Goal: Task Accomplishment & Management: Manage account settings

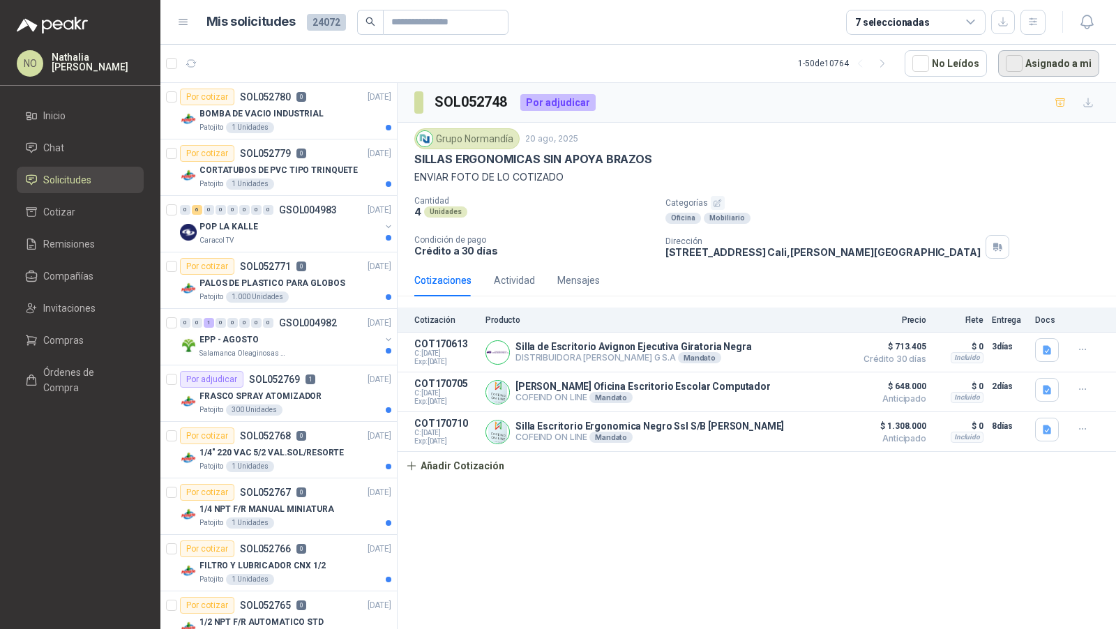
click at [1052, 63] on button "Asignado a mi" at bounding box center [1048, 63] width 101 height 27
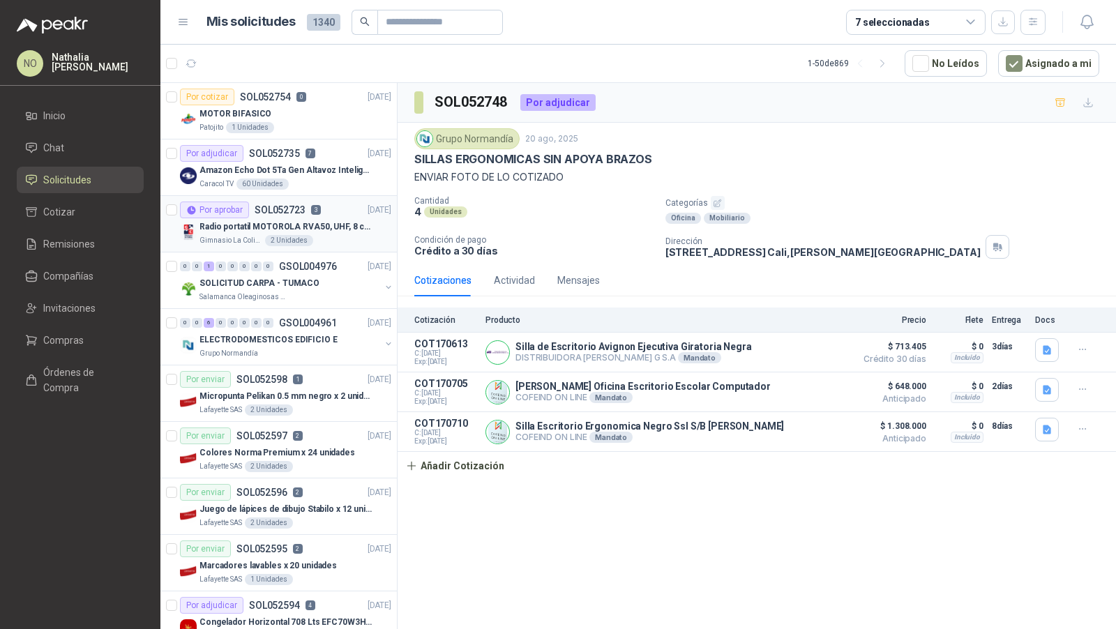
click at [308, 226] on p "Radio portatil MOTOROLA RVA50, UHF, 8 canales, 500MW" at bounding box center [286, 226] width 174 height 13
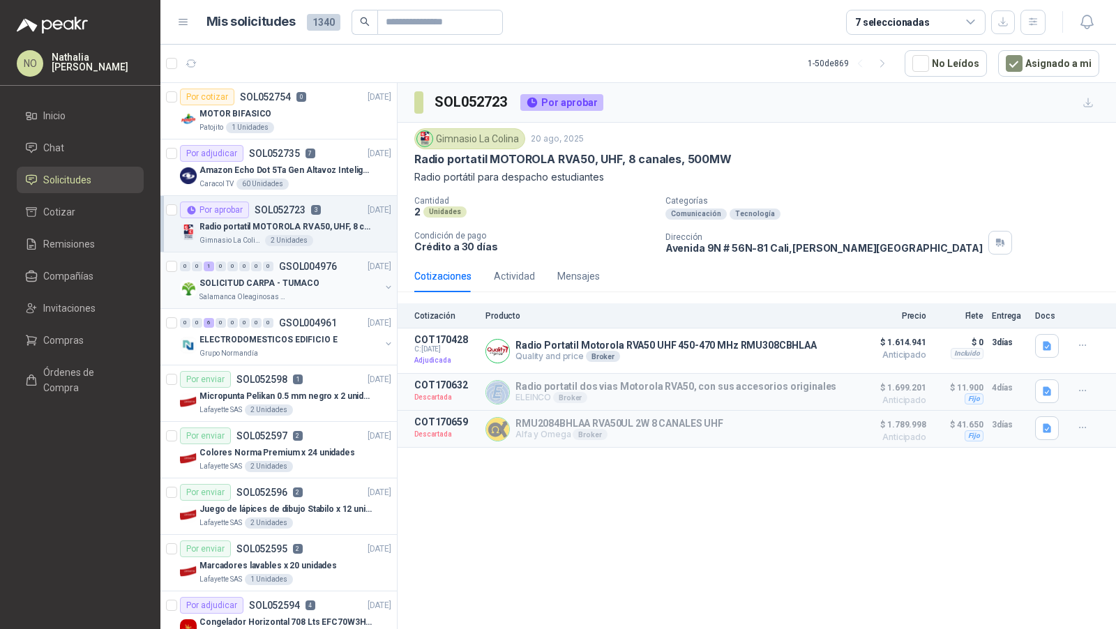
click at [287, 283] on p "SOLICITUD CARPA - TUMACO" at bounding box center [259, 283] width 120 height 13
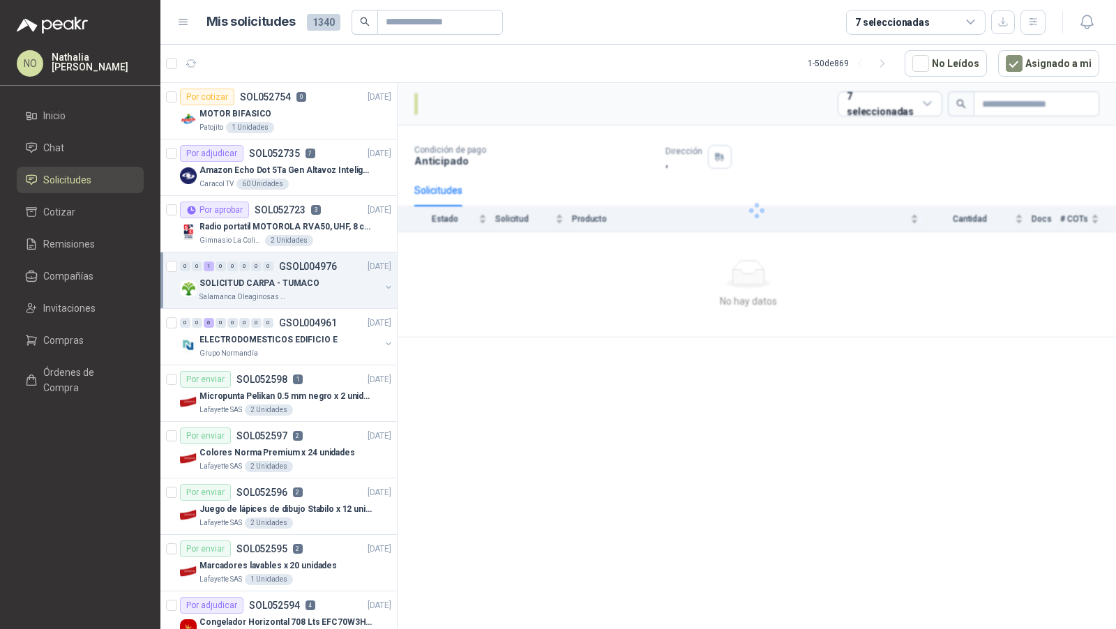
click at [287, 283] on p "SOLICITUD CARPA - TUMACO" at bounding box center [259, 283] width 120 height 13
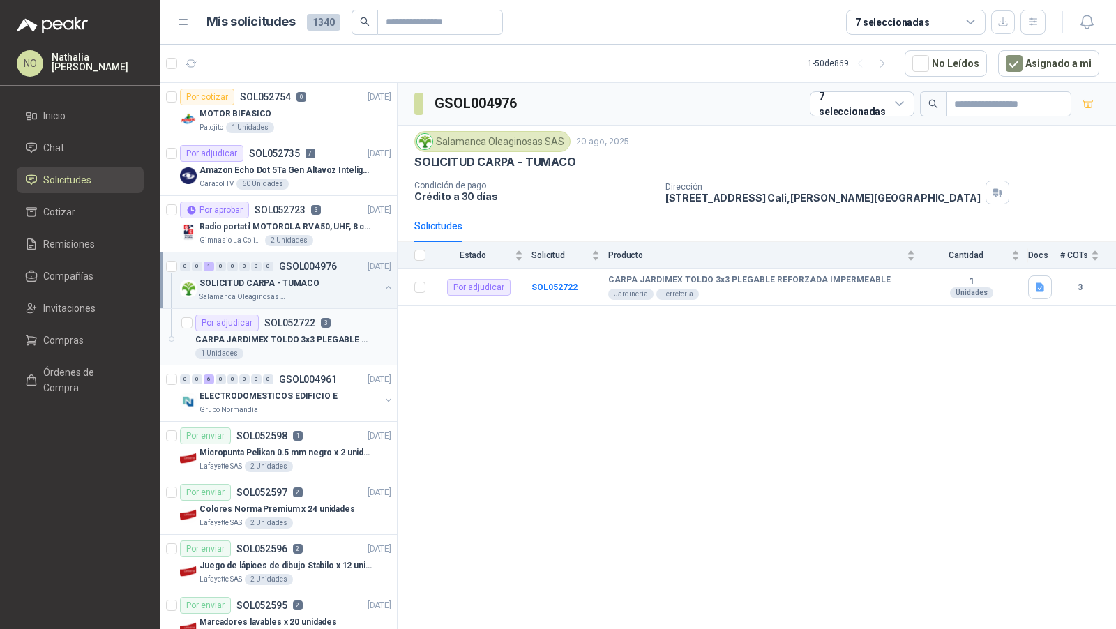
click at [301, 348] on div "1 Unidades" at bounding box center [293, 353] width 196 height 11
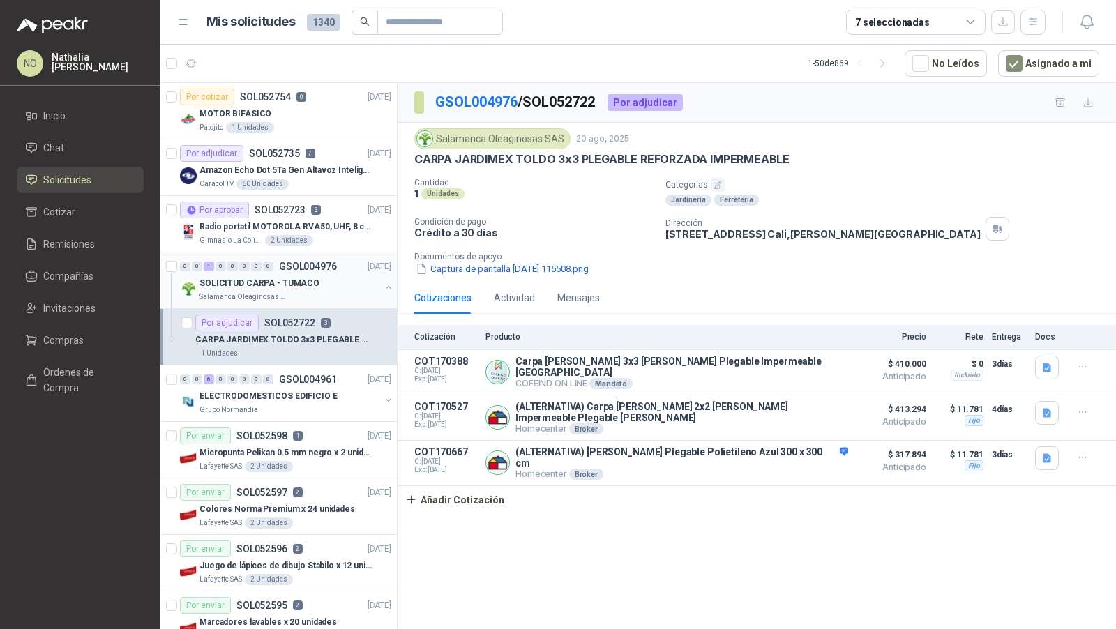
click at [319, 287] on div "SOLICITUD CARPA - TUMACO" at bounding box center [289, 283] width 181 height 17
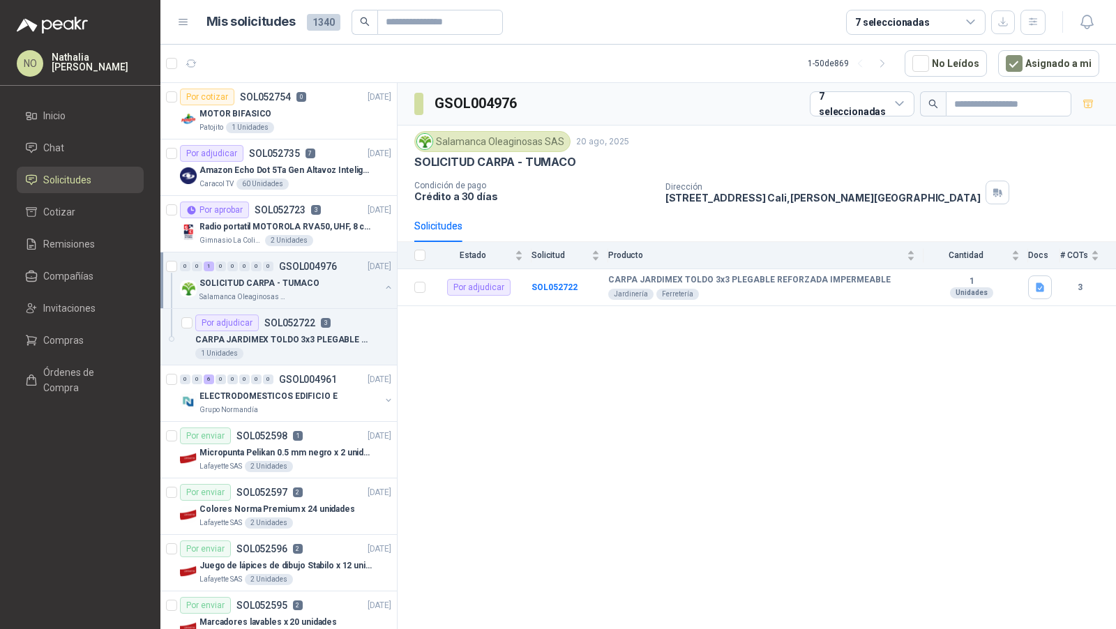
click at [319, 287] on div "SOLICITUD CARPA - TUMACO" at bounding box center [289, 283] width 181 height 17
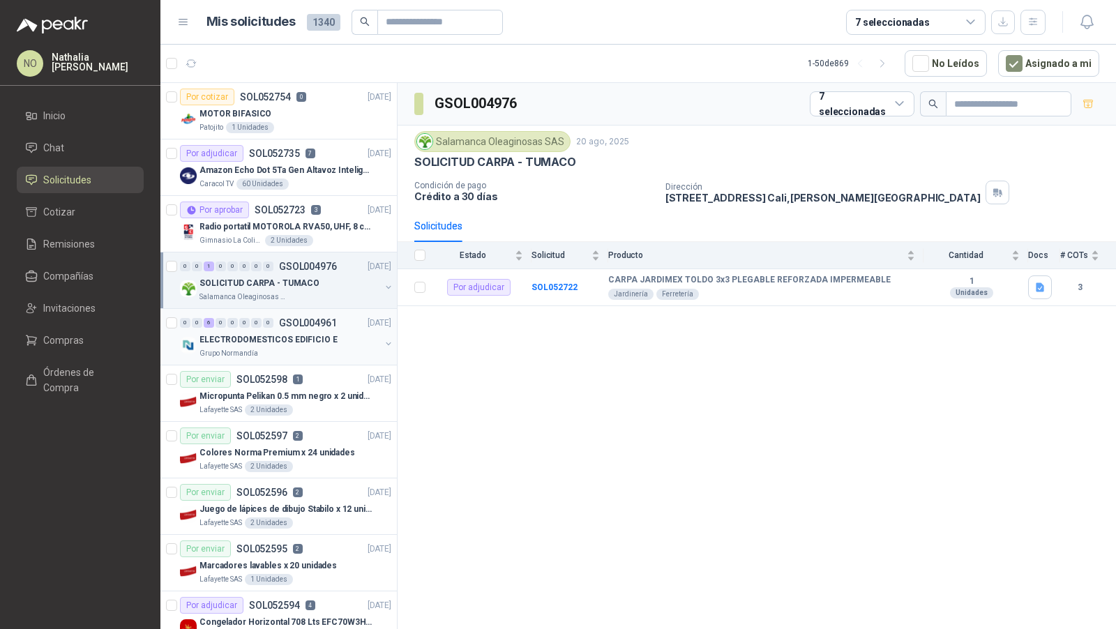
click at [328, 326] on p "GSOL004961" at bounding box center [308, 323] width 58 height 10
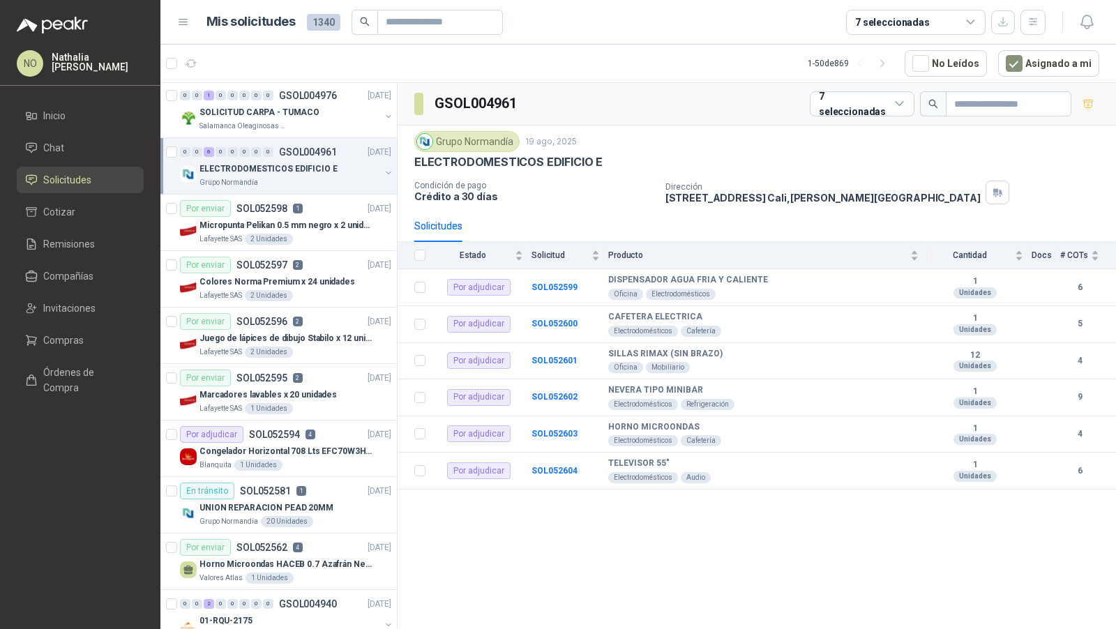
scroll to position [255, 0]
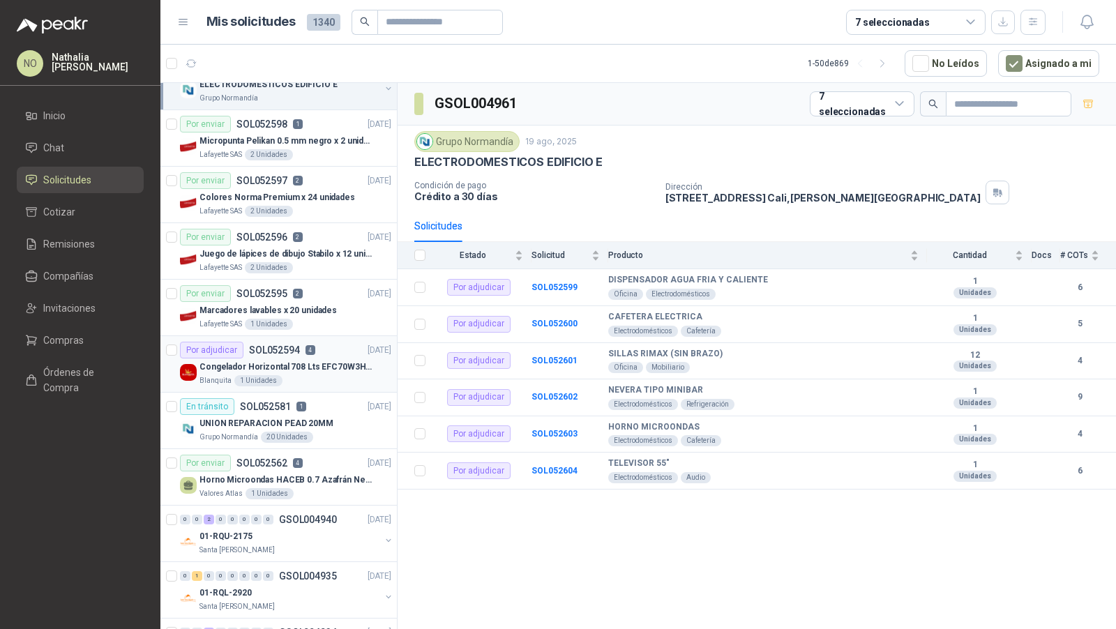
click at [312, 361] on p "Congelador Horizontal 708 Lts EFC70W3HTW Blanco Modelo EFC70W3HTW Código 501967" at bounding box center [286, 367] width 174 height 13
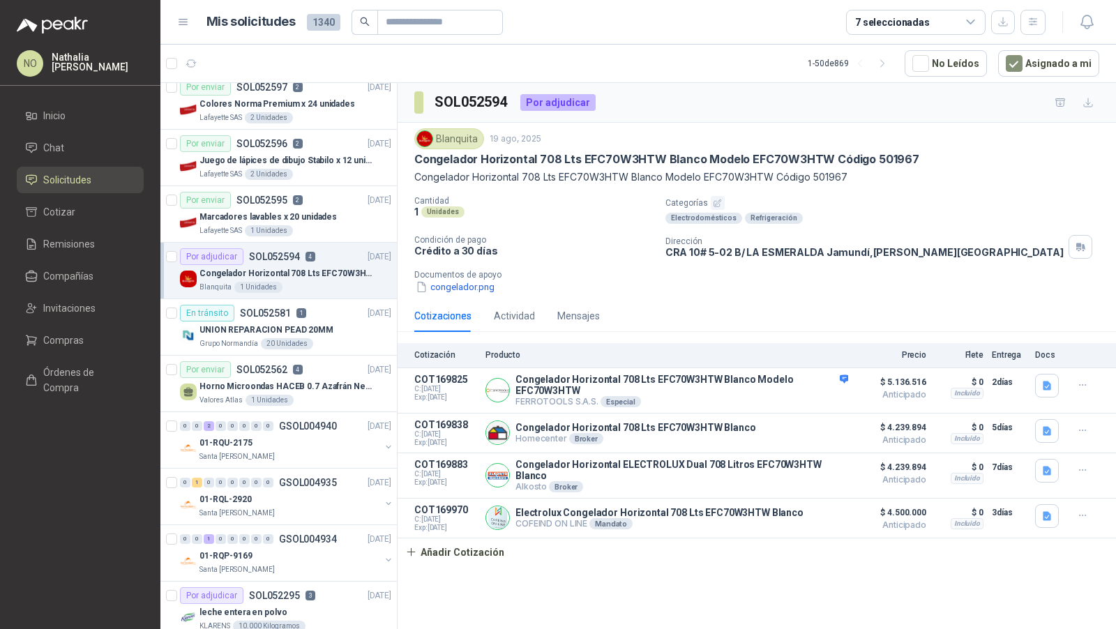
scroll to position [354, 0]
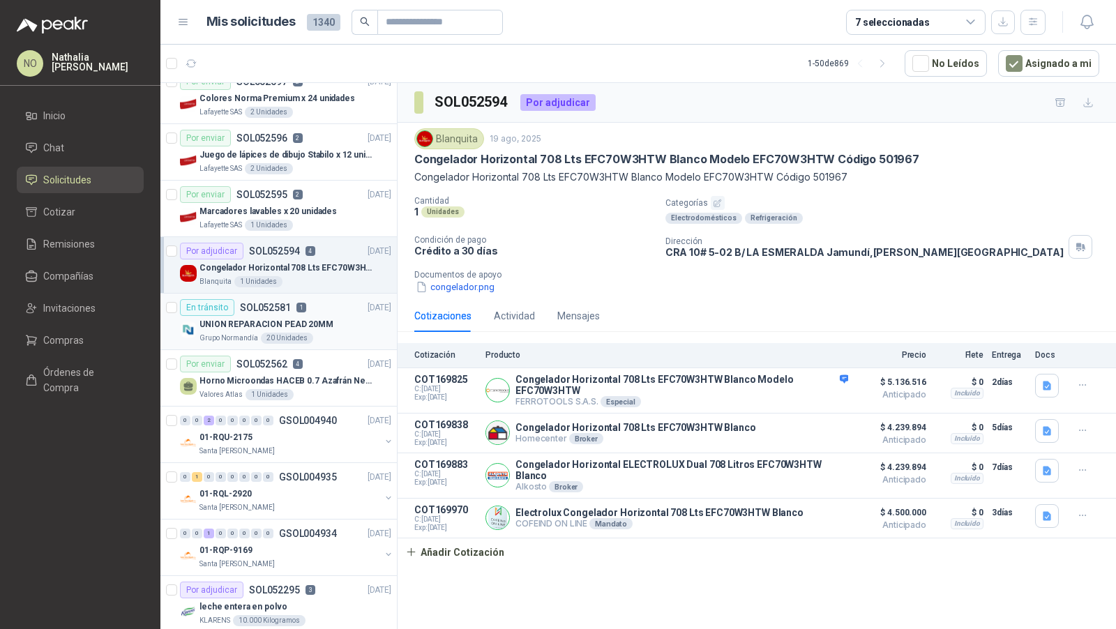
click at [314, 318] on p "UNION REPARACION PEAD 20MM" at bounding box center [266, 324] width 134 height 13
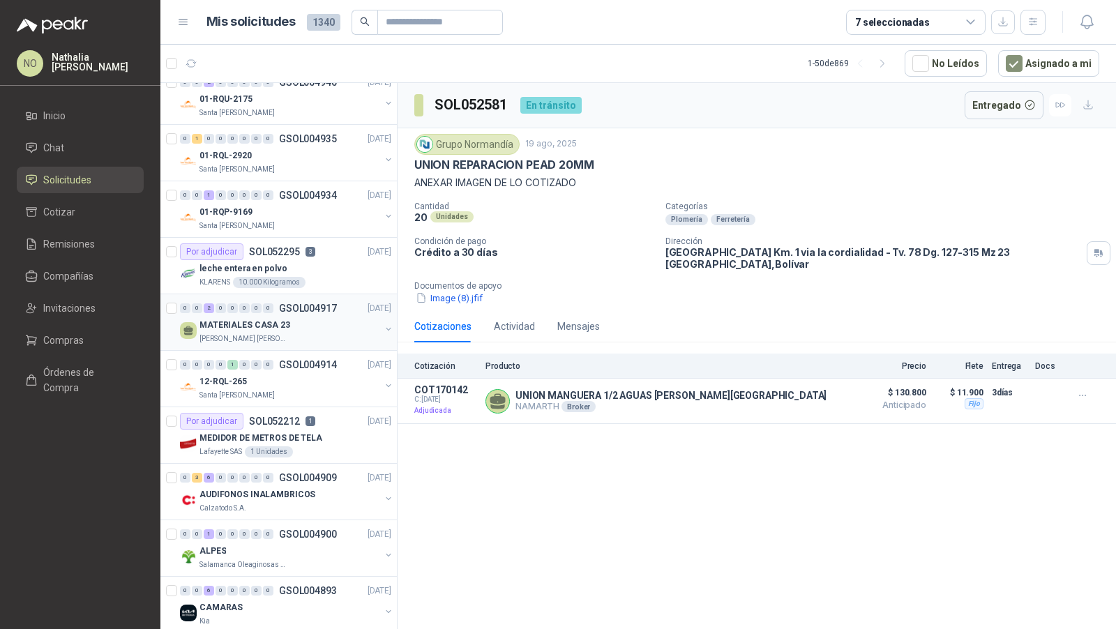
scroll to position [698, 0]
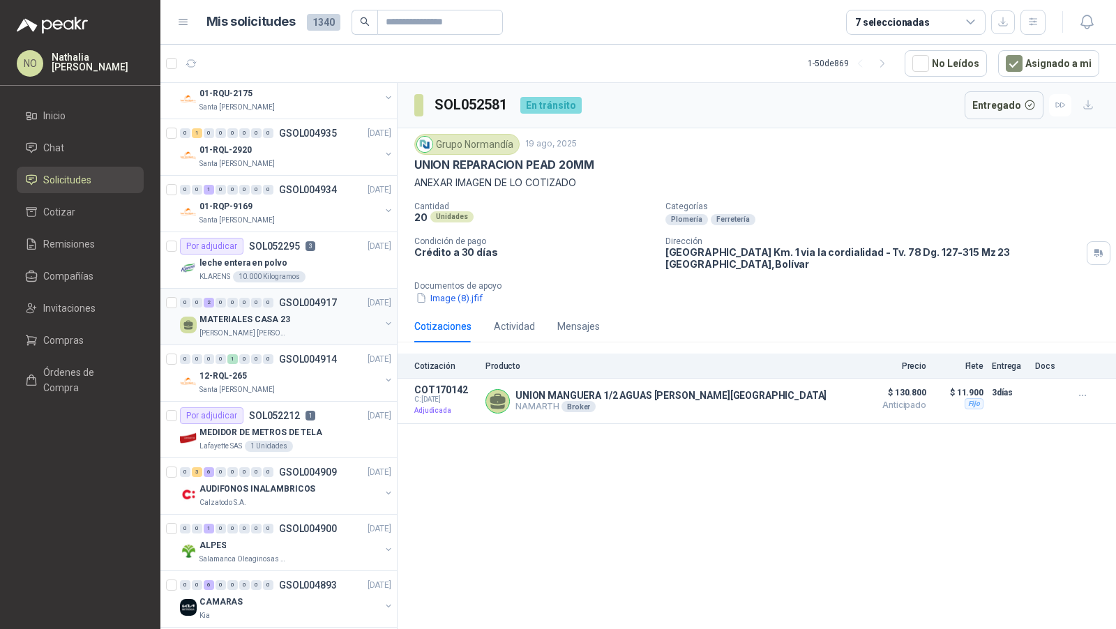
click at [305, 411] on p "1" at bounding box center [310, 416] width 10 height 10
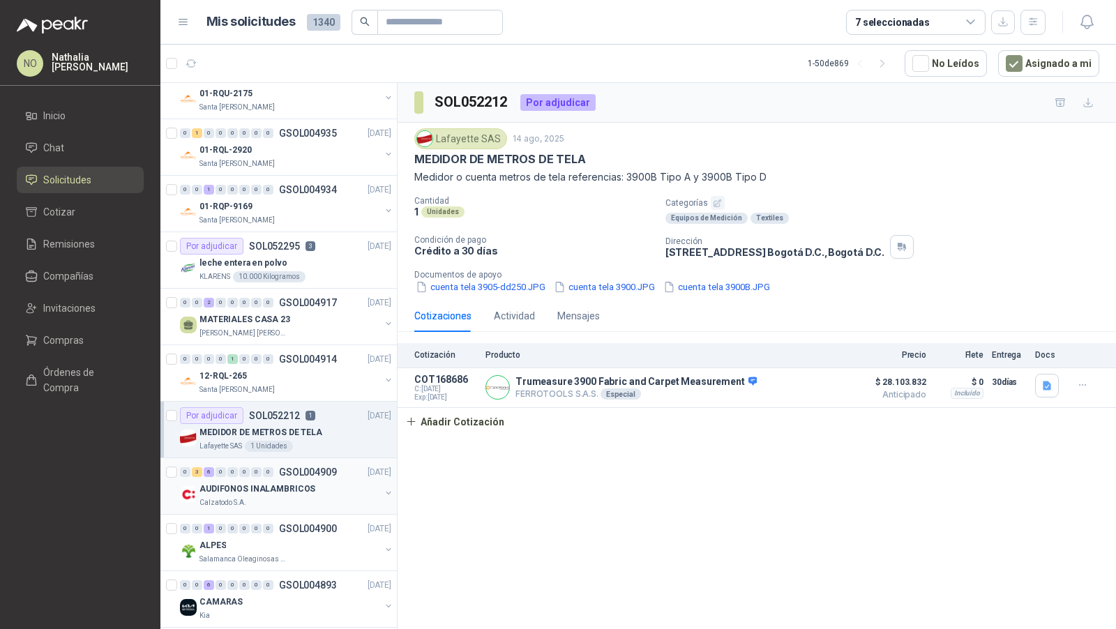
click at [295, 483] on p "AUDIFONOS INALAMBRICOS" at bounding box center [257, 489] width 116 height 13
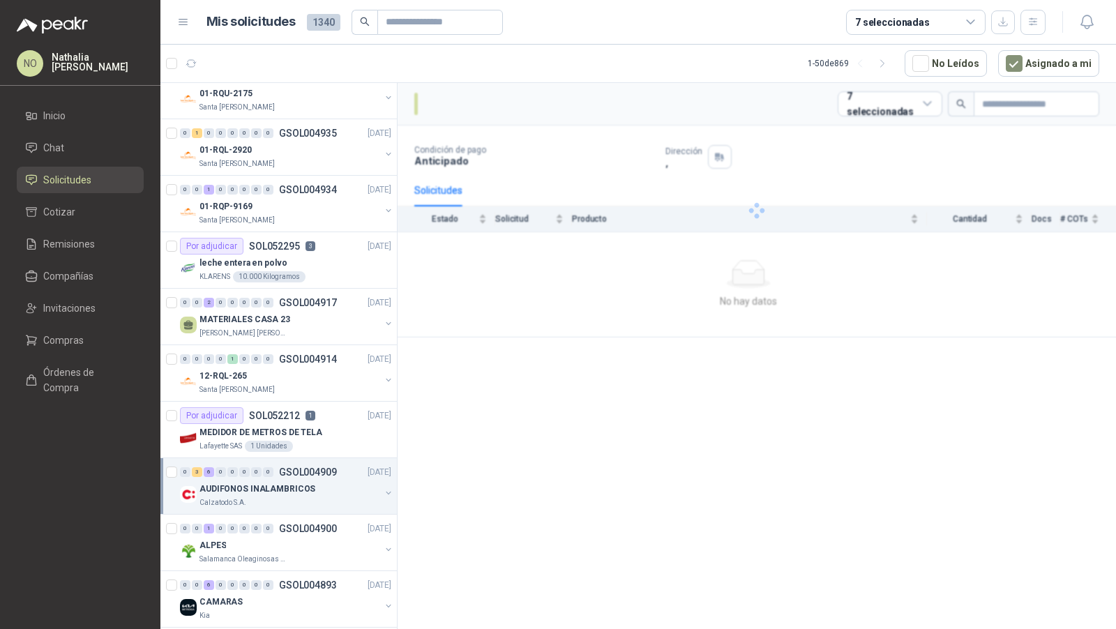
click at [295, 483] on p "AUDIFONOS INALAMBRICOS" at bounding box center [257, 489] width 116 height 13
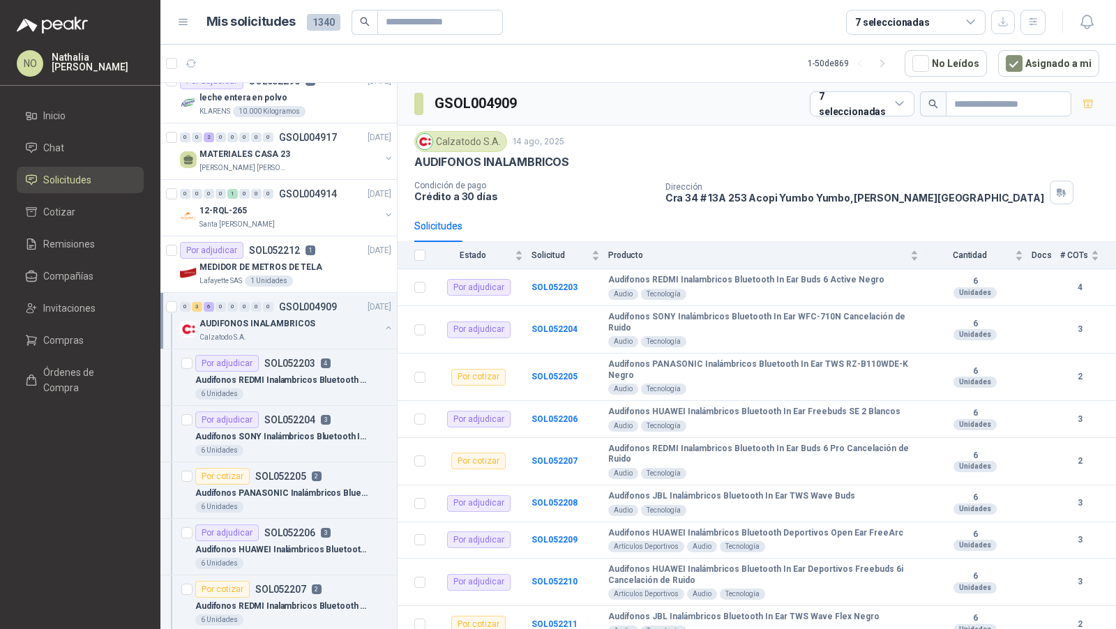
scroll to position [890, 0]
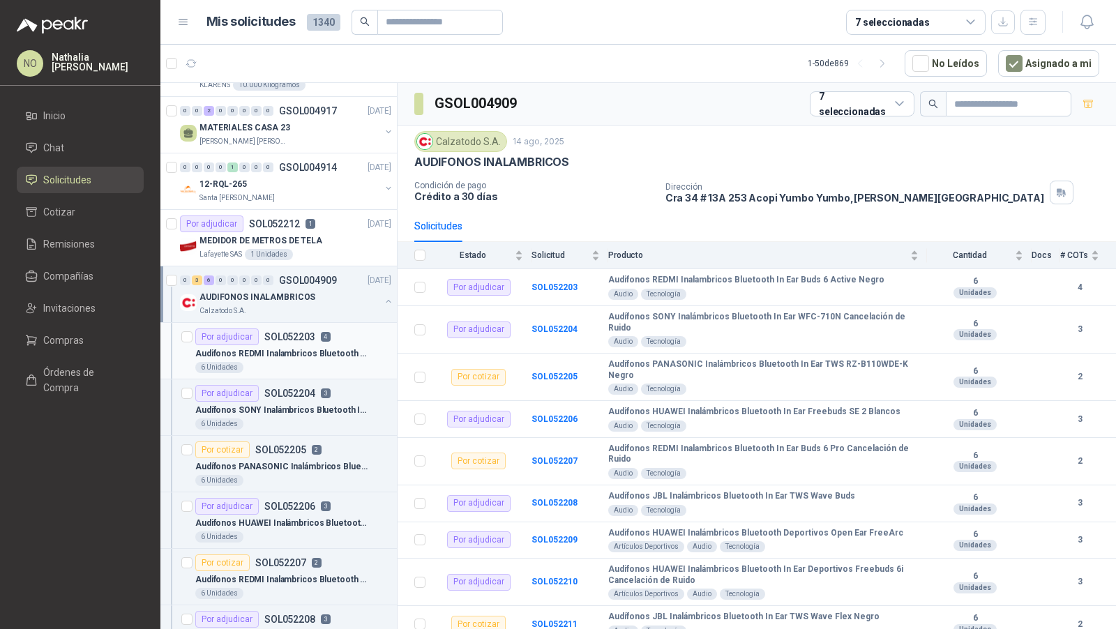
click at [317, 352] on p "Audifonos REDMI Inalambricos Bluetooth In Ear Buds 6 Active Negro" at bounding box center [282, 353] width 174 height 13
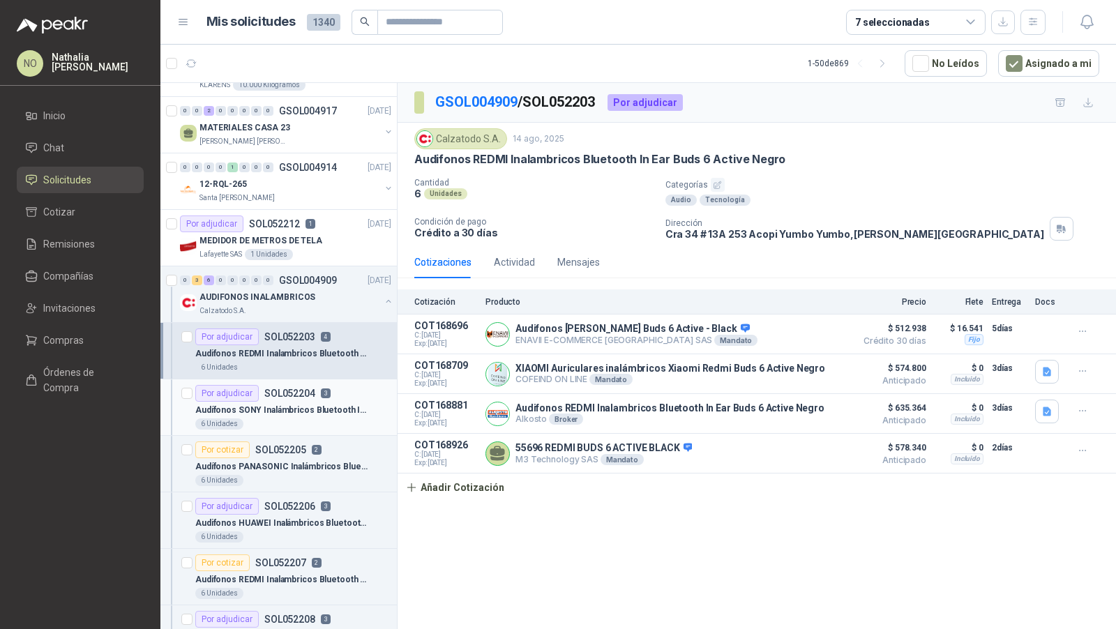
click at [303, 404] on p "Audífonos SONY Inalámbricos Bluetooth In Ear WFC-710N Cancelación de Ruido" at bounding box center [282, 410] width 174 height 13
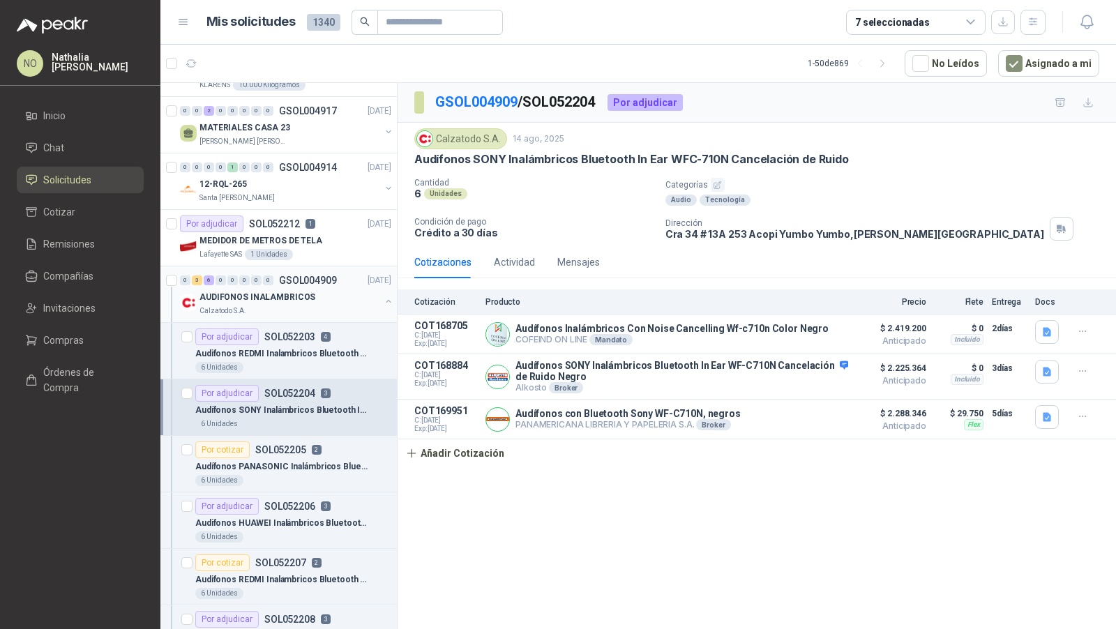
click at [322, 289] on div "AUDIFONOS INALAMBRICOS" at bounding box center [289, 297] width 181 height 17
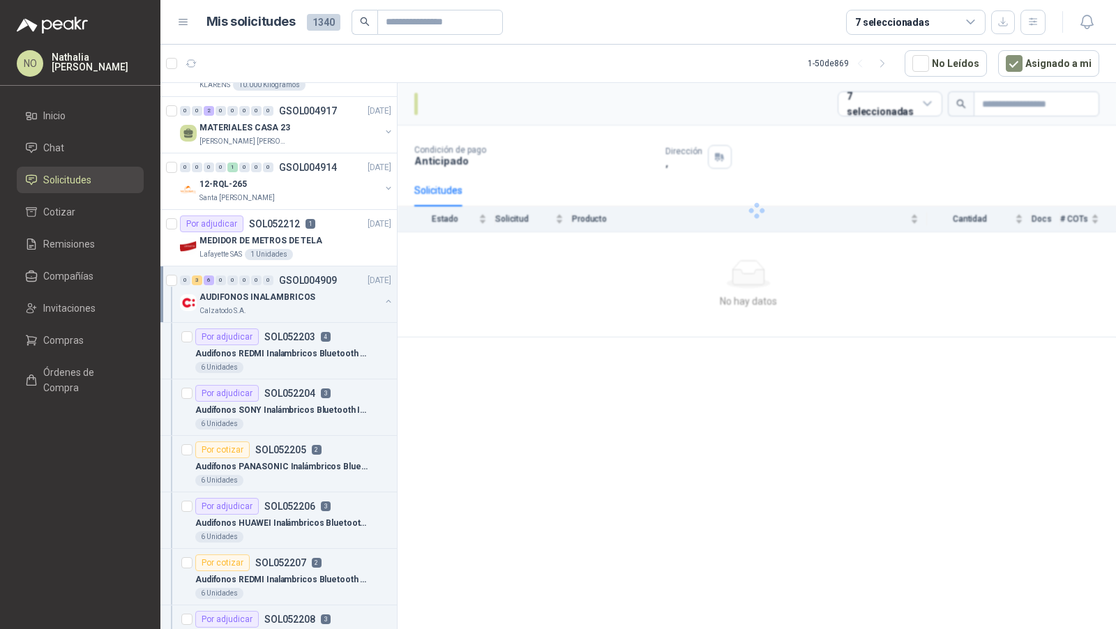
click at [322, 289] on div "AUDIFONOS INALAMBRICOS" at bounding box center [289, 297] width 181 height 17
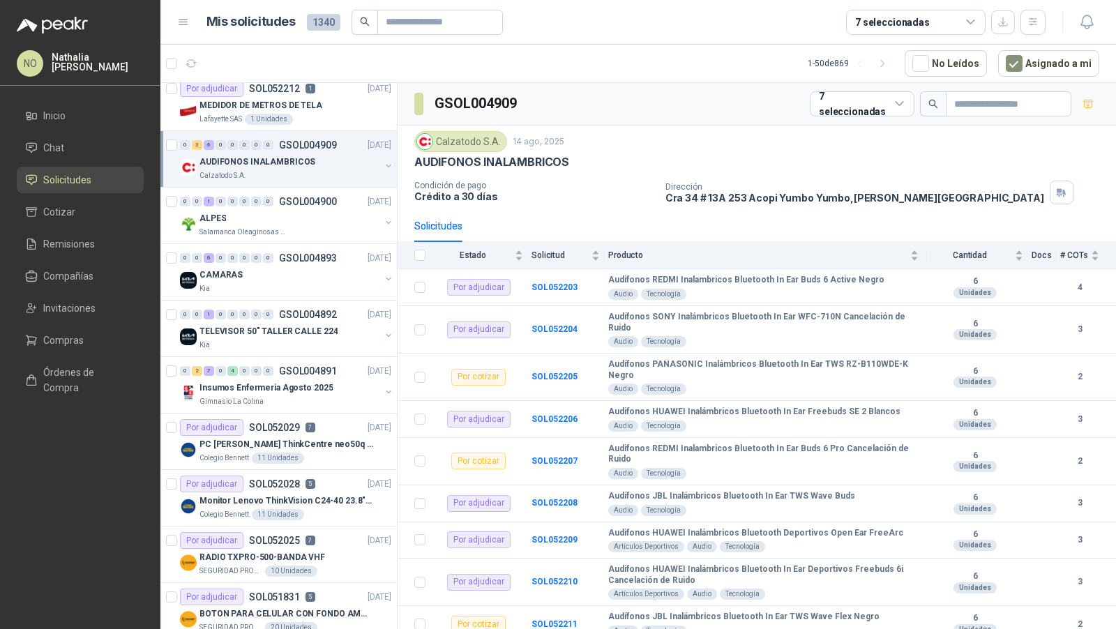
scroll to position [1027, 0]
click at [293, 323] on p "TELEVISOR 50" TALLER CALLE 224" at bounding box center [268, 329] width 138 height 13
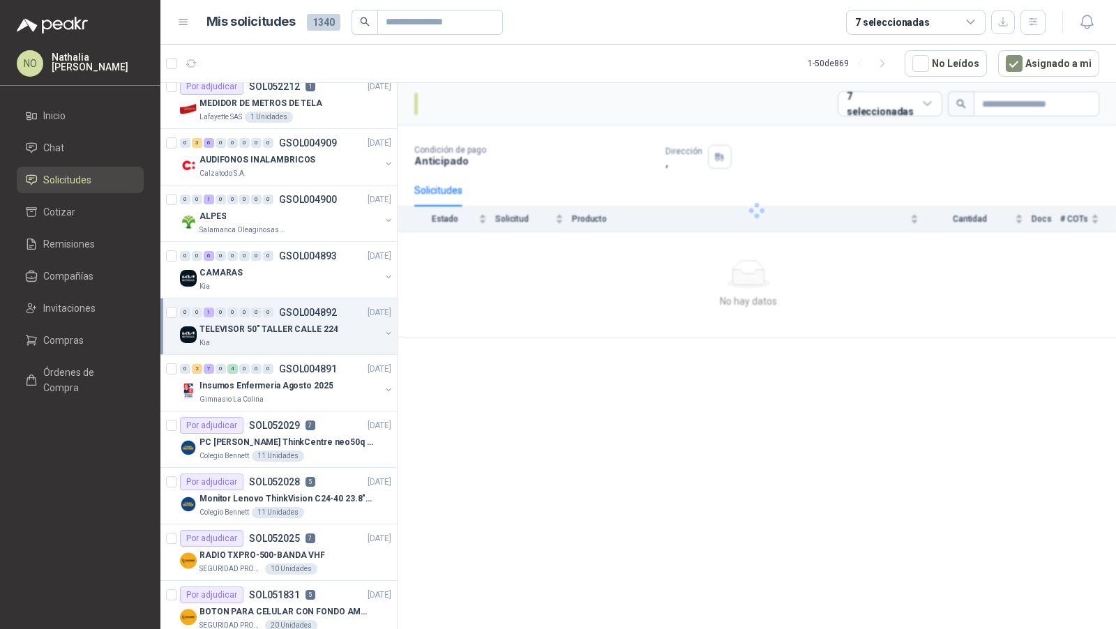
click at [293, 323] on p "TELEVISOR 50" TALLER CALLE 224" at bounding box center [268, 329] width 138 height 13
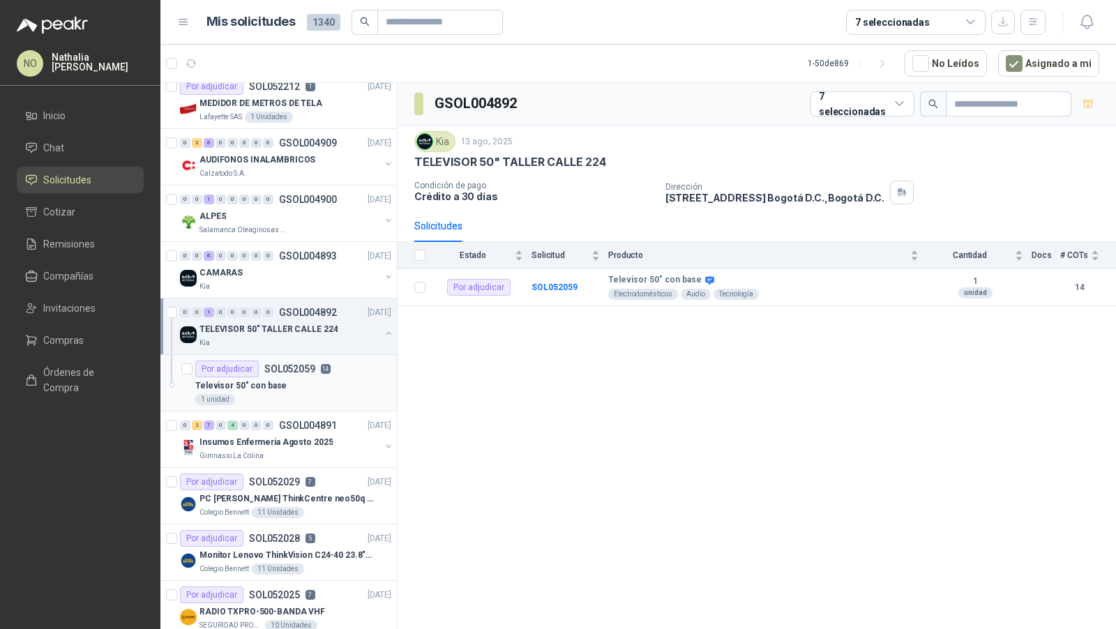
click at [289, 364] on p "SOL052059" at bounding box center [289, 369] width 51 height 10
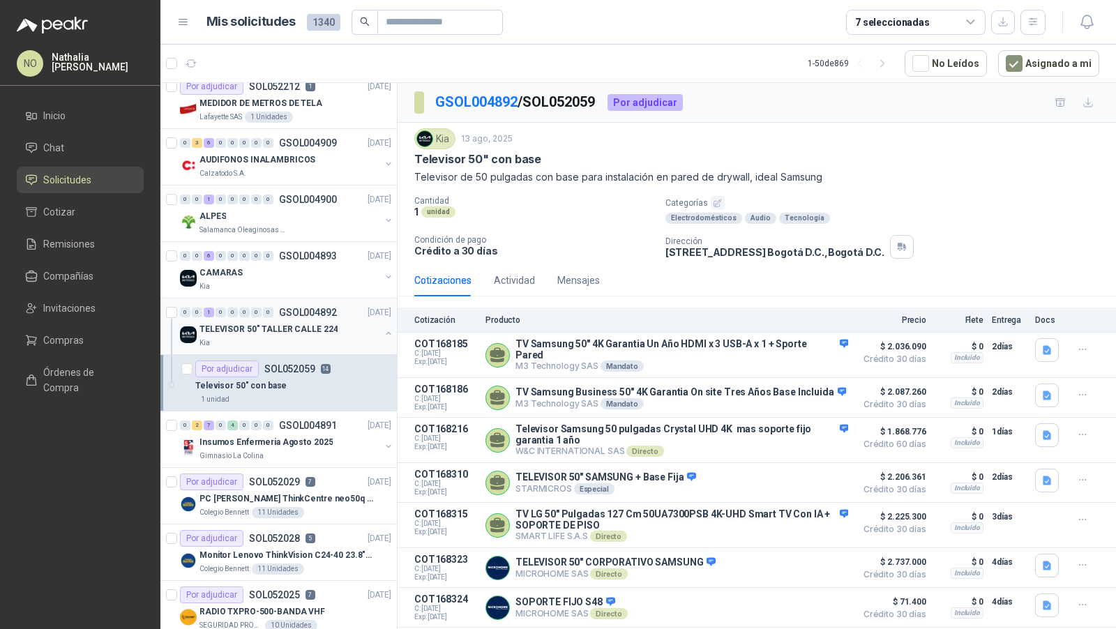
click at [303, 321] on div "TELEVISOR 50" TALLER CALLE 224" at bounding box center [289, 329] width 181 height 17
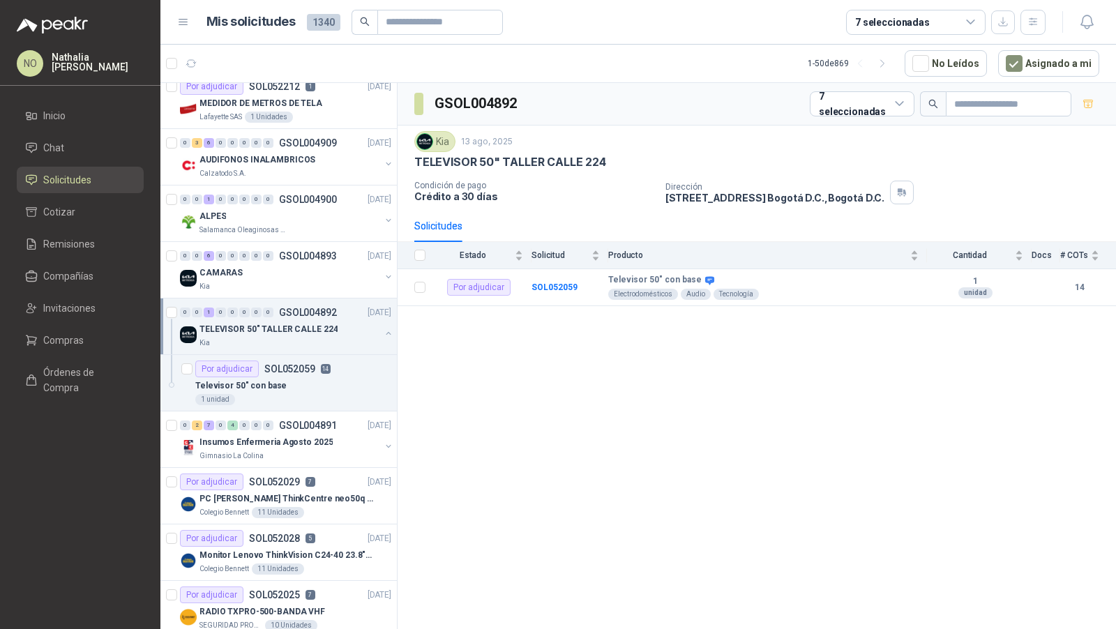
click at [303, 321] on div "TELEVISOR 50" TALLER CALLE 224" at bounding box center [289, 329] width 181 height 17
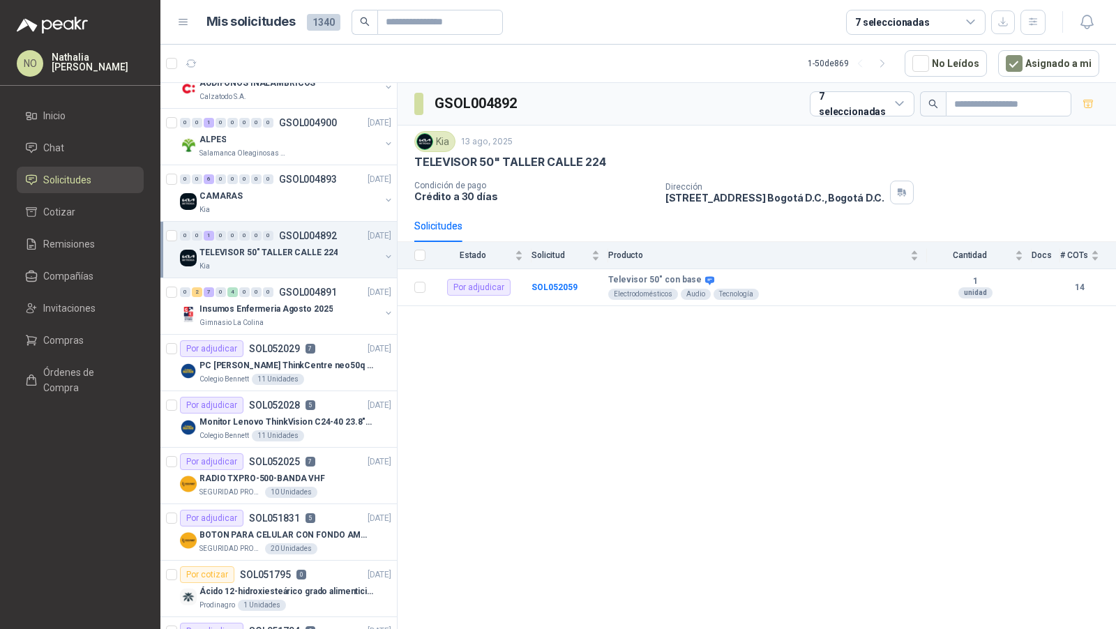
scroll to position [1130, 0]
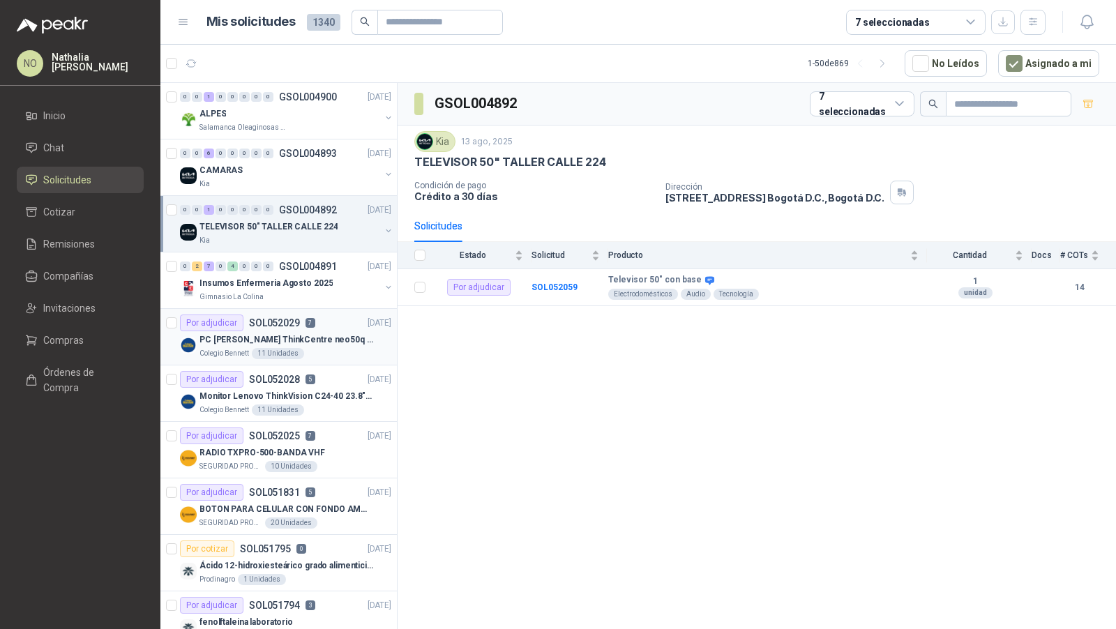
click at [303, 331] on div "PC [PERSON_NAME] ThinkCentre neo50q Gen 4 Core i5 16Gb 512Gb SSD Win 11 Pro 3YW…" at bounding box center [295, 339] width 192 height 17
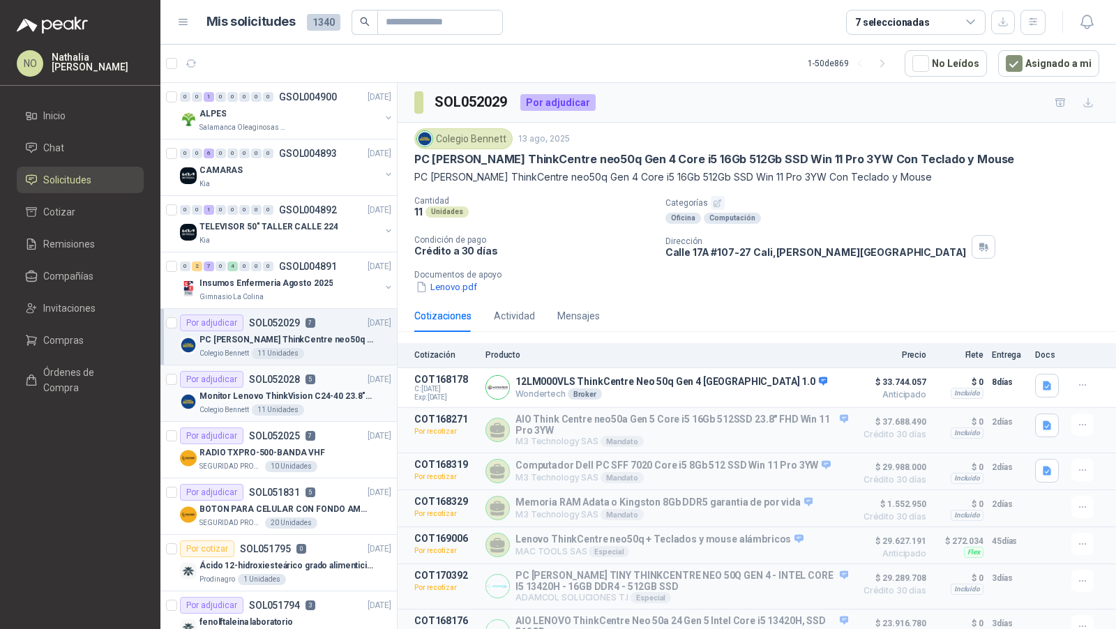
click at [305, 375] on p "5" at bounding box center [310, 380] width 10 height 10
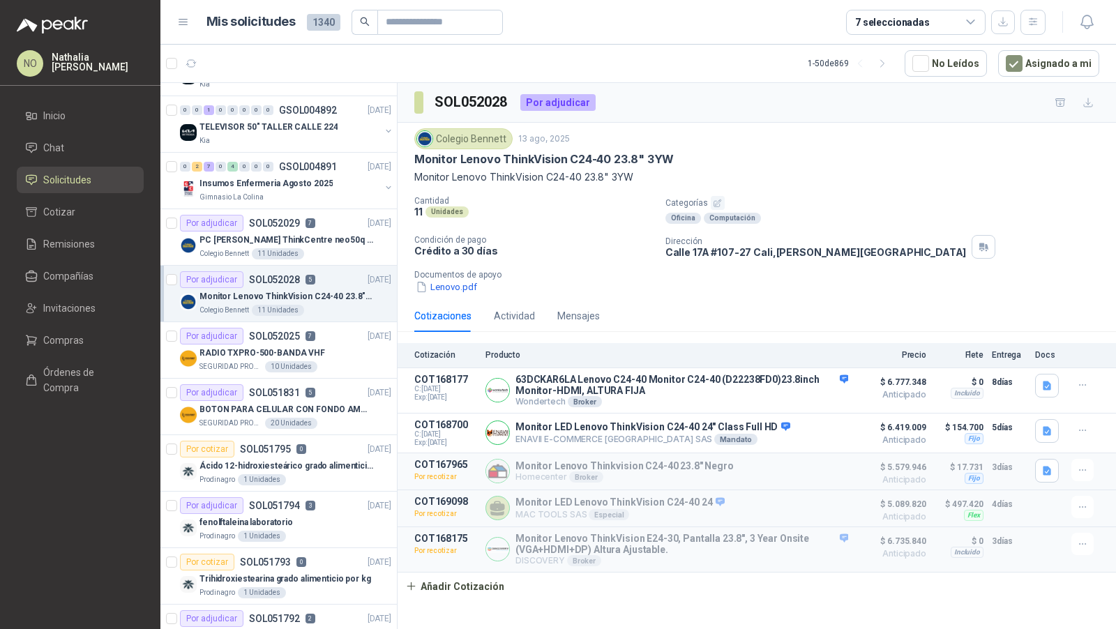
scroll to position [1229, 0]
click at [315, 347] on p "RADIO TXPRO-500-BANDA VHF" at bounding box center [262, 353] width 126 height 13
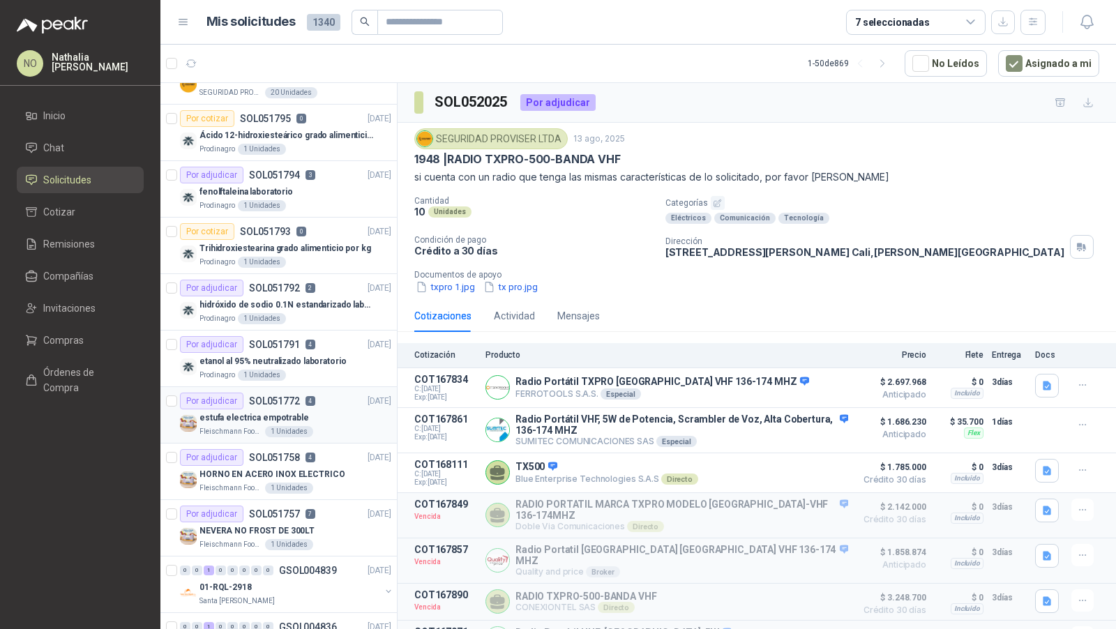
click at [299, 394] on div "Por adjudicar SOL051772 4" at bounding box center [247, 401] width 135 height 17
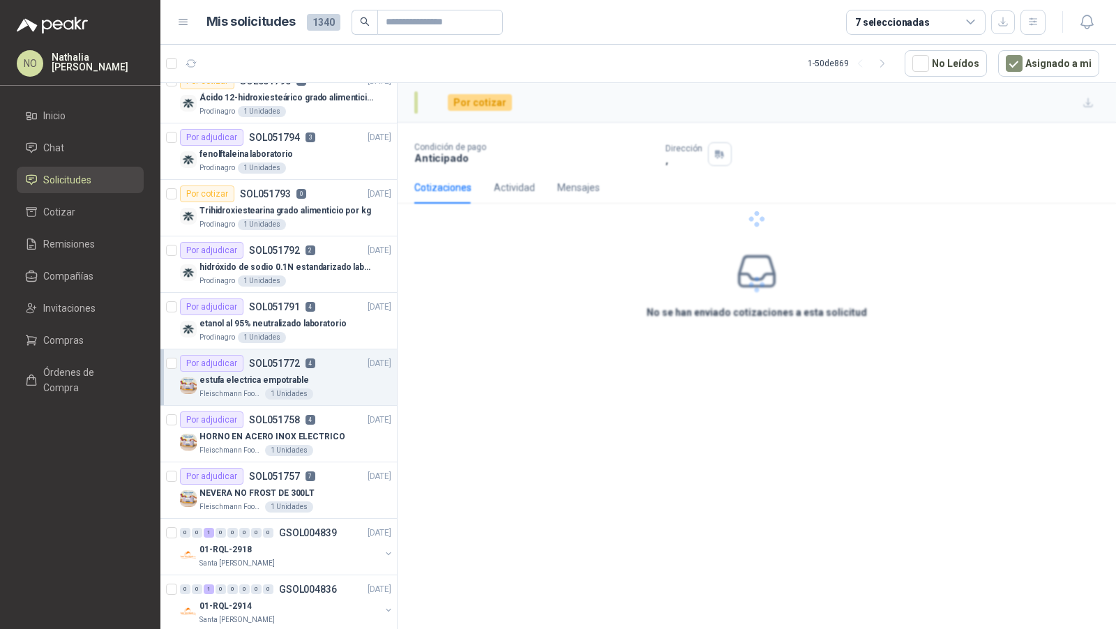
scroll to position [1614, 0]
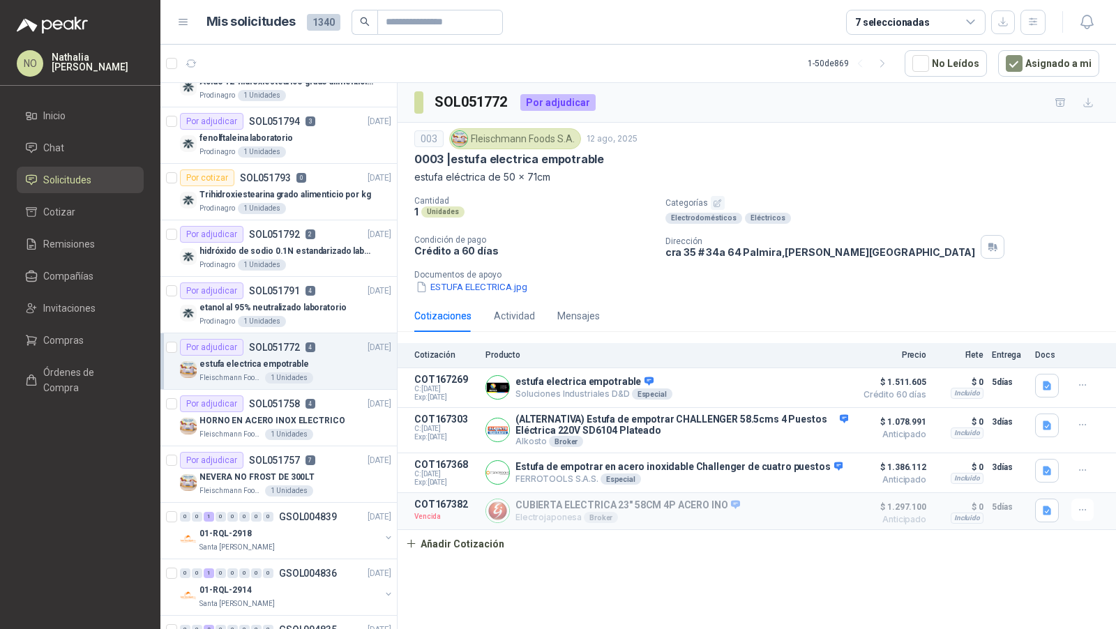
click at [299, 395] on div "Por adjudicar SOL051758 4" at bounding box center [247, 403] width 135 height 17
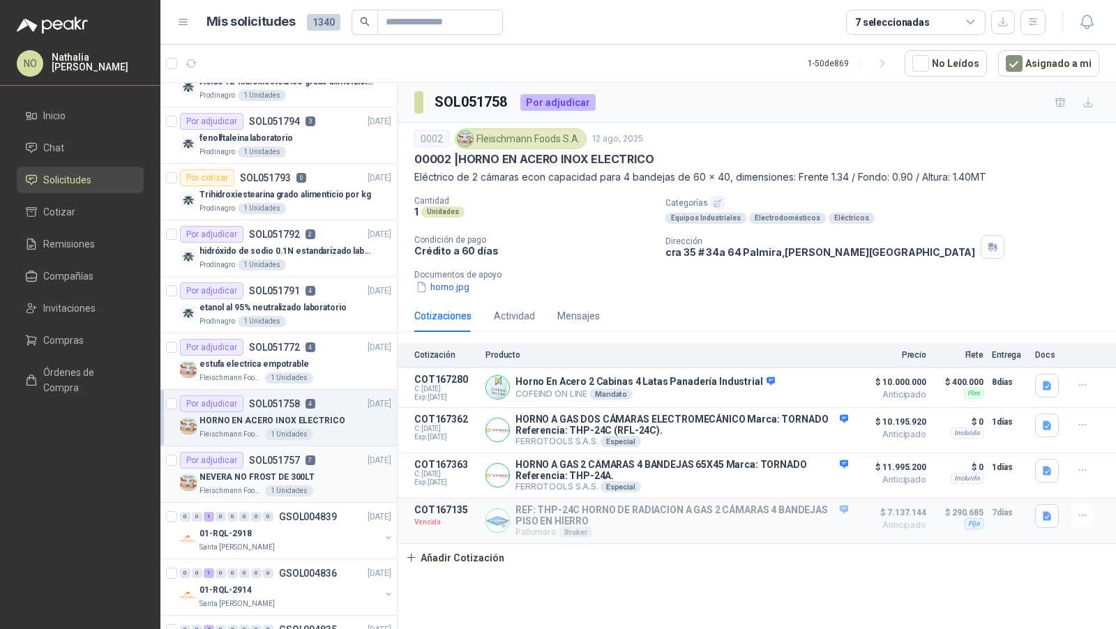
click at [287, 454] on div "Por adjudicar SOL051757 7" at bounding box center [247, 460] width 135 height 17
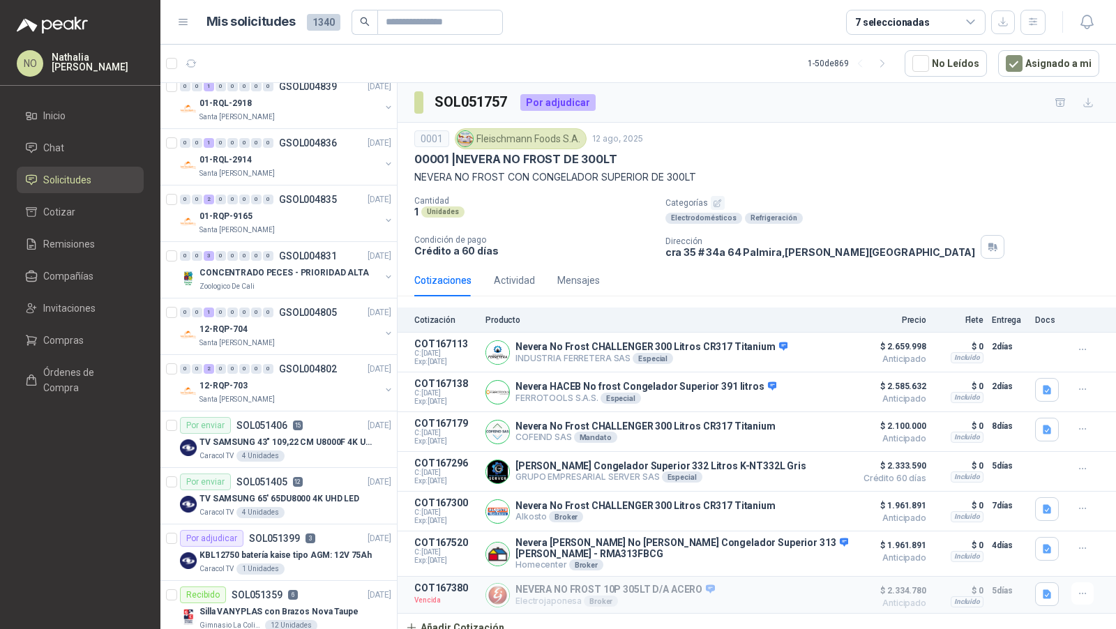
scroll to position [2053, 0]
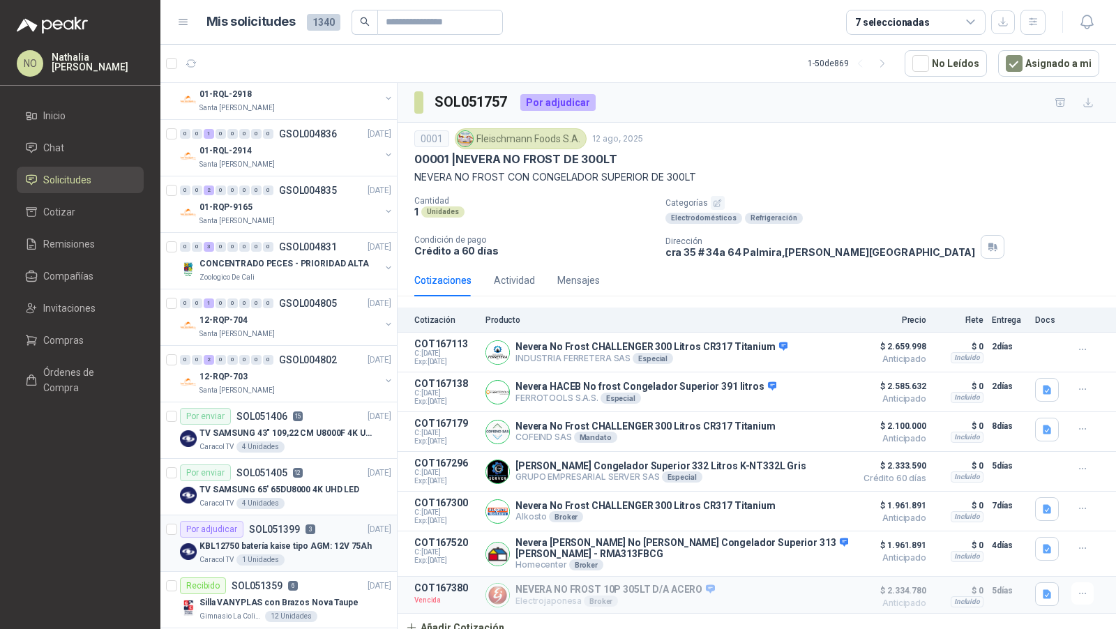
click at [298, 540] on p "KBL12750 batería kaise tipo AGM: 12V 75Ah" at bounding box center [285, 546] width 172 height 13
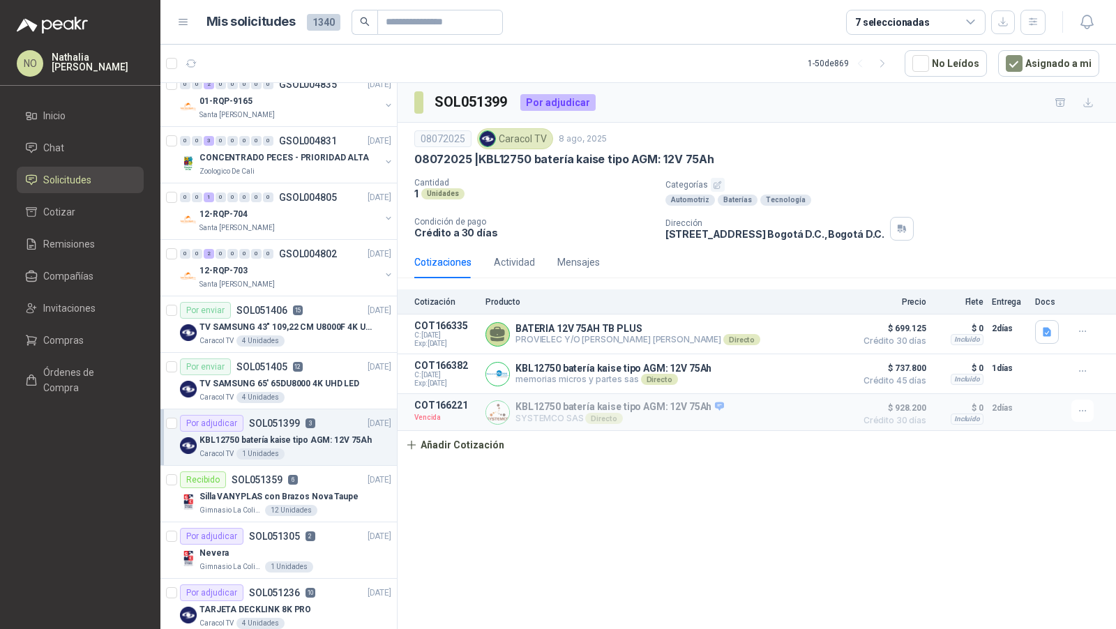
scroll to position [2276, 0]
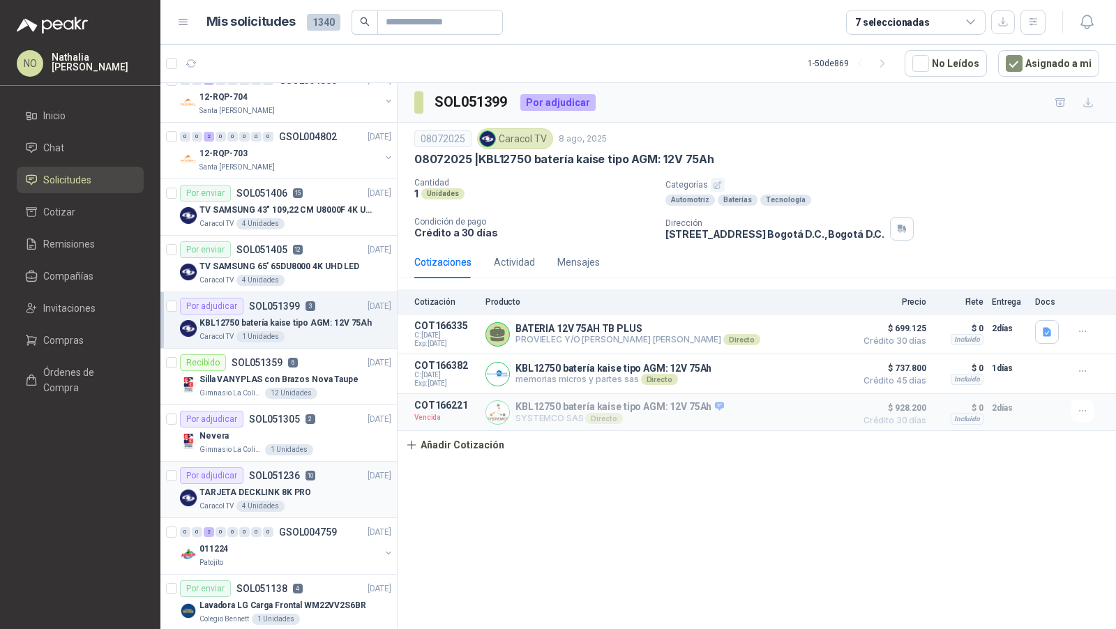
click at [308, 501] on div "Caracol TV 4 Unidades" at bounding box center [295, 506] width 192 height 11
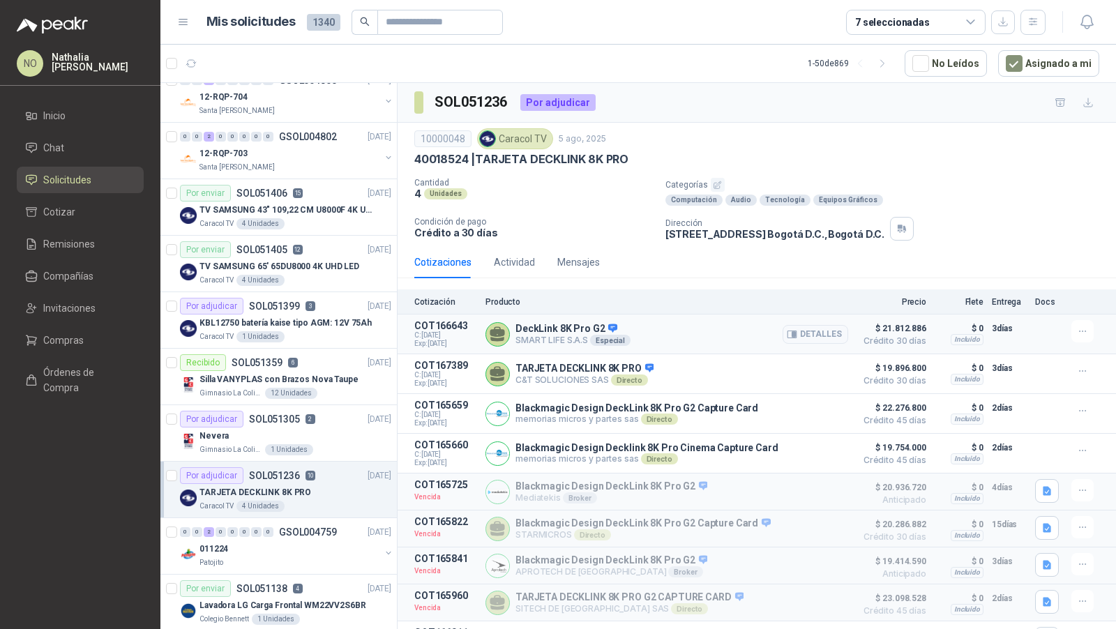
scroll to position [87, 0]
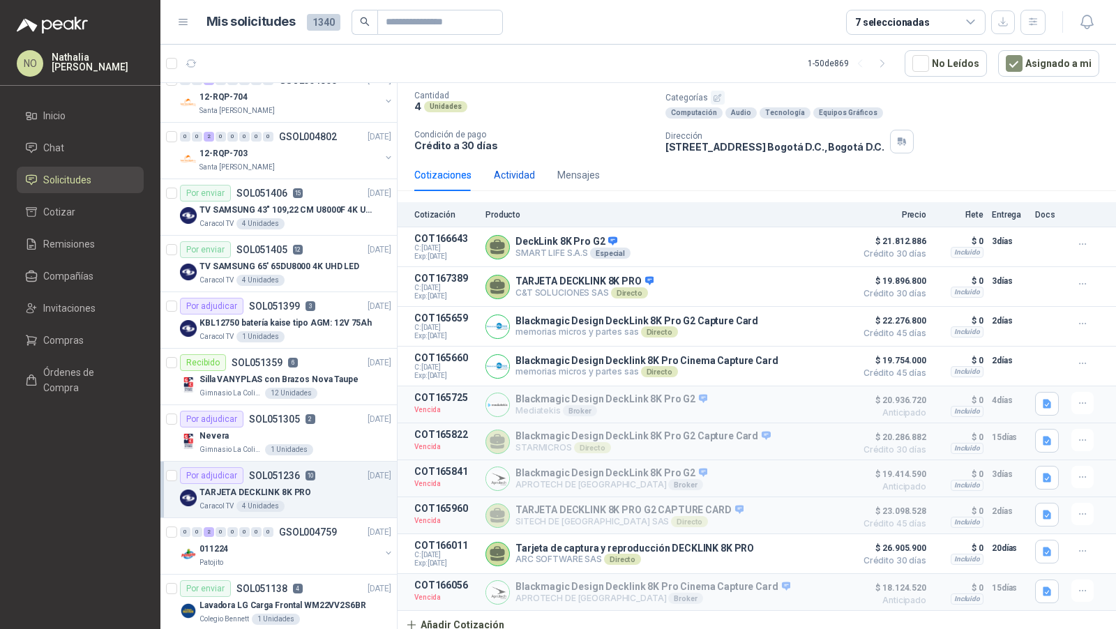
click at [500, 167] on div "Actividad" at bounding box center [514, 174] width 41 height 15
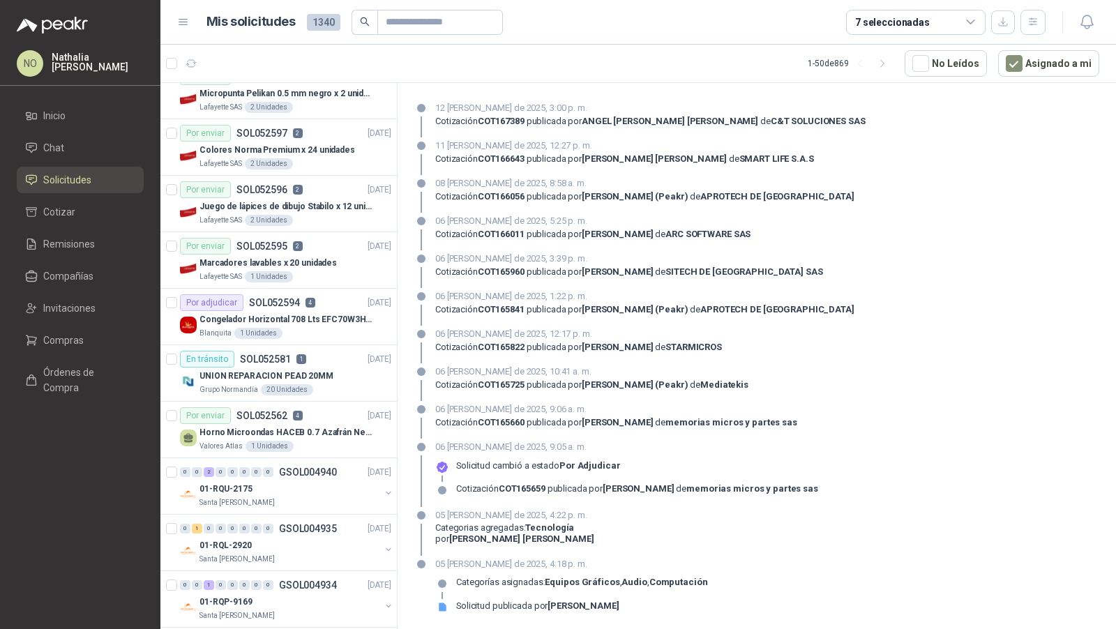
scroll to position [0, 0]
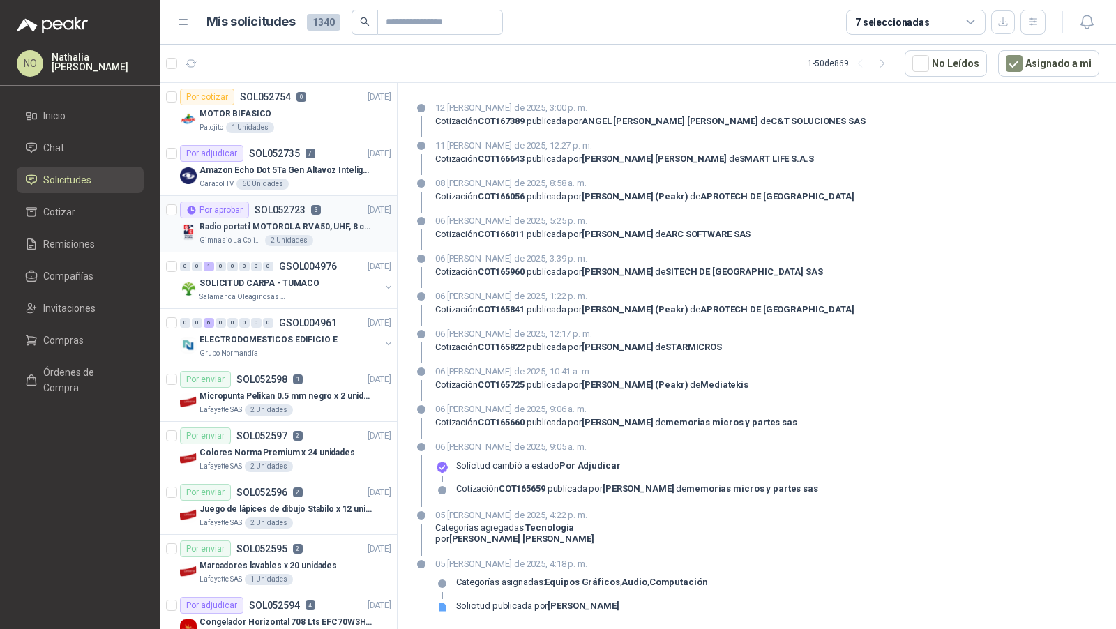
click at [257, 227] on p "Radio portatil MOTOROLA RVA50, UHF, 8 canales, 500MW" at bounding box center [286, 226] width 174 height 13
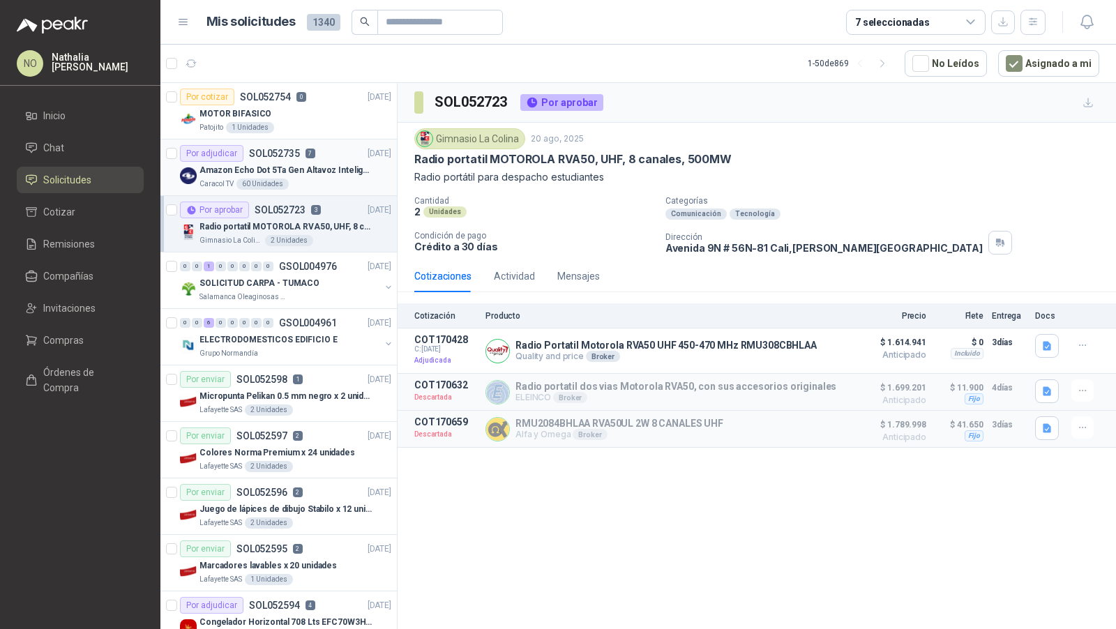
click at [298, 162] on div "Amazon Echo Dot 5Ta Gen Altavoz Inteligente Alexa Azul" at bounding box center [295, 170] width 192 height 17
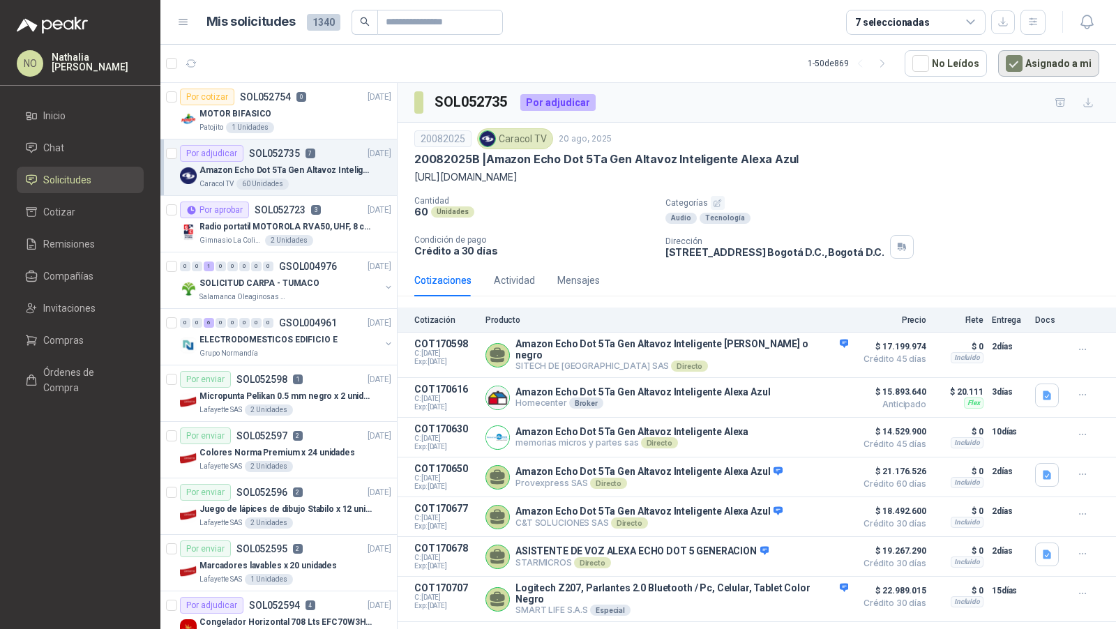
click at [1042, 66] on button "Asignado a mi" at bounding box center [1048, 63] width 101 height 27
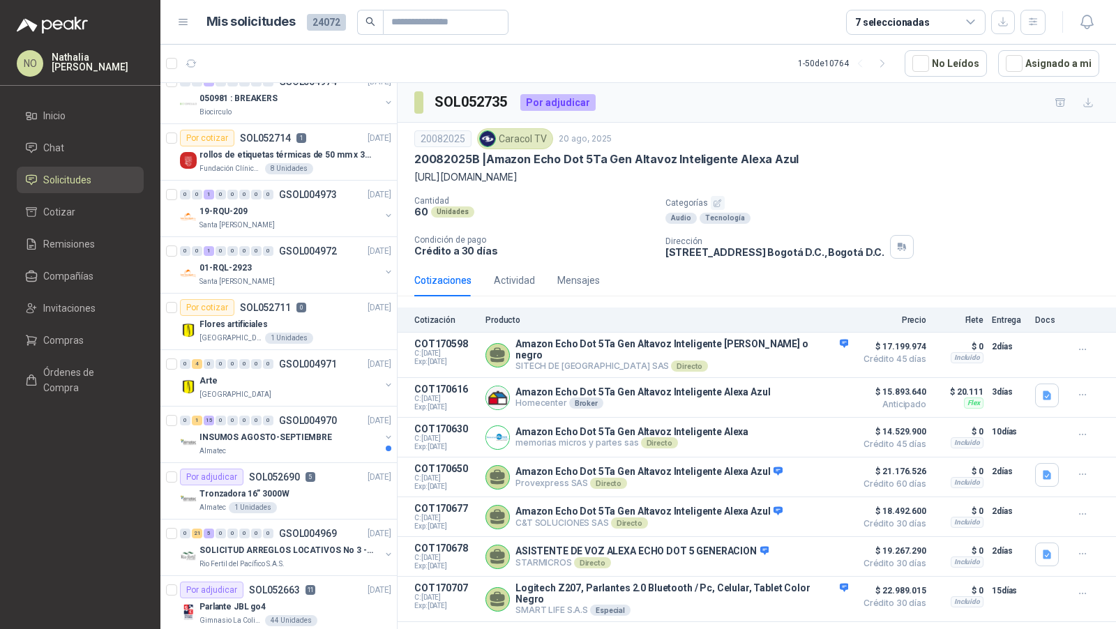
scroll to position [2288, 0]
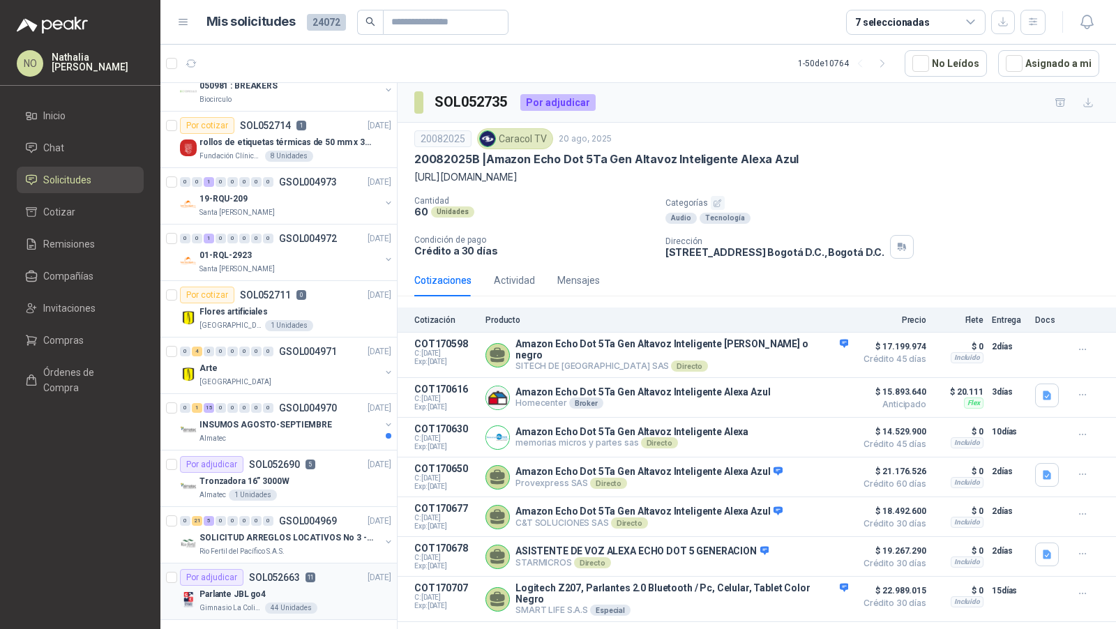
click at [305, 573] on p "11" at bounding box center [310, 578] width 10 height 10
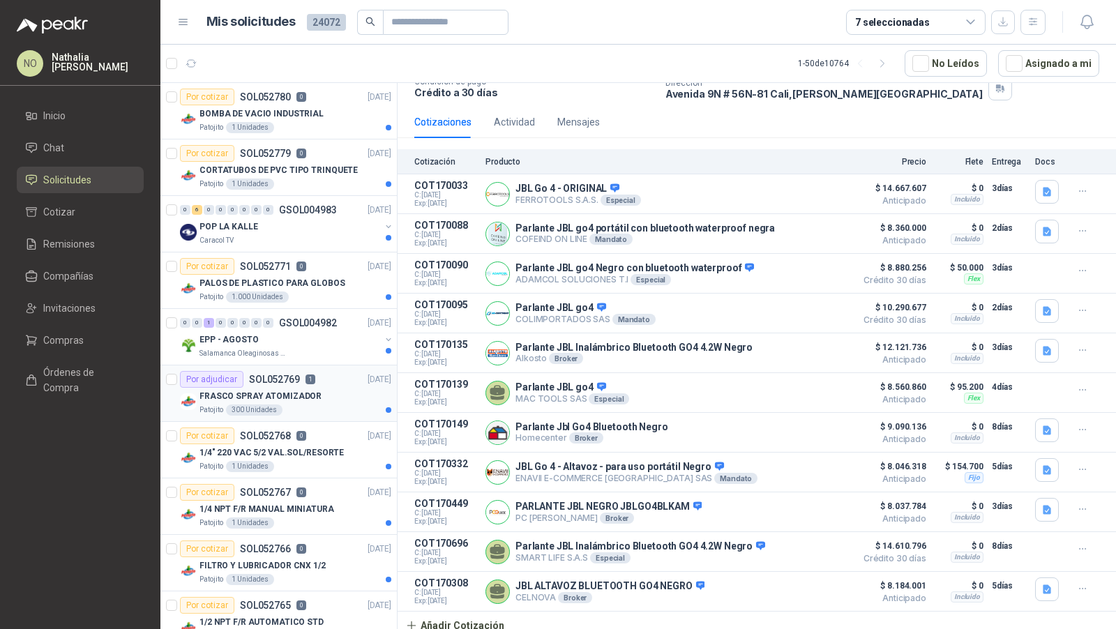
click at [317, 409] on div "Patojito 300 Unidades" at bounding box center [295, 410] width 192 height 11
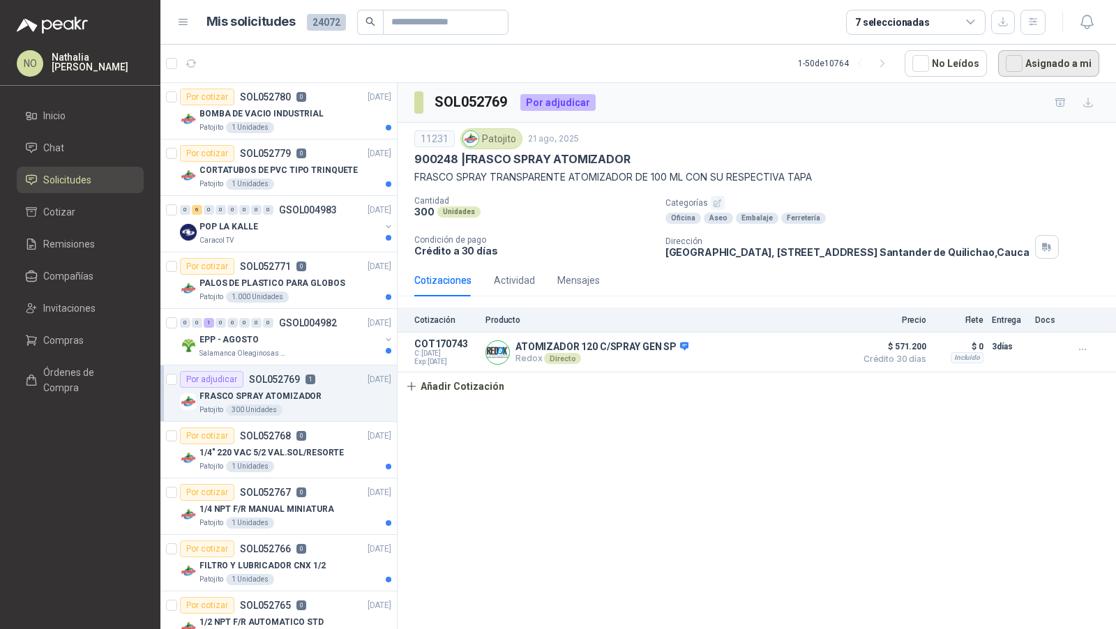
click at [1038, 63] on button "Asignado a mi" at bounding box center [1048, 63] width 101 height 27
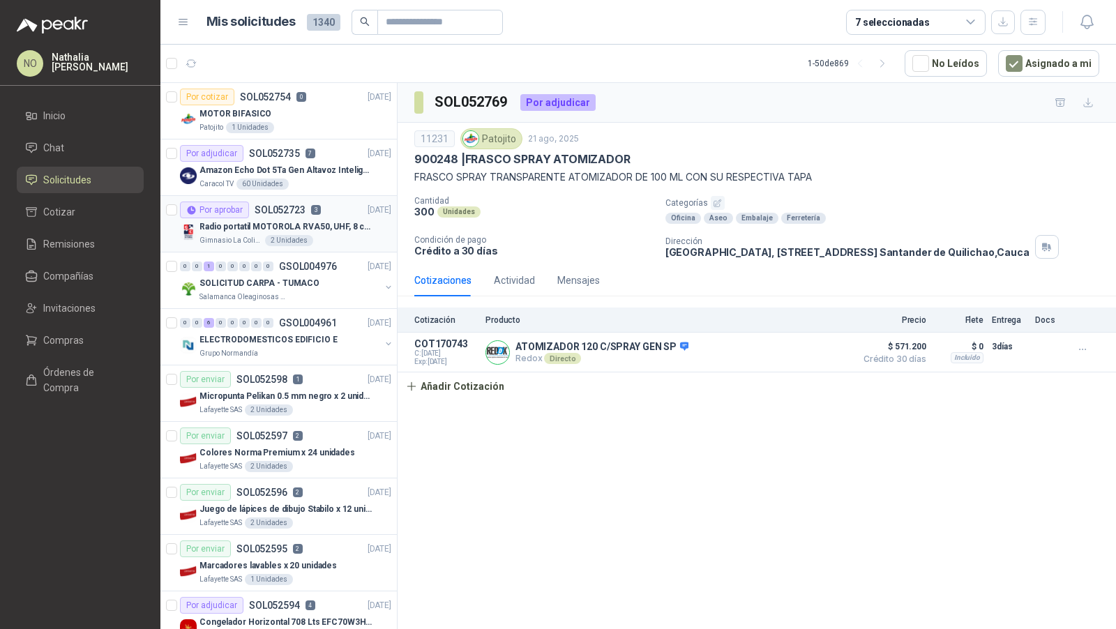
click at [302, 235] on div "2 Unidades" at bounding box center [289, 240] width 48 height 11
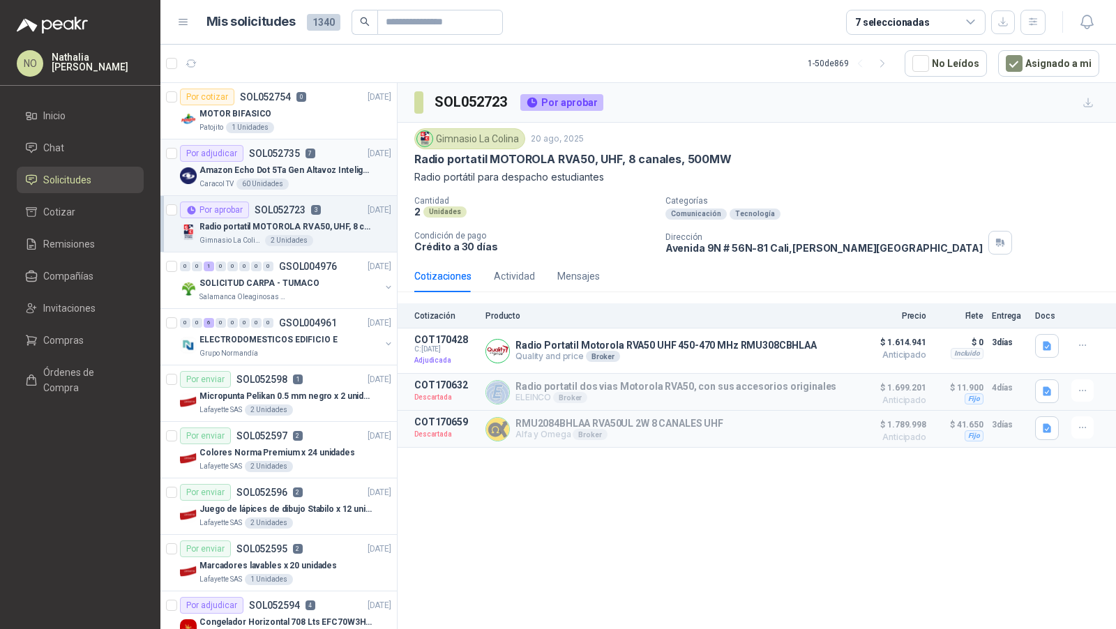
click at [329, 158] on div "Por adjudicar SOL052735 7 20/08/25" at bounding box center [285, 153] width 211 height 17
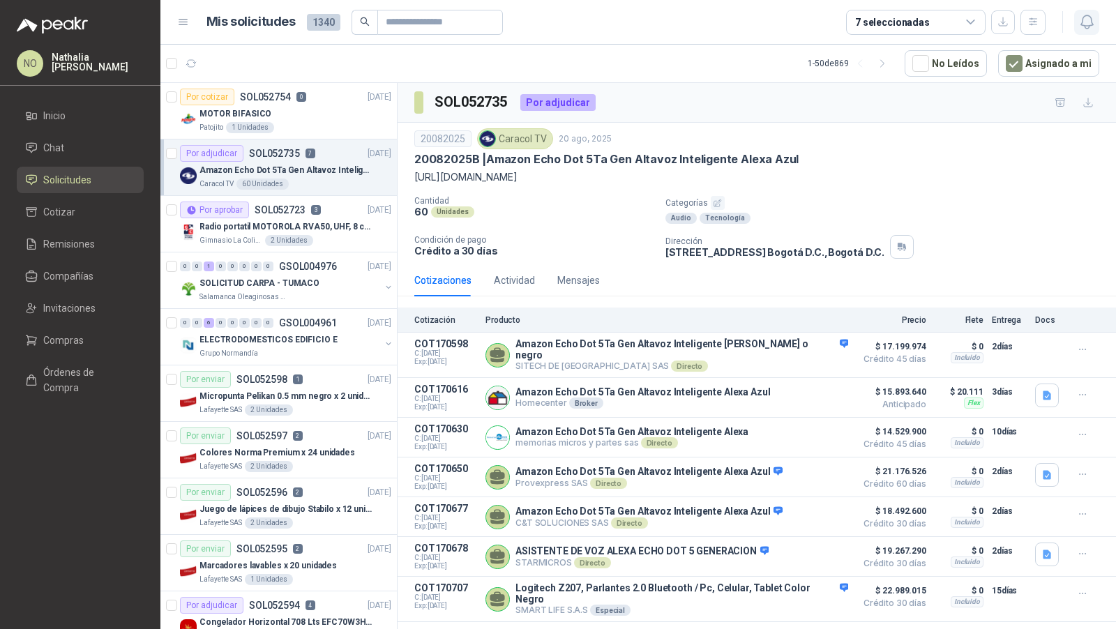
click at [1082, 24] on icon "button" at bounding box center [1086, 21] width 17 height 17
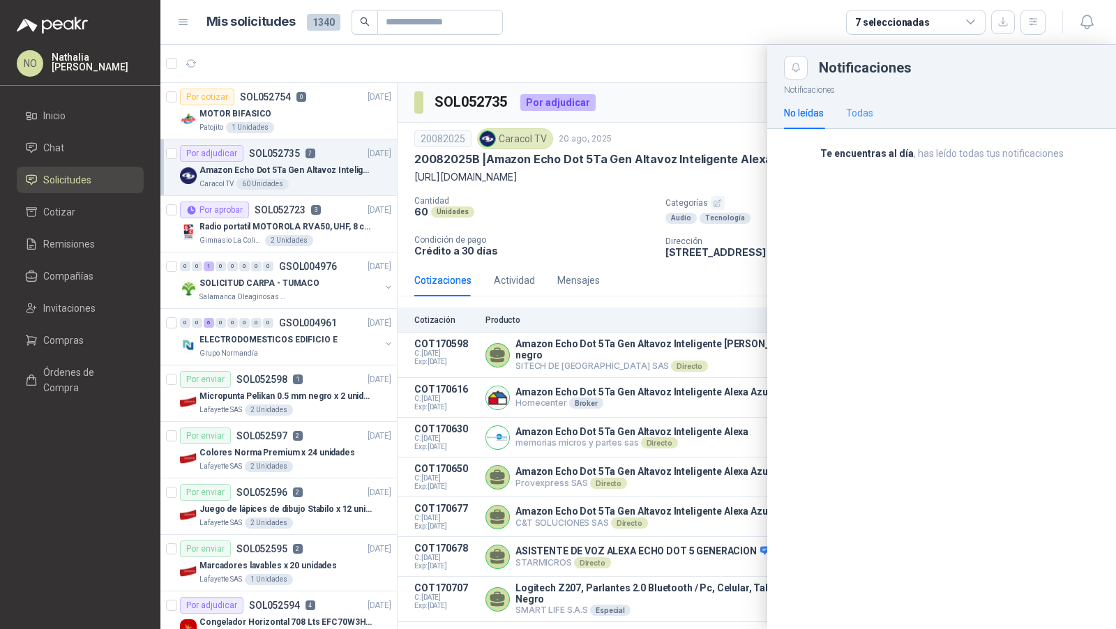
click at [861, 121] on div "Todas" at bounding box center [859, 113] width 27 height 32
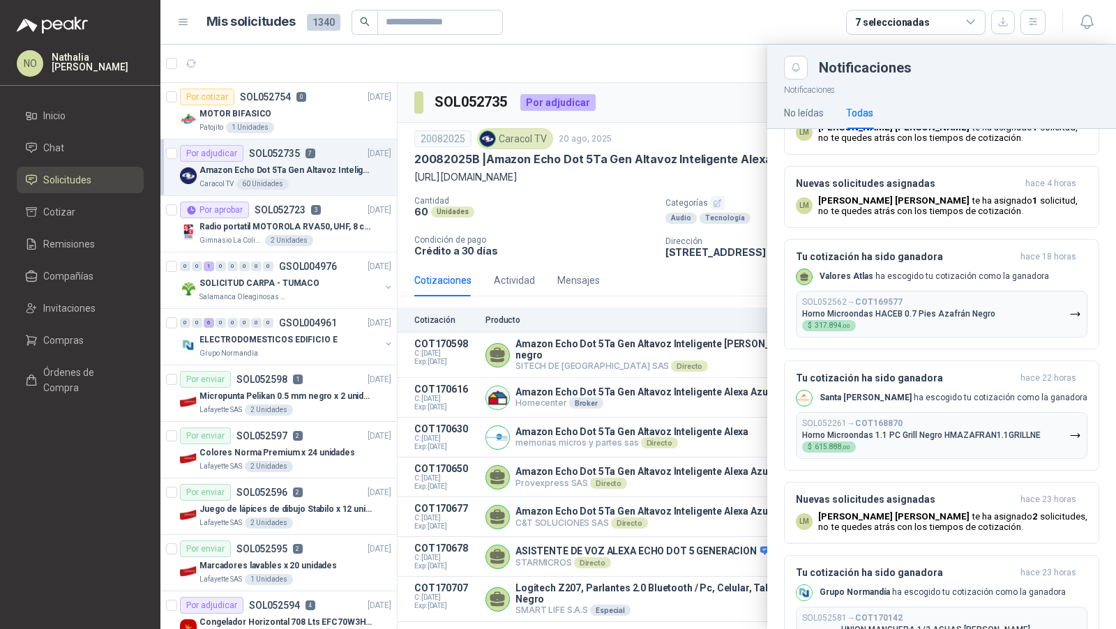
scroll to position [469, 0]
click at [901, 418] on b "COT168870" at bounding box center [878, 423] width 47 height 10
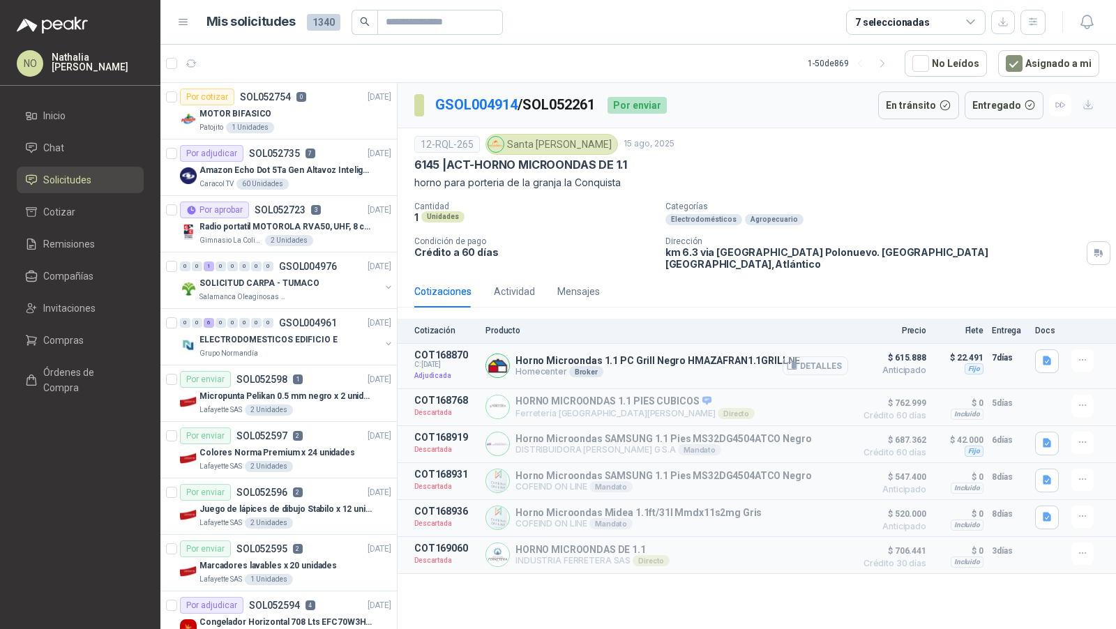
click at [812, 356] on button "Detalles" at bounding box center [816, 365] width 66 height 19
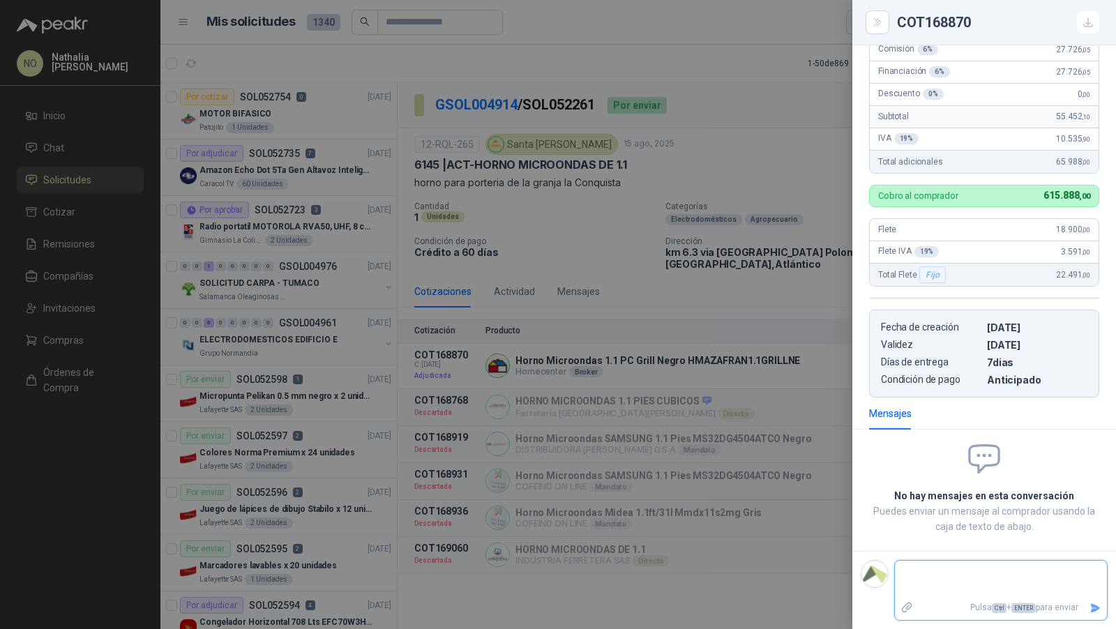
scroll to position [325, 0]
click at [348, 169] on div at bounding box center [558, 314] width 1116 height 629
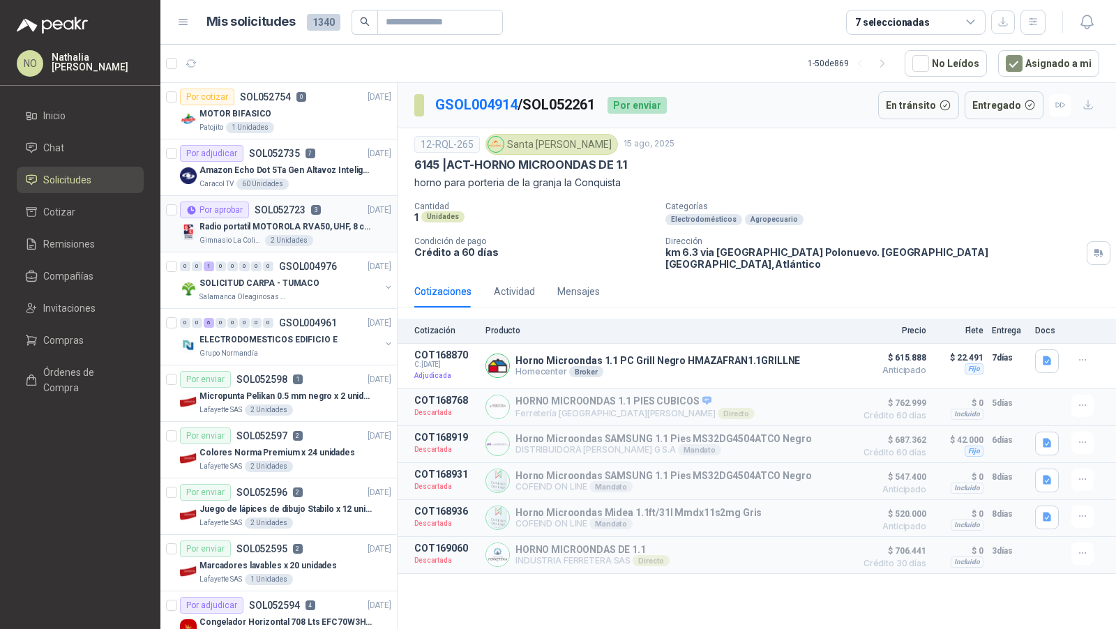
click at [329, 206] on div "Por aprobar SOL052723 3 20/08/25" at bounding box center [285, 210] width 211 height 17
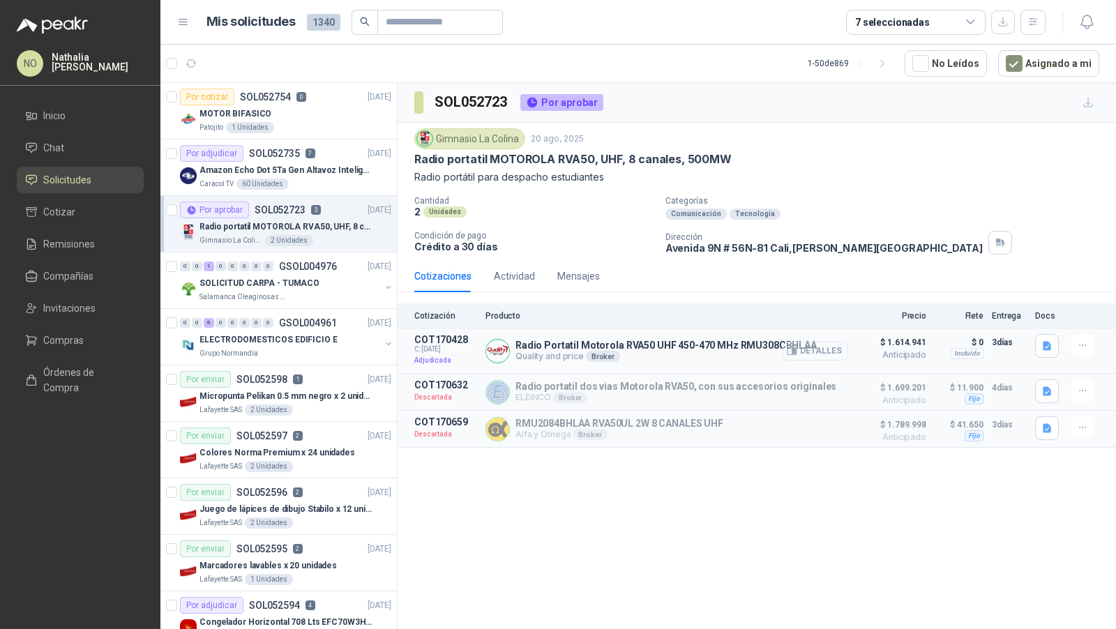
click at [815, 345] on button "Detalles" at bounding box center [816, 351] width 66 height 19
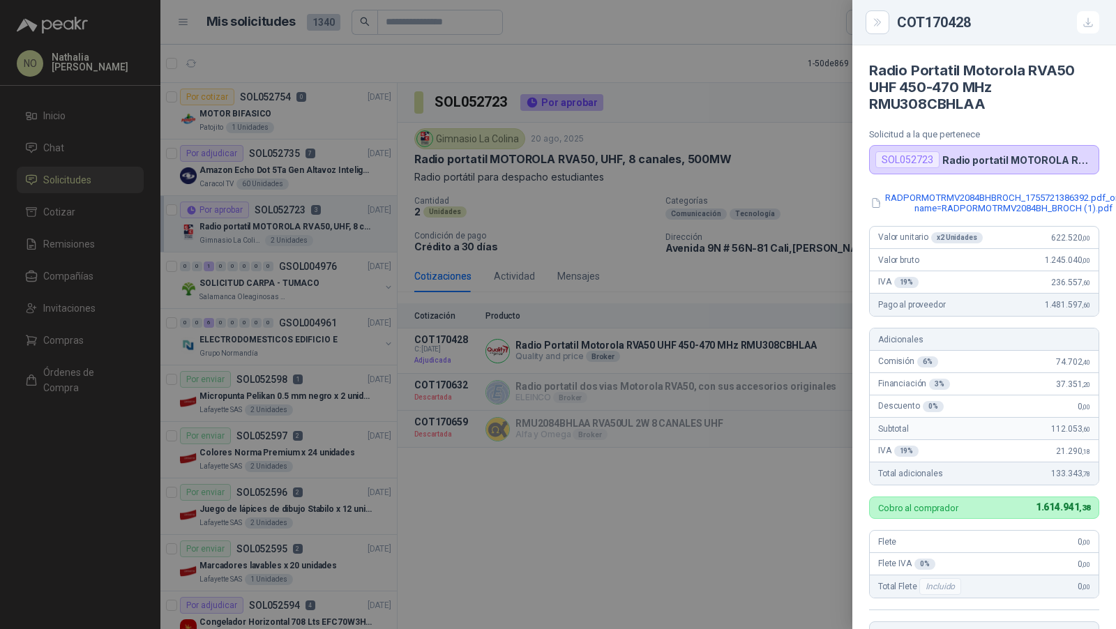
click at [689, 318] on div at bounding box center [558, 314] width 1116 height 629
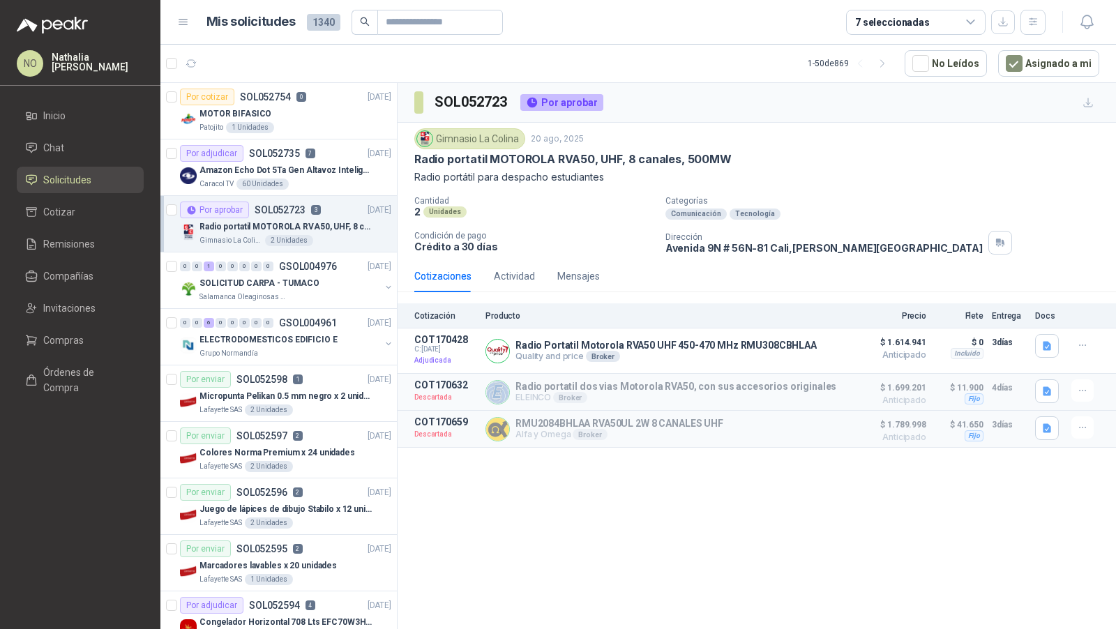
click at [76, 130] on ul "Inicio Chat Solicitudes Cotizar Remisiones Compañías Invitaciones Compras Órden…" at bounding box center [80, 255] width 160 height 304
click at [63, 117] on span "Inicio" at bounding box center [54, 115] width 22 height 15
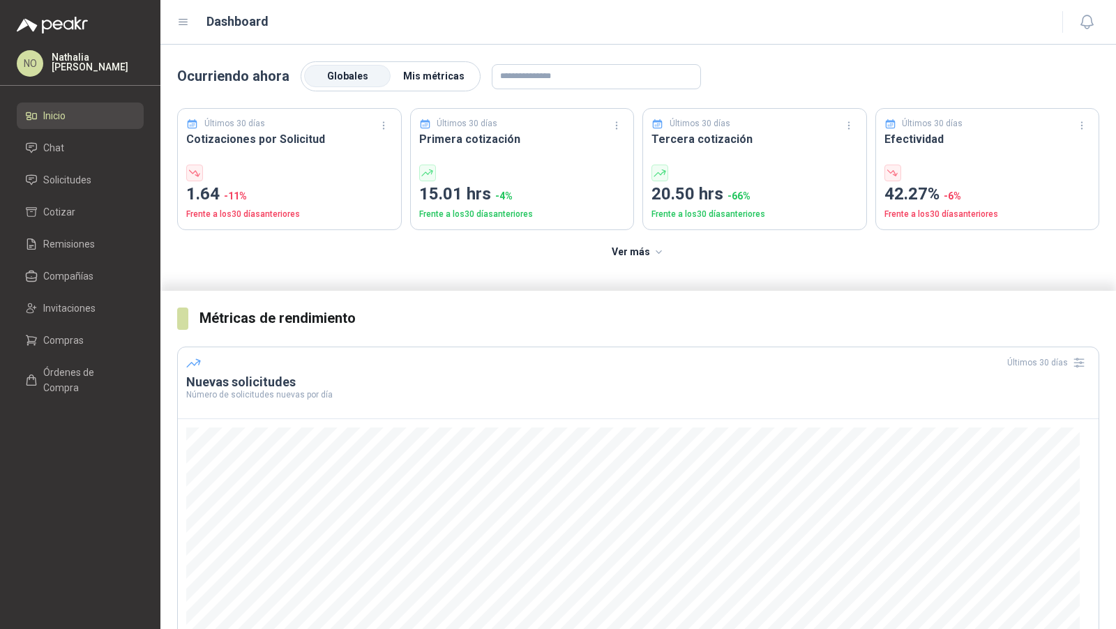
click at [427, 75] on span "Mis métricas" at bounding box center [433, 75] width 61 height 11
click at [350, 77] on span "Globales" at bounding box center [347, 75] width 41 height 11
click at [442, 76] on span "Mis métricas" at bounding box center [433, 75] width 61 height 11
click at [365, 72] on label "Globales" at bounding box center [347, 77] width 86 height 22
click at [431, 74] on span "Mis métricas" at bounding box center [433, 75] width 61 height 11
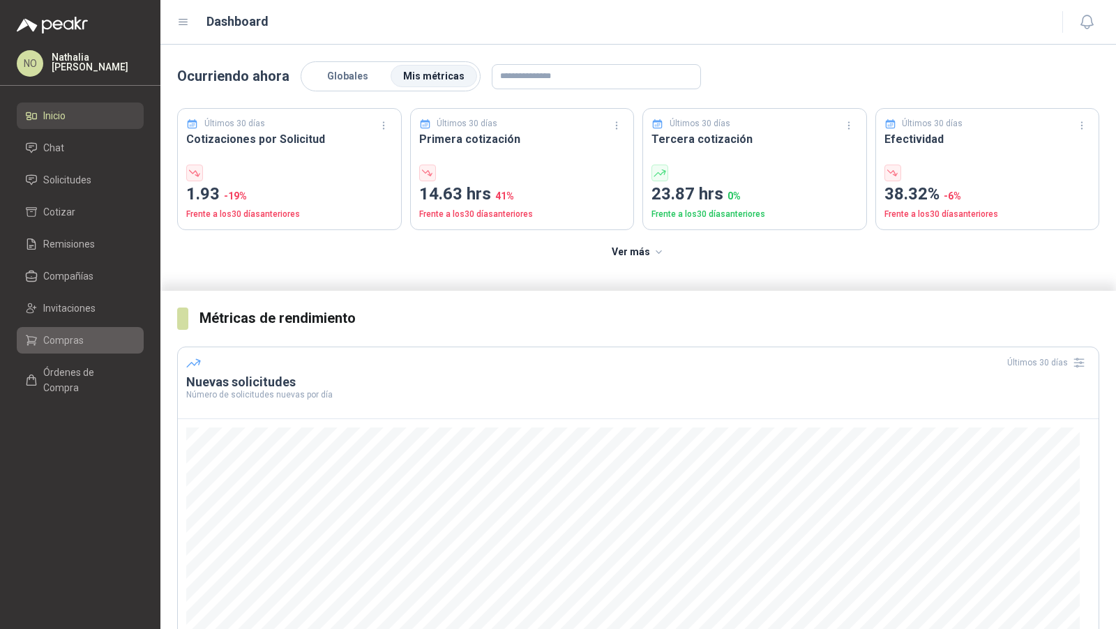
click at [90, 333] on li "Compras" at bounding box center [80, 340] width 110 height 15
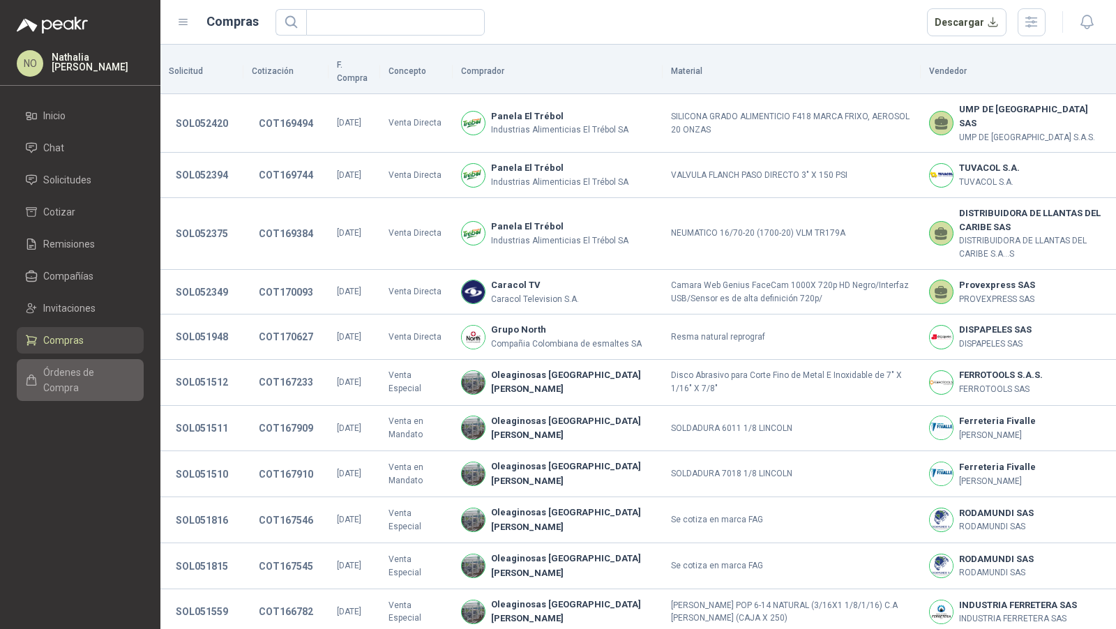
click at [82, 372] on span "Órdenes de Compra" at bounding box center [86, 380] width 87 height 31
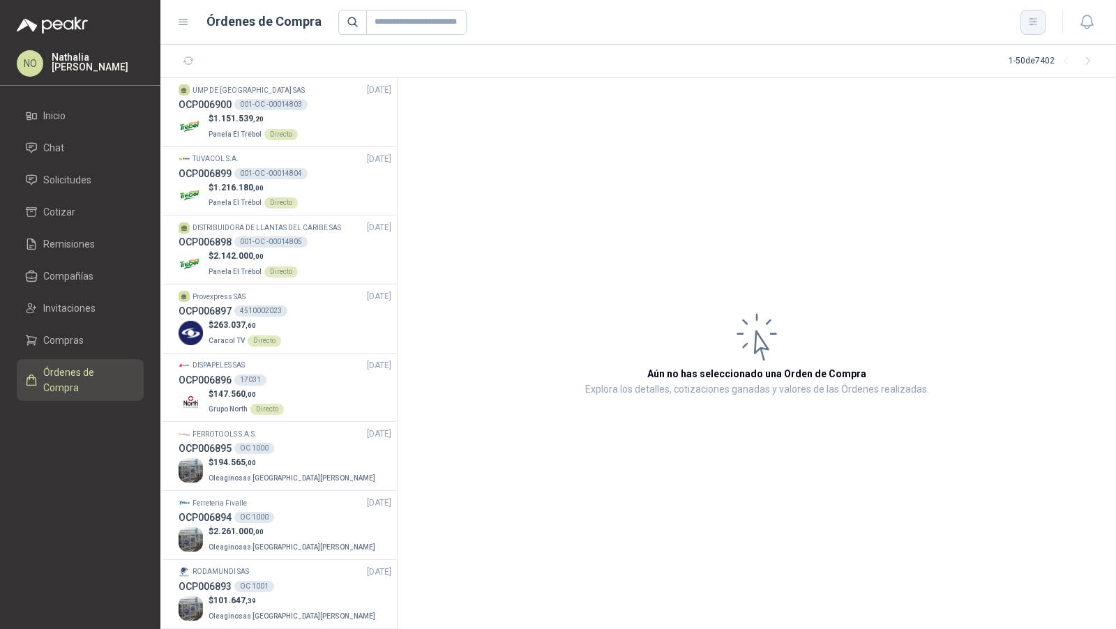
click at [1038, 18] on button "button" at bounding box center [1032, 22] width 25 height 25
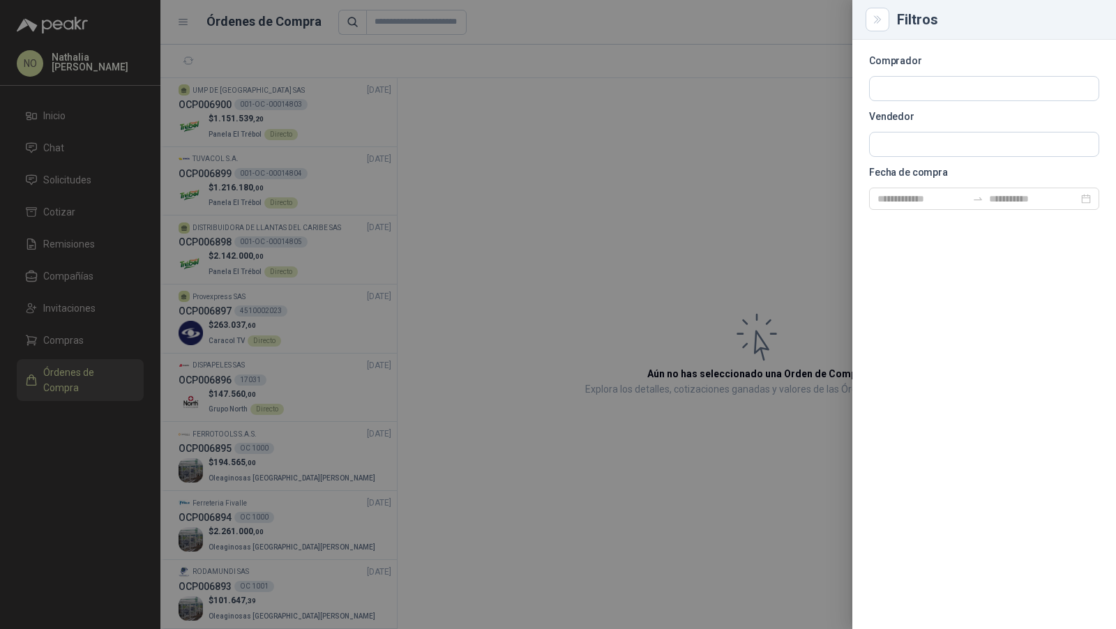
click at [289, 186] on div at bounding box center [558, 314] width 1116 height 629
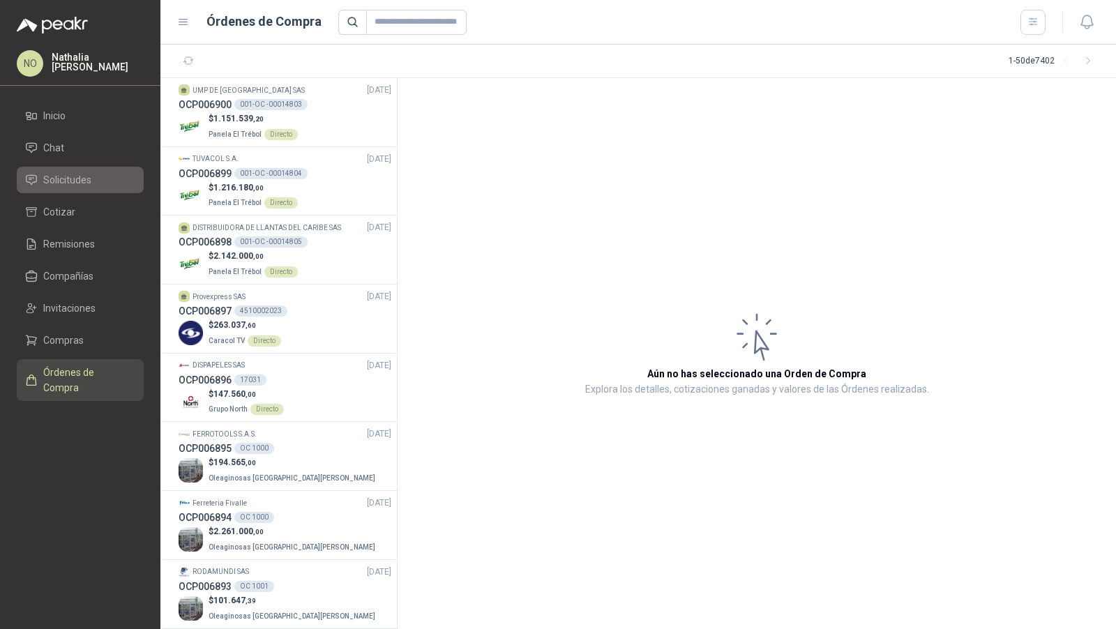
click at [57, 179] on span "Solicitudes" at bounding box center [67, 179] width 48 height 15
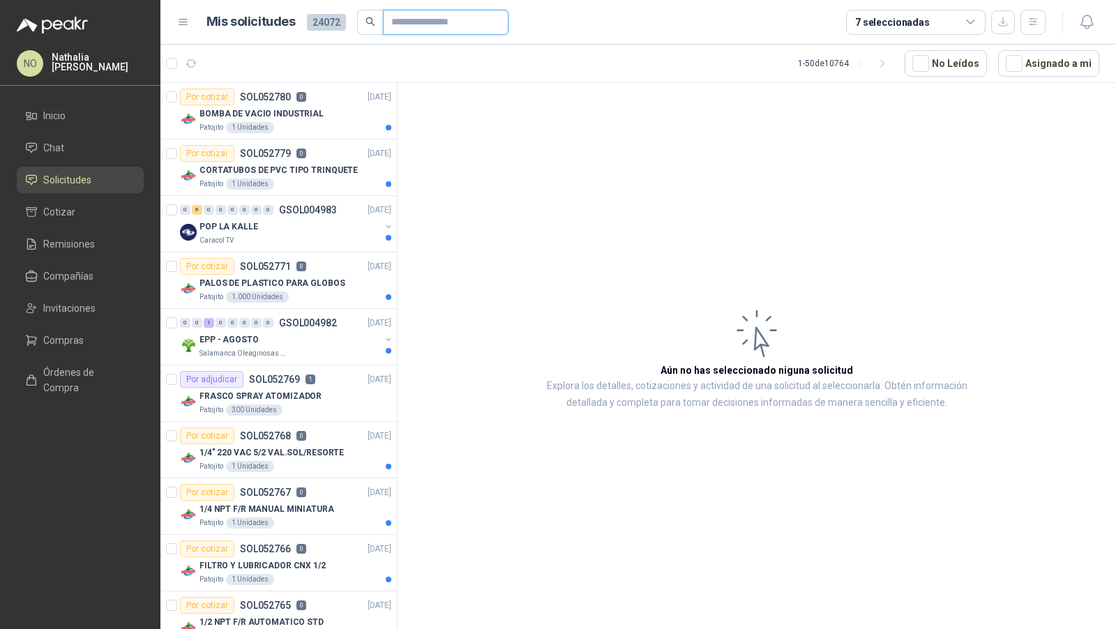
click at [451, 21] on input "text" at bounding box center [440, 22] width 98 height 24
paste input "*********"
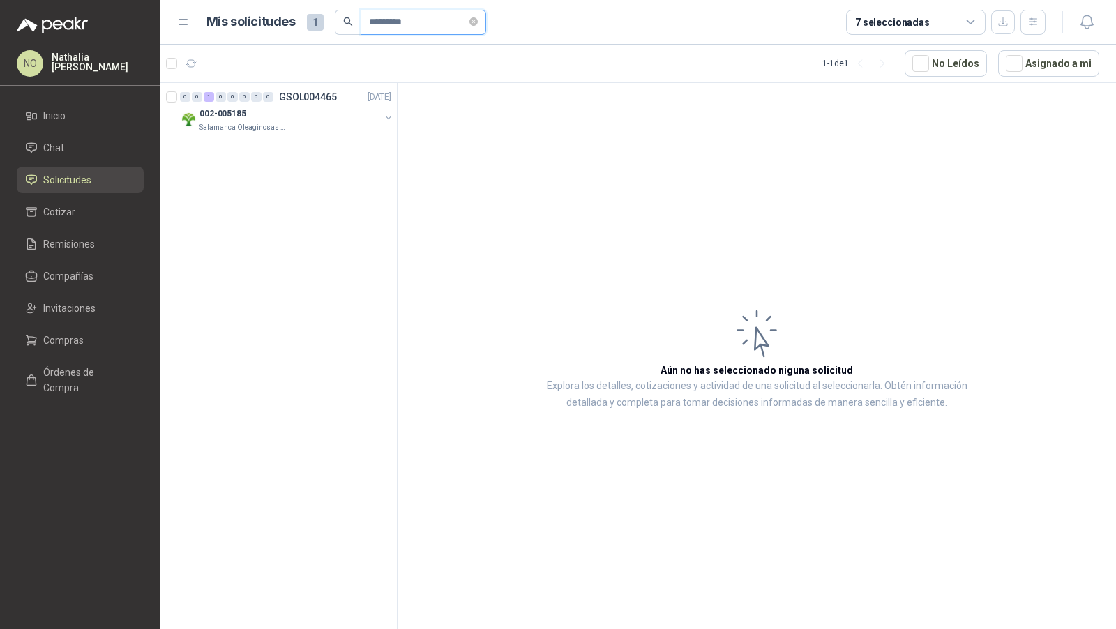
type input "*********"
click at [318, 112] on div "002-005185" at bounding box center [289, 113] width 181 height 17
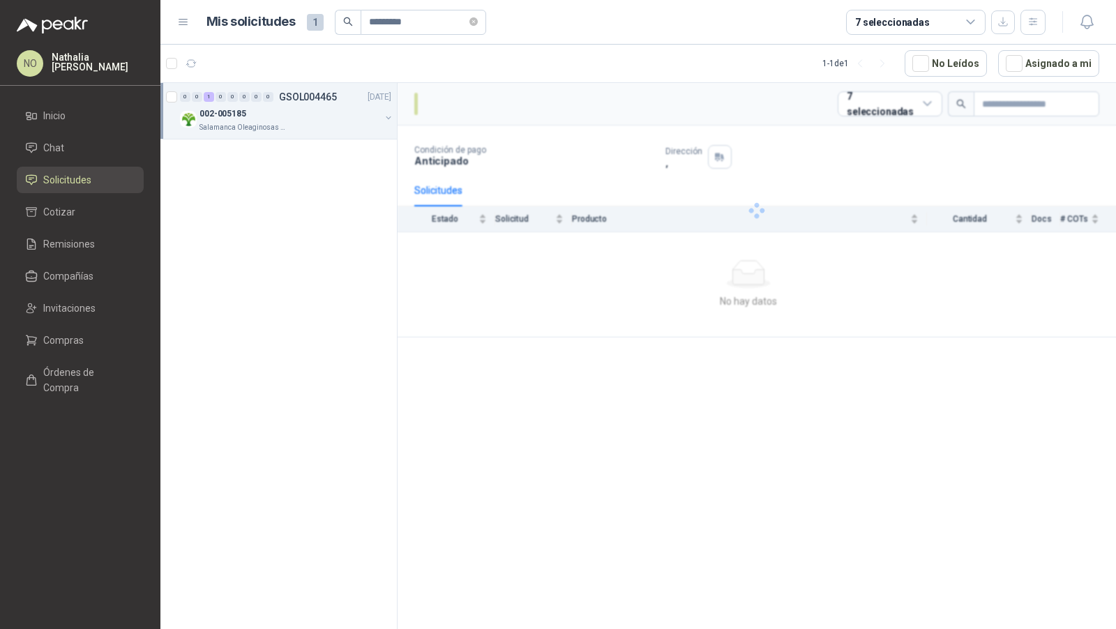
click at [318, 112] on div "002-005185" at bounding box center [289, 113] width 181 height 17
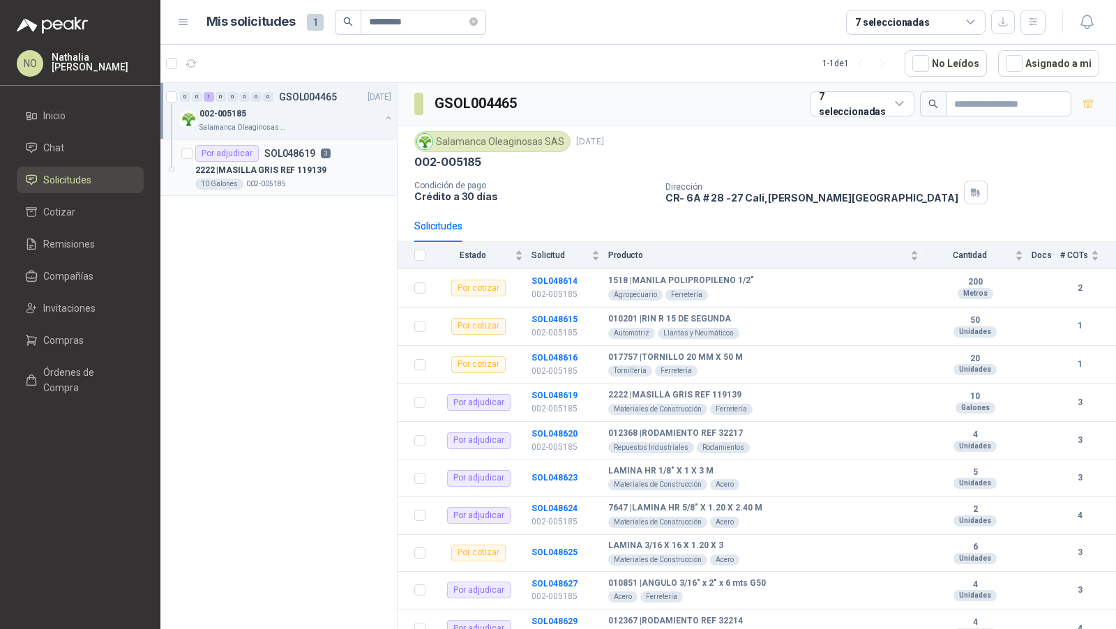
click at [318, 181] on div "10 Galones 002-005185" at bounding box center [293, 184] width 196 height 11
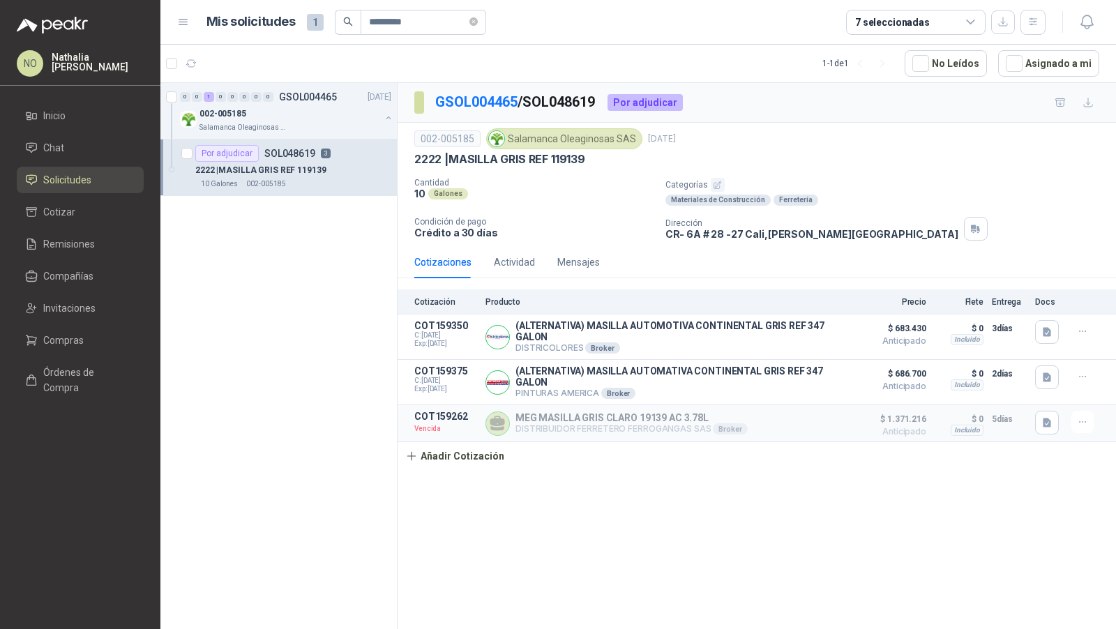
drag, startPoint x: 527, startPoint y: 100, endPoint x: 605, endPoint y: 103, distance: 78.2
click at [596, 103] on p "GSOL004465 / SOL048619" at bounding box center [515, 102] width 161 height 22
copy p "SOL048619"
click at [476, 20] on icon "close-circle" at bounding box center [473, 21] width 8 height 8
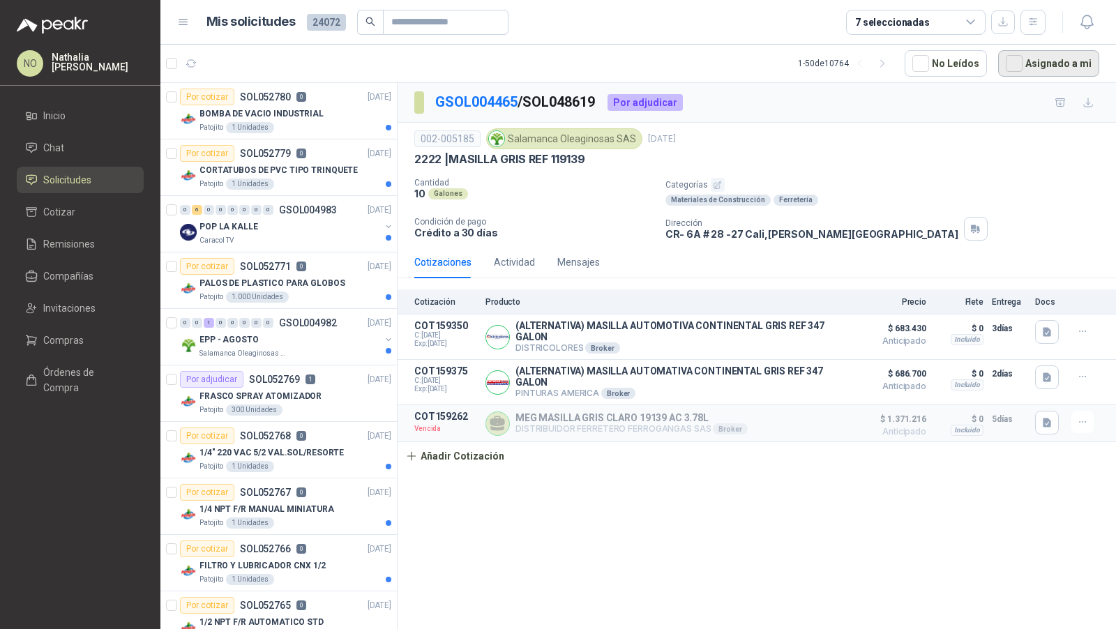
click at [1037, 67] on button "Asignado a mi" at bounding box center [1048, 63] width 101 height 27
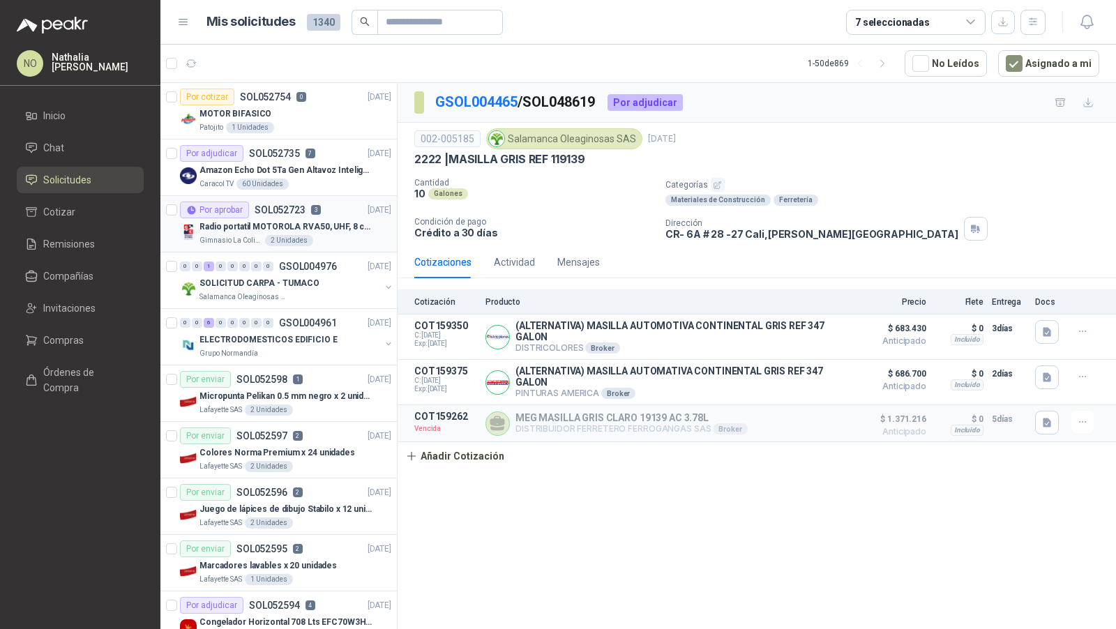
click at [320, 225] on p "Radio portatil MOTOROLA RVA50, UHF, 8 canales, 500MW" at bounding box center [286, 226] width 174 height 13
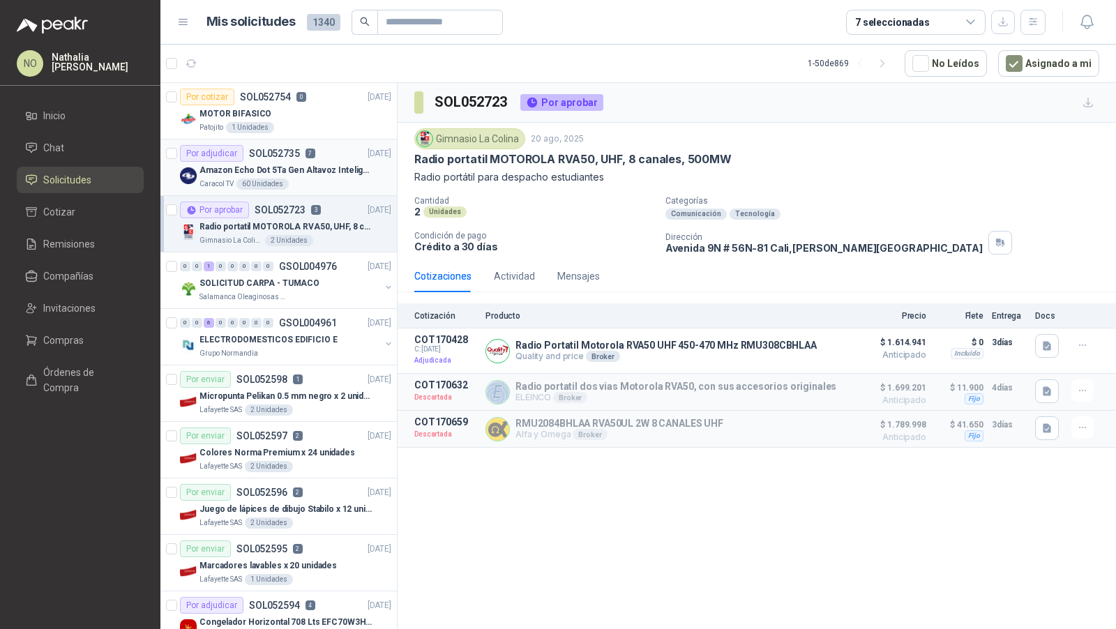
click at [338, 182] on div "Caracol TV 60 Unidades" at bounding box center [295, 184] width 192 height 11
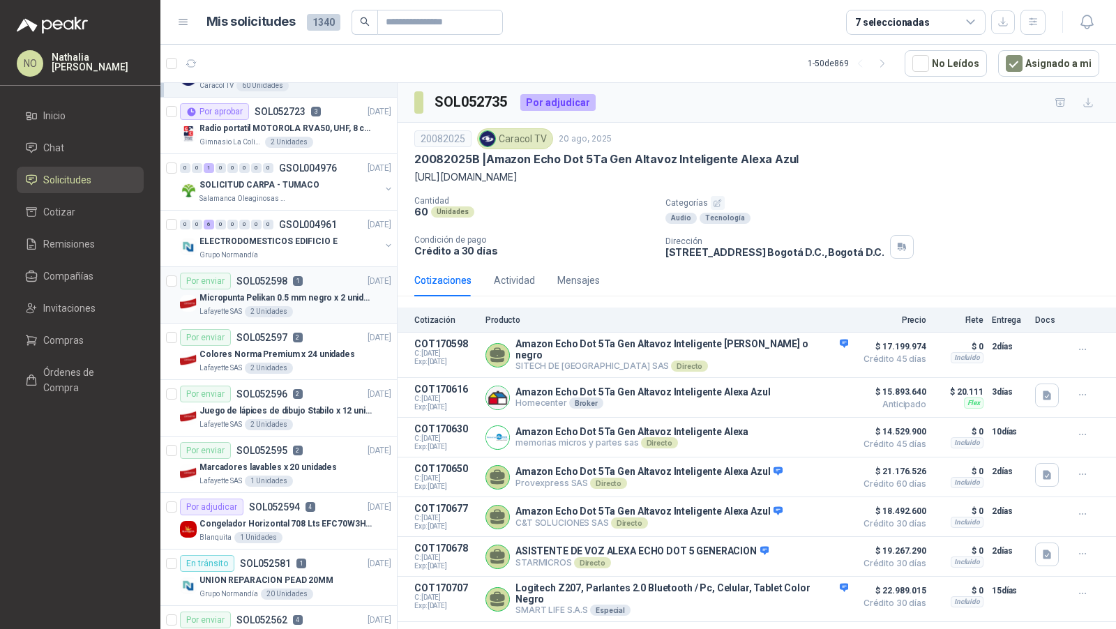
scroll to position [98, 0]
click at [342, 244] on div "ELECTRODOMESTICOS EDIFICIO E" at bounding box center [289, 242] width 181 height 17
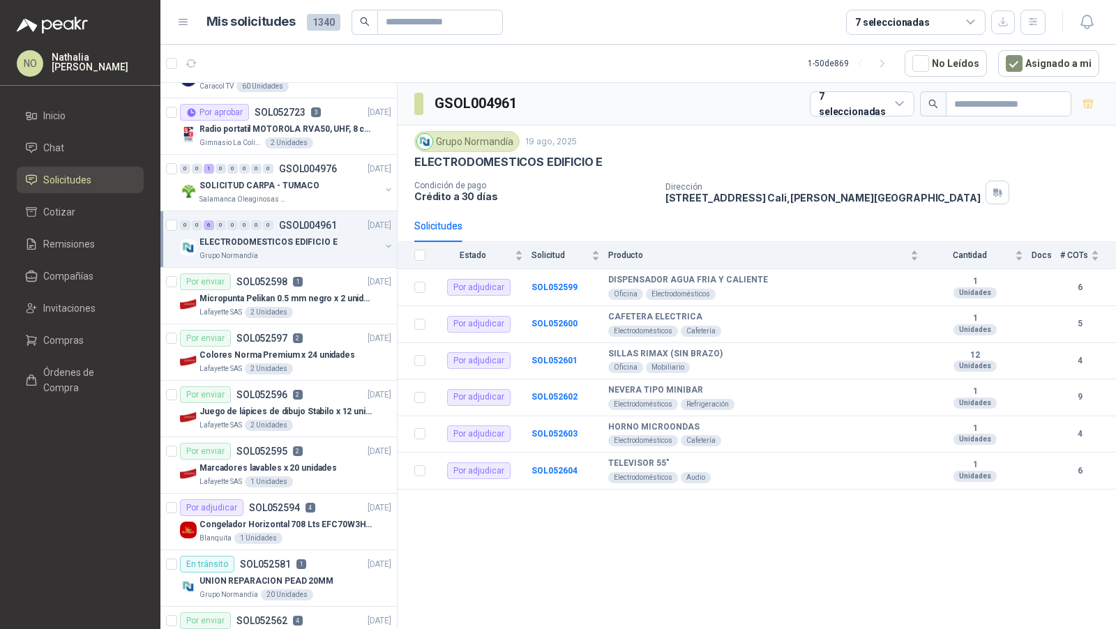
click at [342, 244] on div "ELECTRODOMESTICOS EDIFICIO E" at bounding box center [289, 242] width 181 height 17
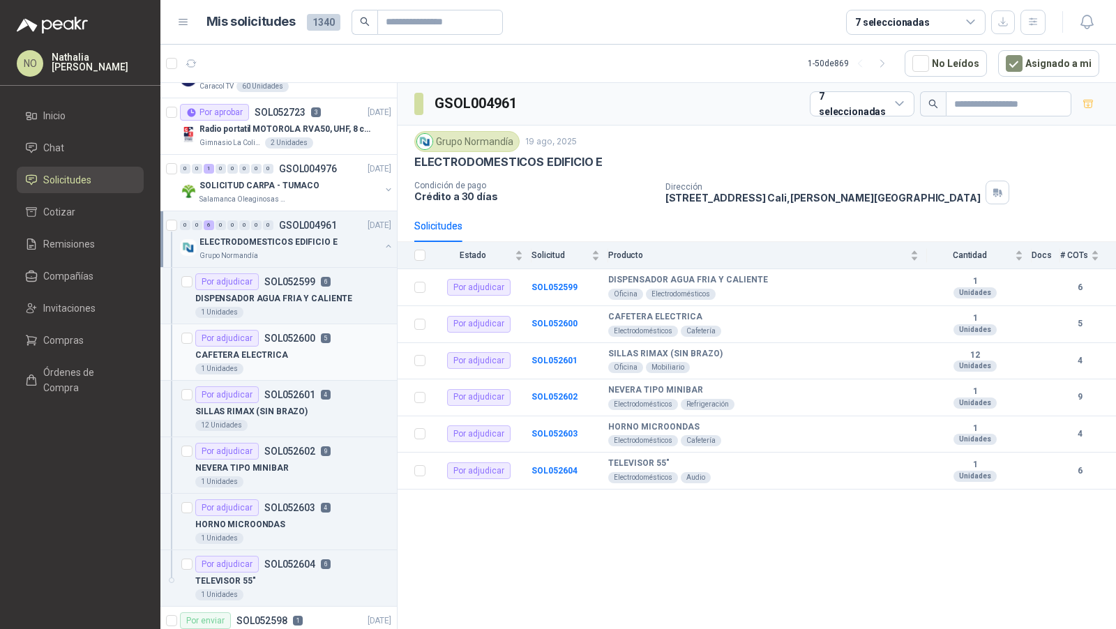
click at [311, 325] on article "Por adjudicar SOL052600 5 CAFETERA ELECTRICA 1 Unidades" at bounding box center [278, 352] width 236 height 56
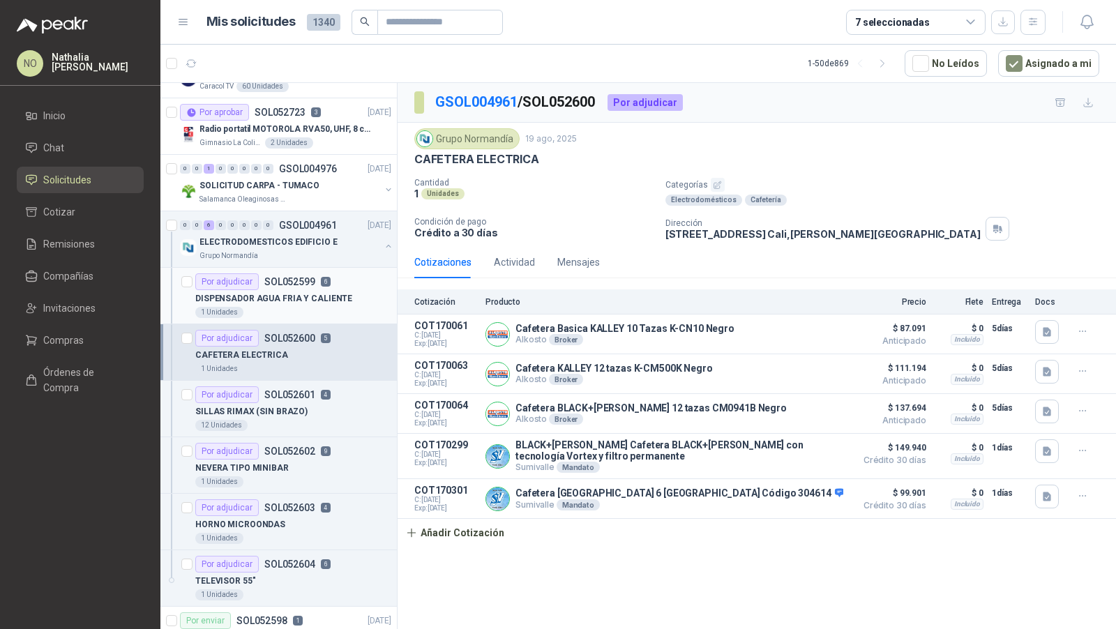
click at [320, 294] on p "DISPENSADOR AGUA FRIA Y CALIENTE" at bounding box center [273, 298] width 157 height 13
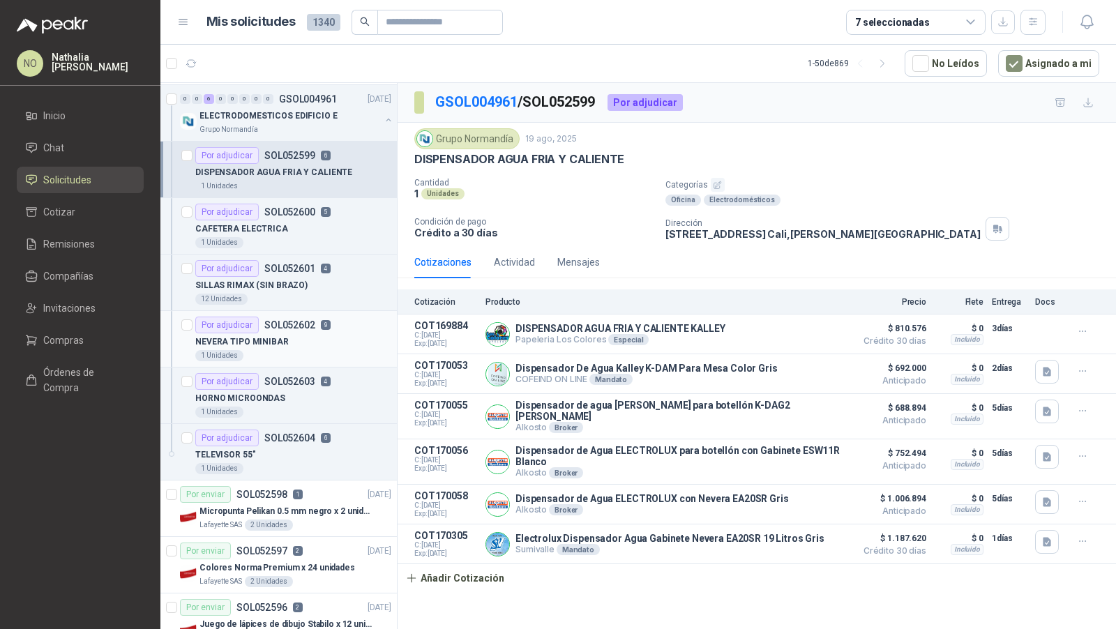
scroll to position [221, 0]
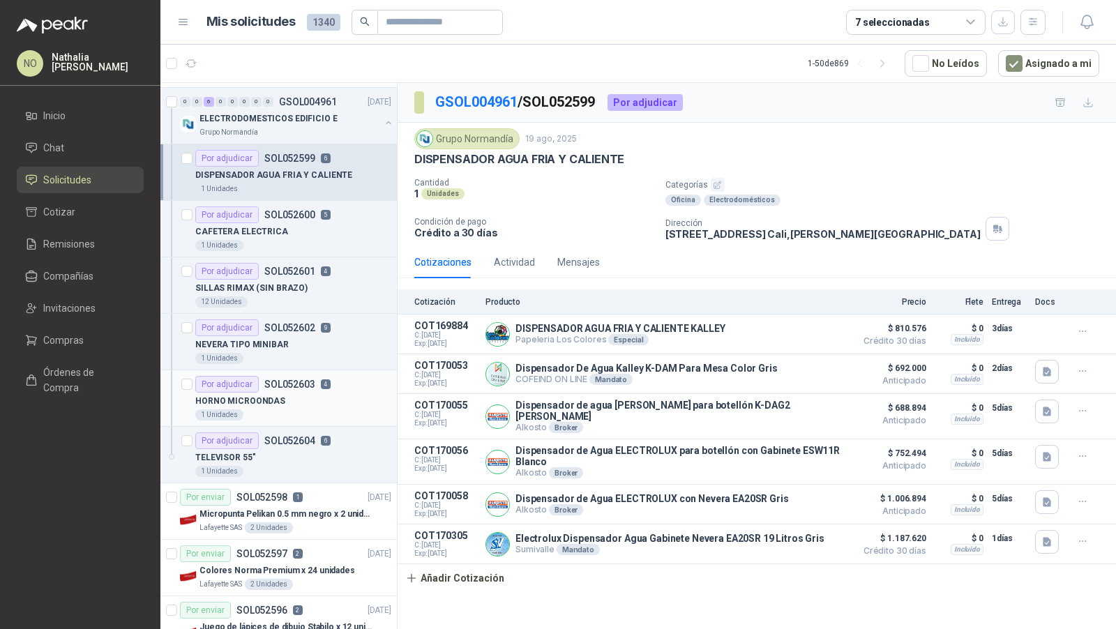
click at [296, 402] on div "HORNO MICROONDAS" at bounding box center [293, 401] width 196 height 17
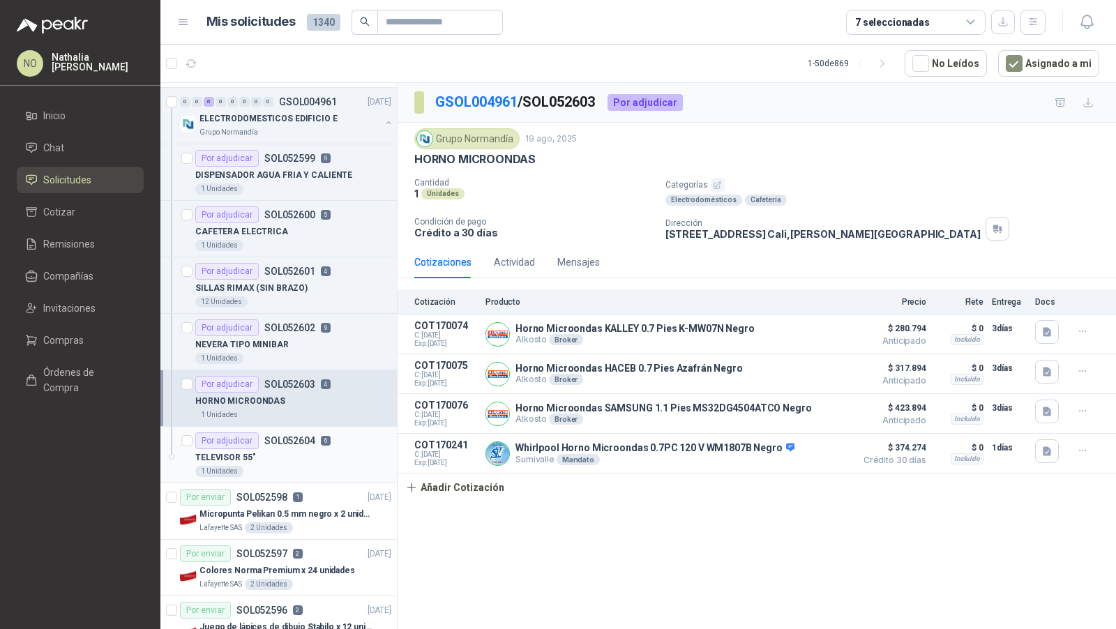
click at [292, 443] on div "Por adjudicar SOL052604 6" at bounding box center [262, 440] width 135 height 17
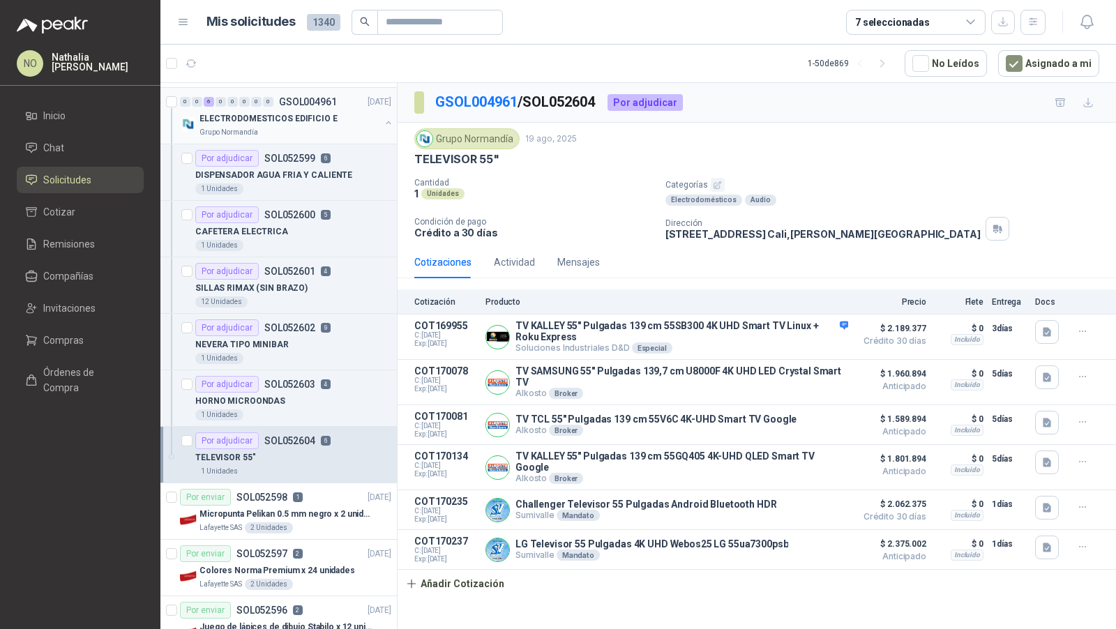
click at [296, 123] on div "ELECTRODOMESTICOS EDIFICIO E" at bounding box center [289, 118] width 181 height 17
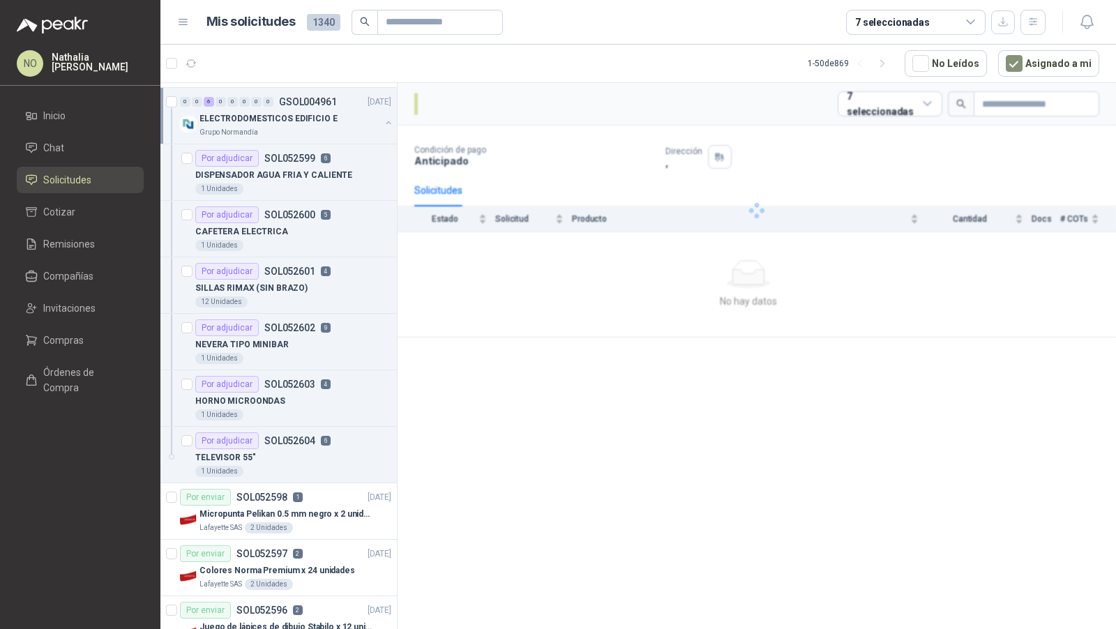
click at [296, 123] on div "ELECTRODOMESTICOS EDIFICIO E" at bounding box center [289, 118] width 181 height 17
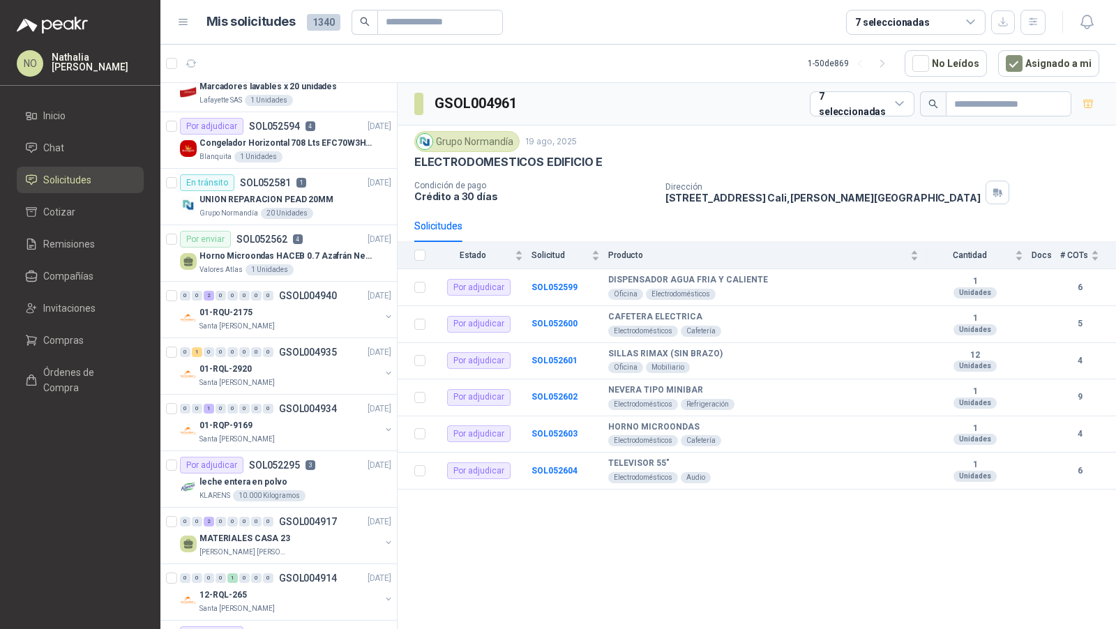
scroll to position [500, 0]
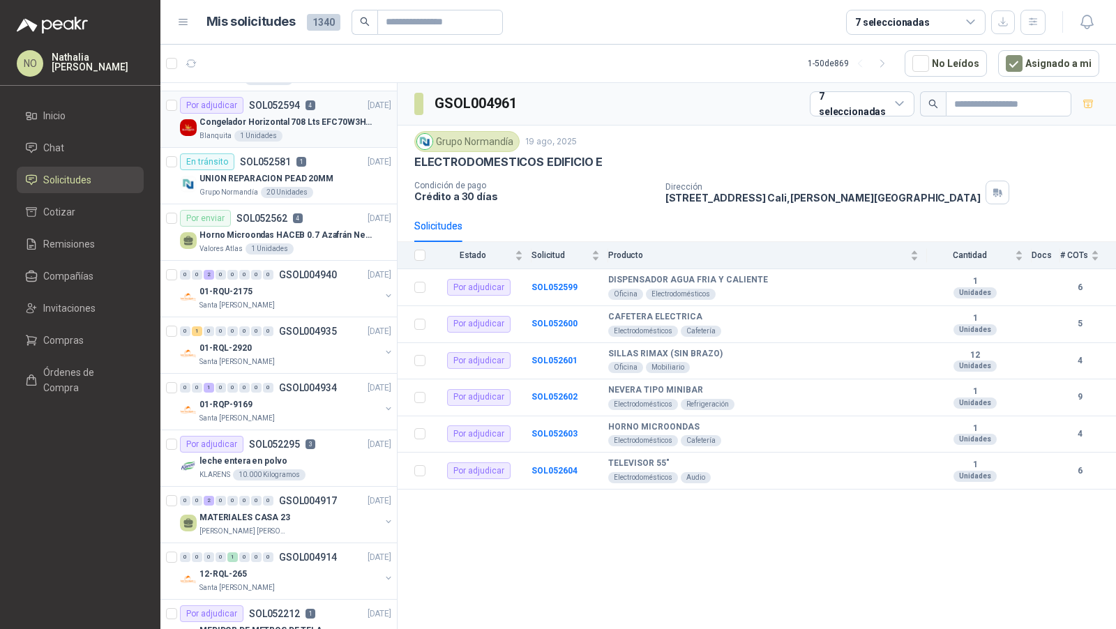
click at [319, 116] on p "Congelador Horizontal 708 Lts EFC70W3HTW Blanco Modelo EFC70W3HTW Código 501967" at bounding box center [286, 122] width 174 height 13
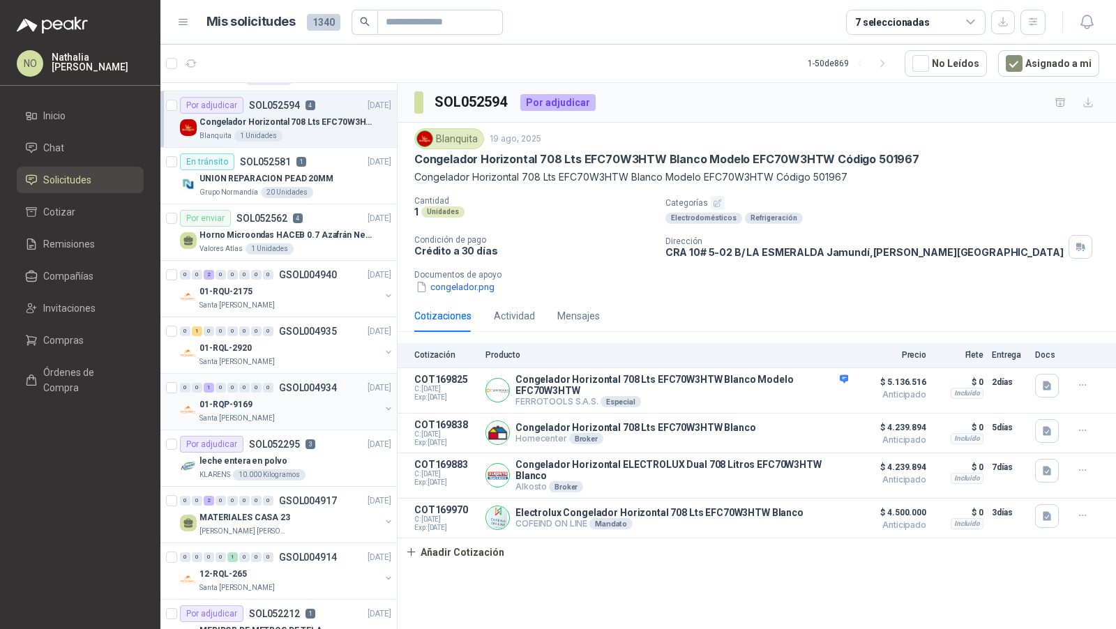
scroll to position [527, 0]
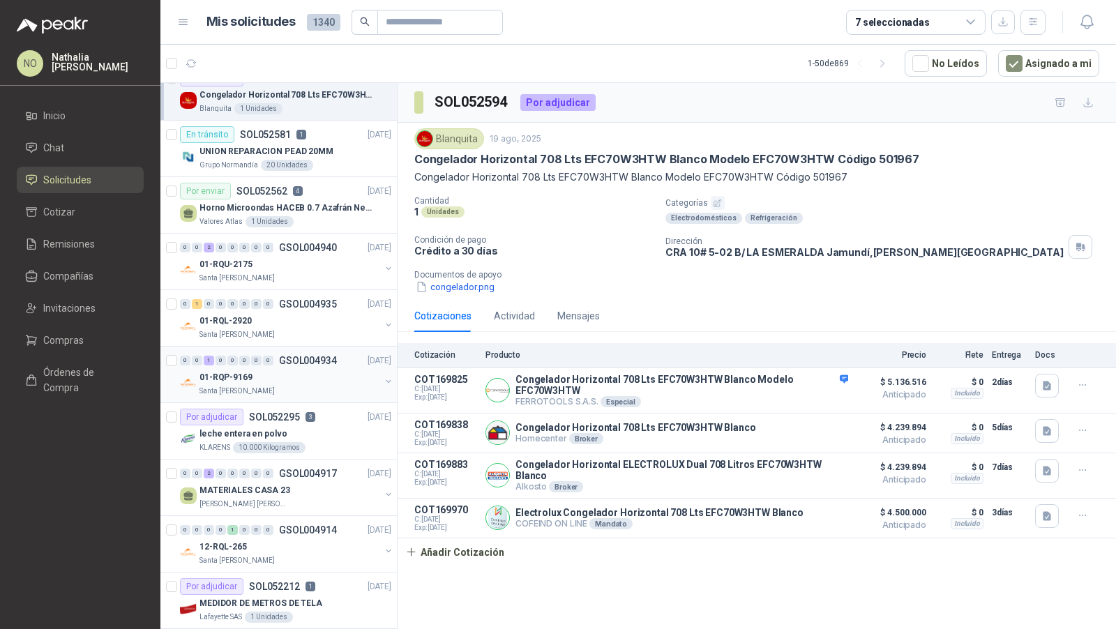
click at [312, 425] on div "leche entera en polvo" at bounding box center [295, 433] width 192 height 17
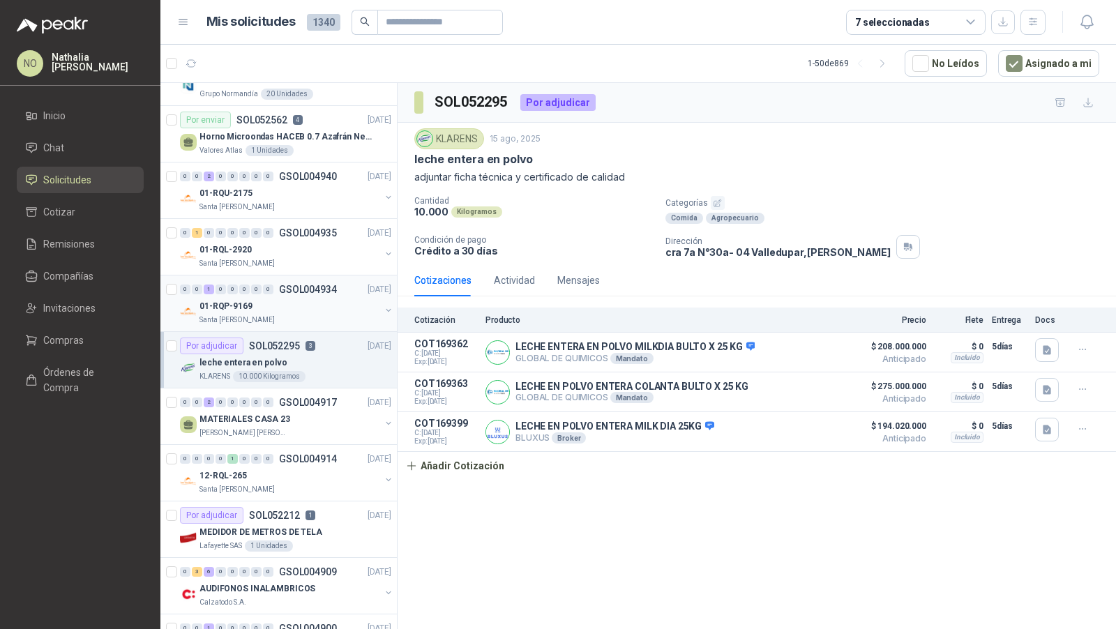
scroll to position [601, 0]
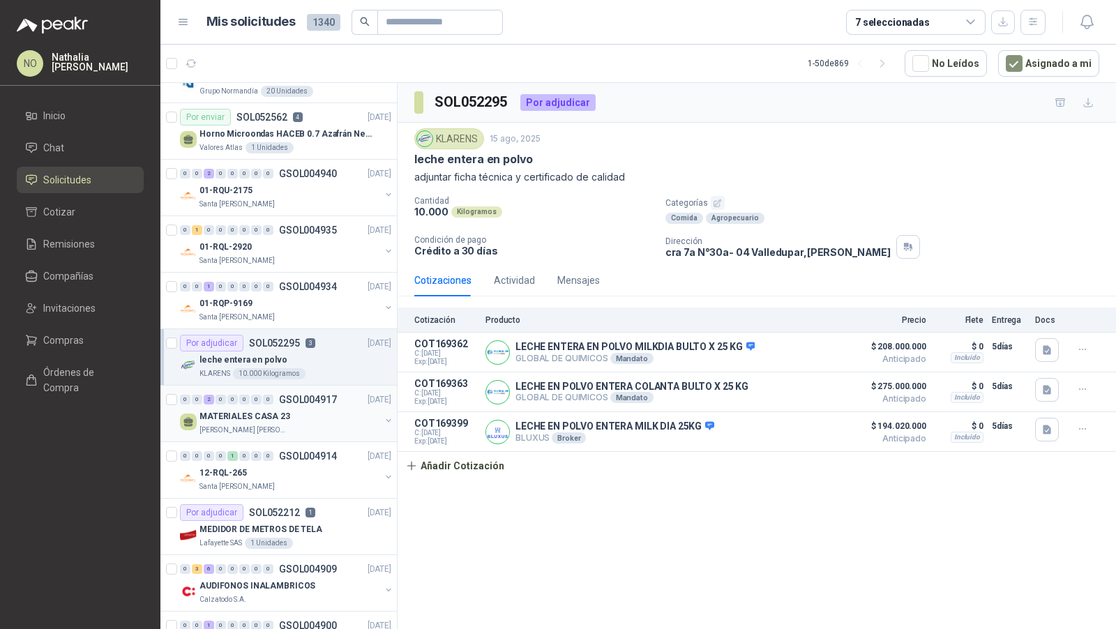
click at [329, 408] on div "MATERIALES CASA 23" at bounding box center [289, 416] width 181 height 17
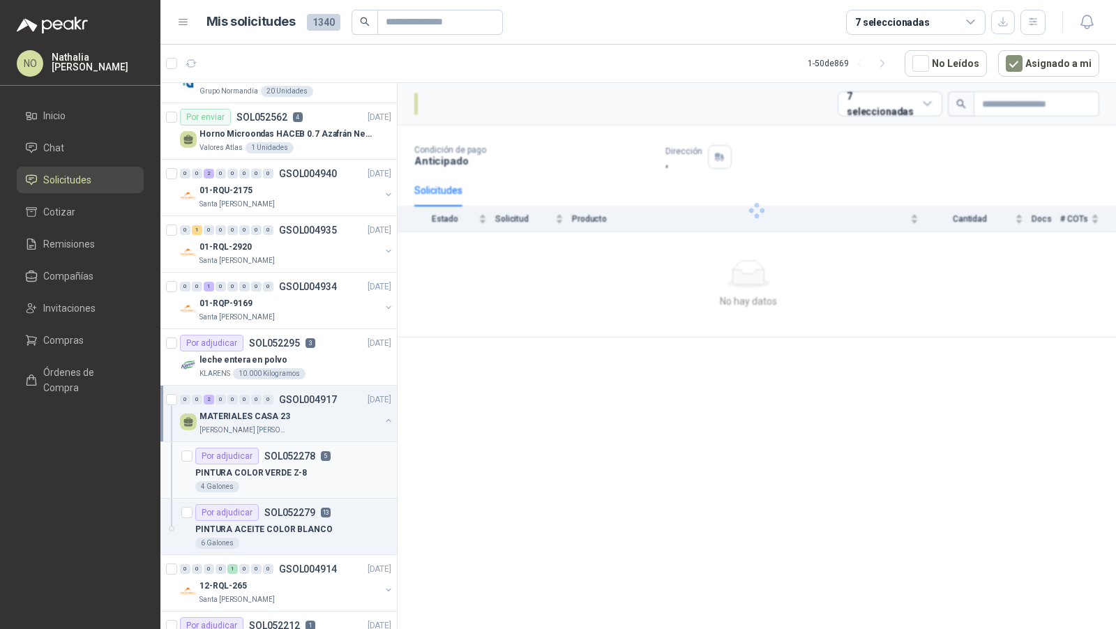
scroll to position [3, 0]
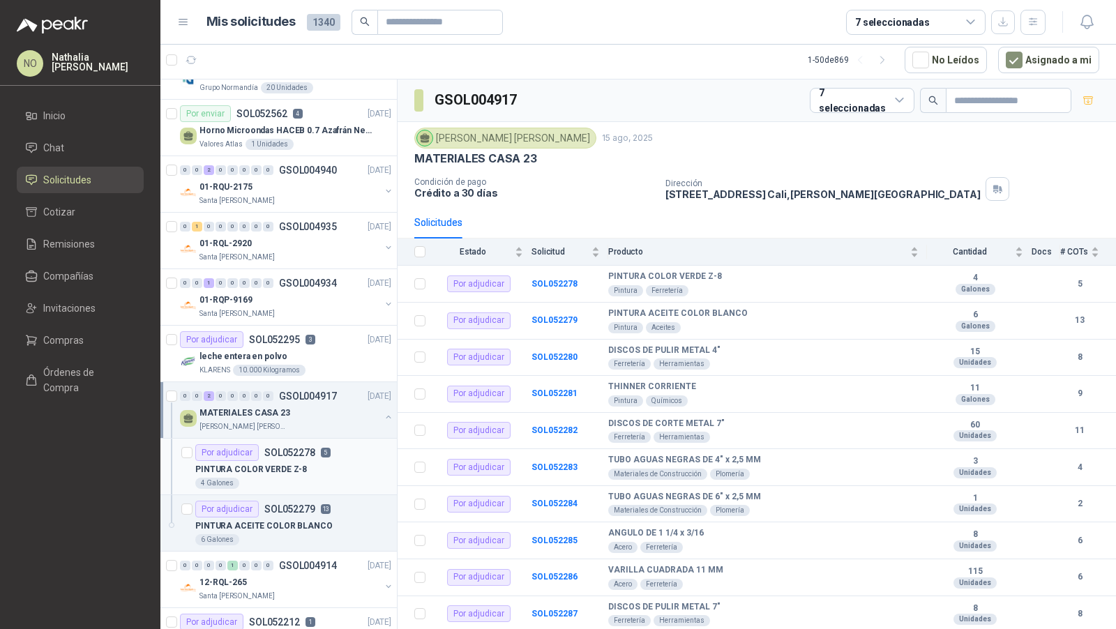
click at [320, 461] on div "PINTURA COLOR VERDE Z-8" at bounding box center [293, 469] width 196 height 17
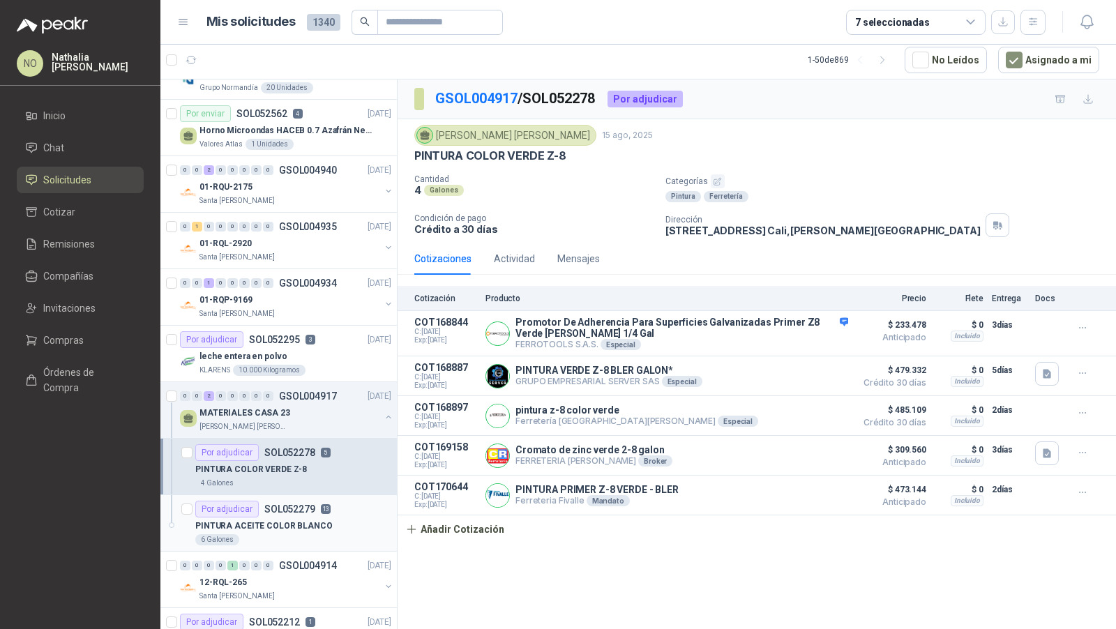
click at [308, 520] on p "PINTURA ACEITE COLOR BLANCO" at bounding box center [263, 526] width 137 height 13
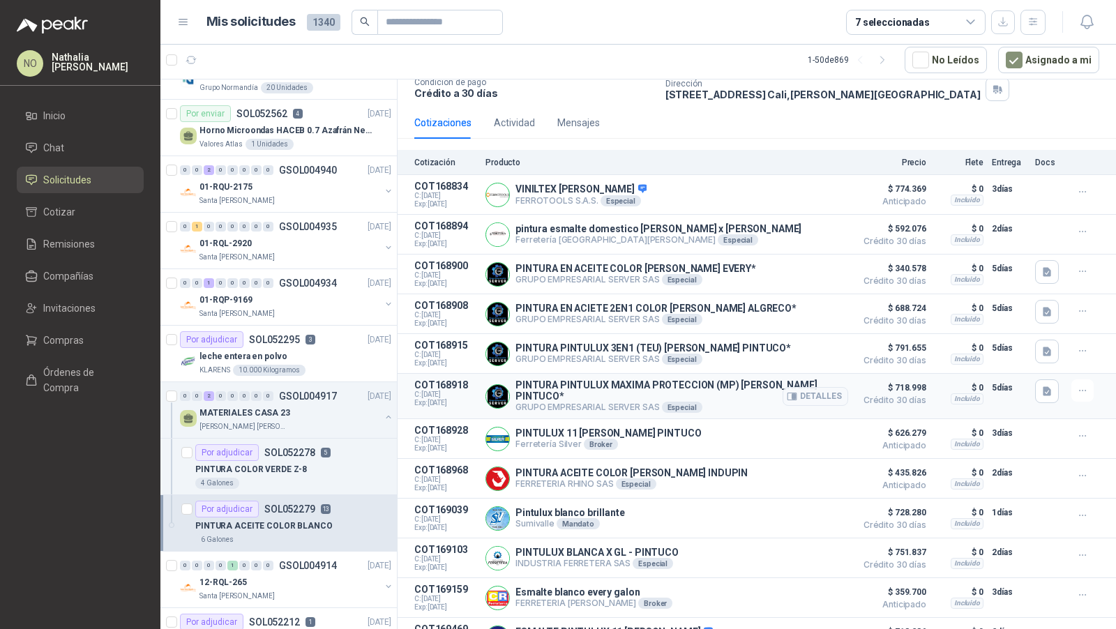
scroll to position [139, 0]
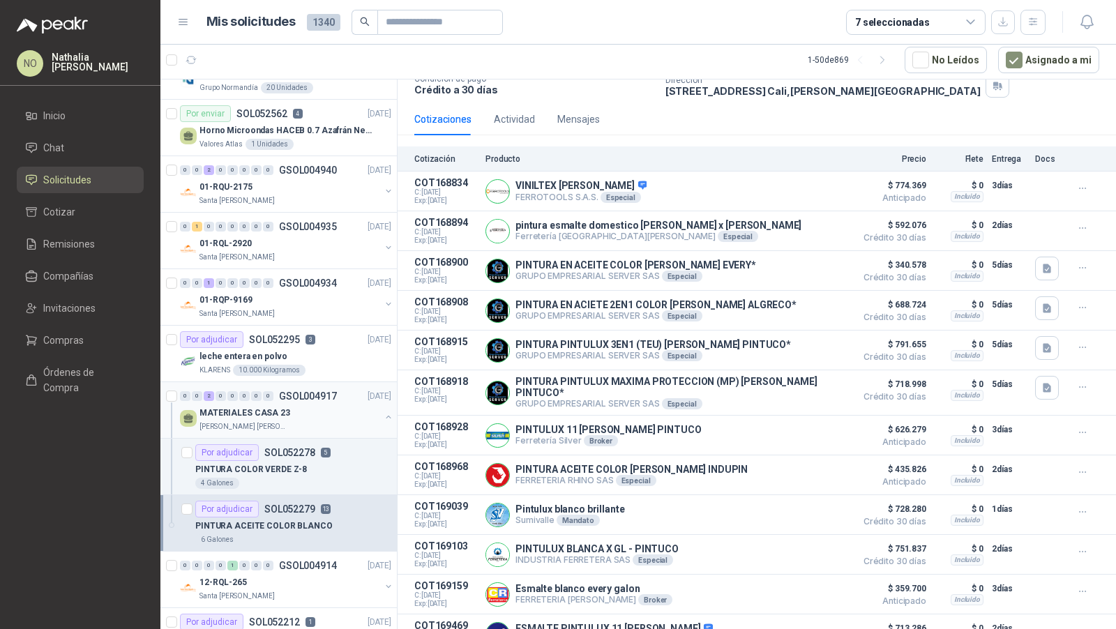
click at [317, 408] on div "MATERIALES CASA 23" at bounding box center [289, 413] width 181 height 17
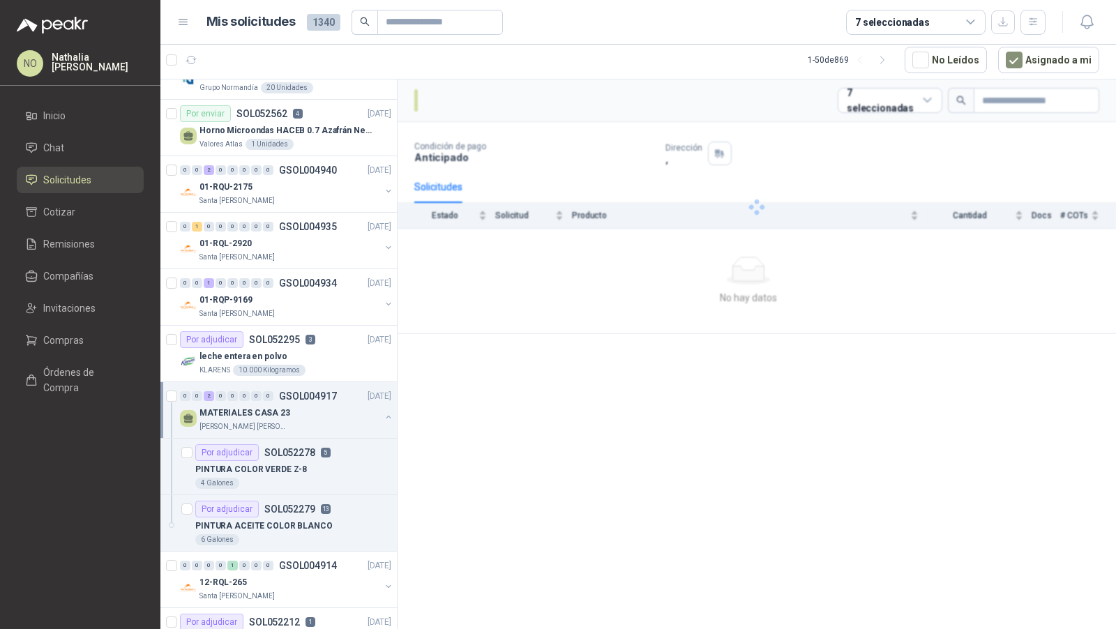
click at [317, 408] on div "MATERIALES CASA 23" at bounding box center [289, 413] width 181 height 17
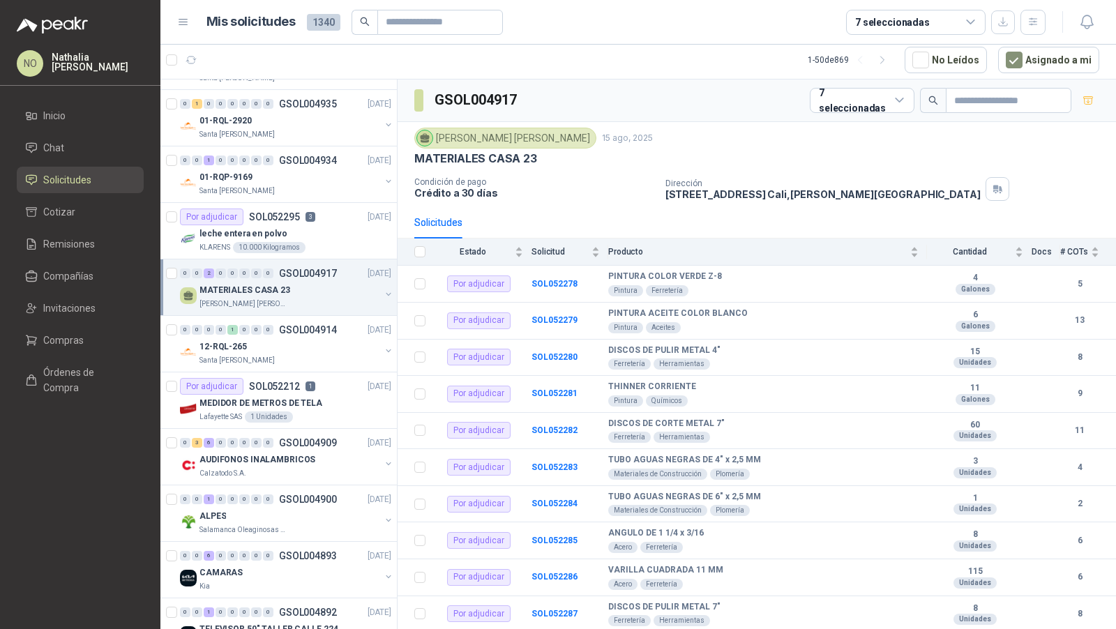
click at [317, 411] on div "Lafayette SAS 1 Unidades" at bounding box center [295, 416] width 192 height 11
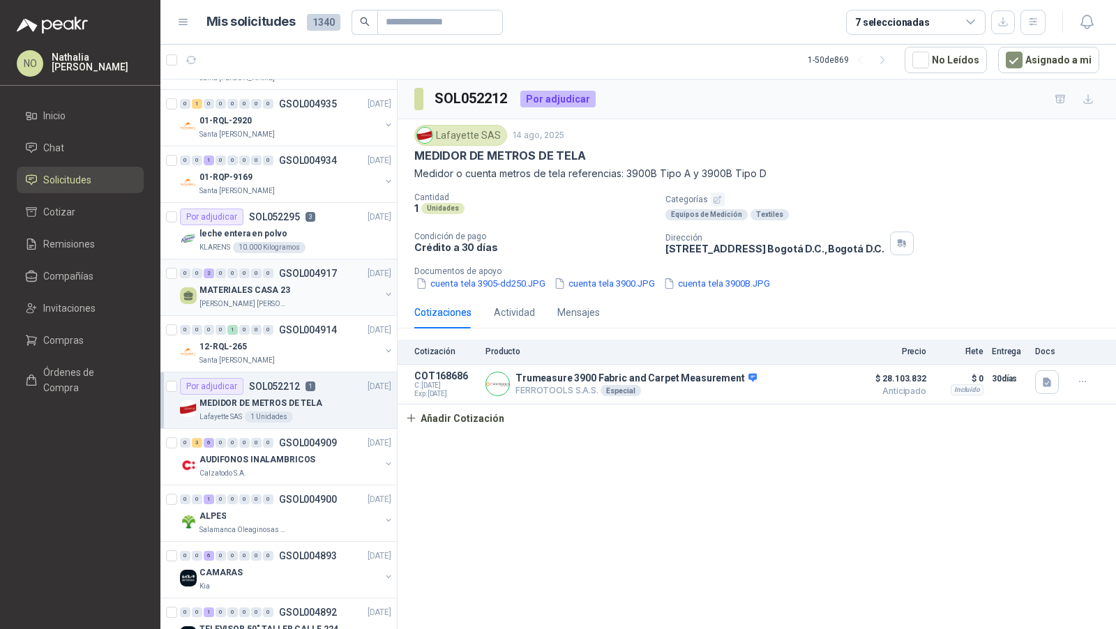
scroll to position [772, 0]
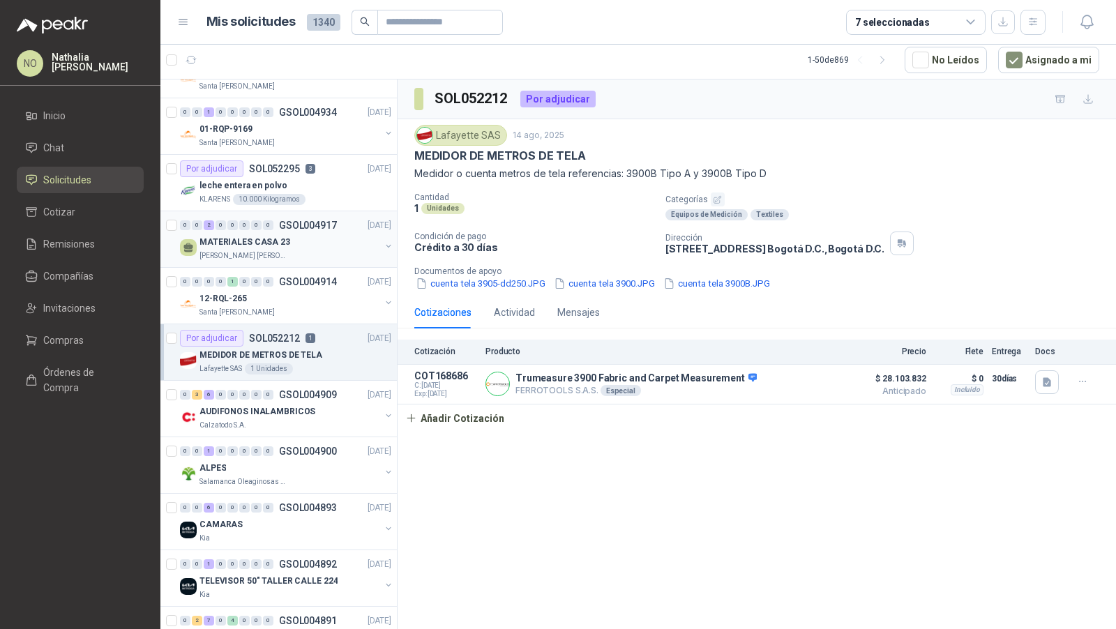
click at [317, 408] on div "AUDIFONOS INALAMBRICOS" at bounding box center [289, 411] width 181 height 17
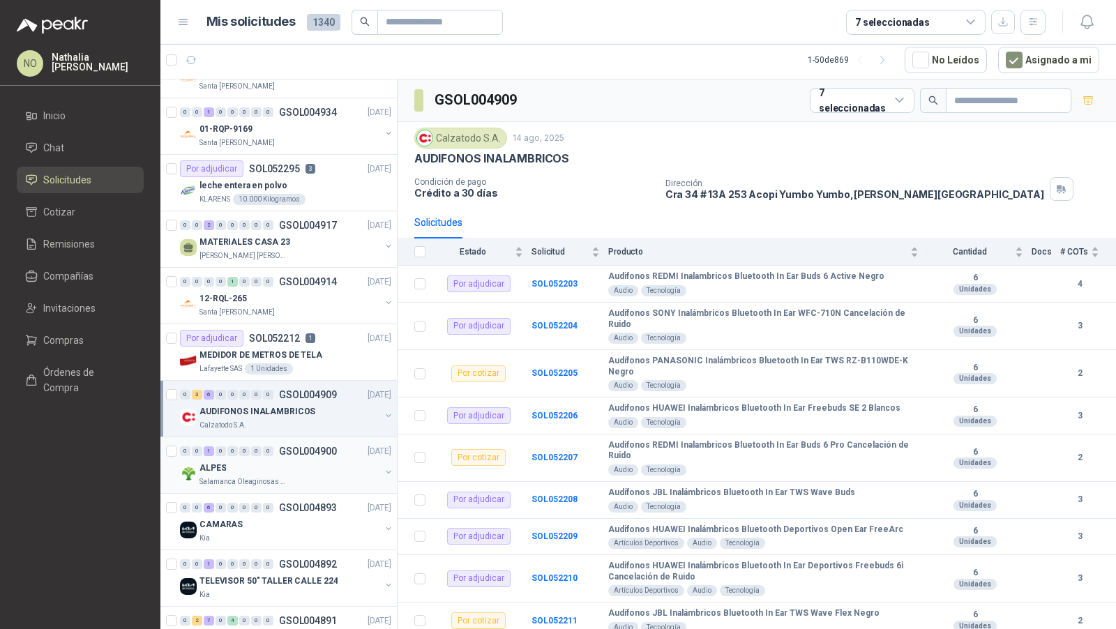
click at [294, 476] on div "Salamanca Oleaginosas SAS" at bounding box center [289, 481] width 181 height 11
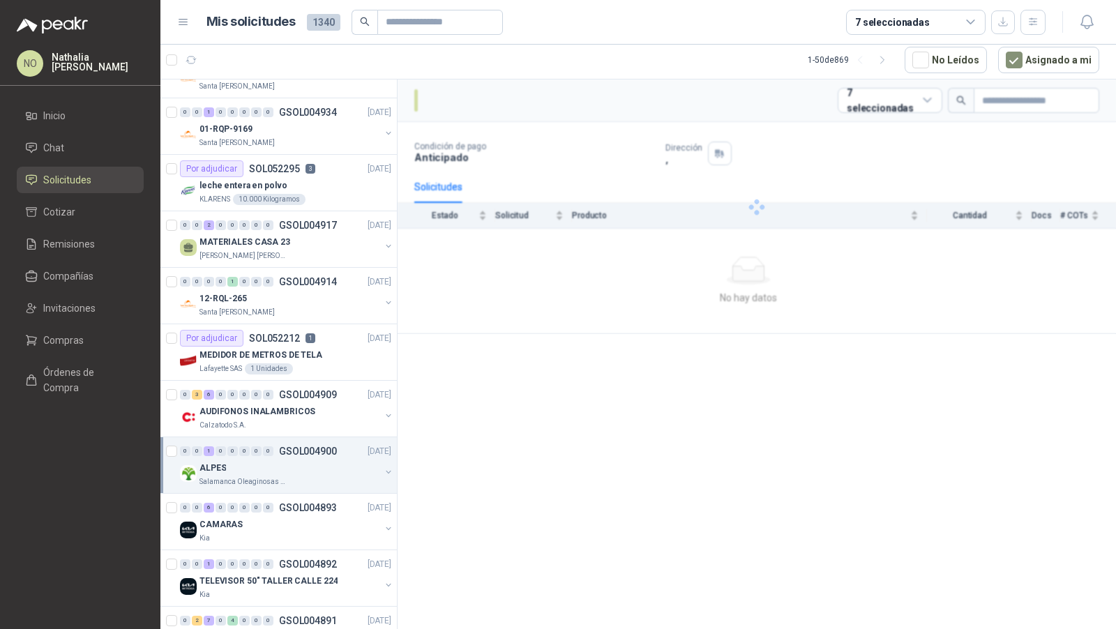
click at [294, 476] on div "Salamanca Oleaginosas SAS" at bounding box center [289, 481] width 181 height 11
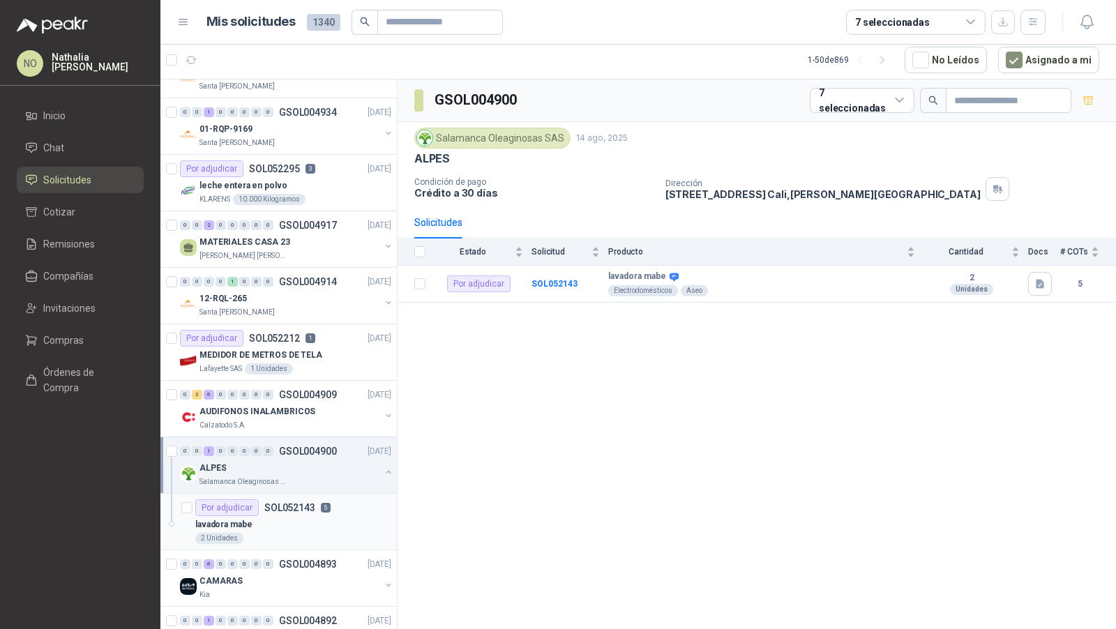
click at [286, 516] on div "lavadora mabe" at bounding box center [293, 524] width 196 height 17
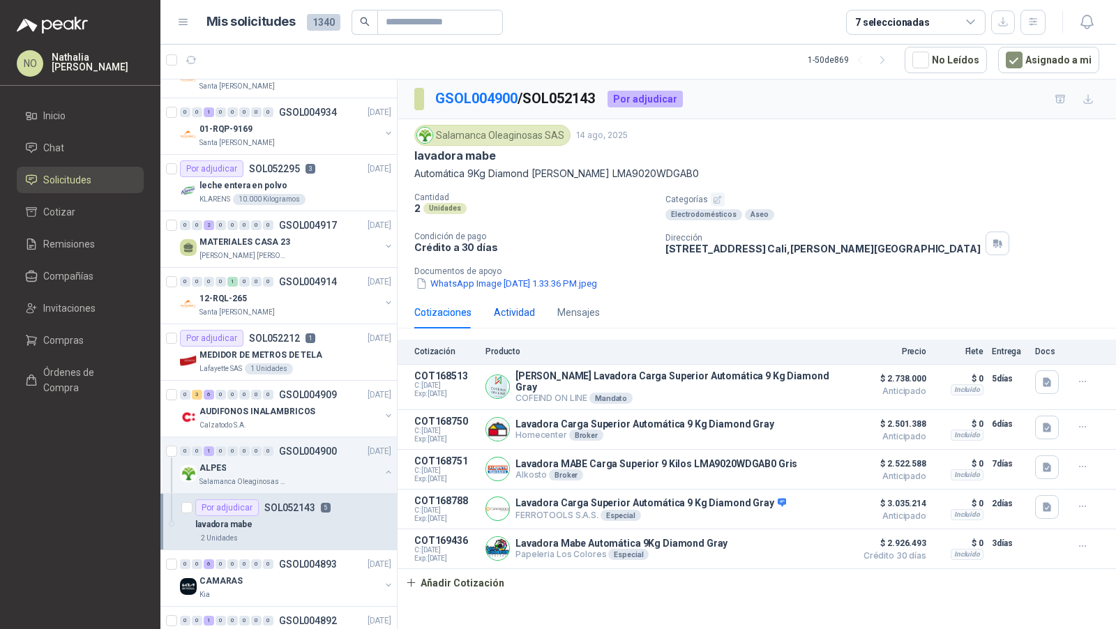
click at [522, 309] on div "Actividad" at bounding box center [514, 312] width 41 height 15
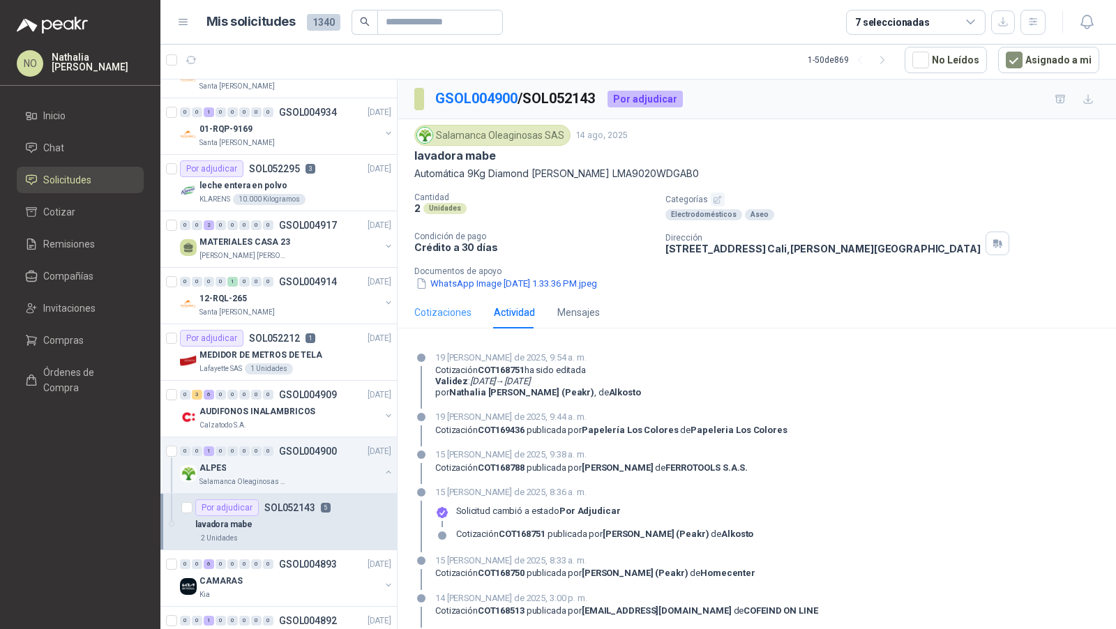
click at [440, 300] on div "Cotizaciones" at bounding box center [442, 312] width 57 height 32
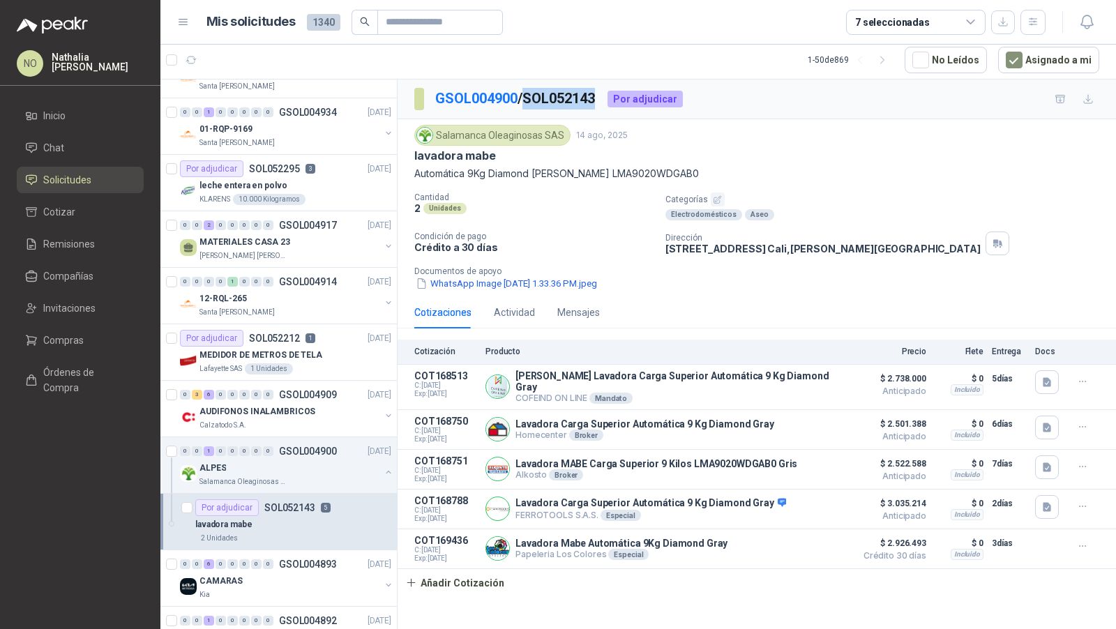
drag, startPoint x: 531, startPoint y: 97, endPoint x: 603, endPoint y: 98, distance: 71.8
click at [596, 98] on p "GSOL004900 / SOL052143" at bounding box center [515, 99] width 161 height 22
copy p "SOL052143"
click at [414, 31] on input "text" at bounding box center [435, 22] width 98 height 24
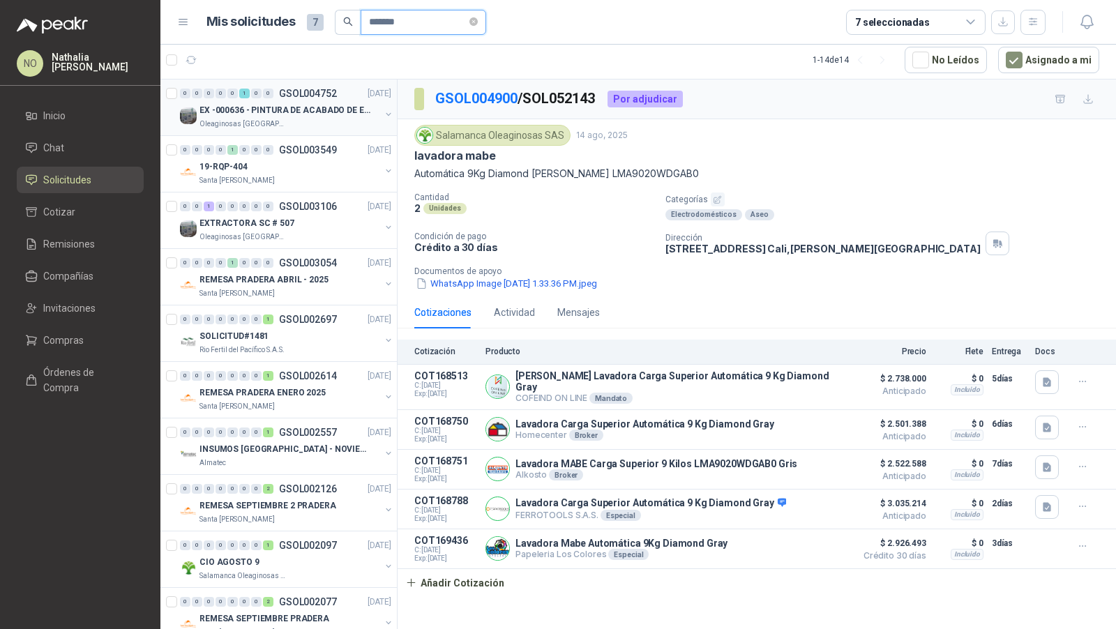
type input "*******"
click at [302, 104] on p "EX -000636 - PINTURA DE ACABADO DE EQUIPOS, ESTRUC" at bounding box center [286, 110] width 174 height 13
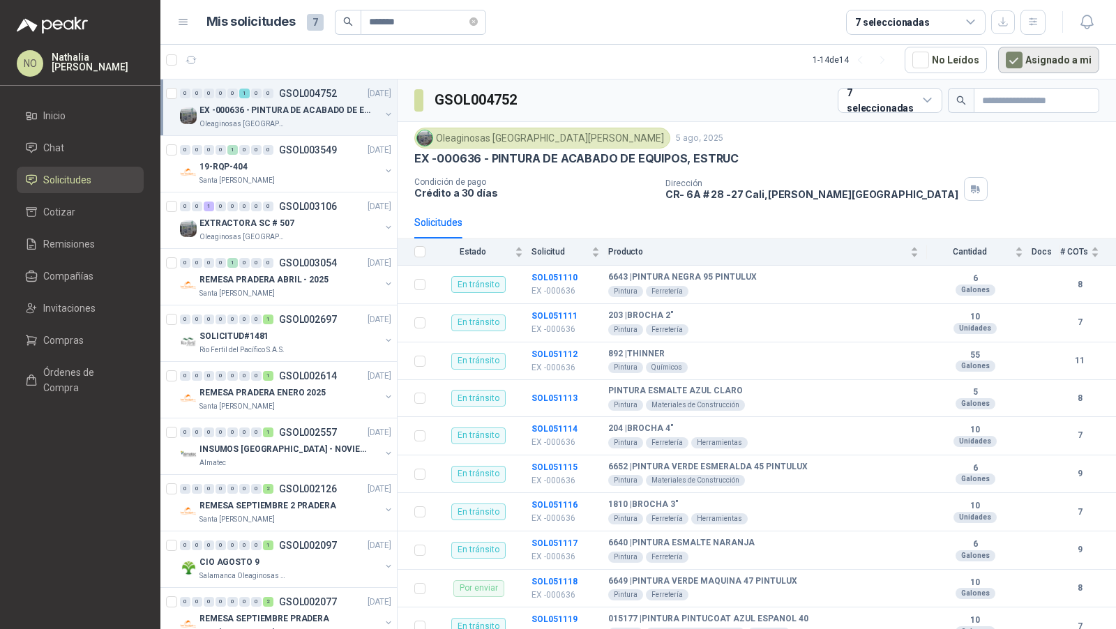
click at [1036, 54] on button "Asignado a mi" at bounding box center [1048, 60] width 101 height 27
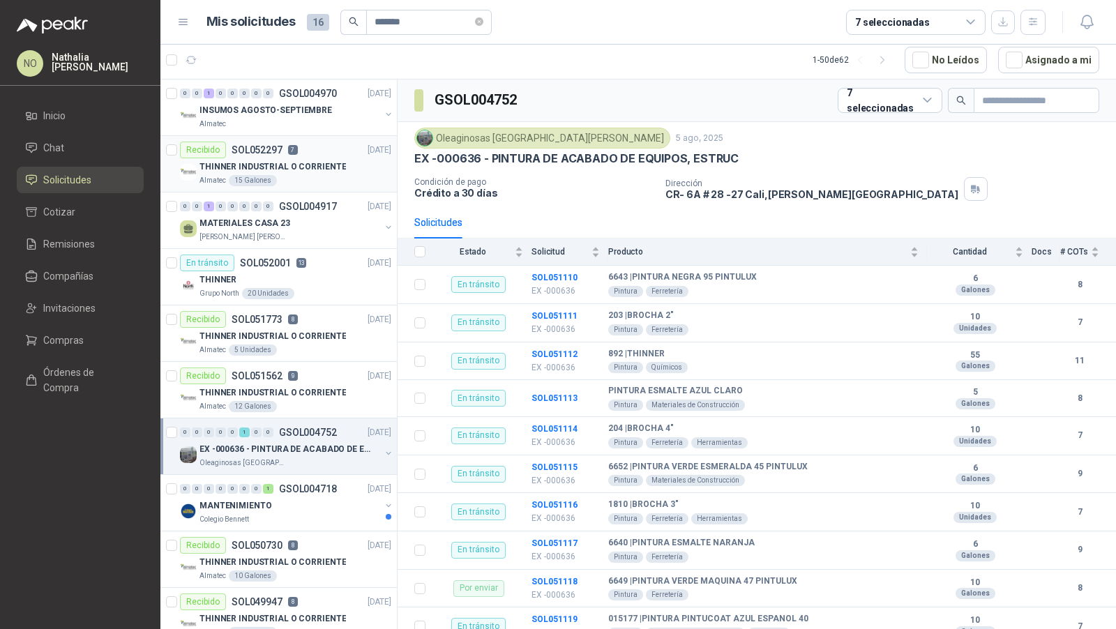
click at [288, 152] on p "7" at bounding box center [293, 150] width 10 height 10
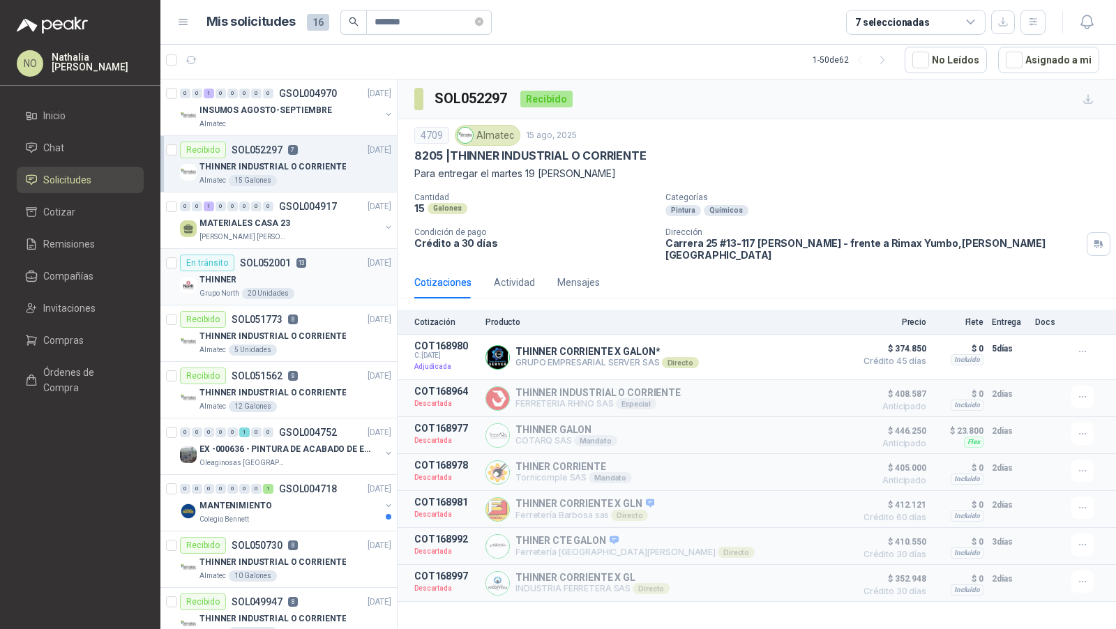
click at [294, 267] on div "En tránsito SOL052001 13" at bounding box center [243, 263] width 126 height 17
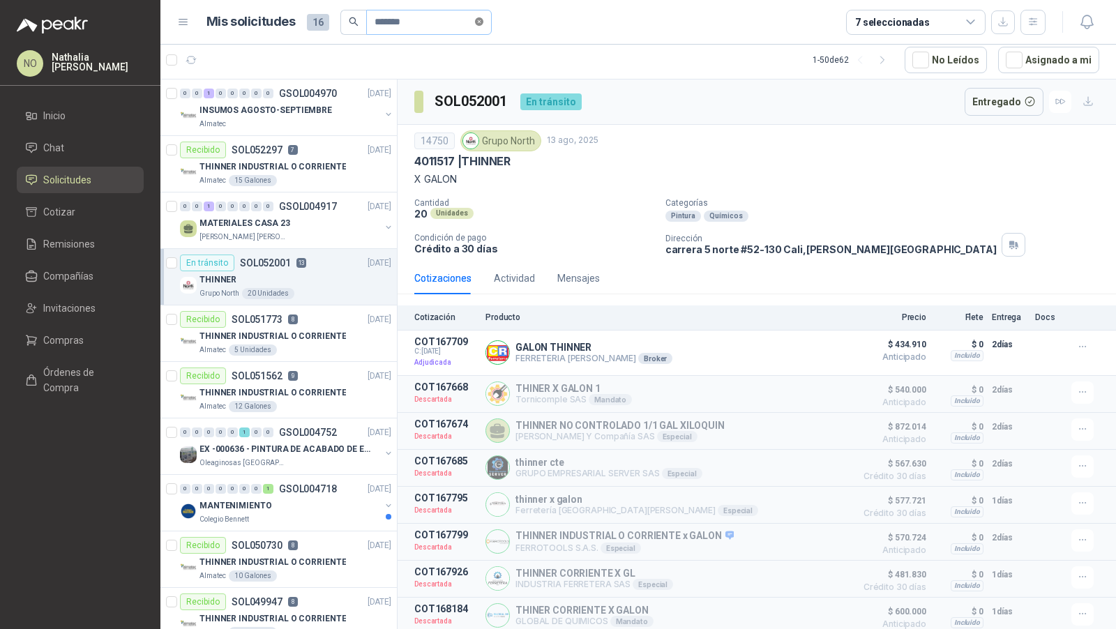
click at [483, 15] on span at bounding box center [479, 21] width 8 height 13
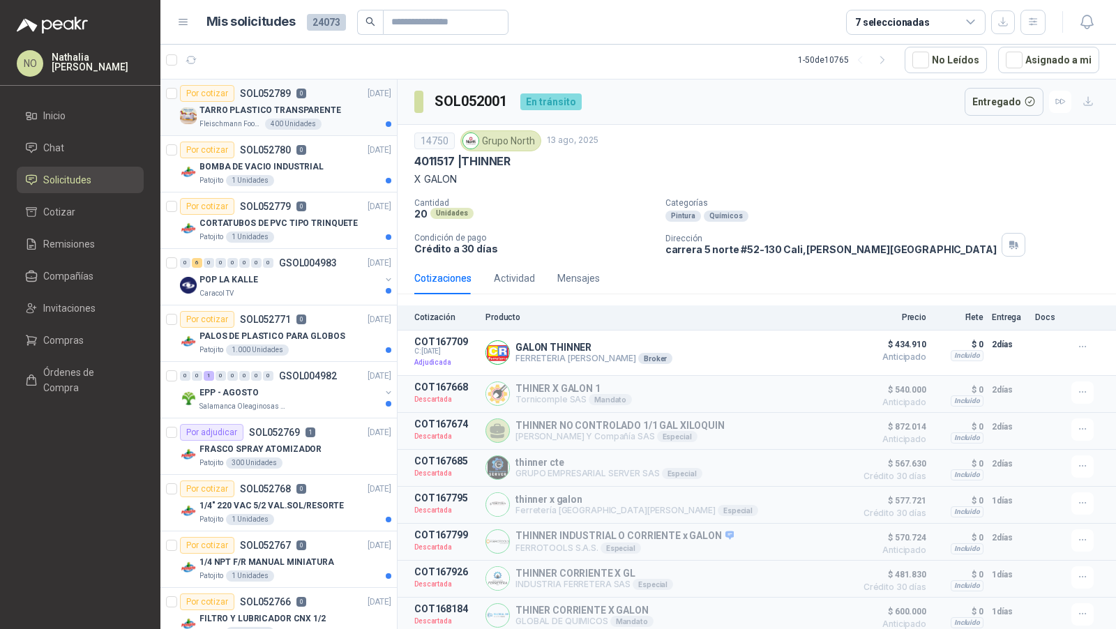
click at [345, 109] on div "TARRO PLASTICO TRANSPARENTE" at bounding box center [295, 110] width 192 height 17
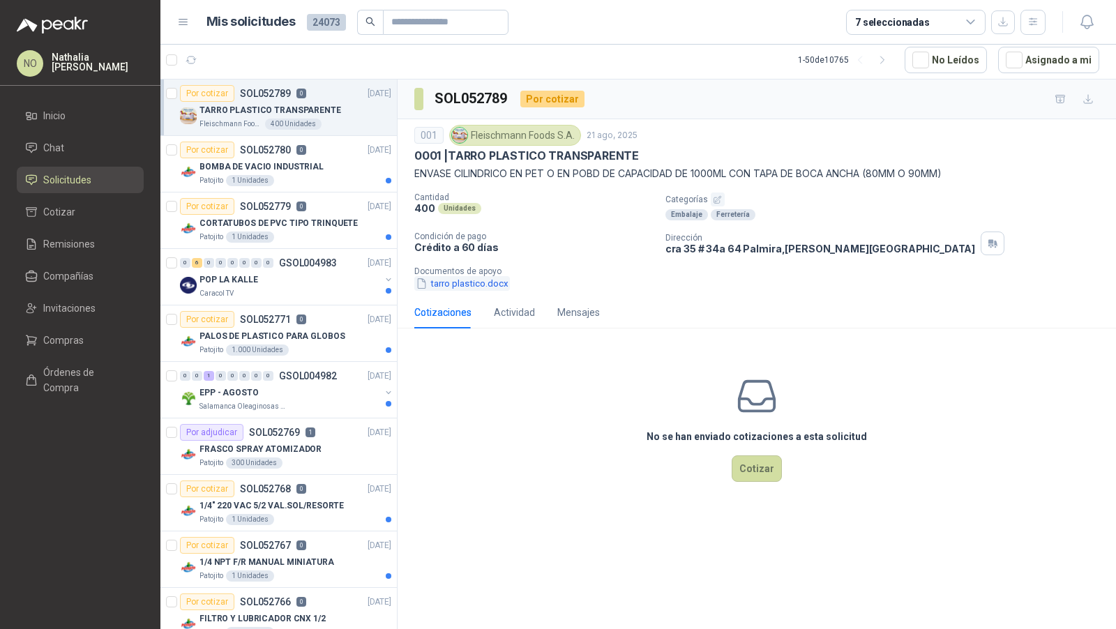
click at [483, 285] on button "tarro plastico.docx" at bounding box center [462, 283] width 96 height 15
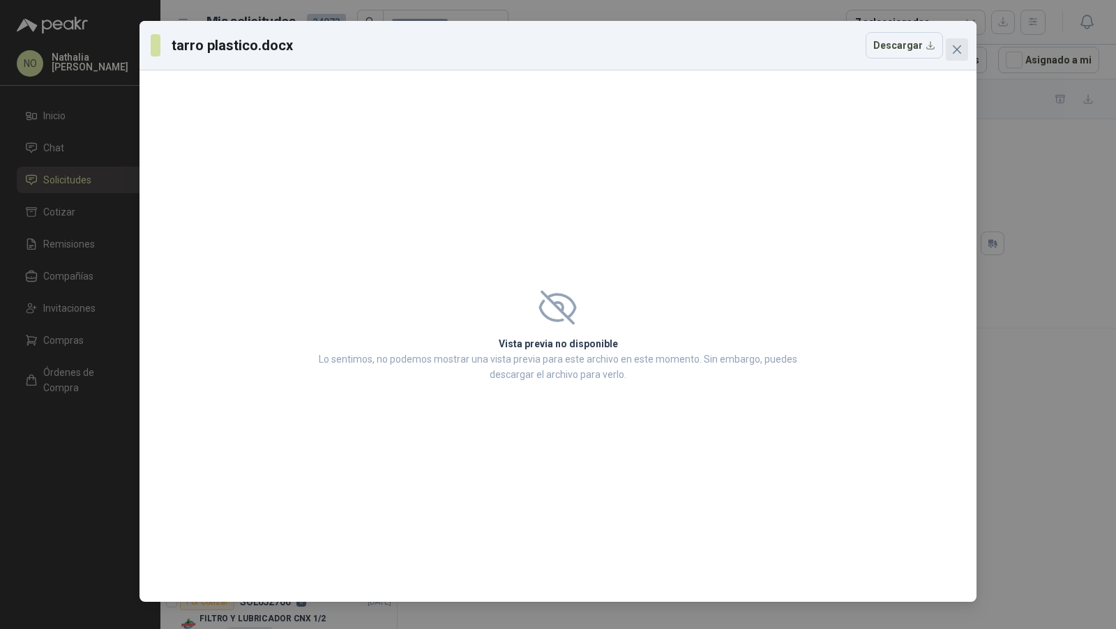
click at [953, 50] on icon "close" at bounding box center [956, 49] width 11 height 11
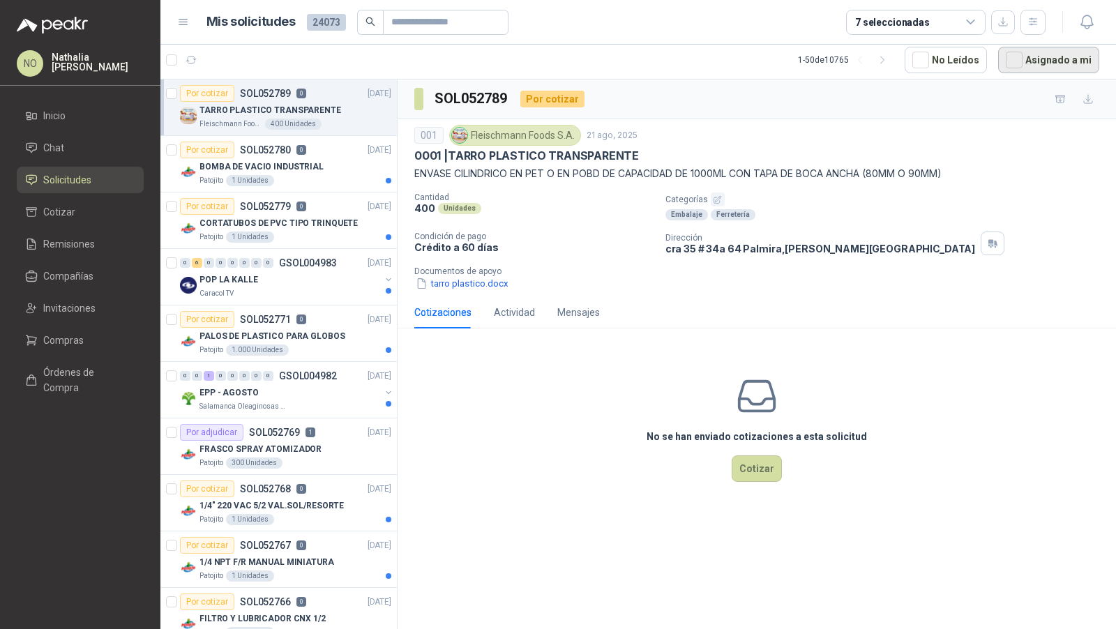
click at [1052, 63] on button "Asignado a mi" at bounding box center [1048, 60] width 101 height 27
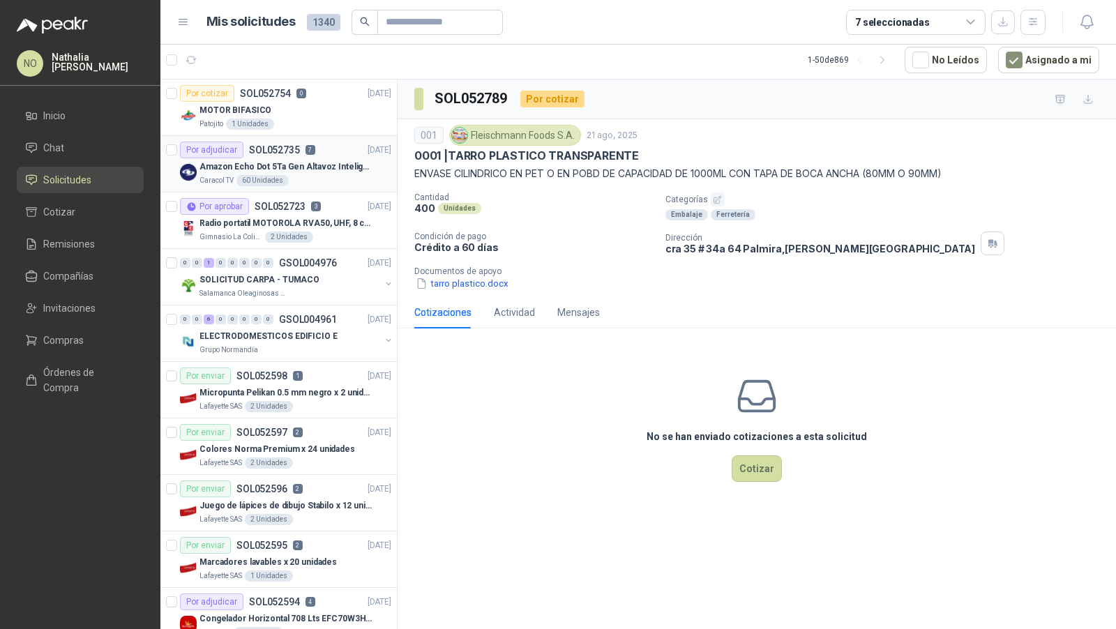
click at [272, 175] on div "60 Unidades" at bounding box center [262, 180] width 52 height 11
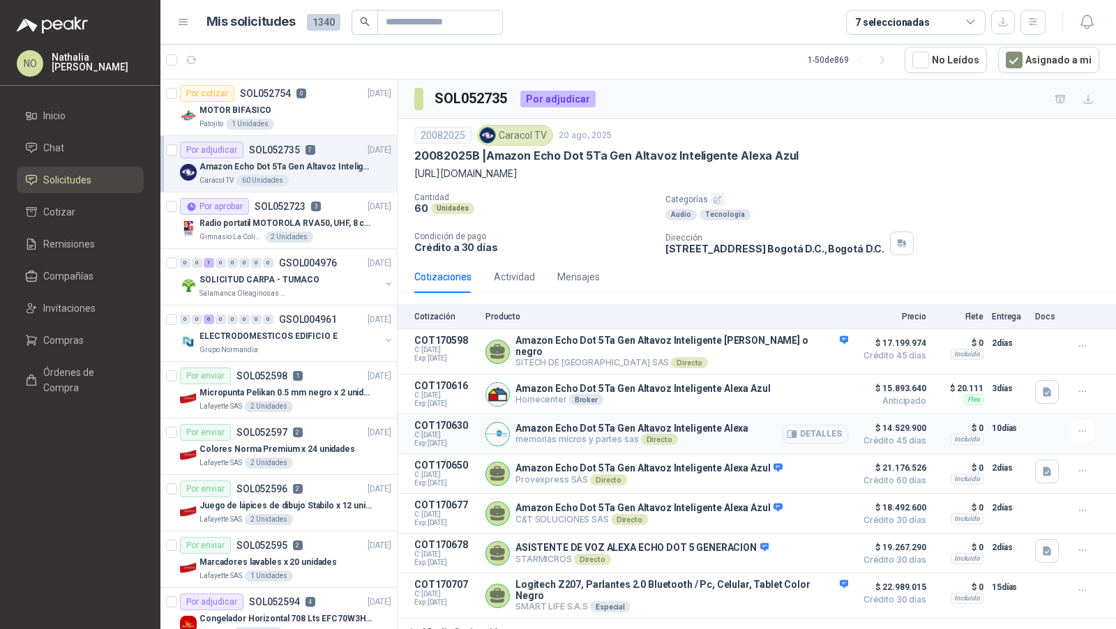
scroll to position [1, 0]
click at [285, 228] on div "Radio portatil MOTOROLA RVA50, UHF, 8 canales, 500MW" at bounding box center [295, 223] width 192 height 17
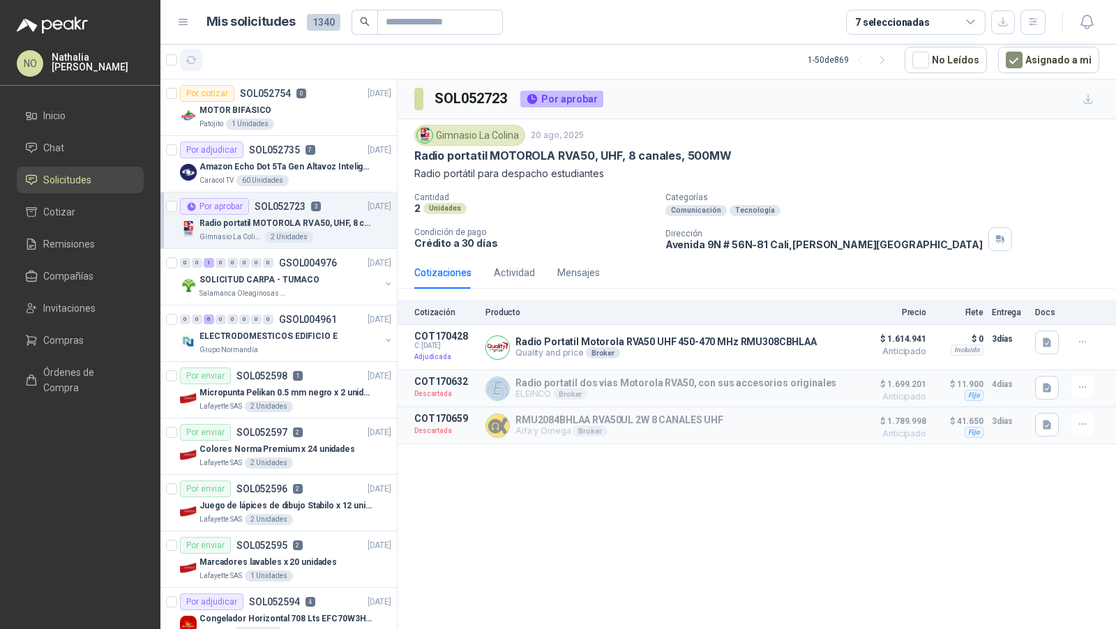
click at [188, 53] on button "button" at bounding box center [191, 60] width 22 height 22
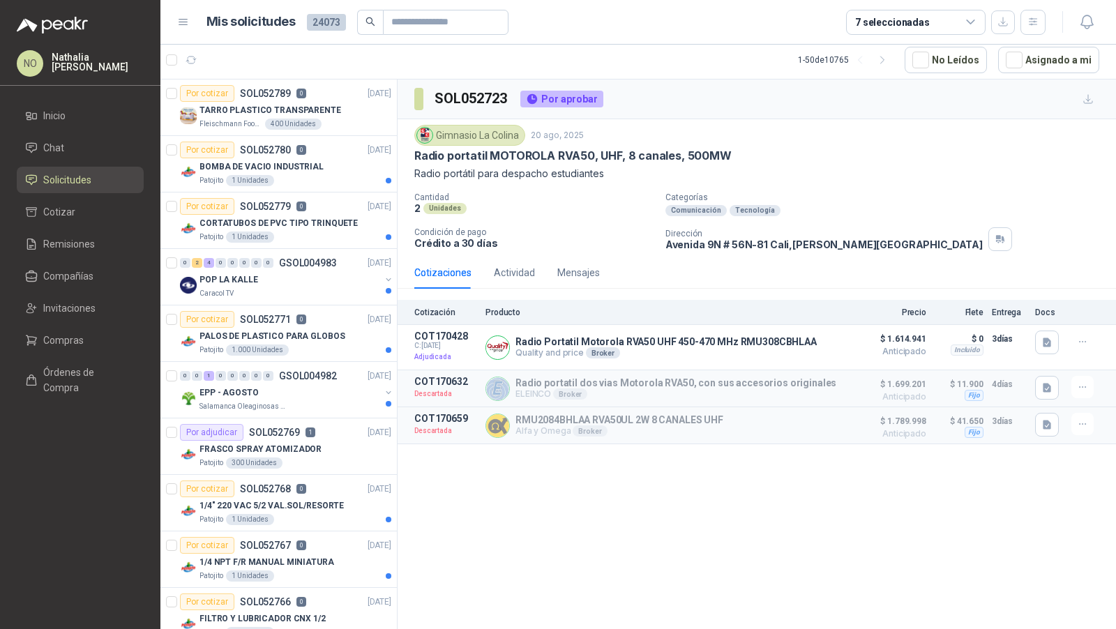
click at [179, 61] on div at bounding box center [184, 60] width 36 height 22
click at [188, 58] on icon "button" at bounding box center [192, 60] width 12 height 12
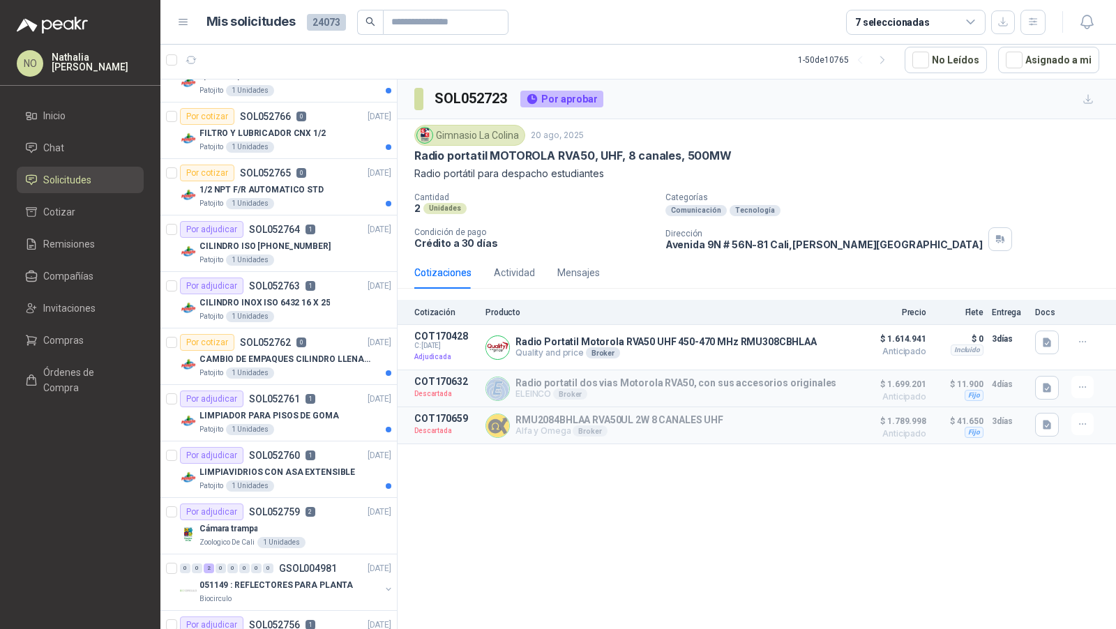
scroll to position [690, 0]
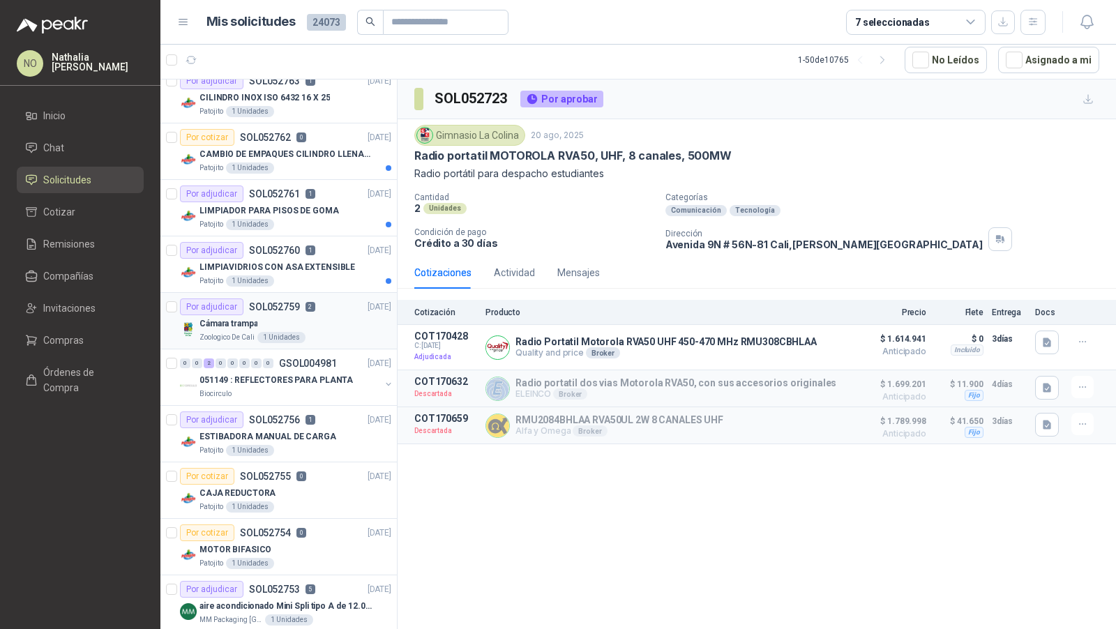
click at [279, 299] on div "Por adjudicar SOL052759 2" at bounding box center [247, 307] width 135 height 17
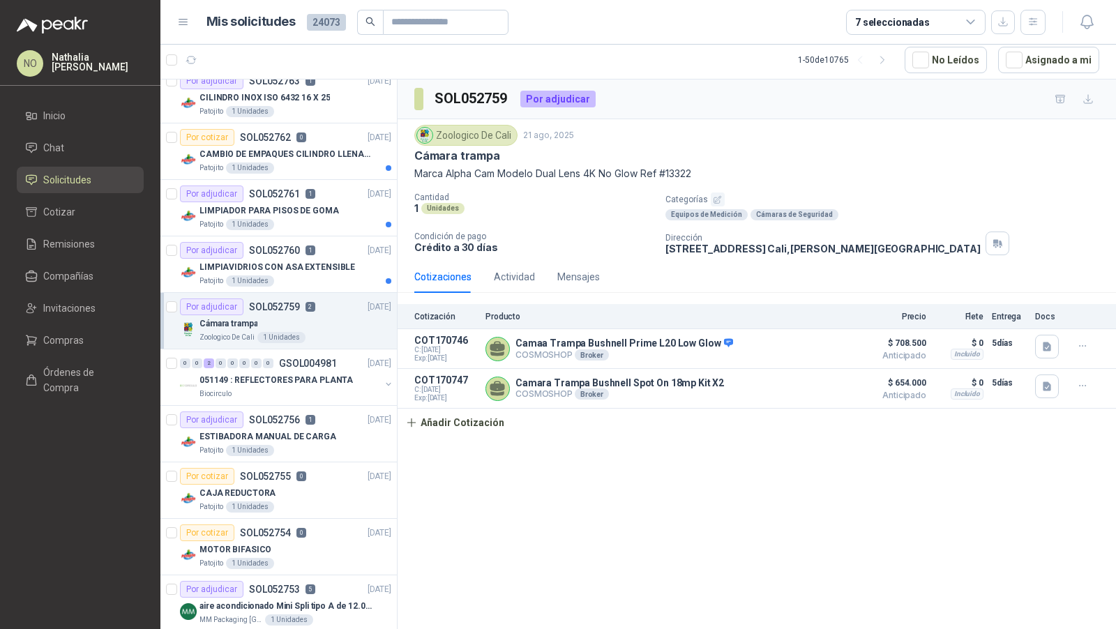
click at [417, 167] on p "Marca Alpha Cam Modelo Dual Lens 4K No Glow Ref #13322" at bounding box center [756, 173] width 685 height 15
drag, startPoint x: 417, startPoint y: 153, endPoint x: 707, endPoint y: 169, distance: 290.5
click at [707, 169] on div "Zoologico De Cali 21 ago, 2025 Cámara trampa Marca Alpha Cam Modelo Dual Lens 4…" at bounding box center [756, 153] width 685 height 56
copy div "Cámara trampa Marca Alpha Cam Modelo Dual Lens 4K No Glow Ref #13322"
click at [510, 269] on div "Actividad" at bounding box center [514, 276] width 41 height 15
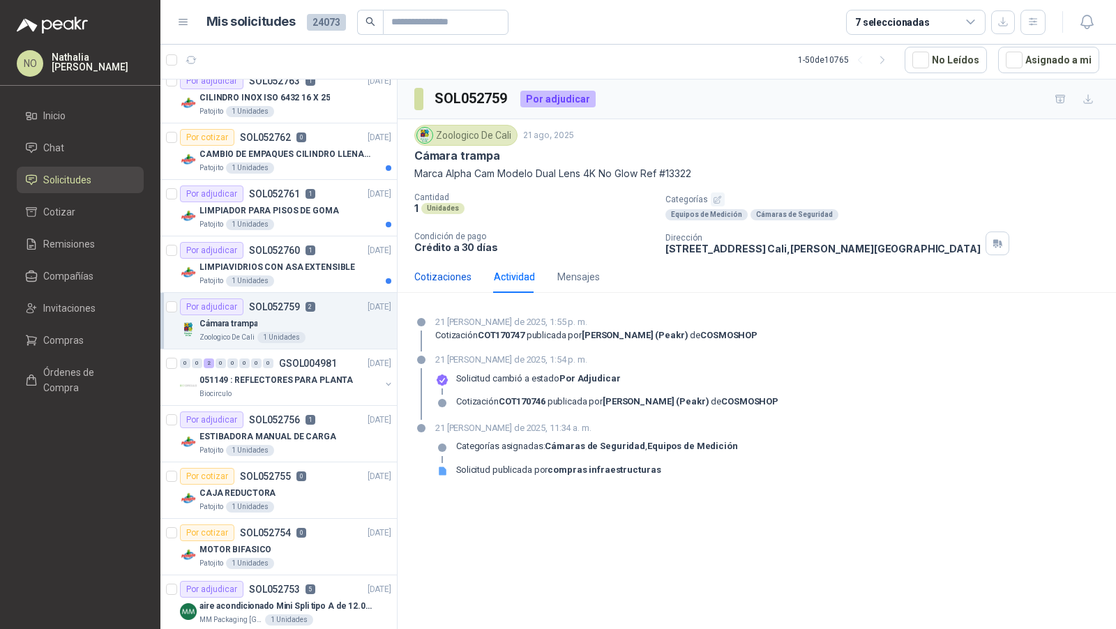
click at [458, 280] on div "Cotizaciones" at bounding box center [442, 276] width 57 height 15
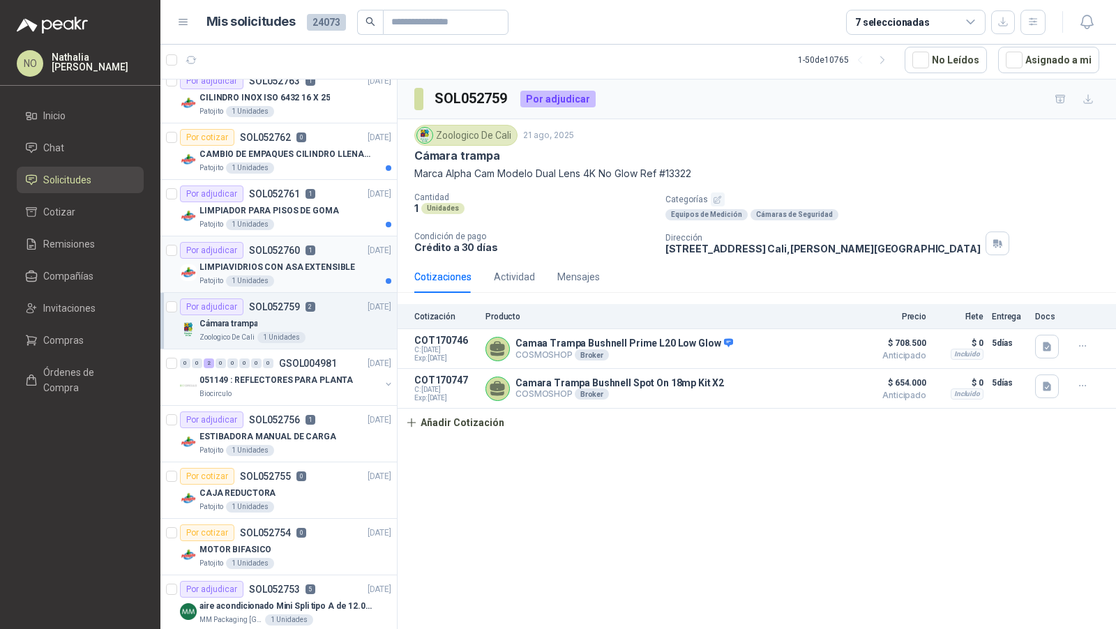
click at [335, 264] on p "LIMPIAVIDRIOS CON ASA EXTENSIBLE" at bounding box center [277, 267] width 156 height 13
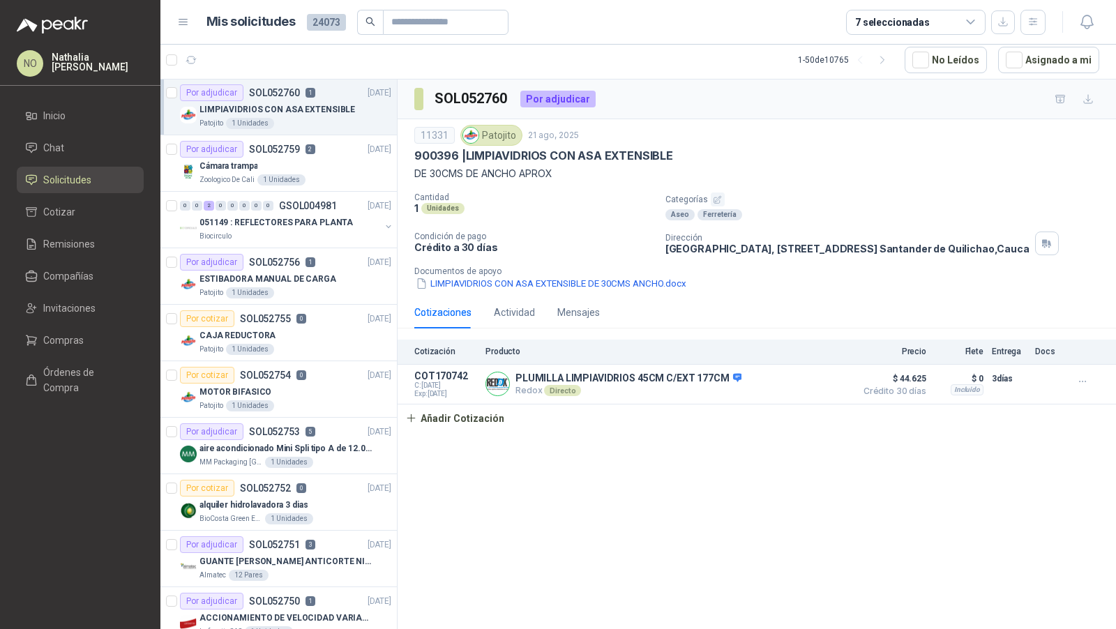
click at [335, 271] on div "ESTIBADORA MANUAL DE CARGA" at bounding box center [295, 279] width 192 height 17
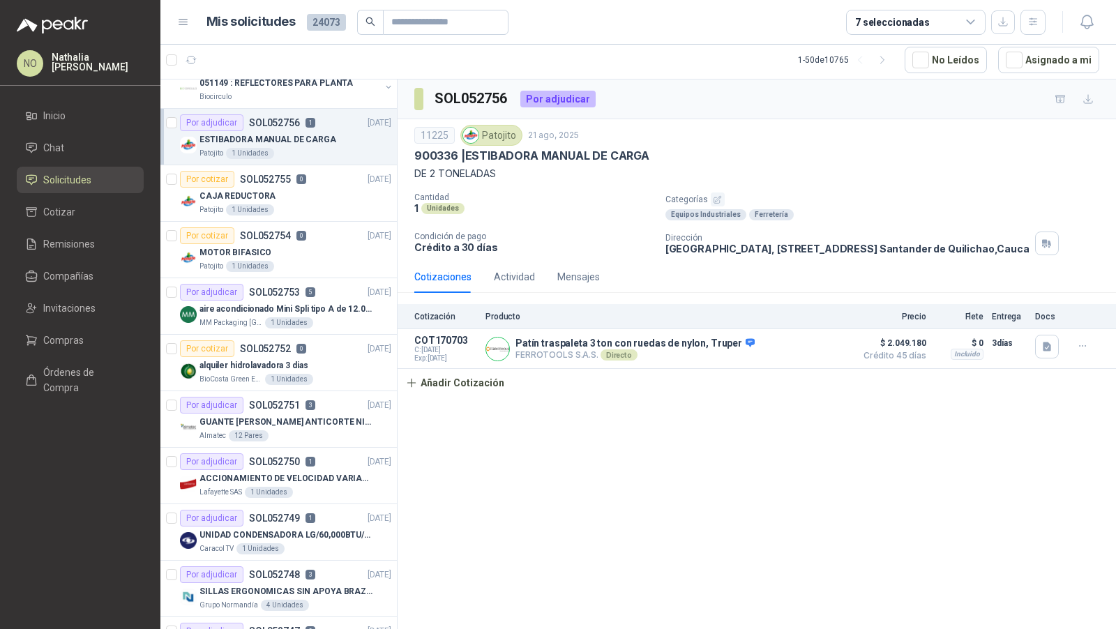
scroll to position [1022, 0]
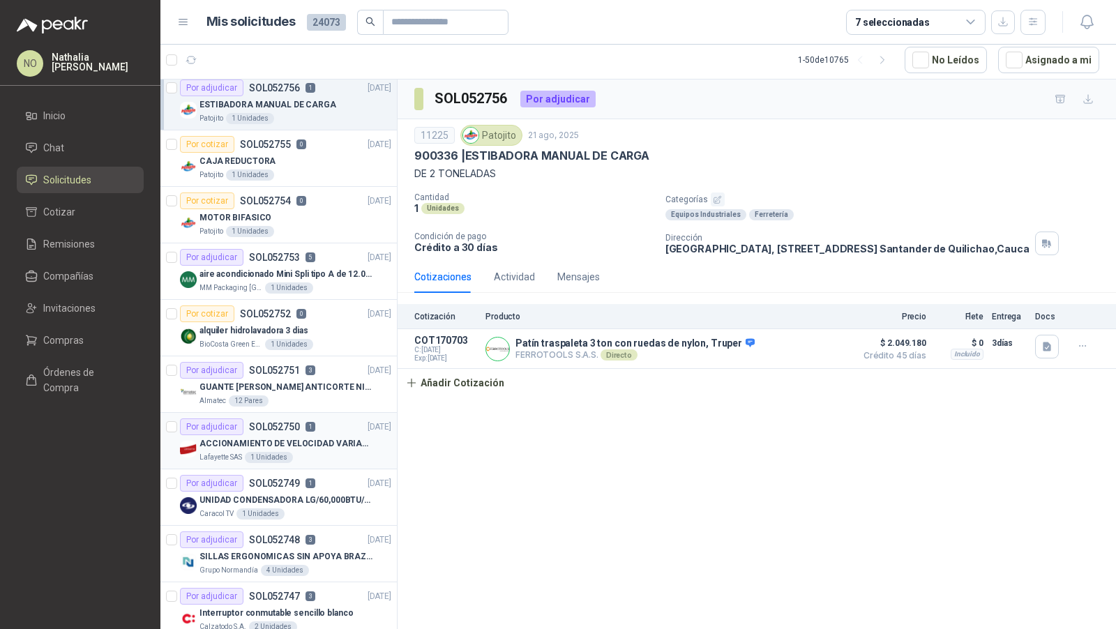
click at [292, 441] on div "ACCIONAMIENTO DE VELOCIDAD VARIABLE" at bounding box center [295, 443] width 192 height 17
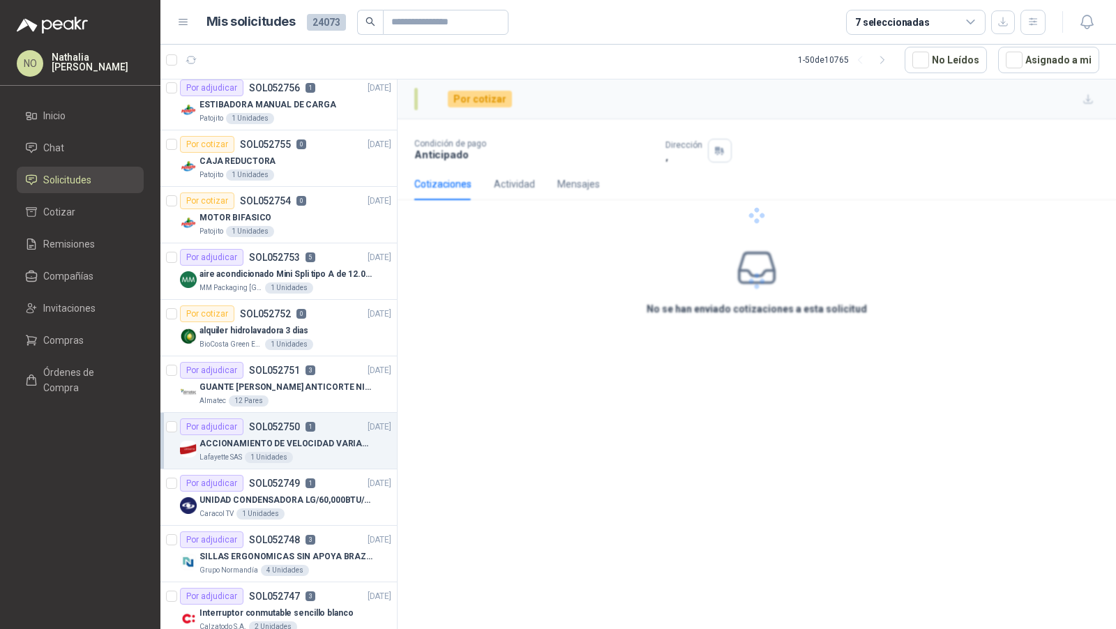
scroll to position [1092, 0]
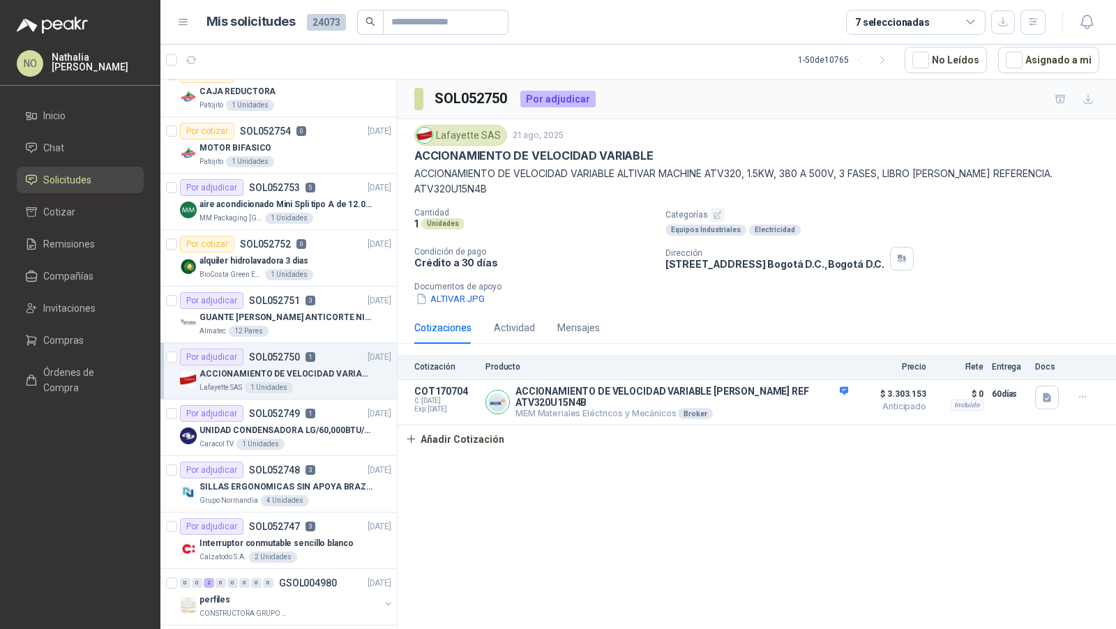
click at [292, 441] on article "Por adjudicar SOL052749 1 20/08/25 UNIDAD CONDENSADORA LG/60,000BTU/220V/R410A:…" at bounding box center [278, 428] width 236 height 56
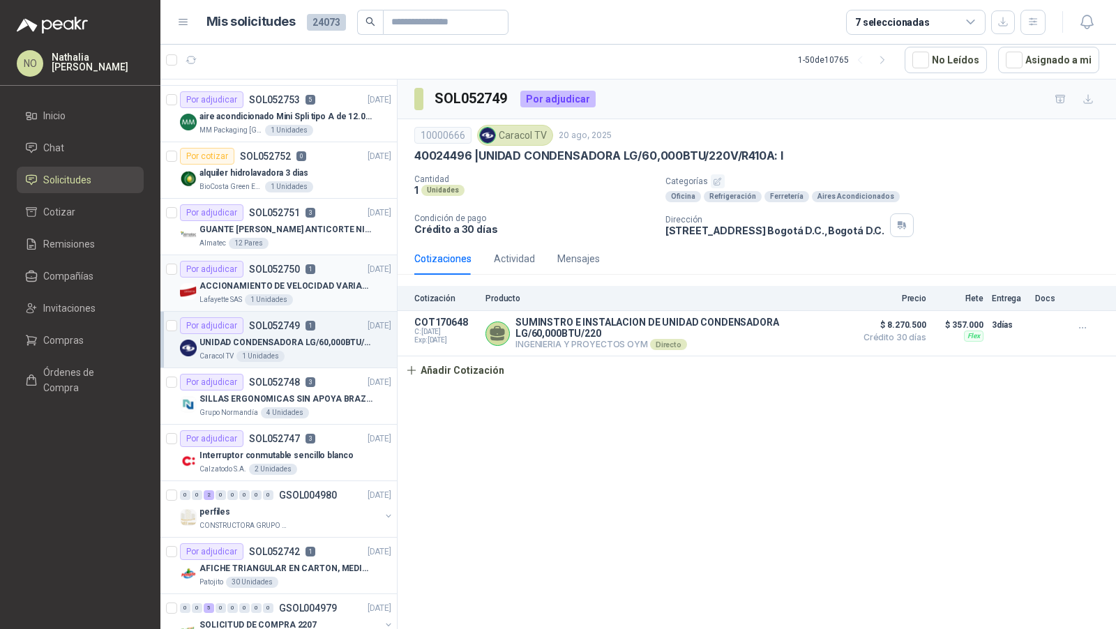
click at [292, 449] on p "Interruptor conmutable sencillo blanco" at bounding box center [275, 455] width 153 height 13
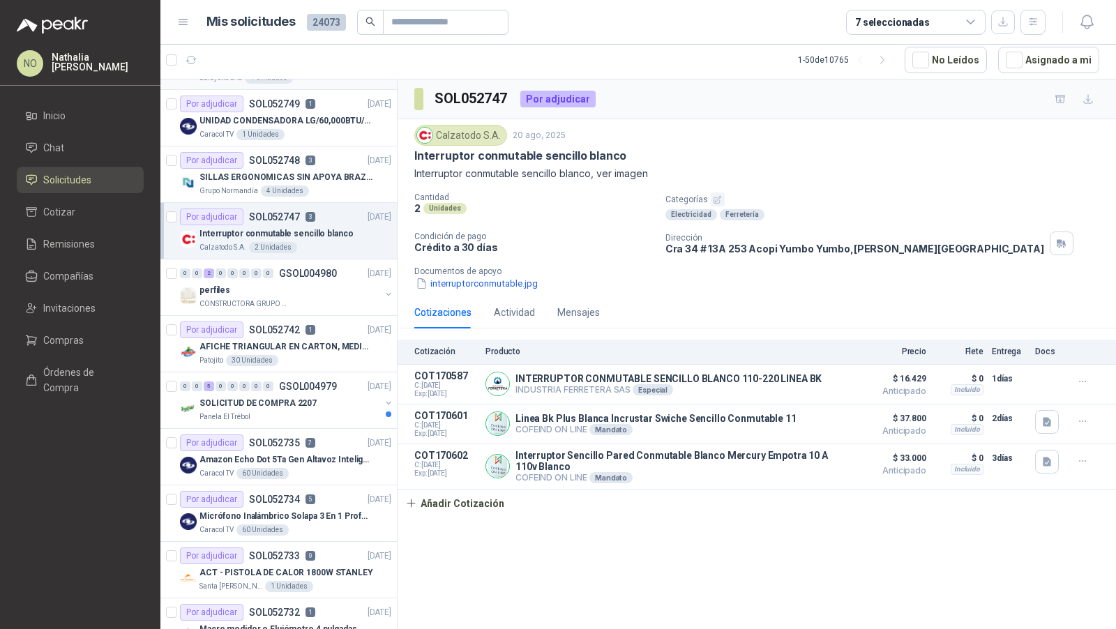
scroll to position [1410, 0]
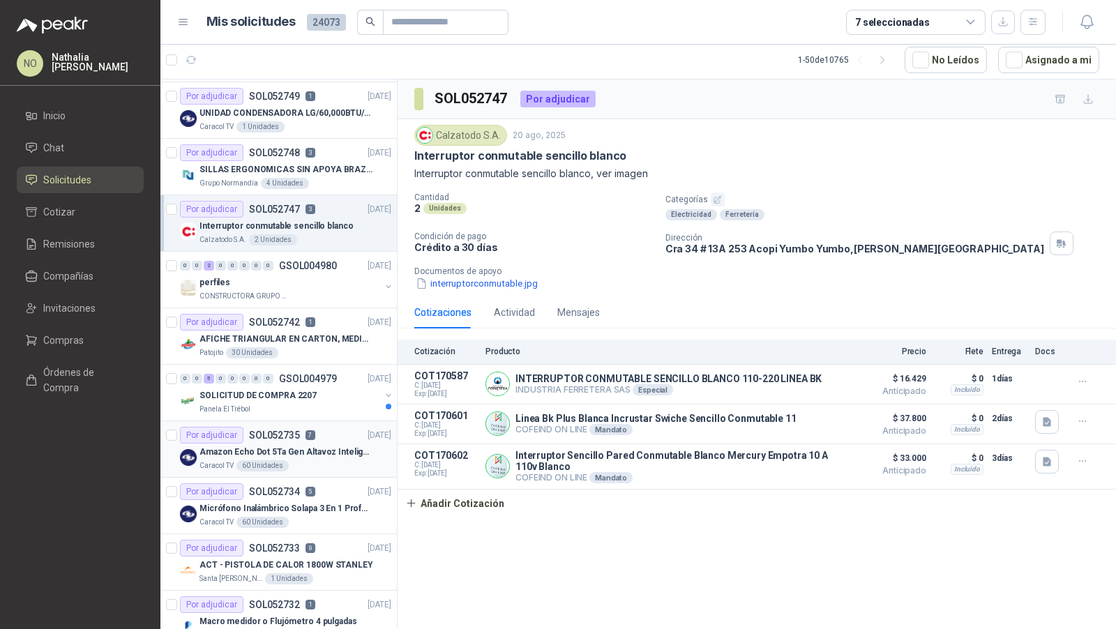
click at [322, 446] on p "Amazon Echo Dot 5Ta Gen Altavoz Inteligente Alexa Azul" at bounding box center [286, 452] width 174 height 13
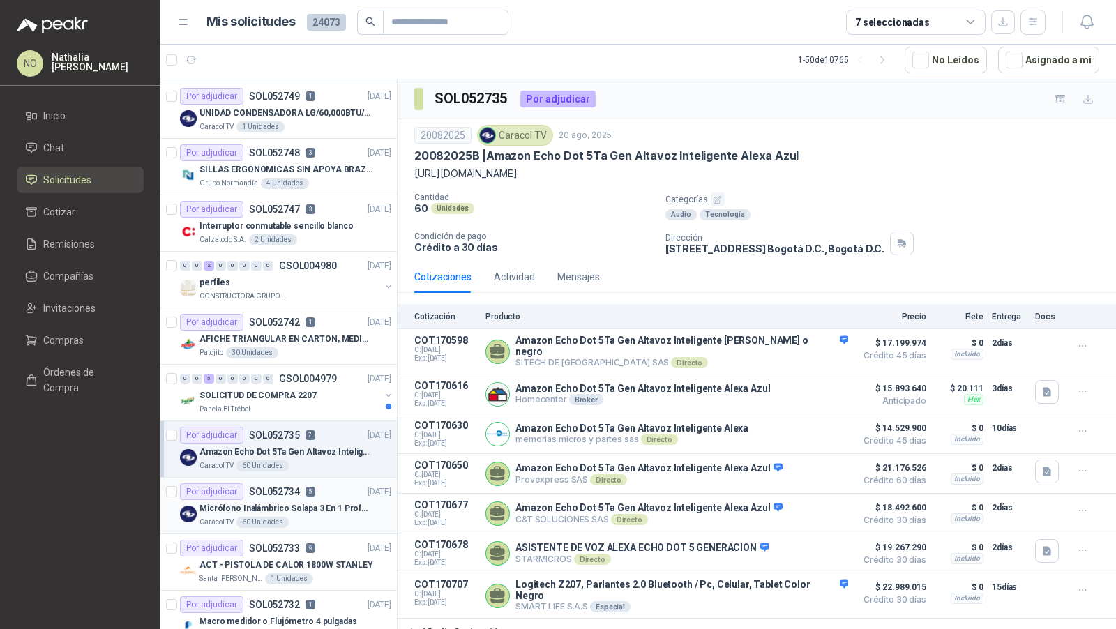
click at [316, 502] on p "Micrófono Inalámbrico Solapa 3 En 1 Profesional F11-2 X2" at bounding box center [286, 508] width 174 height 13
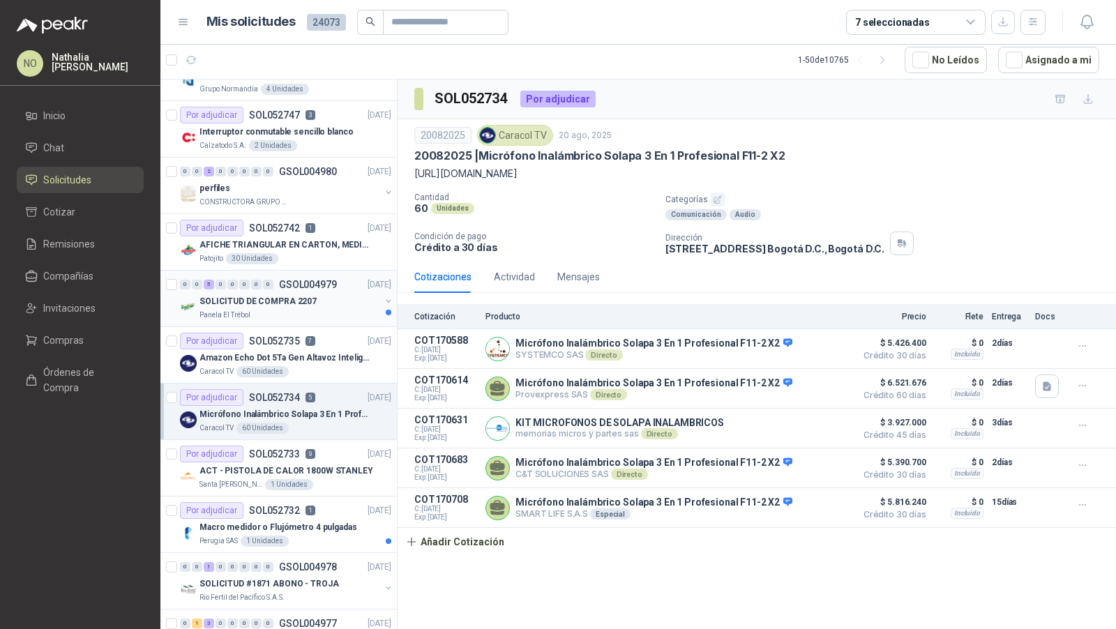
scroll to position [1503, 0]
drag, startPoint x: 481, startPoint y: 157, endPoint x: 801, endPoint y: 157, distance: 320.1
click at [802, 157] on div "20082025 | Micrófono Inalámbrico Solapa 3 En 1 Profesional F11-2 X2" at bounding box center [756, 156] width 685 height 15
copy p "Micrófono Inalámbrico Solapa 3 En 1 Profesional F11-2 X2"
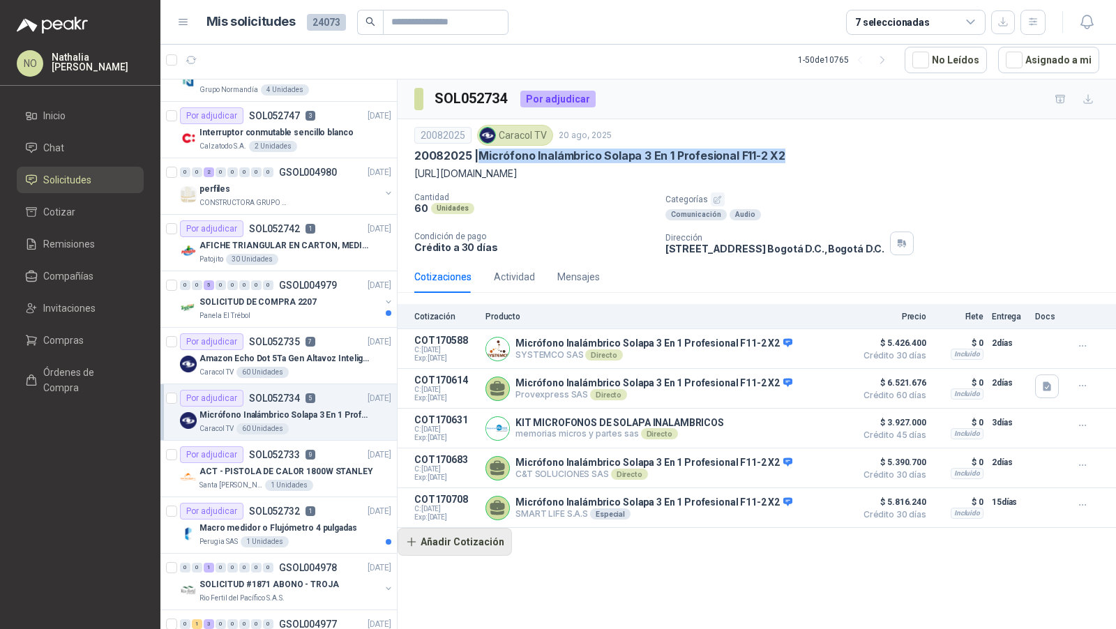
click at [440, 531] on button "Añadir Cotización" at bounding box center [455, 542] width 114 height 28
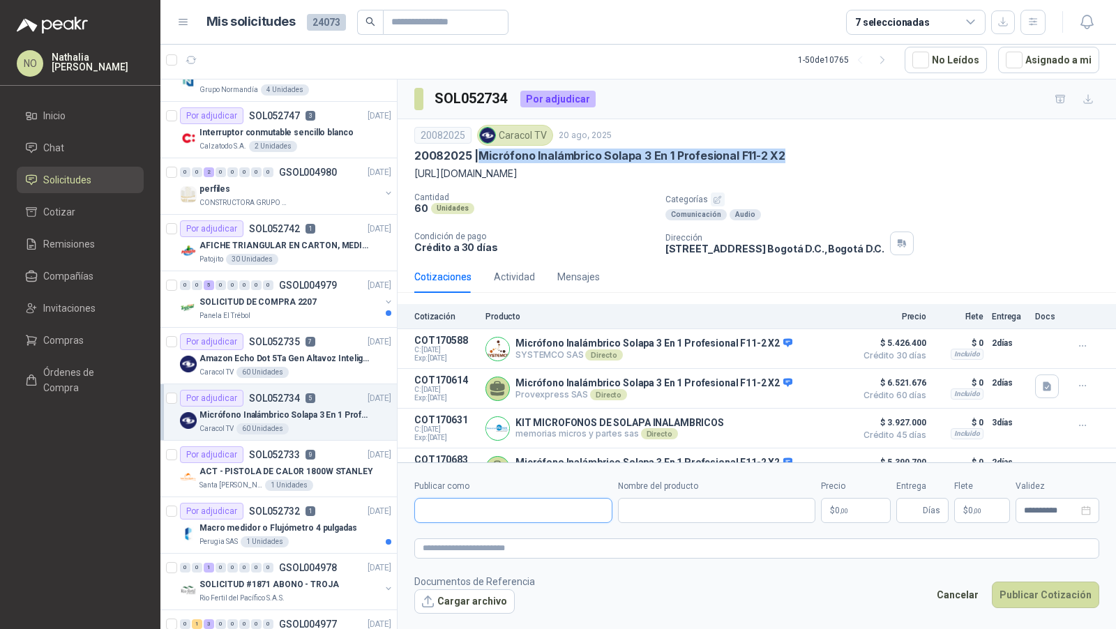
click at [478, 506] on input "Publicar como" at bounding box center [513, 511] width 197 height 24
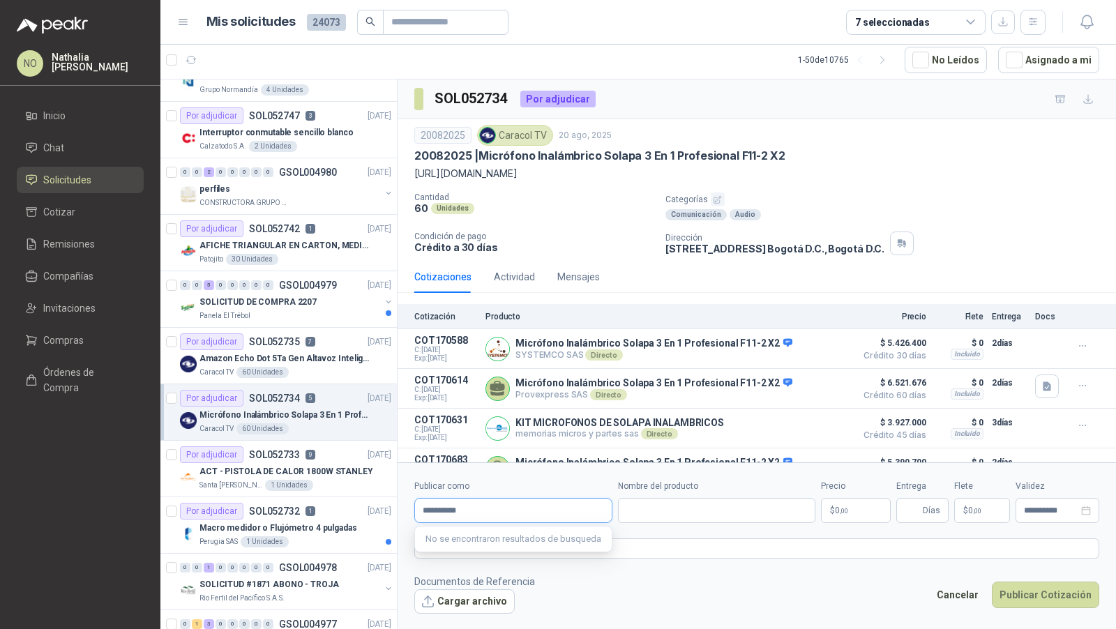
type input "**********"
click at [946, 591] on button "Cancelar" at bounding box center [957, 595] width 57 height 27
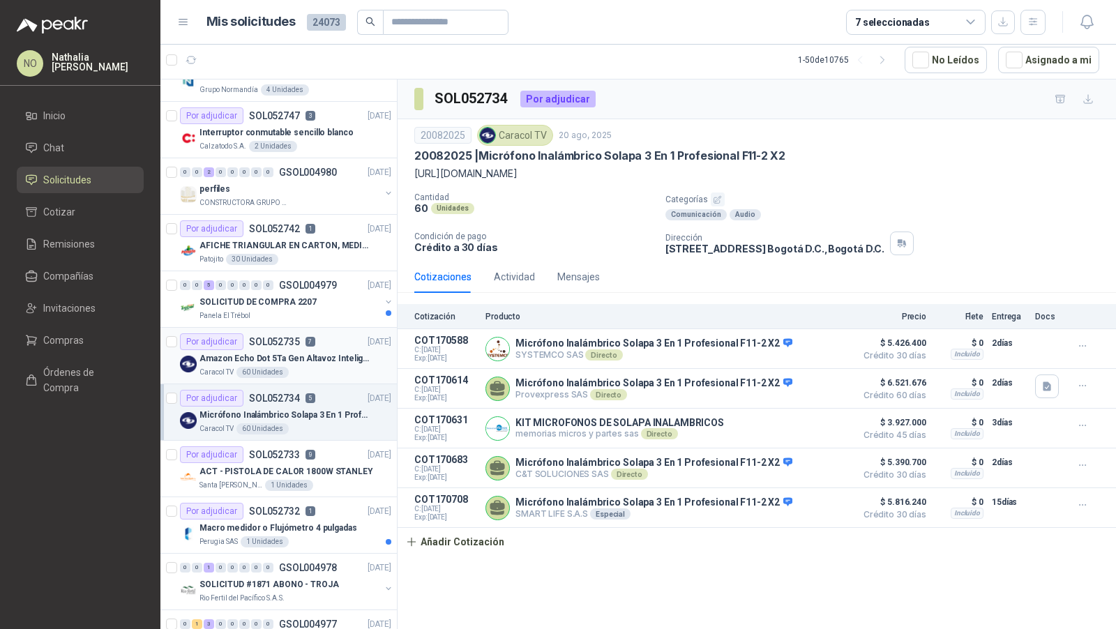
click at [294, 367] on div "Caracol TV 60 Unidades" at bounding box center [295, 372] width 192 height 11
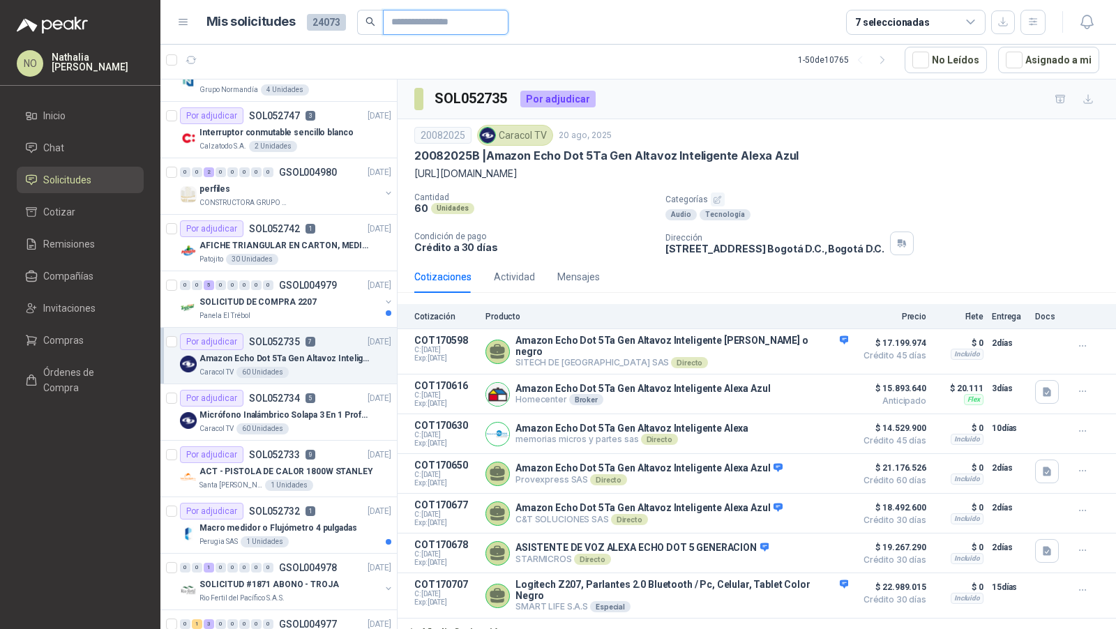
click at [440, 27] on input "text" at bounding box center [440, 22] width 98 height 24
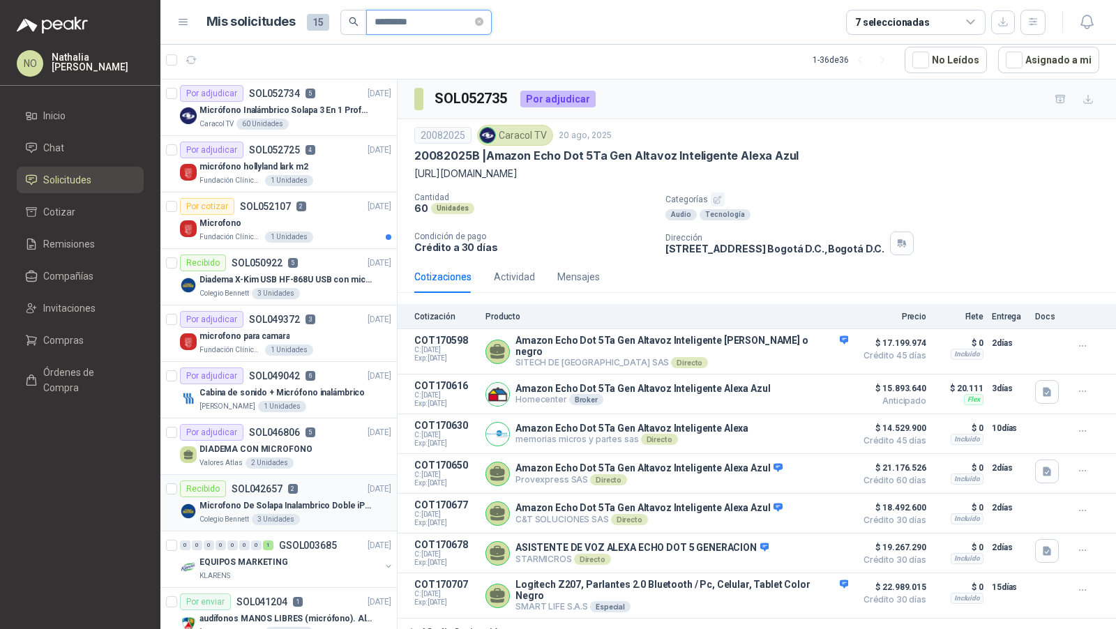
type input "*********"
click at [329, 514] on div "Colegio Bennett 3 Unidades" at bounding box center [295, 519] width 192 height 11
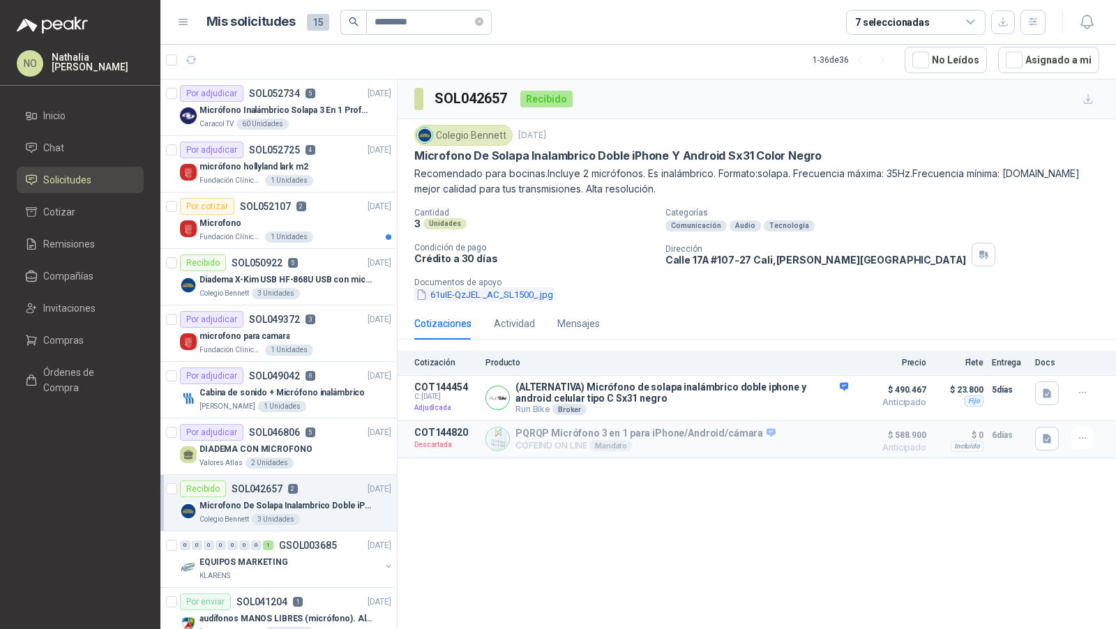
click at [530, 288] on button "61uIE-QzJEL._AC_SL1500_.jpg" at bounding box center [484, 294] width 140 height 15
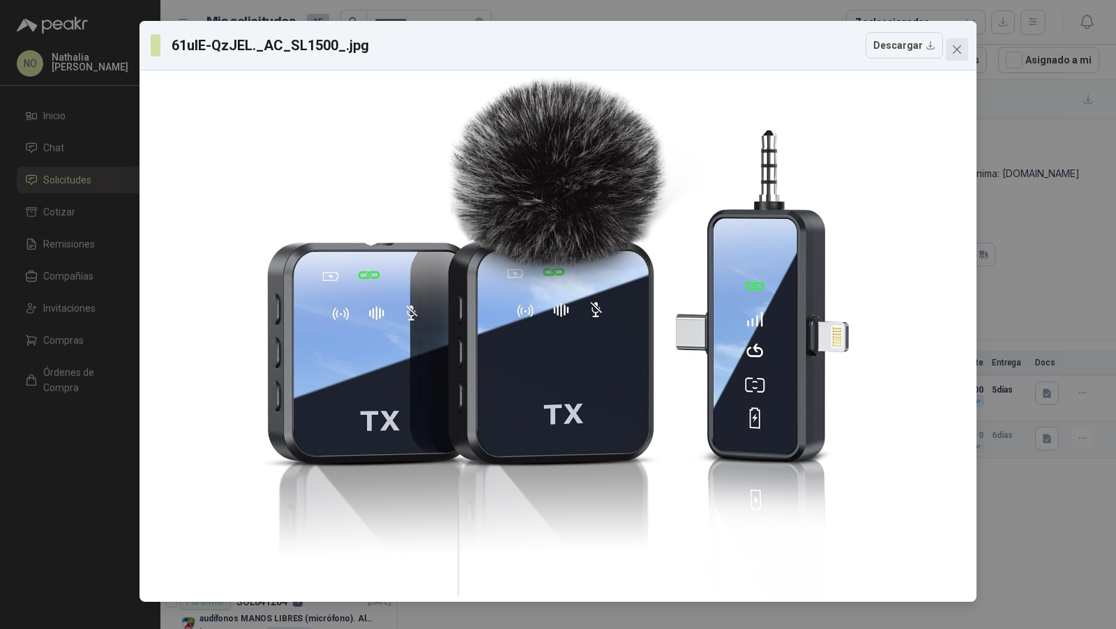
click at [965, 40] on button "Close" at bounding box center [957, 49] width 22 height 22
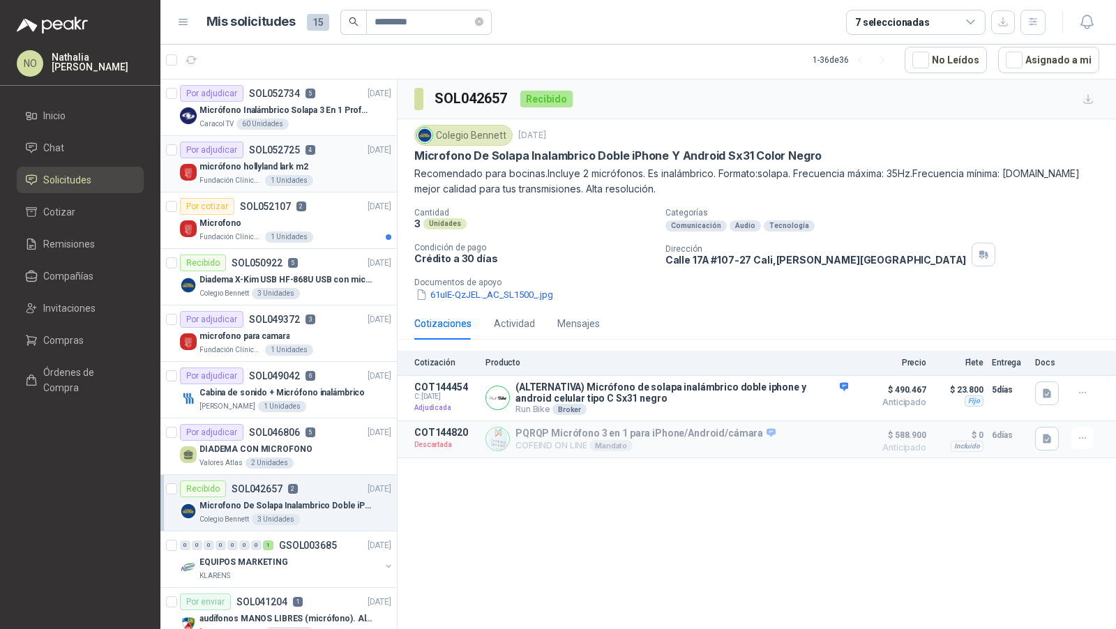
click at [317, 148] on div "Por adjudicar SOL052725 4 20/08/25" at bounding box center [285, 150] width 211 height 17
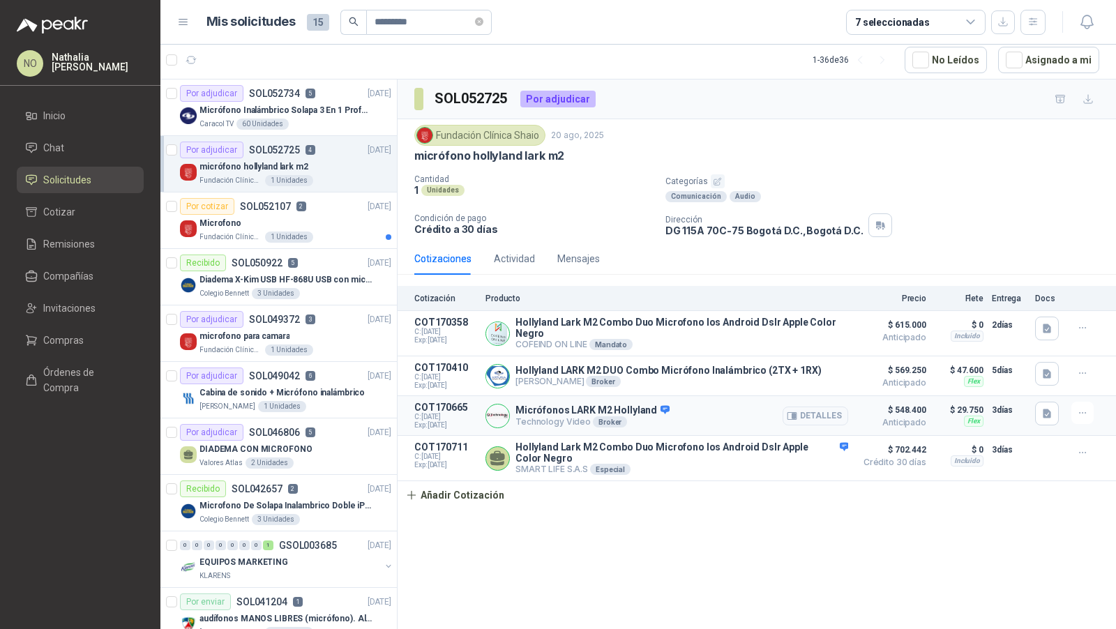
click at [594, 405] on p "Micrófonos LARK M2 Hollyland" at bounding box center [592, 411] width 154 height 13
drag, startPoint x: 520, startPoint y: 415, endPoint x: 577, endPoint y: 416, distance: 57.9
click at [579, 416] on p "Technology Video Broker" at bounding box center [592, 421] width 154 height 11
click at [522, 416] on p "Technology Video Broker" at bounding box center [592, 421] width 154 height 11
click at [520, 259] on div "Actividad" at bounding box center [514, 258] width 41 height 15
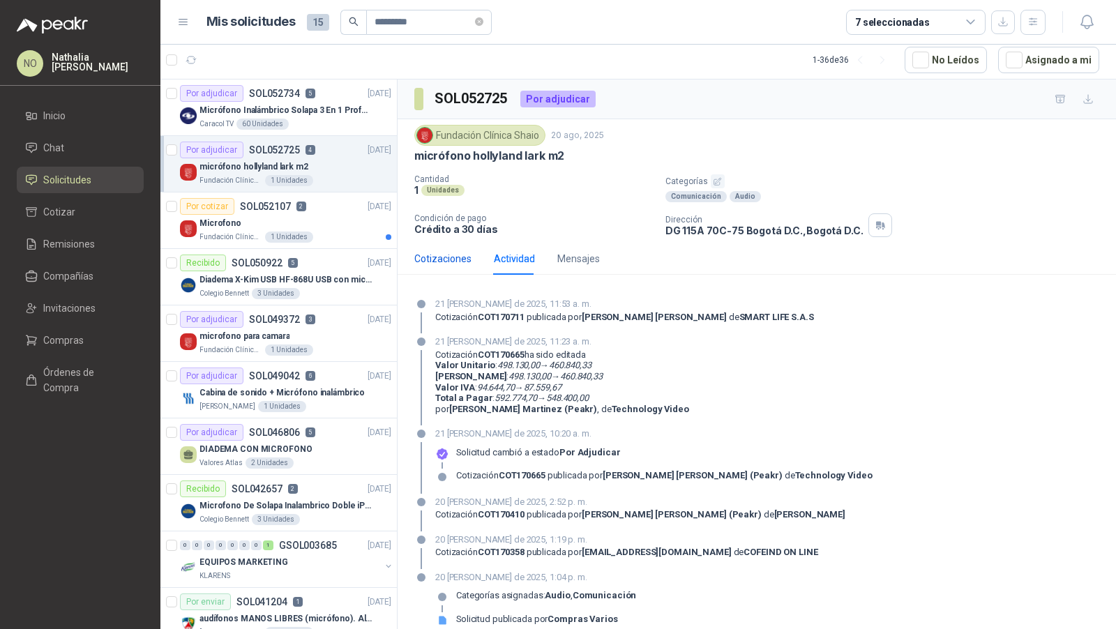
click at [458, 261] on div "Cotizaciones" at bounding box center [442, 258] width 57 height 15
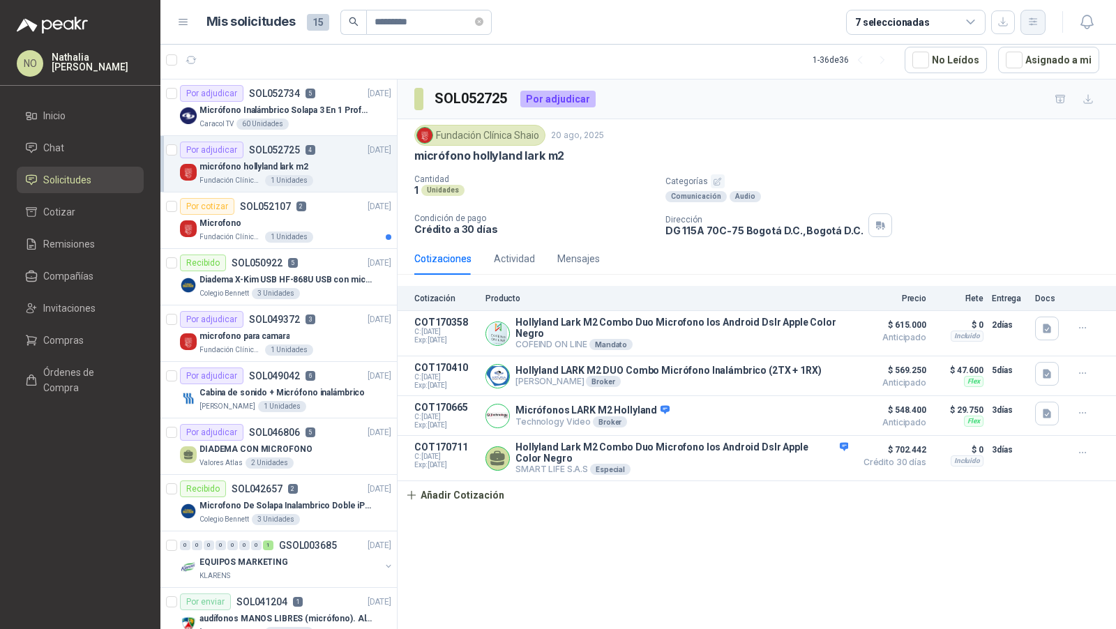
click at [1034, 31] on button "button" at bounding box center [1032, 22] width 25 height 25
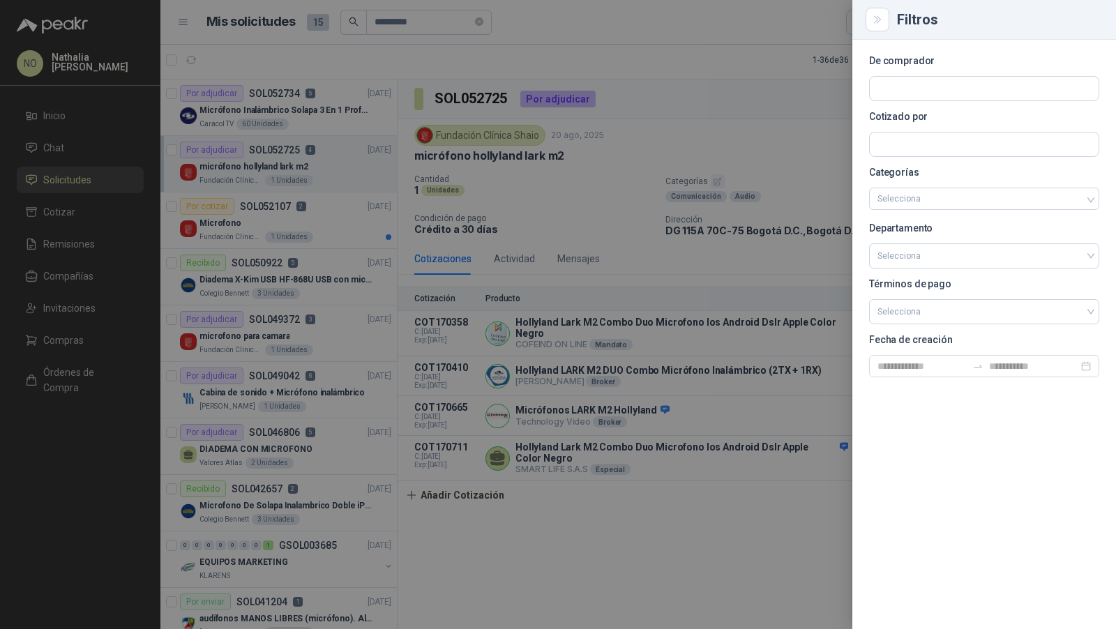
click at [510, 141] on div at bounding box center [558, 314] width 1116 height 629
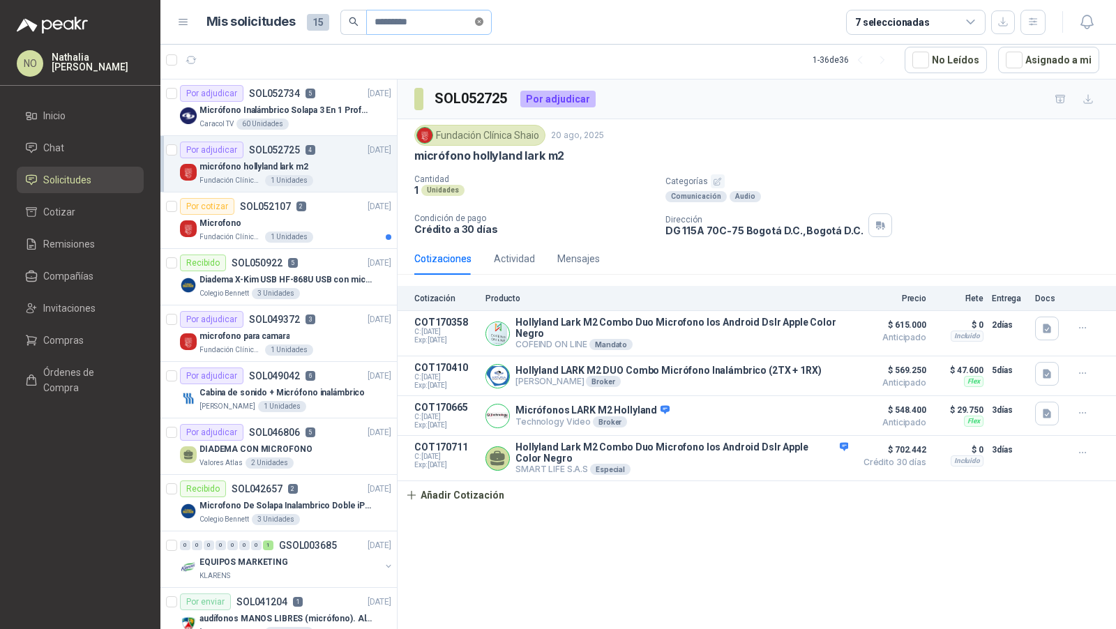
click at [483, 21] on icon "close-circle" at bounding box center [479, 21] width 8 height 8
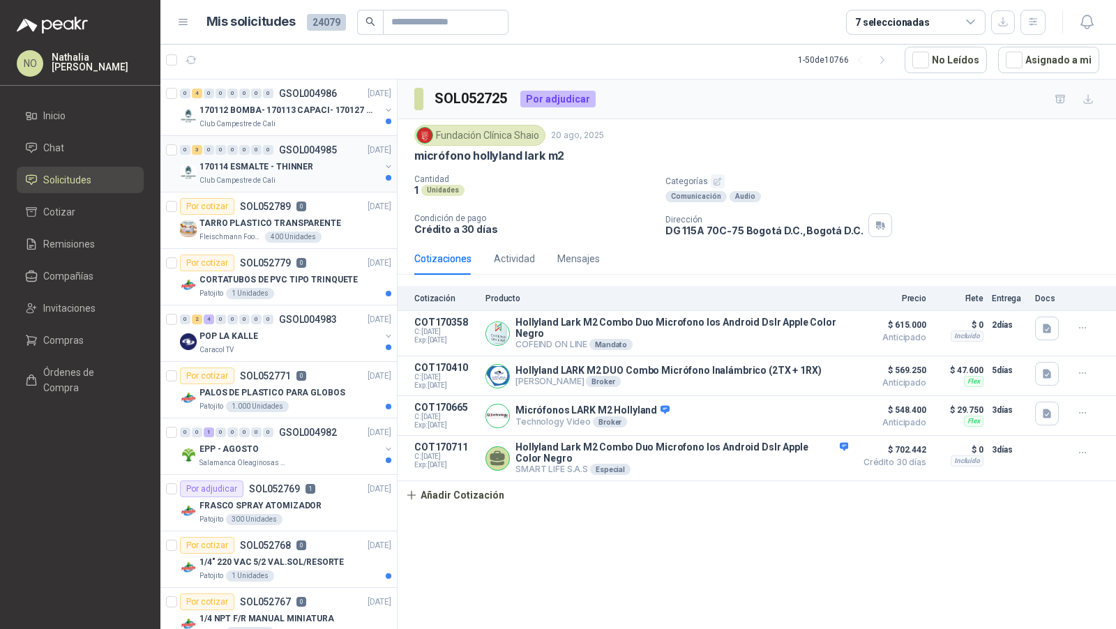
click at [329, 165] on div "170114 ESMALTE - THINNER" at bounding box center [289, 166] width 181 height 17
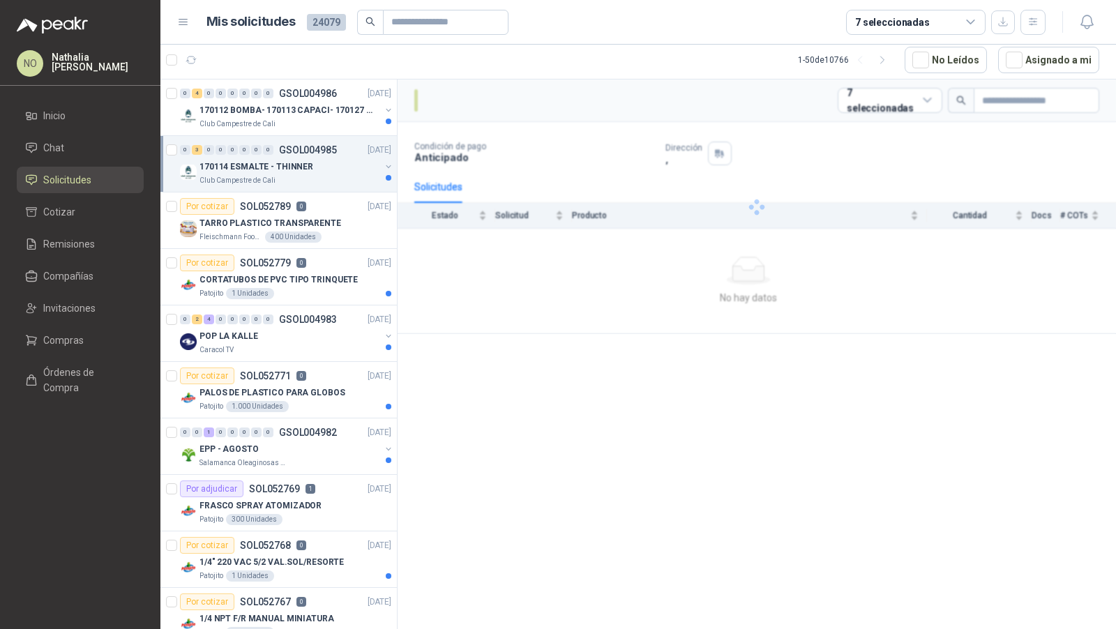
click at [329, 165] on div "170114 ESMALTE - THINNER" at bounding box center [289, 166] width 181 height 17
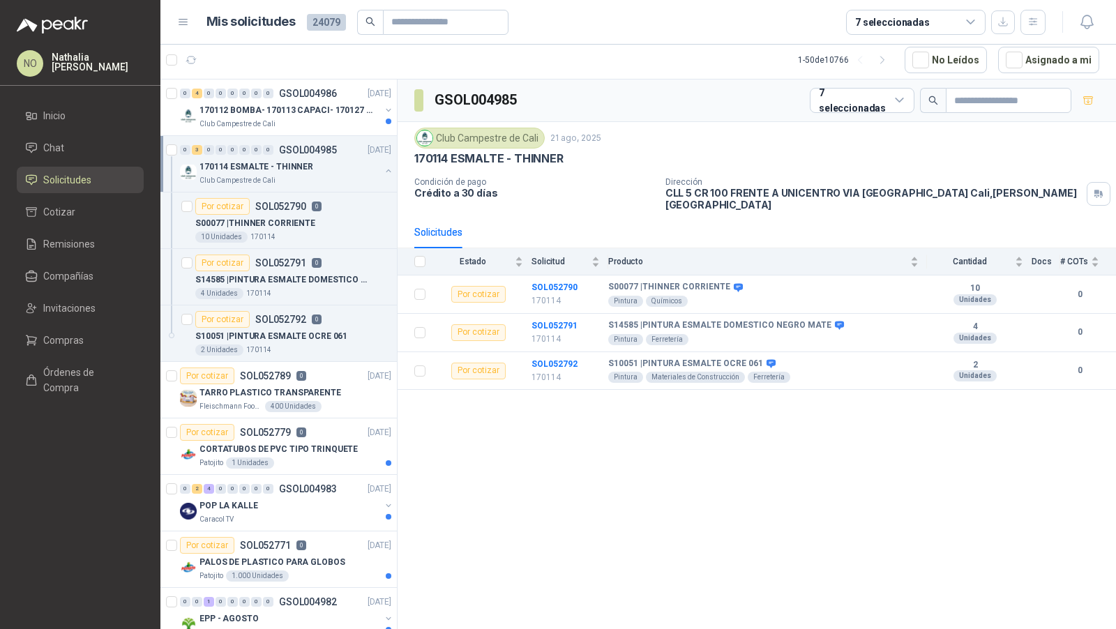
click at [329, 165] on div "170114 ESMALTE - THINNER" at bounding box center [289, 166] width 181 height 17
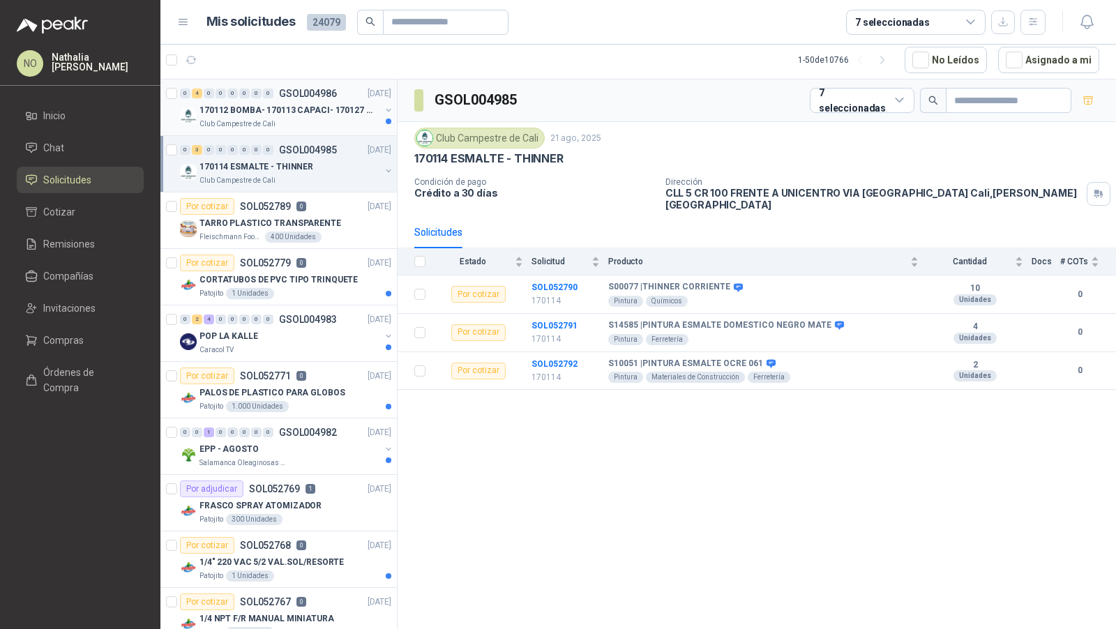
click at [338, 104] on p "170112 BOMBA- 170113 CAPACI- 170127 MOTOR 170119 R" at bounding box center [286, 110] width 174 height 13
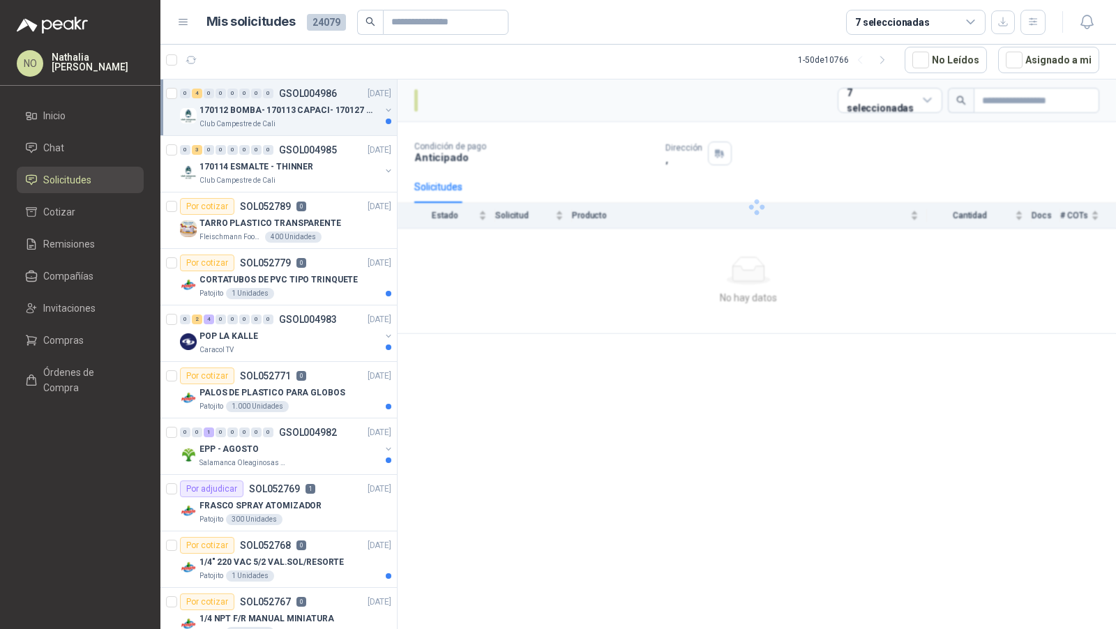
click at [338, 104] on p "170112 BOMBA- 170113 CAPACI- 170127 MOTOR 170119 R" at bounding box center [286, 110] width 174 height 13
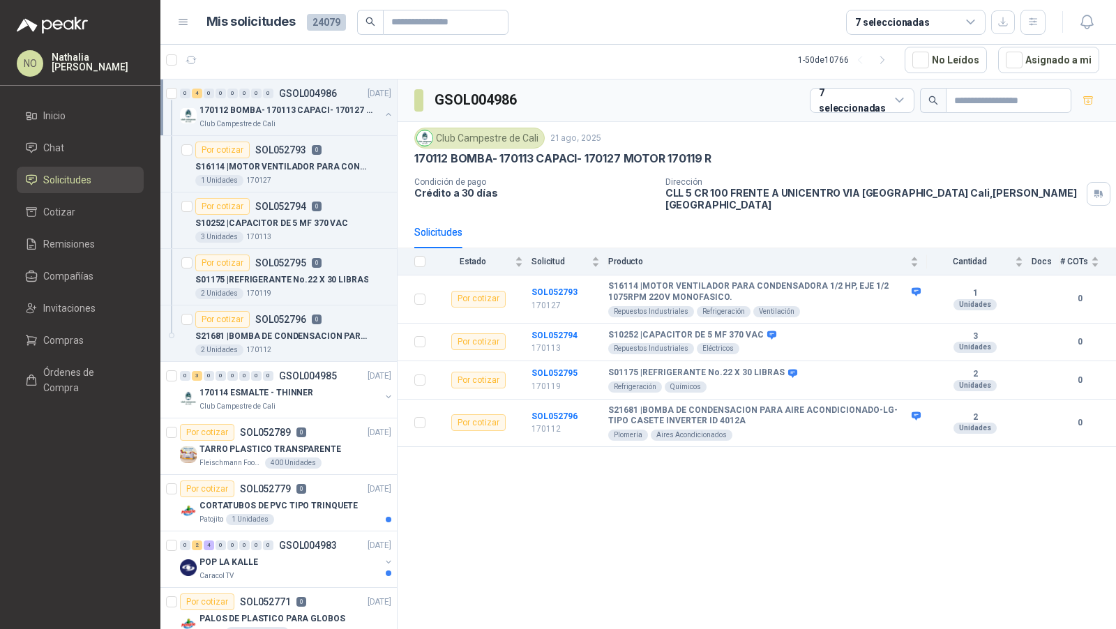
click at [338, 104] on p "170112 BOMBA- 170113 CAPACI- 170127 MOTOR 170119 R" at bounding box center [286, 110] width 174 height 13
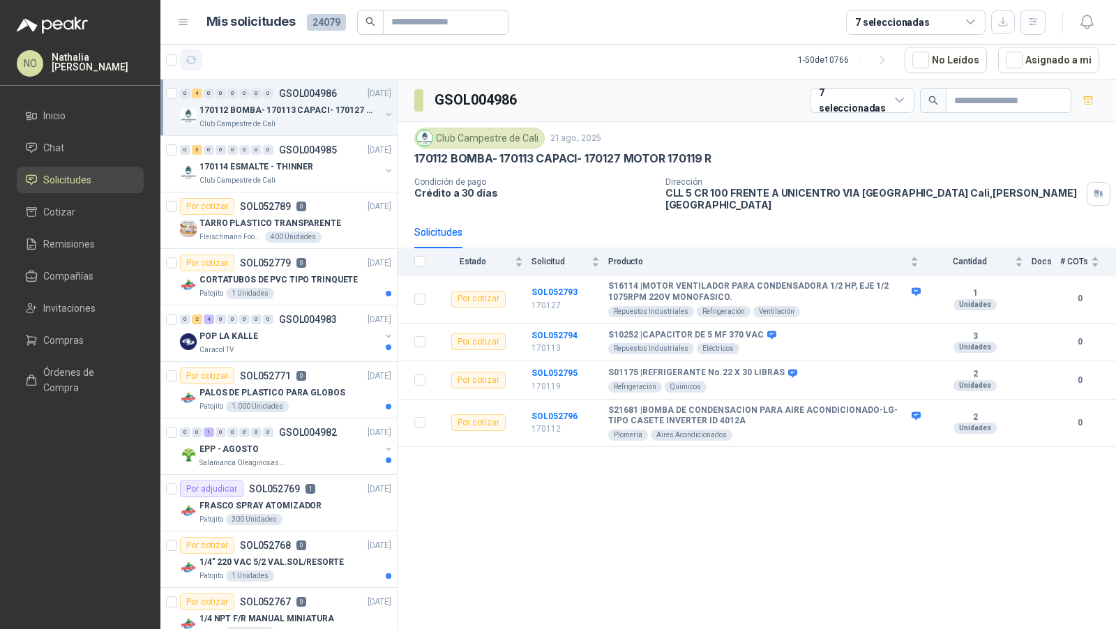
click at [200, 61] on button "button" at bounding box center [191, 60] width 22 height 22
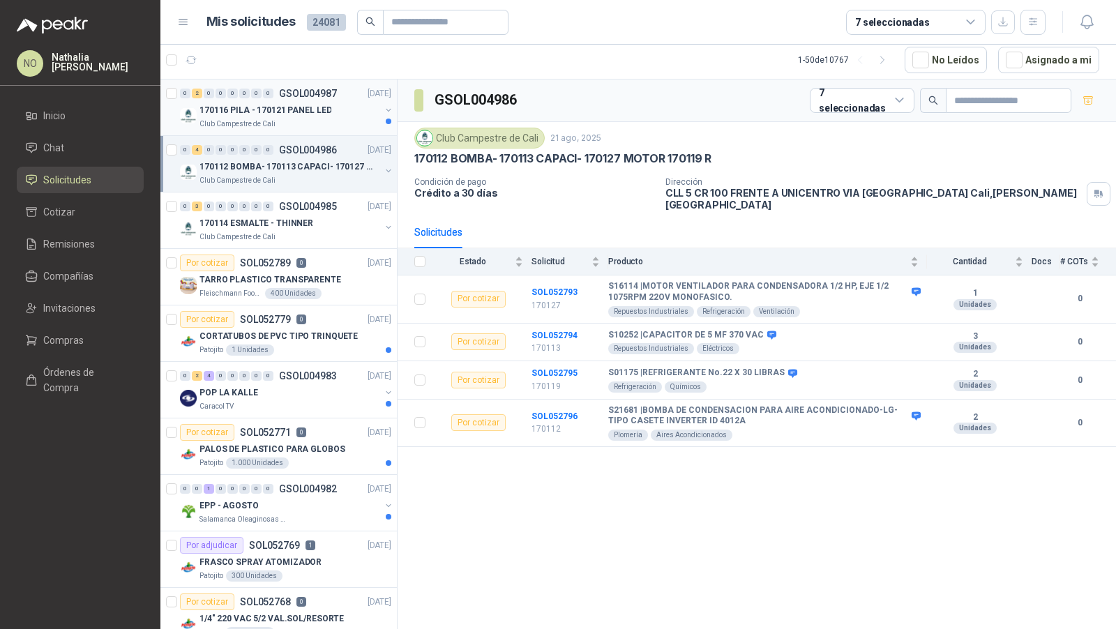
click at [339, 119] on div "Club Campestre de Cali" at bounding box center [289, 124] width 181 height 11
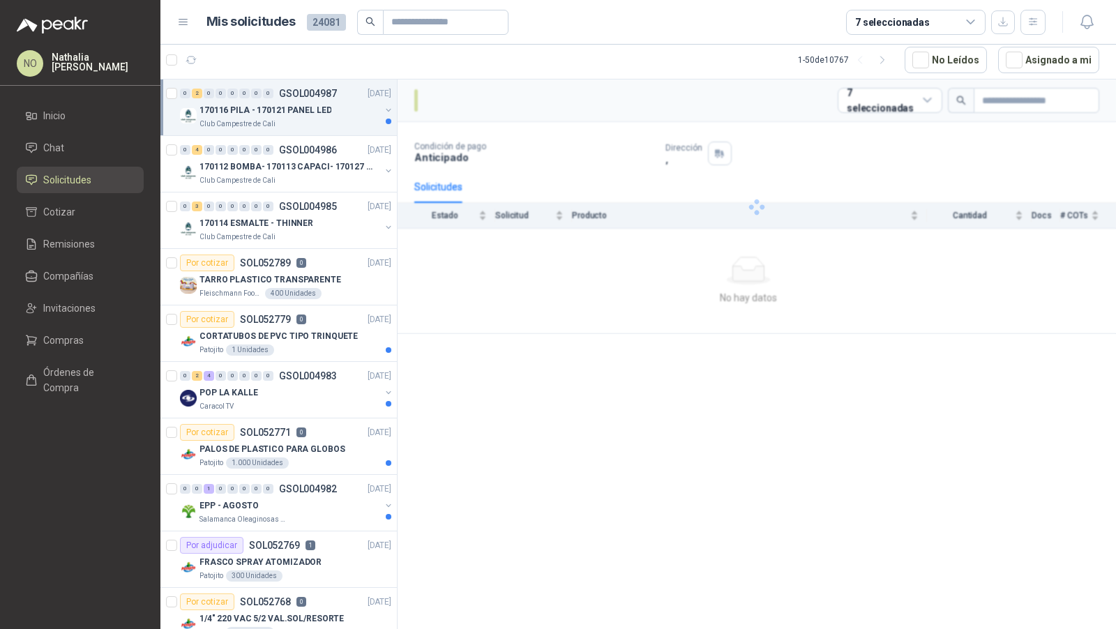
click at [339, 119] on div "Club Campestre de Cali" at bounding box center [289, 124] width 181 height 11
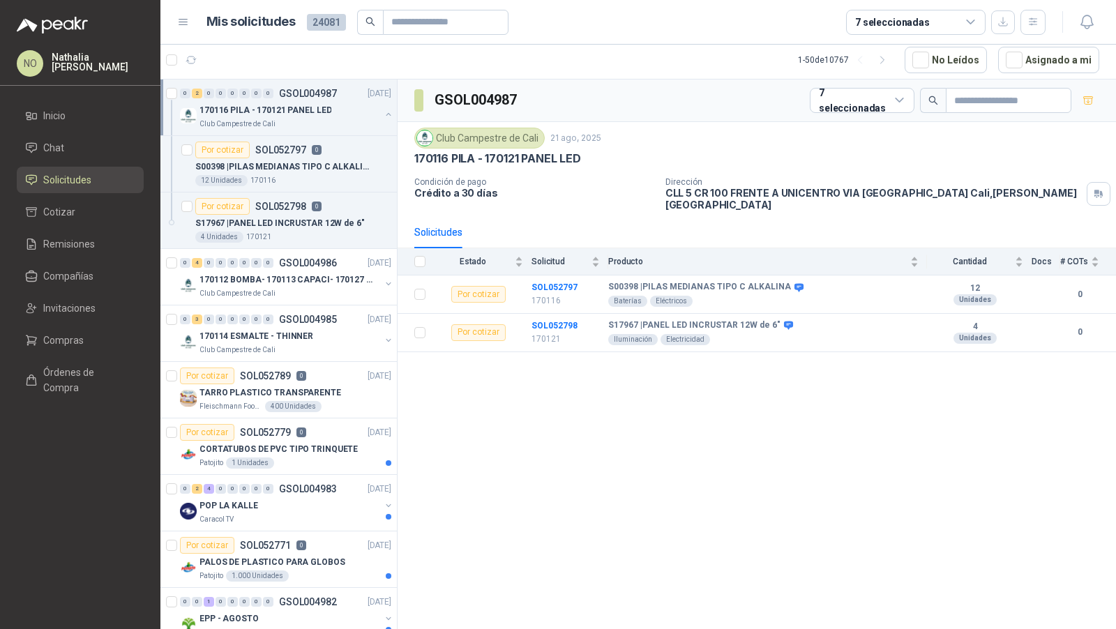
click at [339, 119] on div "Club Campestre de Cali" at bounding box center [289, 124] width 181 height 11
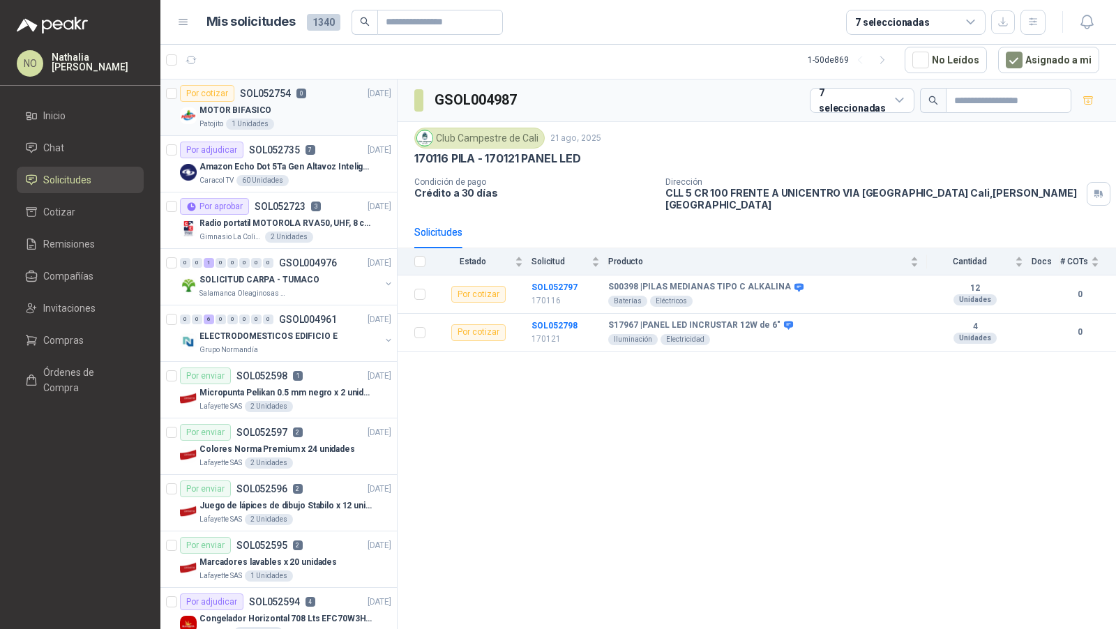
click at [289, 112] on div "MOTOR BIFASICO" at bounding box center [295, 110] width 192 height 17
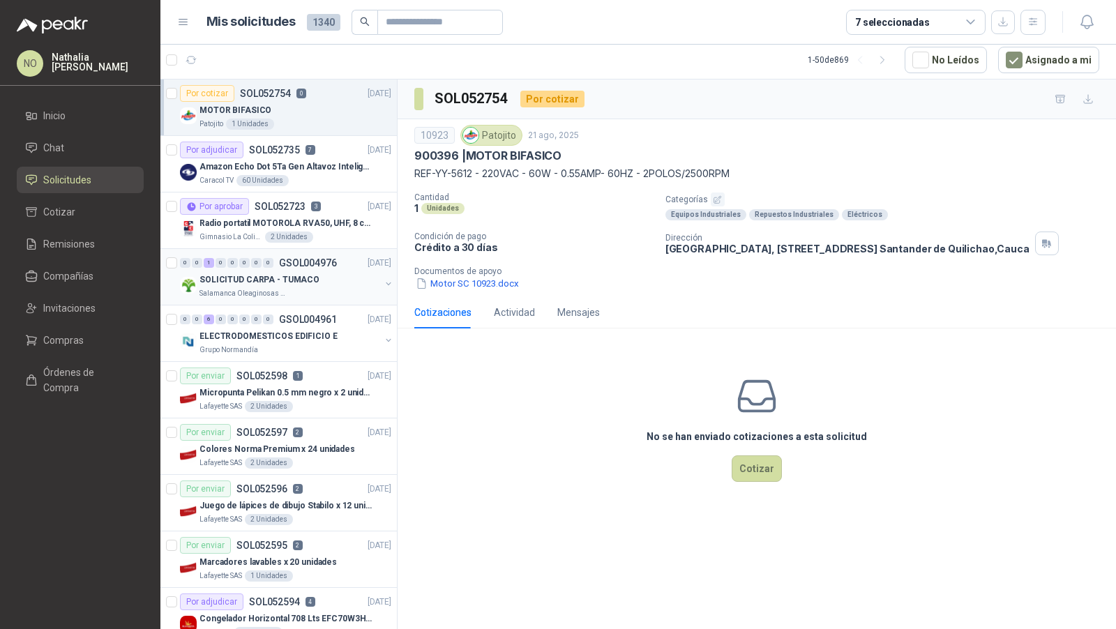
click at [285, 277] on p "SOLICITUD CARPA - TUMACO" at bounding box center [259, 279] width 120 height 13
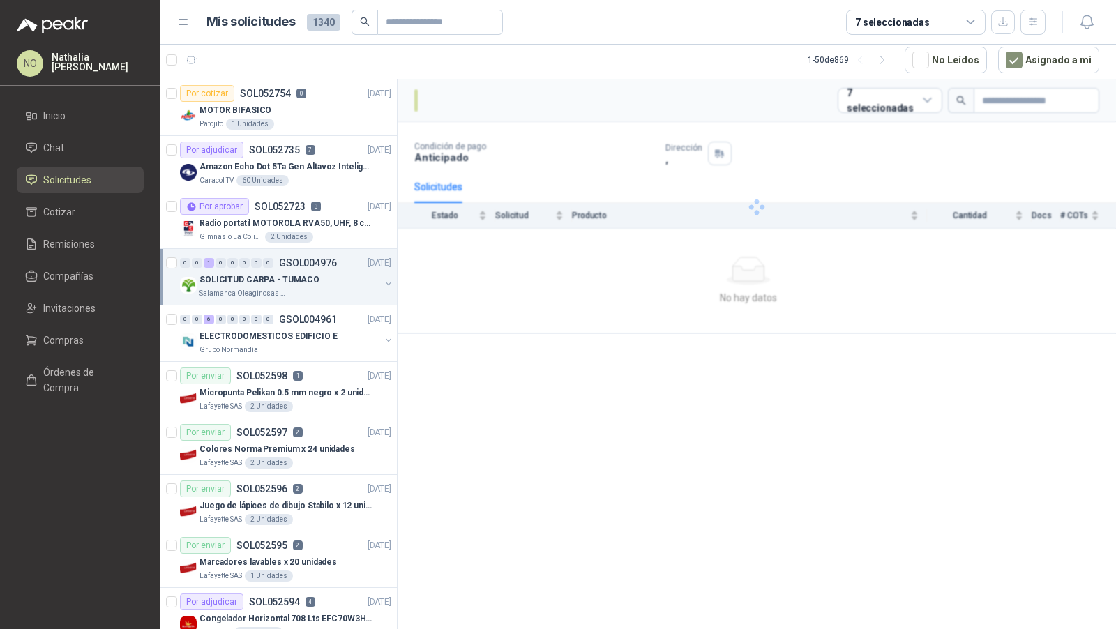
click at [285, 277] on p "SOLICITUD CARPA - TUMACO" at bounding box center [259, 279] width 120 height 13
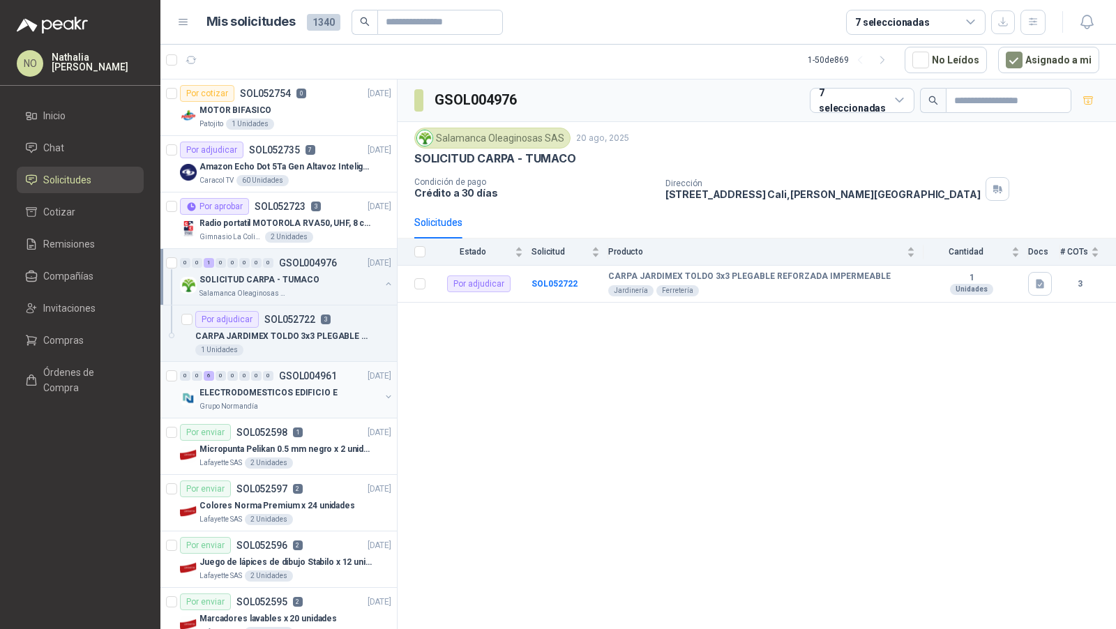
click at [292, 376] on p "GSOL004961" at bounding box center [308, 376] width 58 height 10
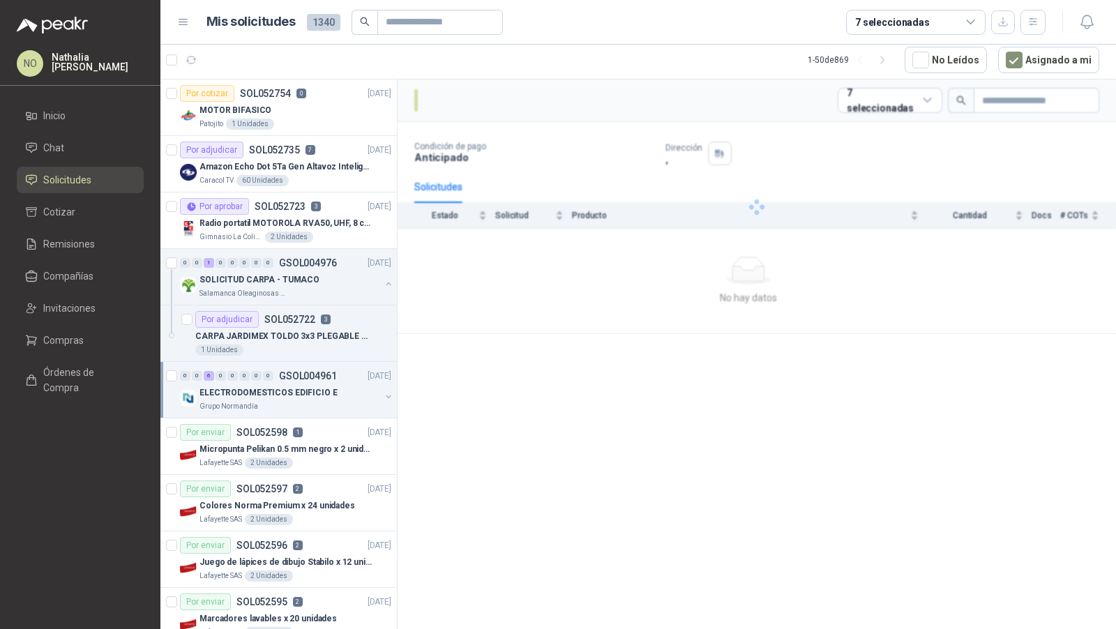
click at [292, 376] on p "GSOL004961" at bounding box center [308, 376] width 58 height 10
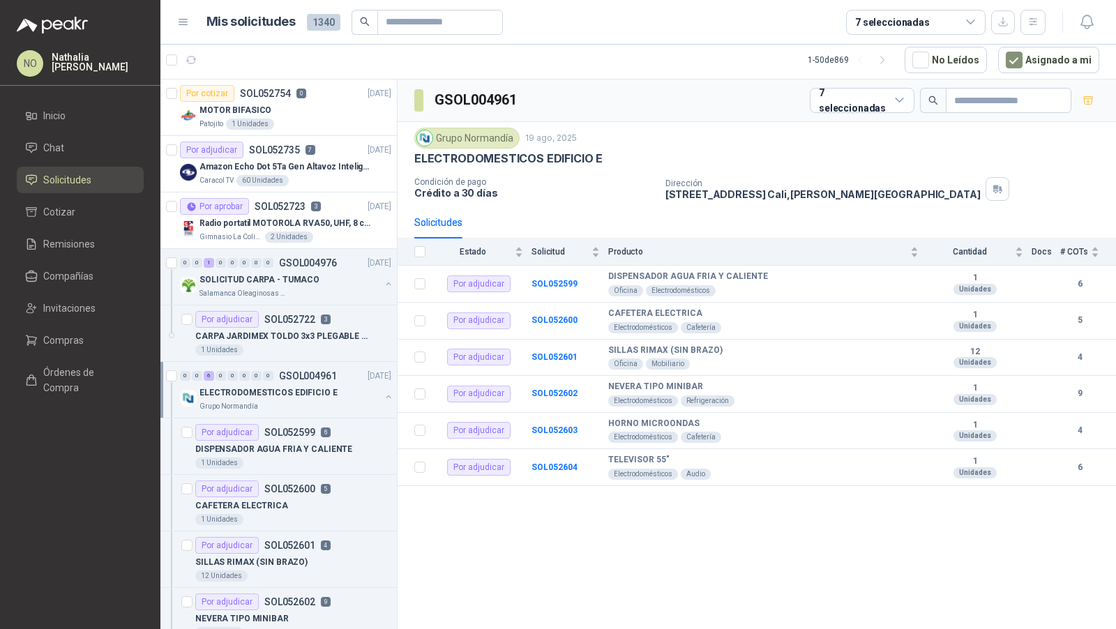
click at [293, 389] on p "ELECTRODOMESTICOS EDIFICIO E" at bounding box center [268, 392] width 138 height 13
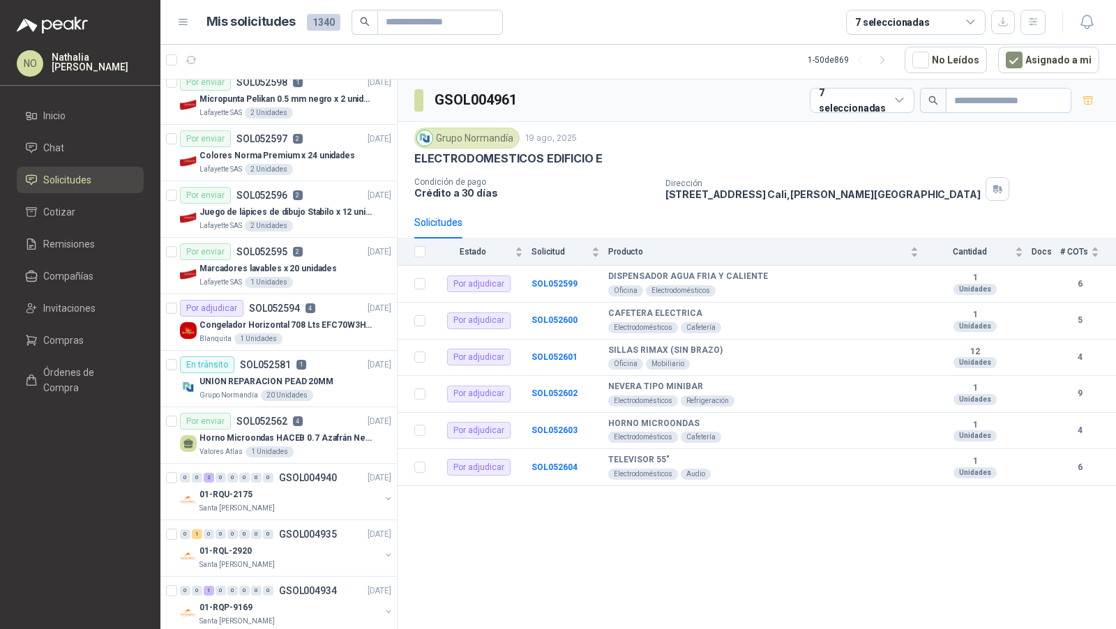
scroll to position [375, 0]
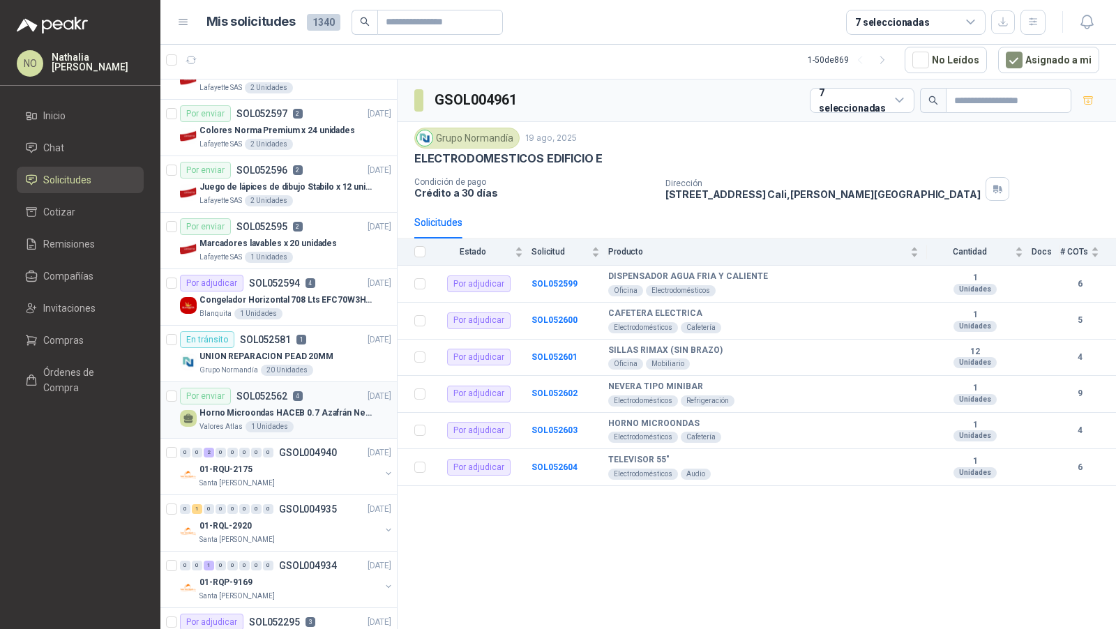
click at [321, 405] on div "Horno Microondas HACEB 0.7 Azafrán Negro" at bounding box center [295, 413] width 192 height 17
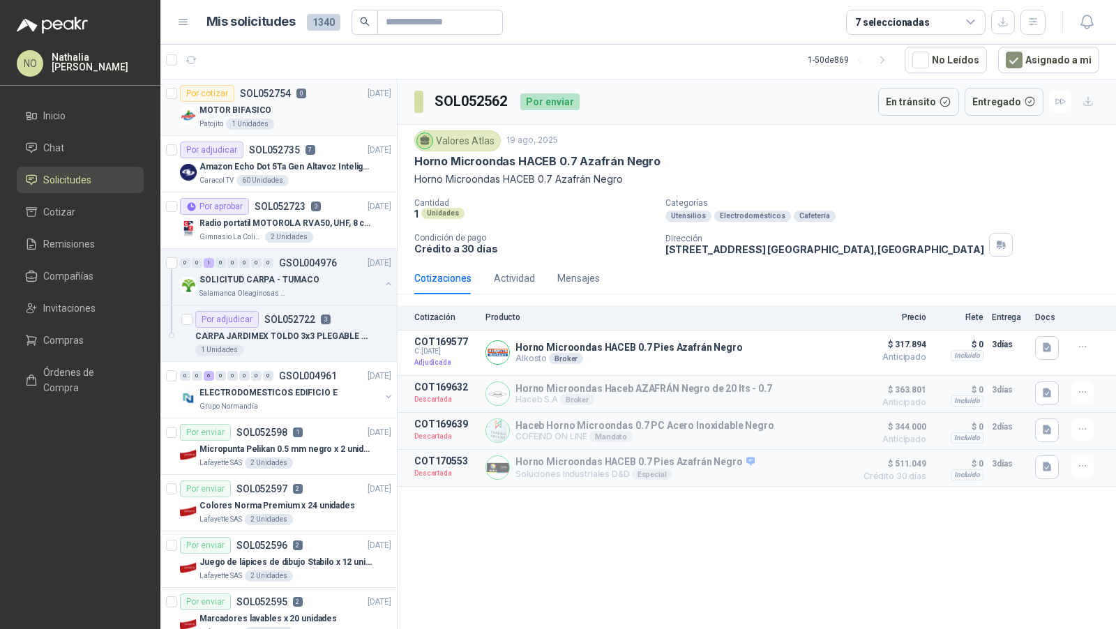
click at [316, 109] on div "MOTOR BIFASICO" at bounding box center [295, 110] width 192 height 17
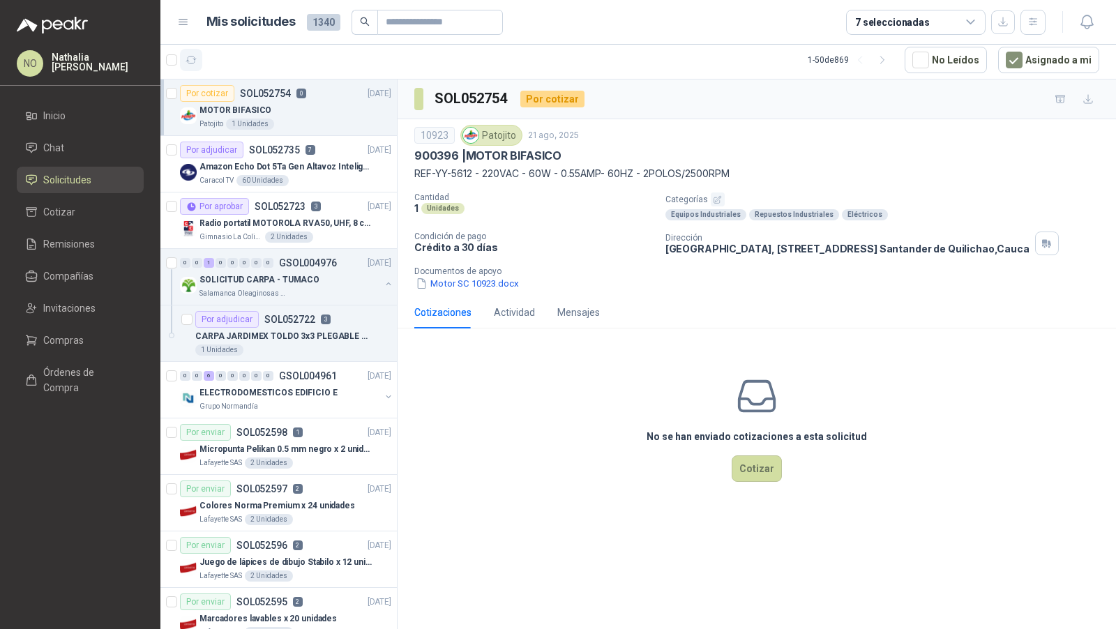
click at [188, 61] on icon "button" at bounding box center [192, 60] width 12 height 12
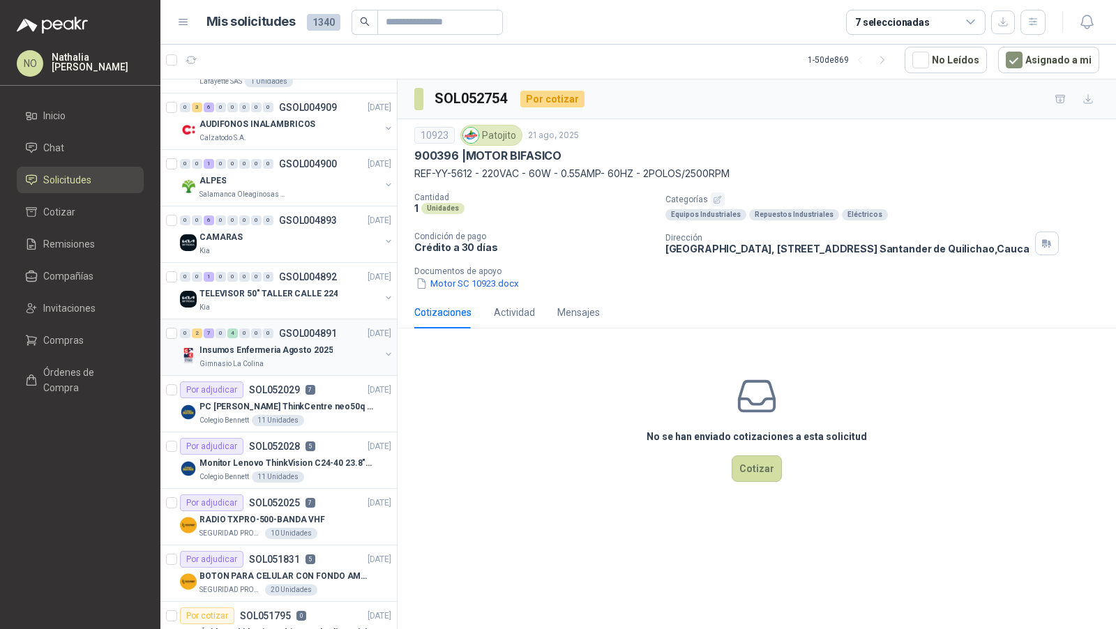
scroll to position [1117, 0]
click at [300, 342] on p "Insumos Enfermeria Agosto 2025" at bounding box center [265, 348] width 133 height 13
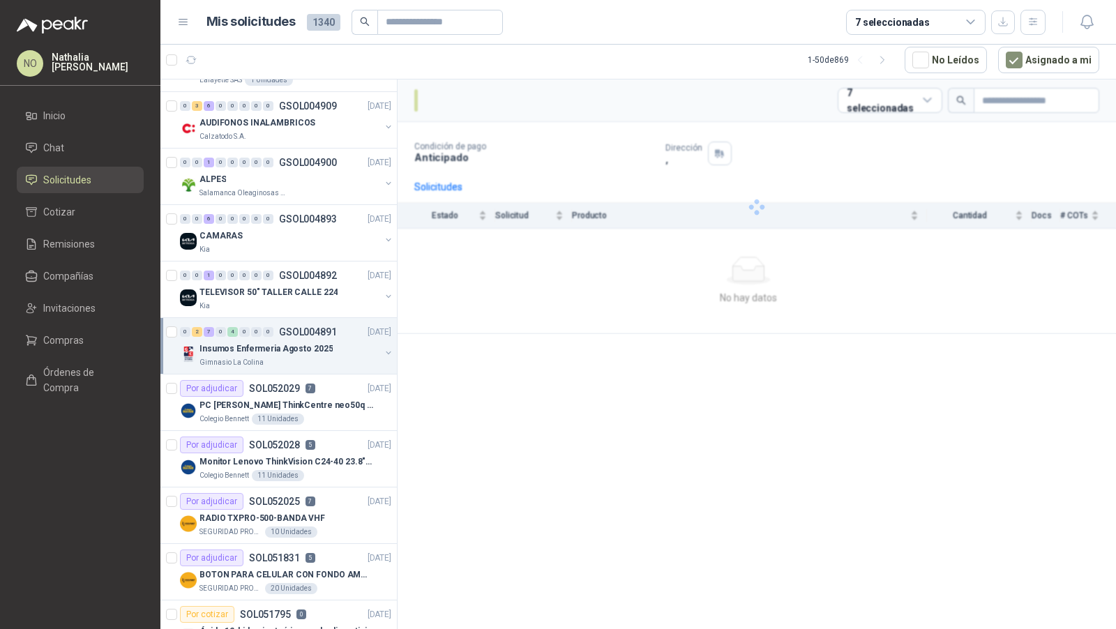
click at [300, 342] on p "Insumos Enfermeria Agosto 2025" at bounding box center [265, 348] width 133 height 13
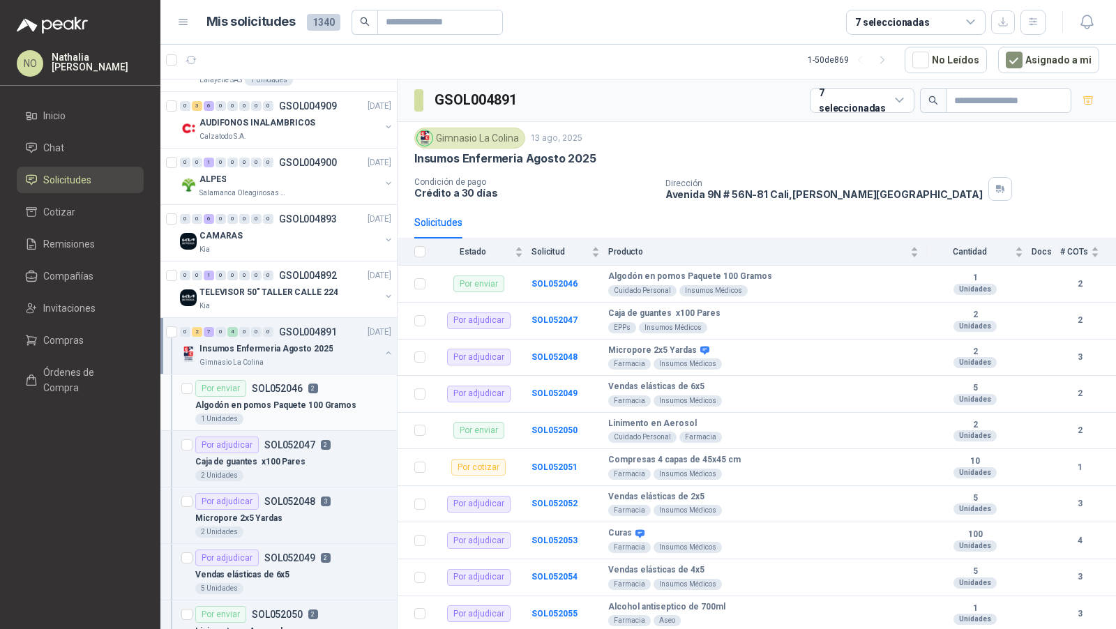
click at [299, 384] on p "SOL052046" at bounding box center [277, 389] width 51 height 10
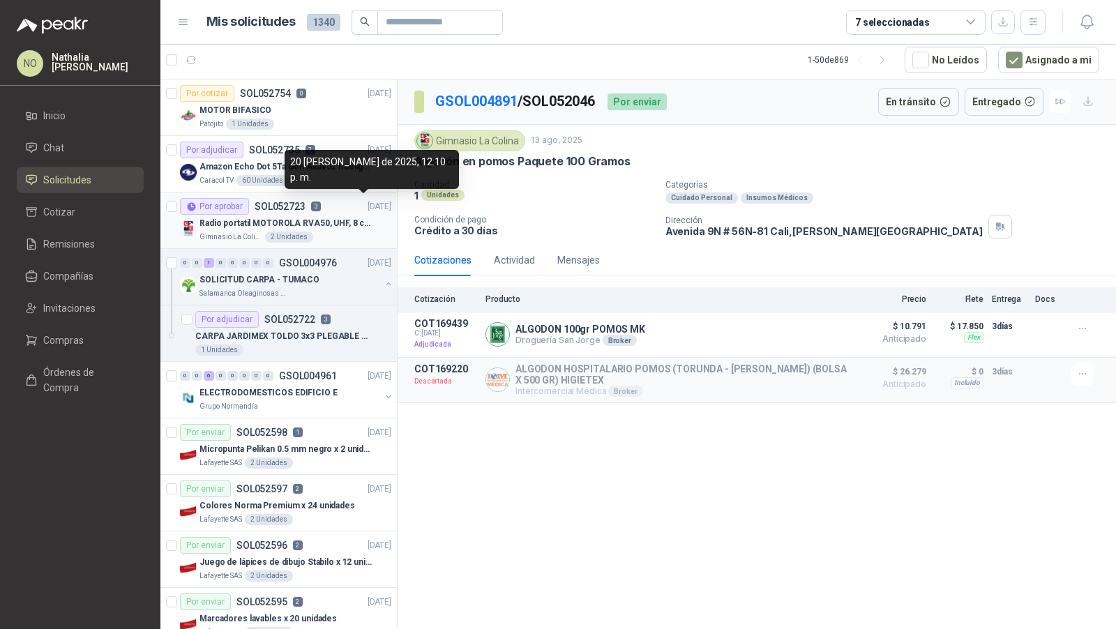
click at [368, 201] on p "[DATE]" at bounding box center [380, 206] width 24 height 13
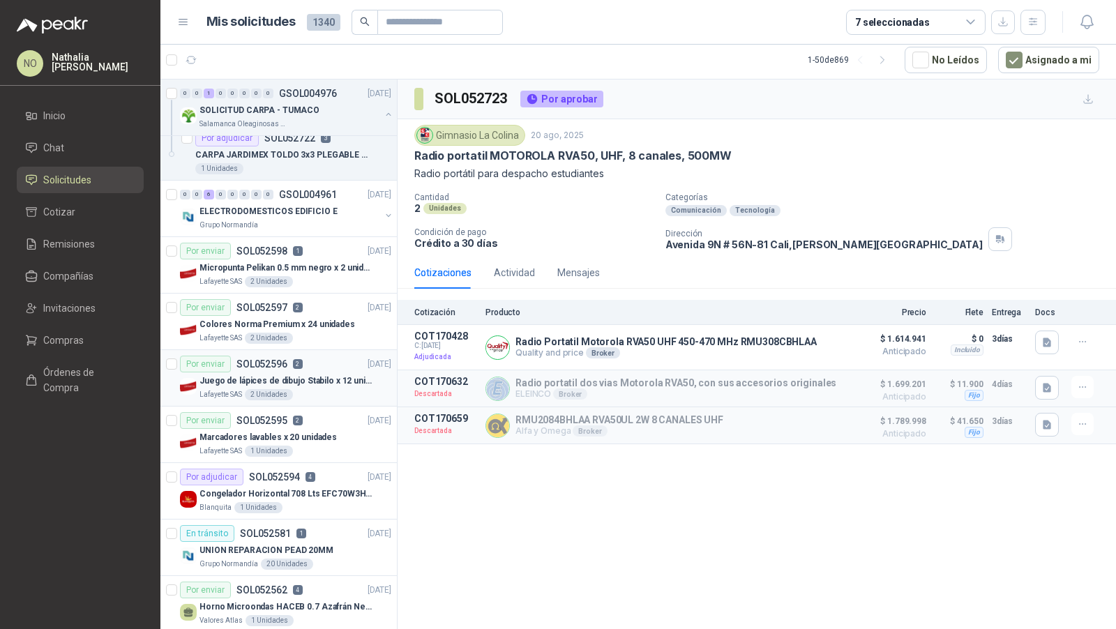
scroll to position [197, 0]
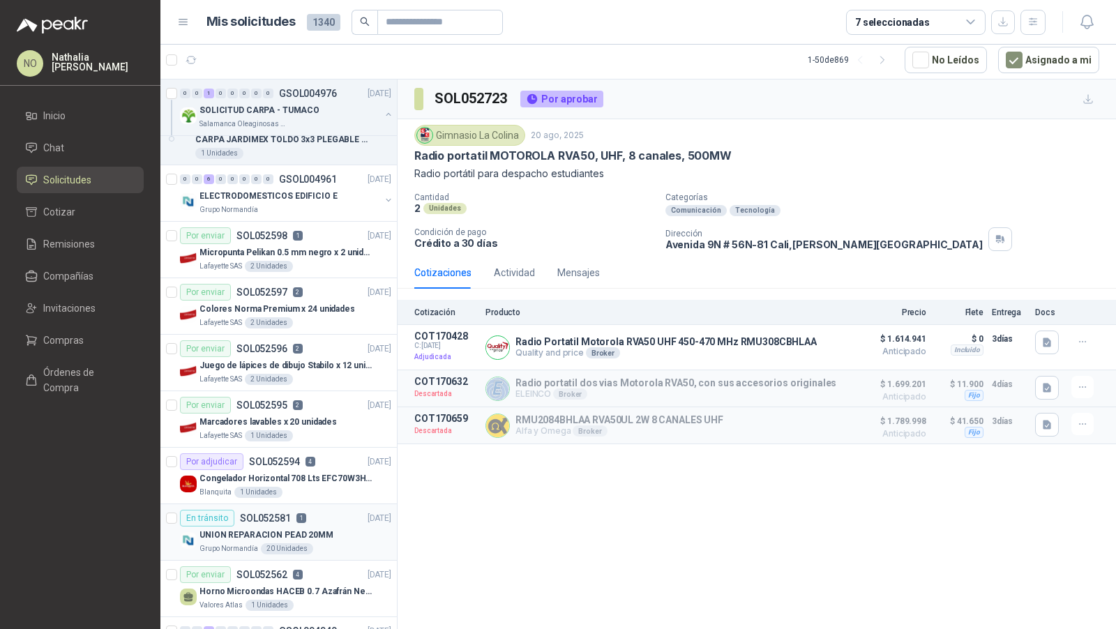
click at [292, 529] on p "UNION REPARACION PEAD 20MM" at bounding box center [266, 535] width 134 height 13
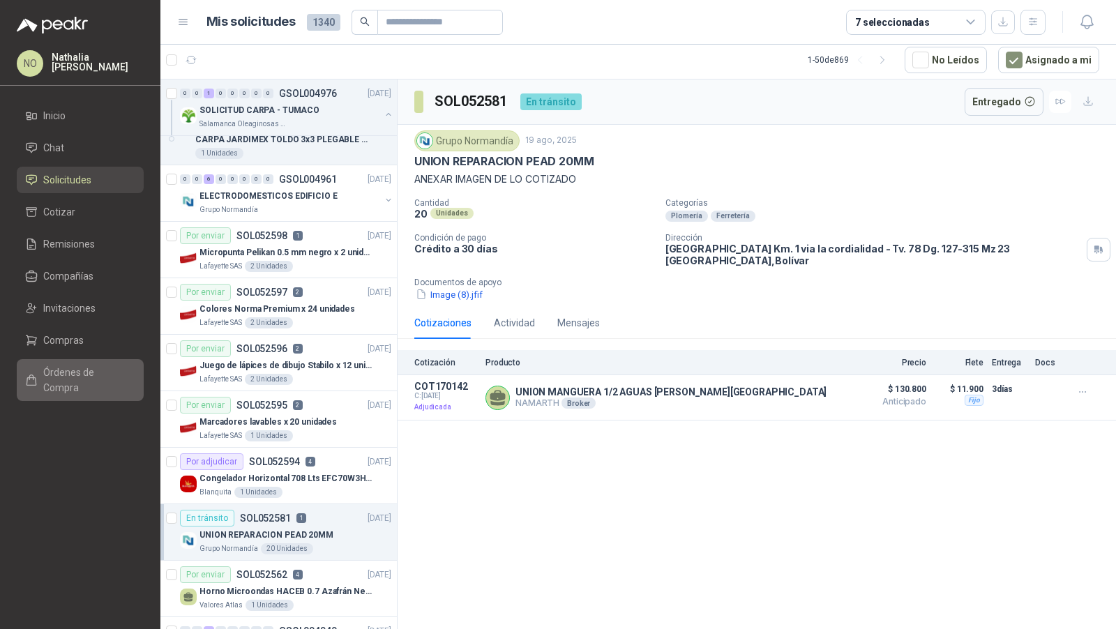
click at [109, 377] on span "Órdenes de Compra" at bounding box center [86, 380] width 87 height 31
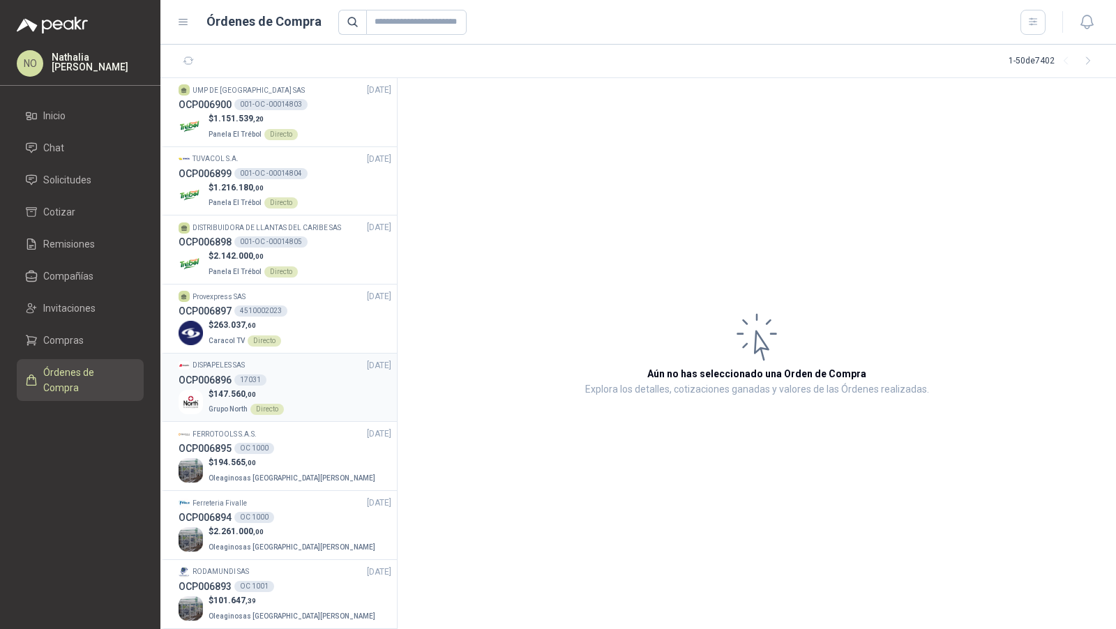
click at [302, 384] on div "OCP006896 17031" at bounding box center [285, 379] width 213 height 15
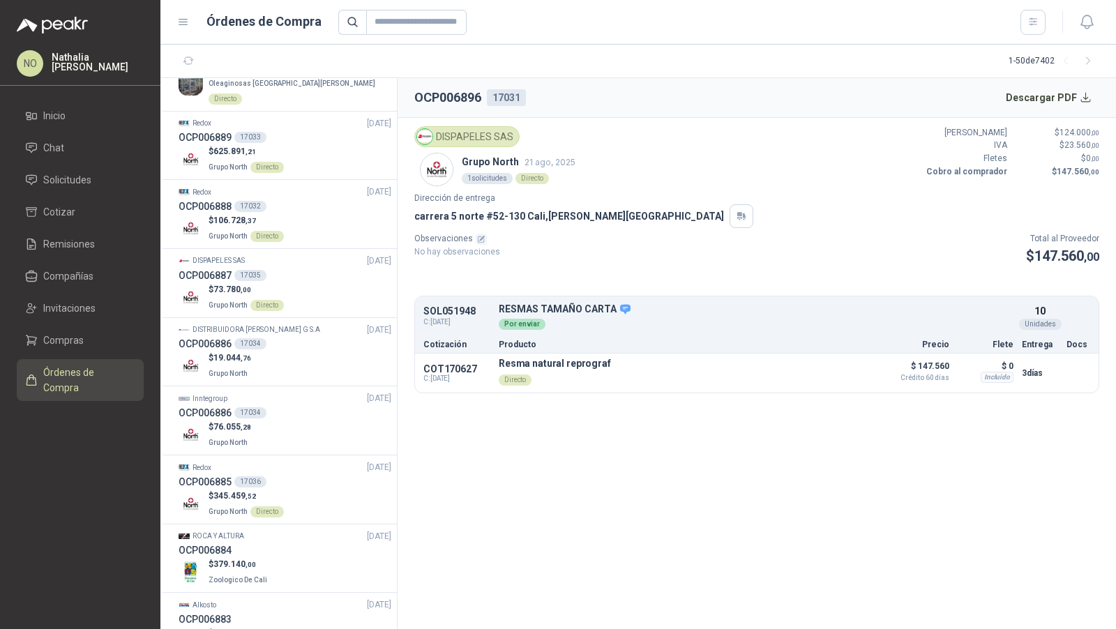
scroll to position [1080, 0]
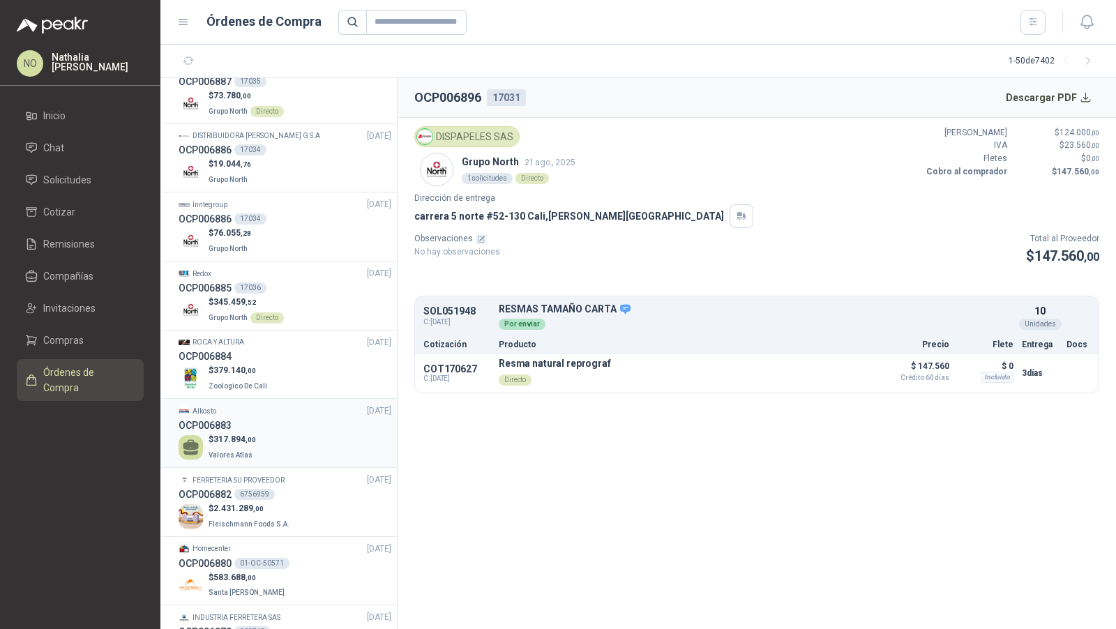
click at [260, 433] on div "$ 317.894 ,00 Valores Atlas" at bounding box center [285, 447] width 213 height 29
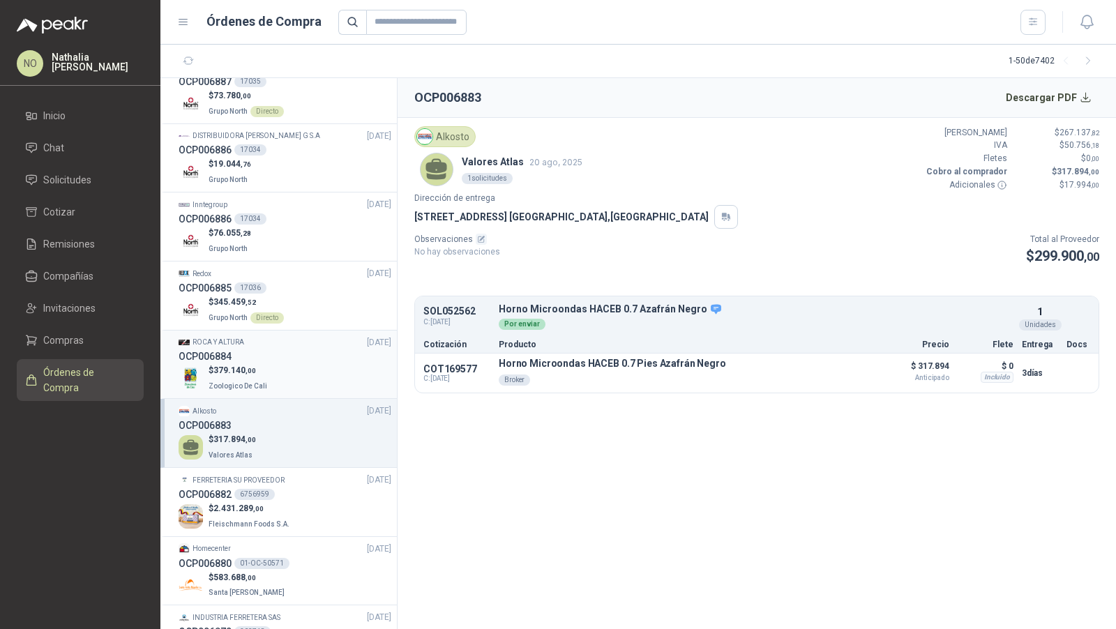
click at [264, 349] on div "OCP006884" at bounding box center [285, 356] width 213 height 15
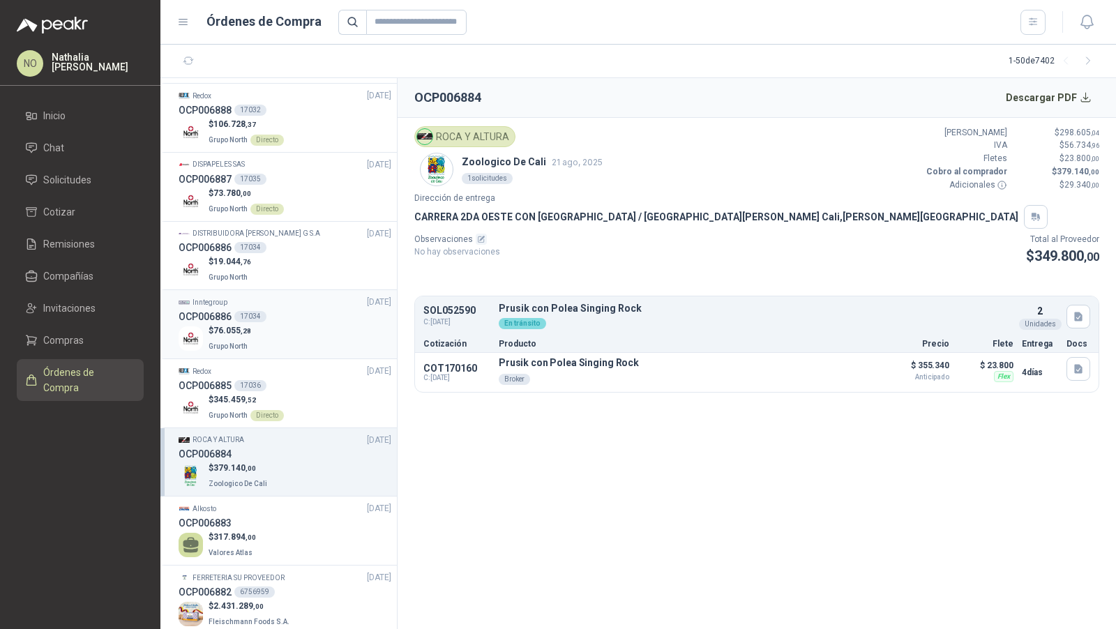
scroll to position [973, 0]
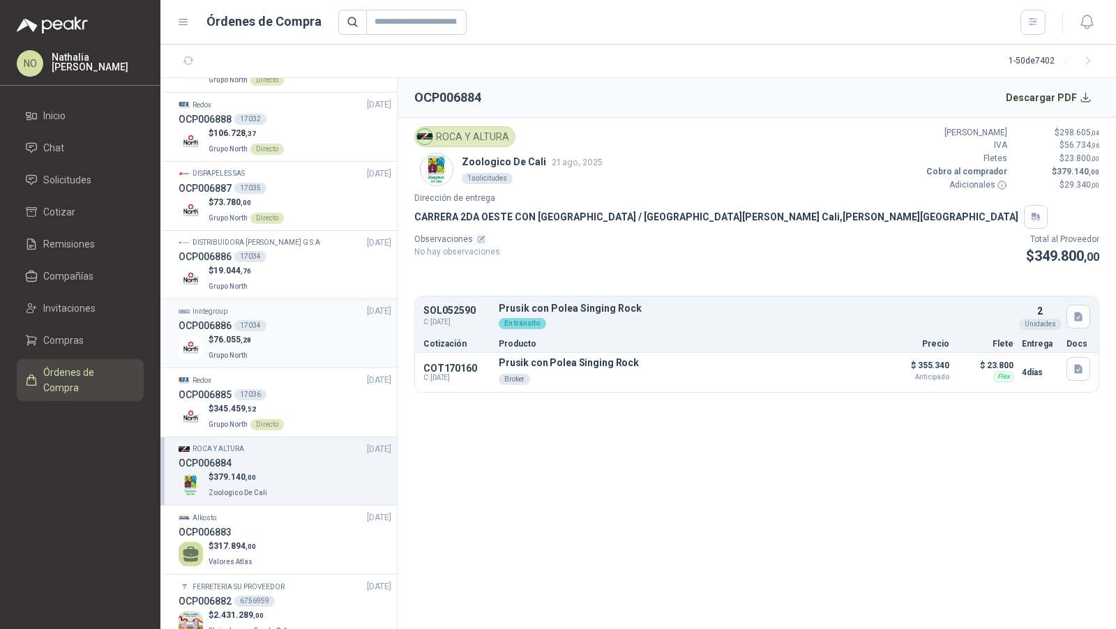
click at [302, 333] on div "$ 76.055 ,28 Grupo North" at bounding box center [285, 347] width 213 height 29
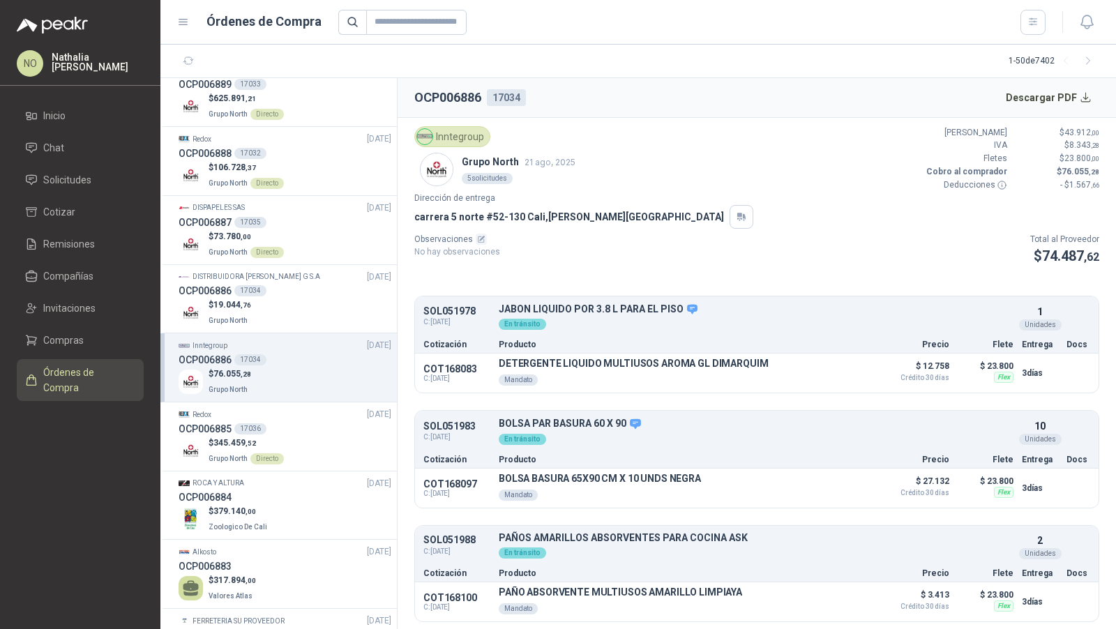
scroll to position [925, 0]
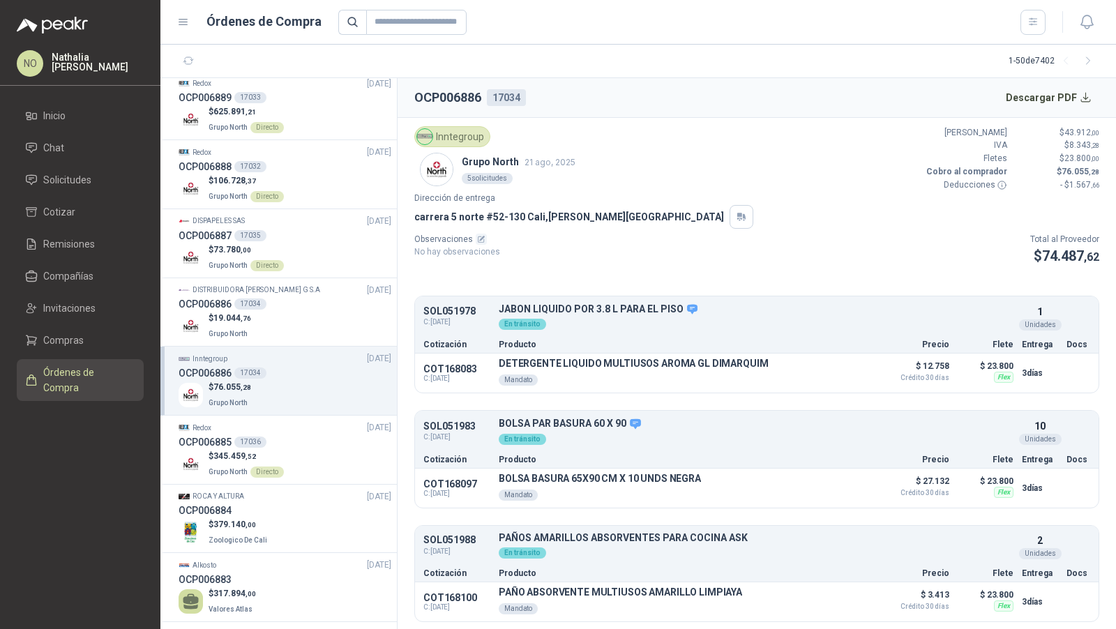
click at [302, 315] on div "$ 19.044 ,76 Grupo North" at bounding box center [285, 326] width 213 height 29
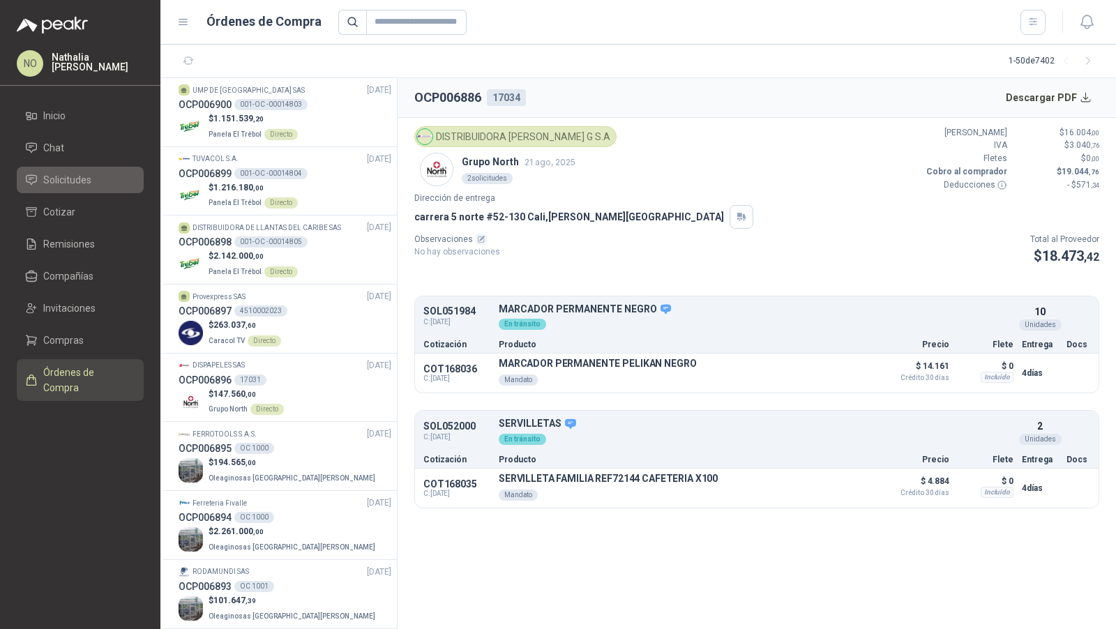
click at [87, 178] on span "Solicitudes" at bounding box center [67, 179] width 48 height 15
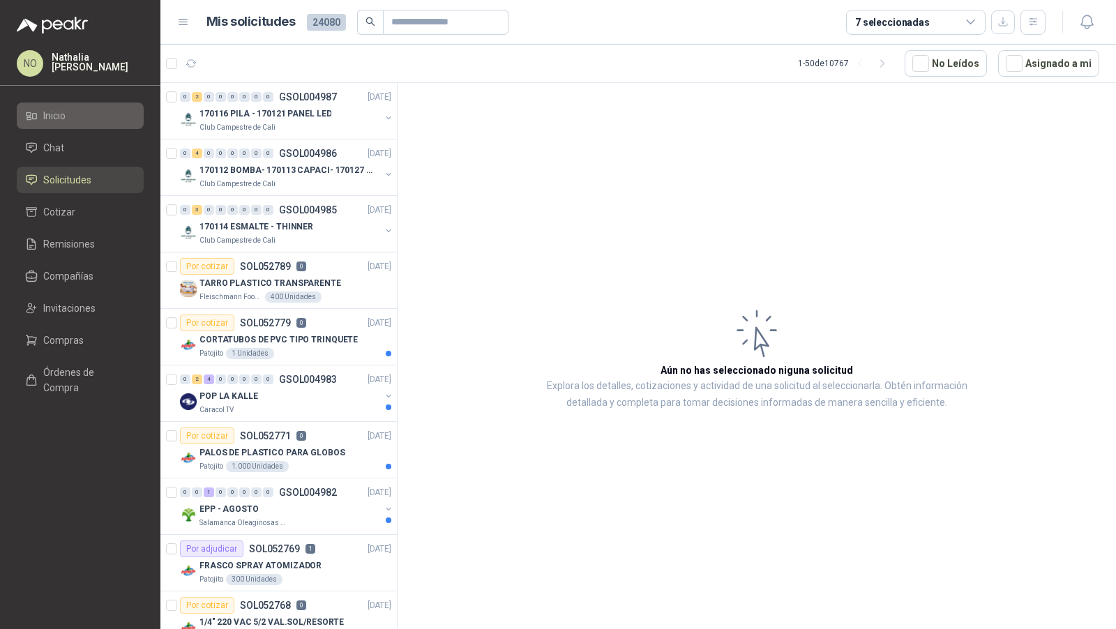
click at [102, 126] on link "Inicio" at bounding box center [80, 116] width 127 height 27
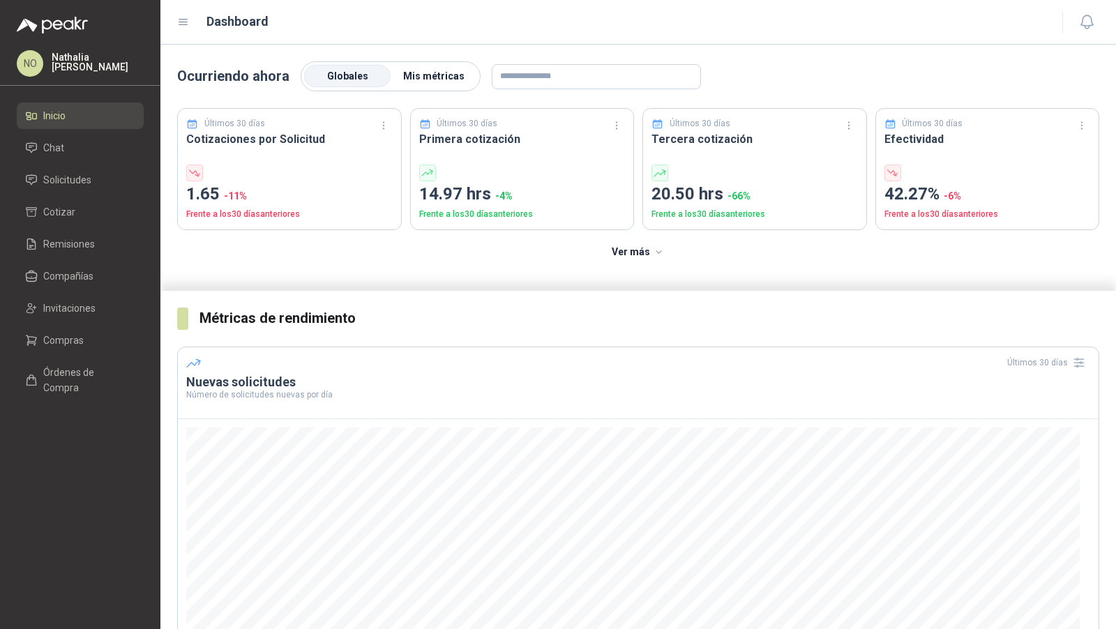
click at [426, 79] on span "Mis métricas" at bounding box center [433, 75] width 61 height 11
click at [349, 73] on span "Globales" at bounding box center [347, 75] width 41 height 11
click at [432, 74] on span "Mis métricas" at bounding box center [433, 75] width 61 height 11
click at [352, 82] on label "Globales" at bounding box center [347, 77] width 86 height 22
click at [450, 77] on span "Mis métricas" at bounding box center [433, 75] width 61 height 11
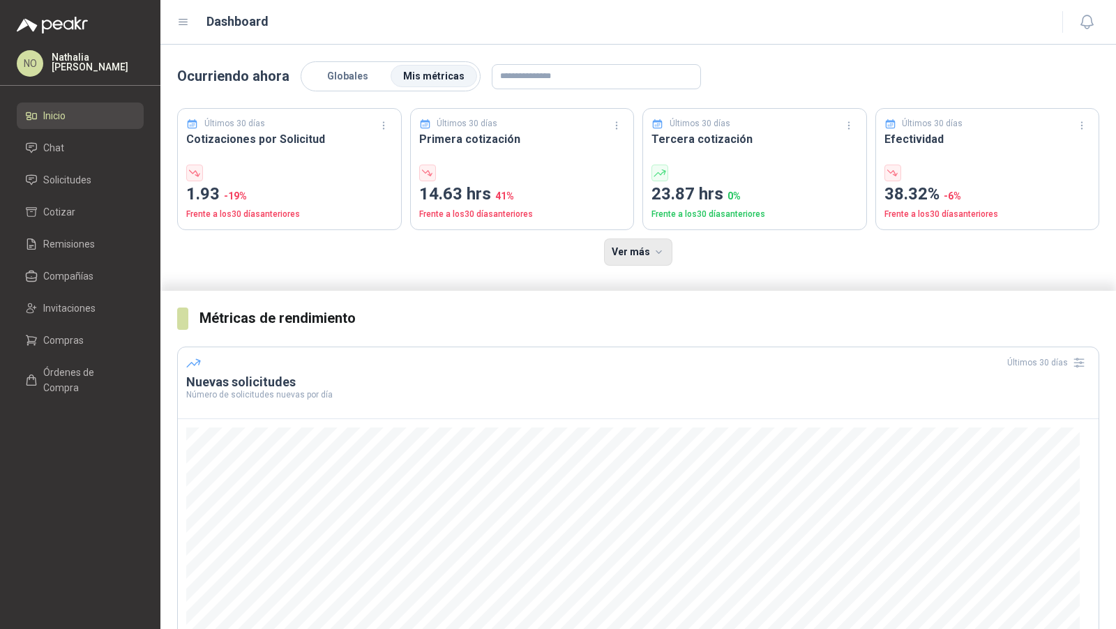
click at [624, 241] on button "Ver más" at bounding box center [638, 253] width 69 height 28
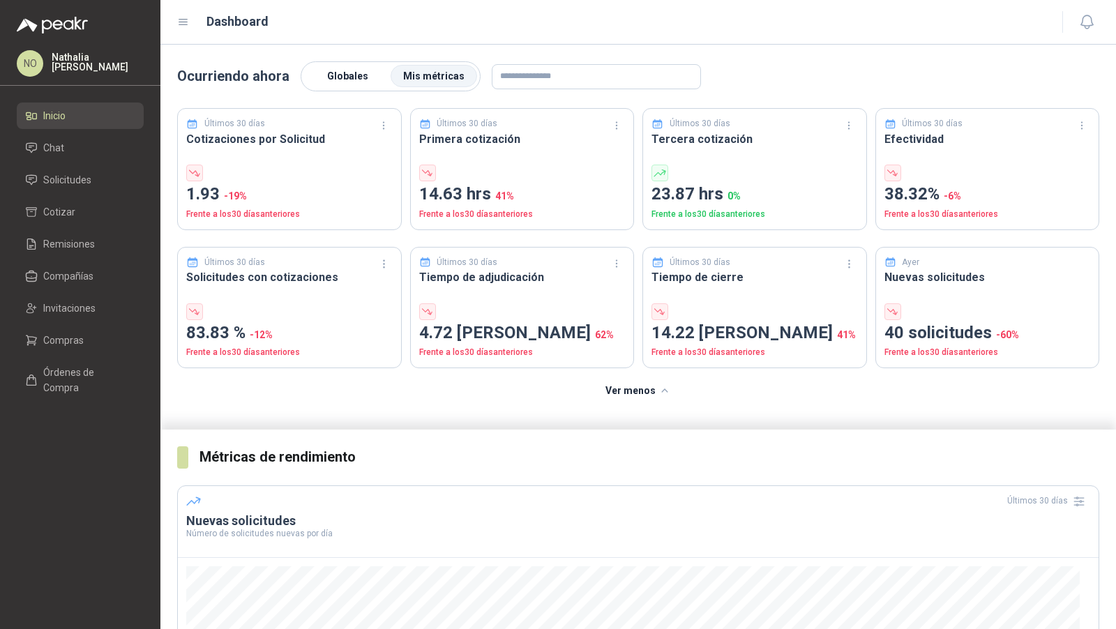
click at [358, 76] on span "Globales" at bounding box center [347, 75] width 41 height 11
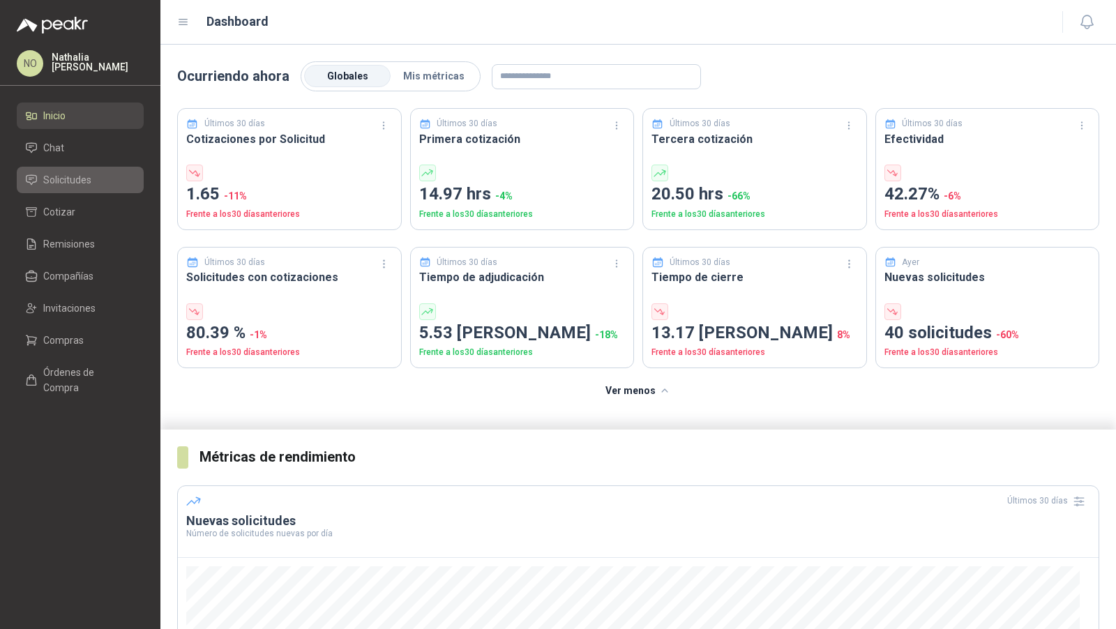
click at [100, 172] on li "Solicitudes" at bounding box center [80, 179] width 110 height 15
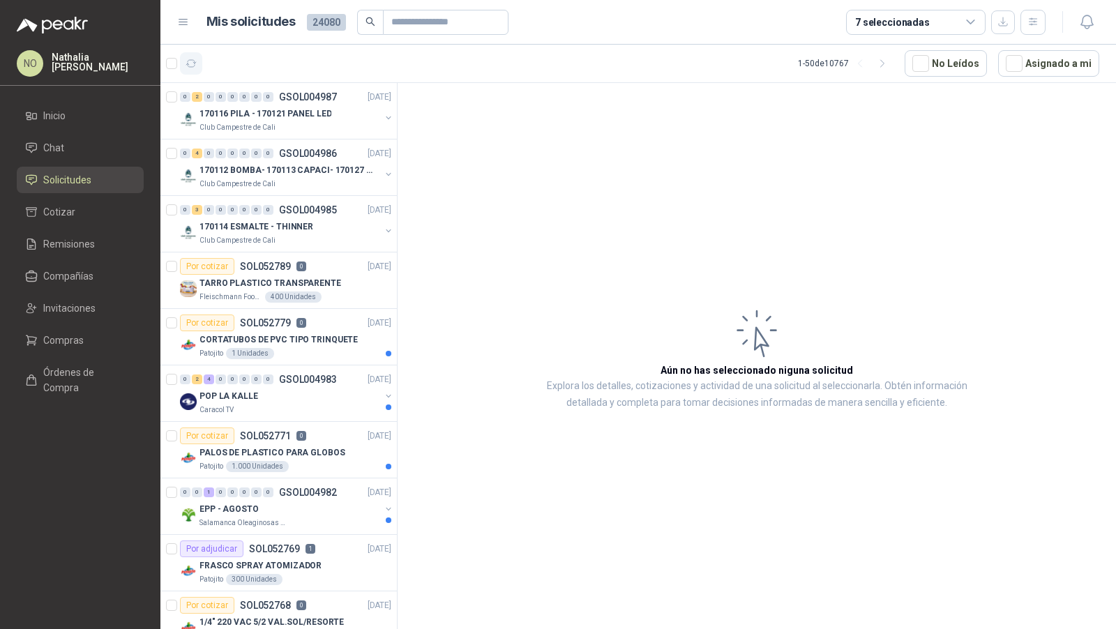
click at [189, 61] on icon "button" at bounding box center [192, 64] width 12 height 12
click at [186, 61] on icon "button" at bounding box center [192, 64] width 12 height 12
click at [310, 348] on div "Patojito 1 Unidades" at bounding box center [295, 353] width 192 height 11
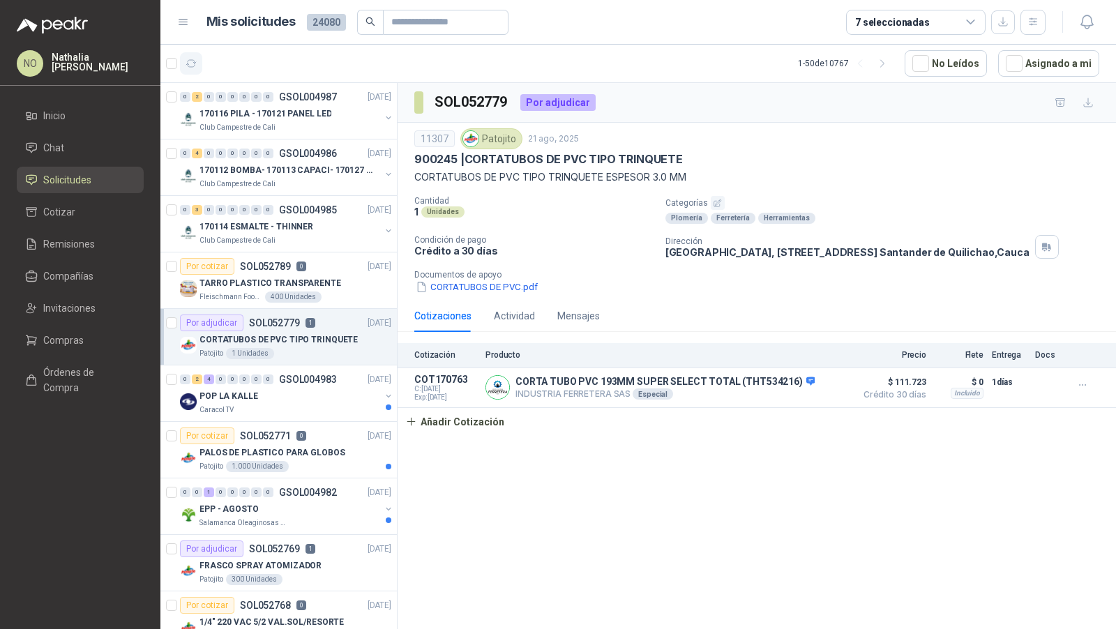
click at [195, 70] on button "button" at bounding box center [191, 63] width 22 height 22
click at [1006, 62] on button "Asignado a mi" at bounding box center [1048, 63] width 101 height 27
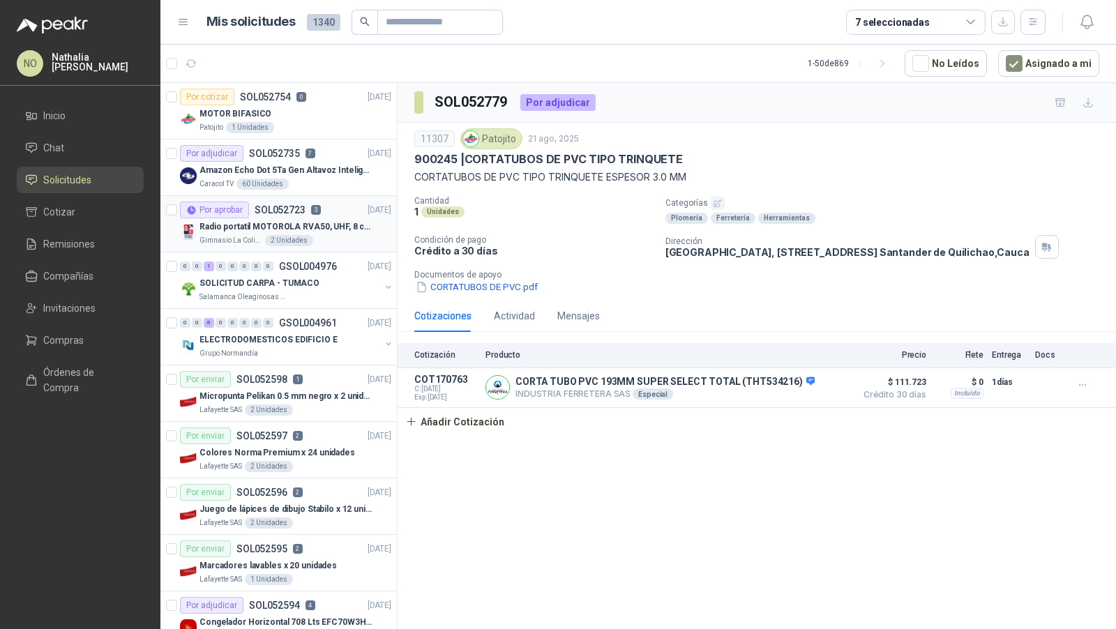
click at [310, 235] on div "Gimnasio La Colina 2 Unidades" at bounding box center [295, 240] width 192 height 11
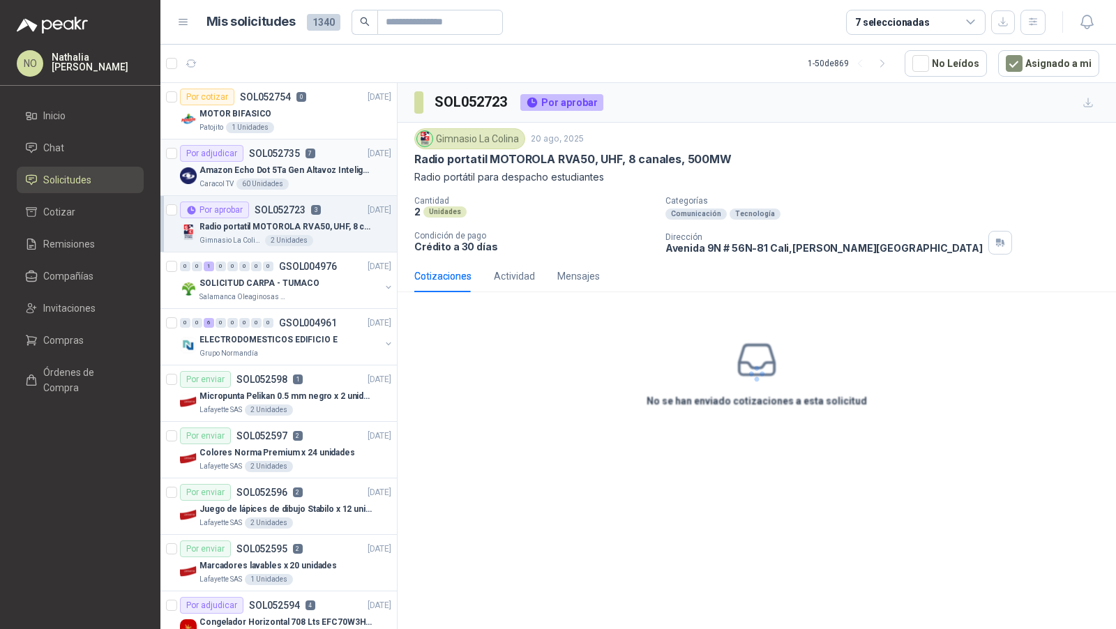
click at [329, 188] on article "Por adjudicar SOL052735 7 [DATE] Amazon Echo Dot 5Ta Gen Altavoz Inteligente Al…" at bounding box center [278, 167] width 236 height 56
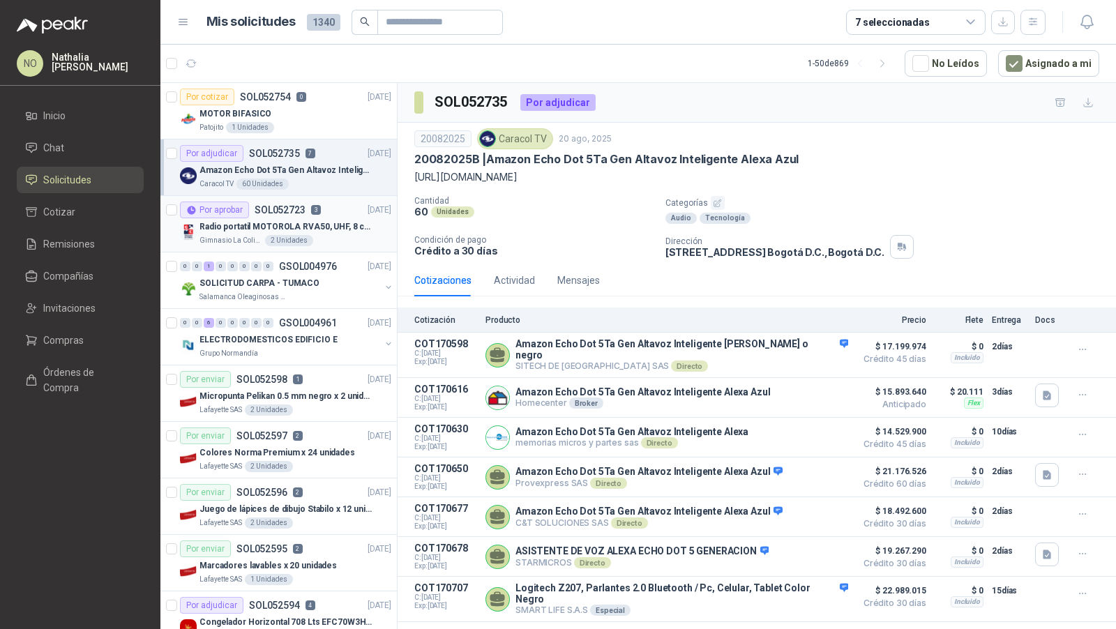
click at [325, 239] on div "Gimnasio La Colina 2 Unidades" at bounding box center [295, 240] width 192 height 11
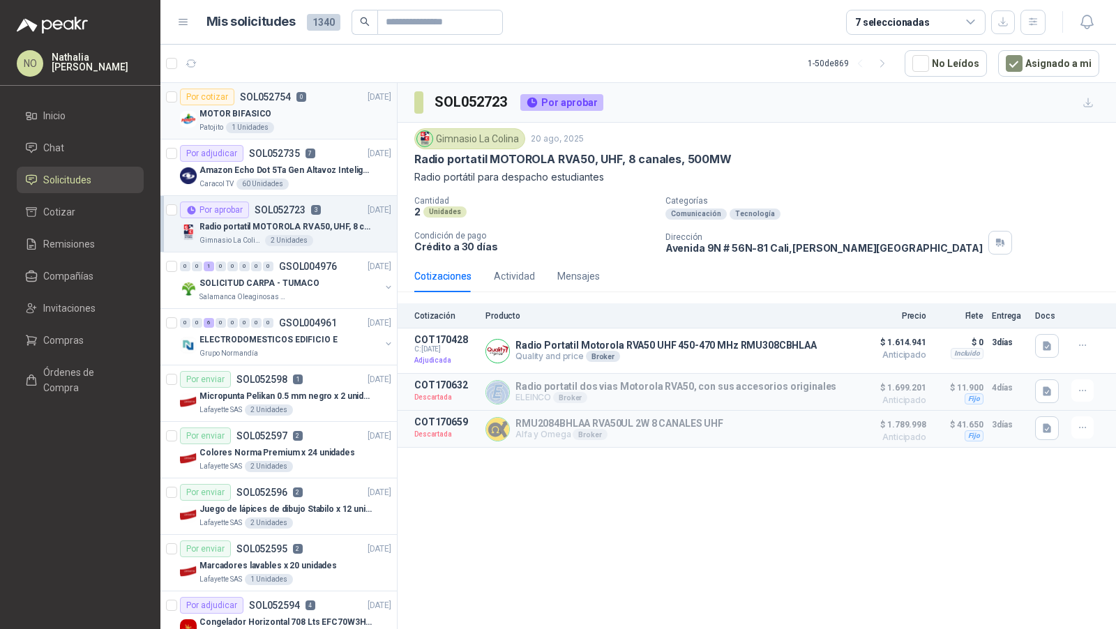
click at [303, 130] on div "Patojito 1 Unidades" at bounding box center [295, 127] width 192 height 11
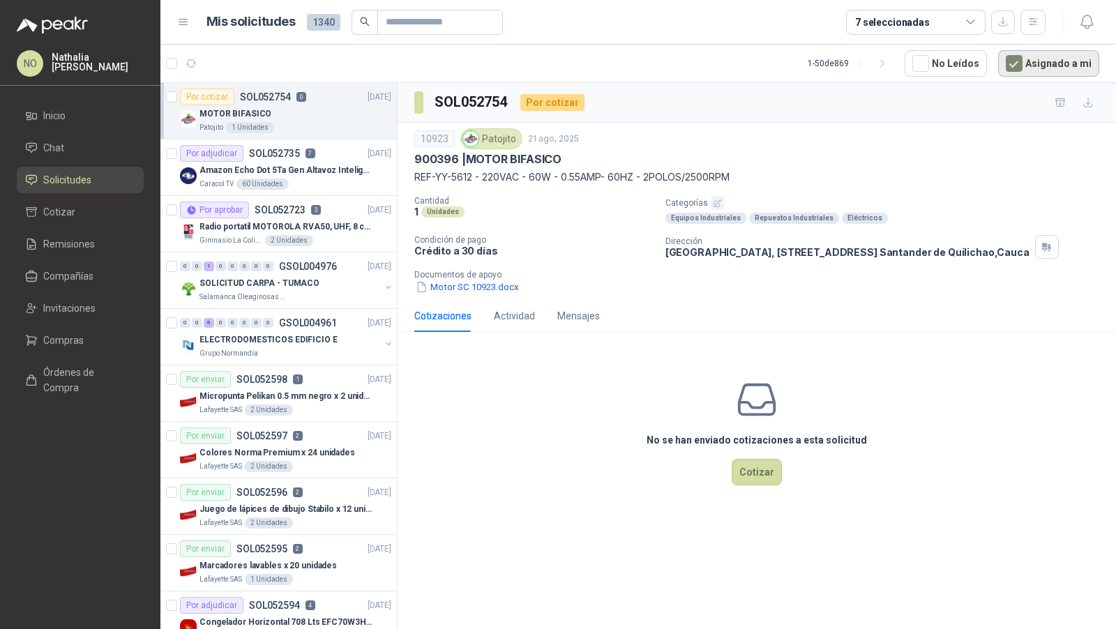
click at [1034, 54] on button "Asignado a mi" at bounding box center [1048, 63] width 101 height 27
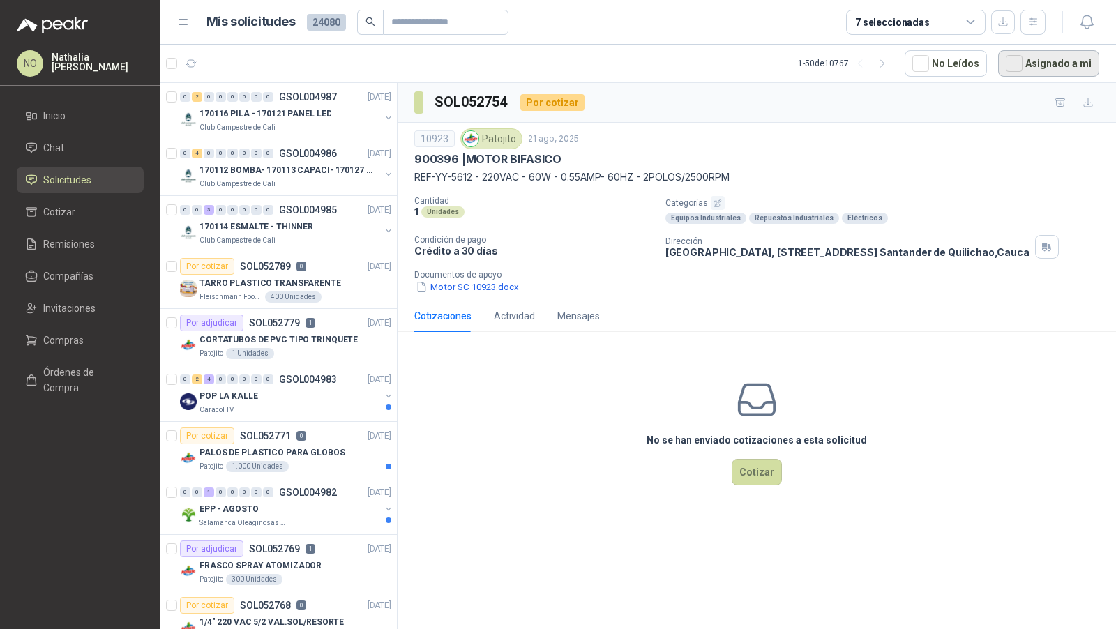
click at [1050, 63] on button "Asignado a mi" at bounding box center [1048, 63] width 101 height 27
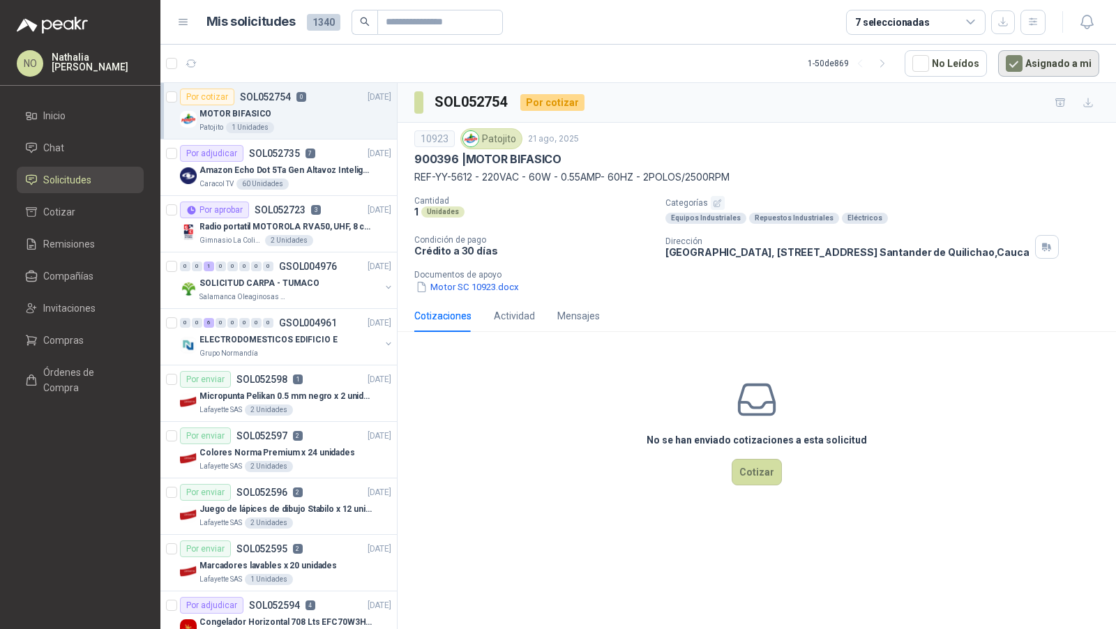
click at [1034, 68] on button "Asignado a mi" at bounding box center [1048, 63] width 101 height 27
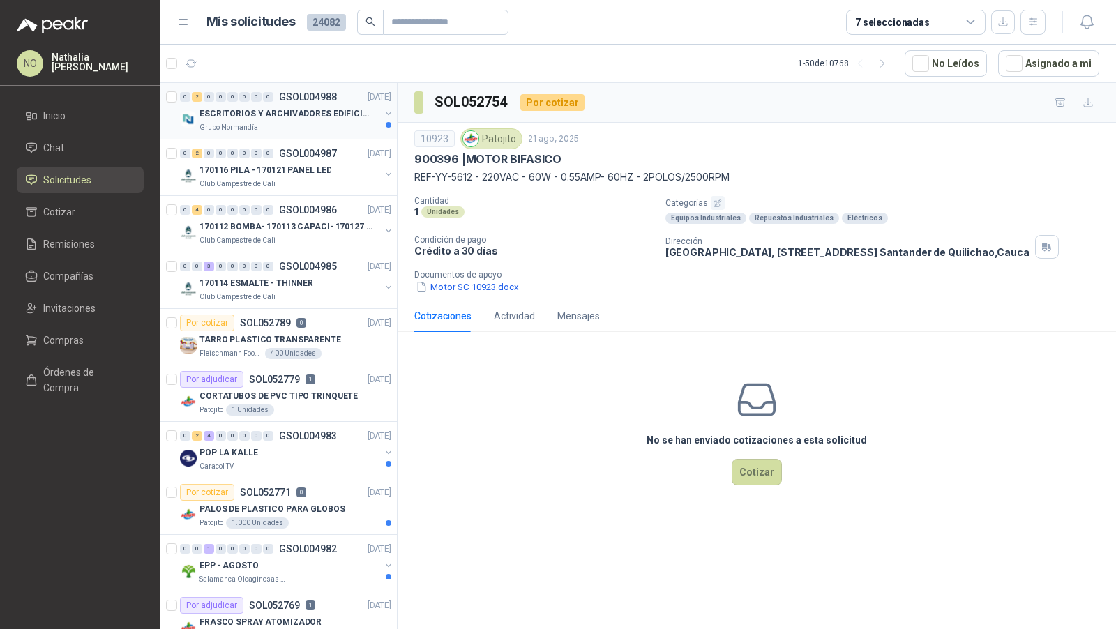
click at [323, 116] on p "ESCRITORIOS Y ARCHIVADORES EDIFICIO E" at bounding box center [286, 113] width 174 height 13
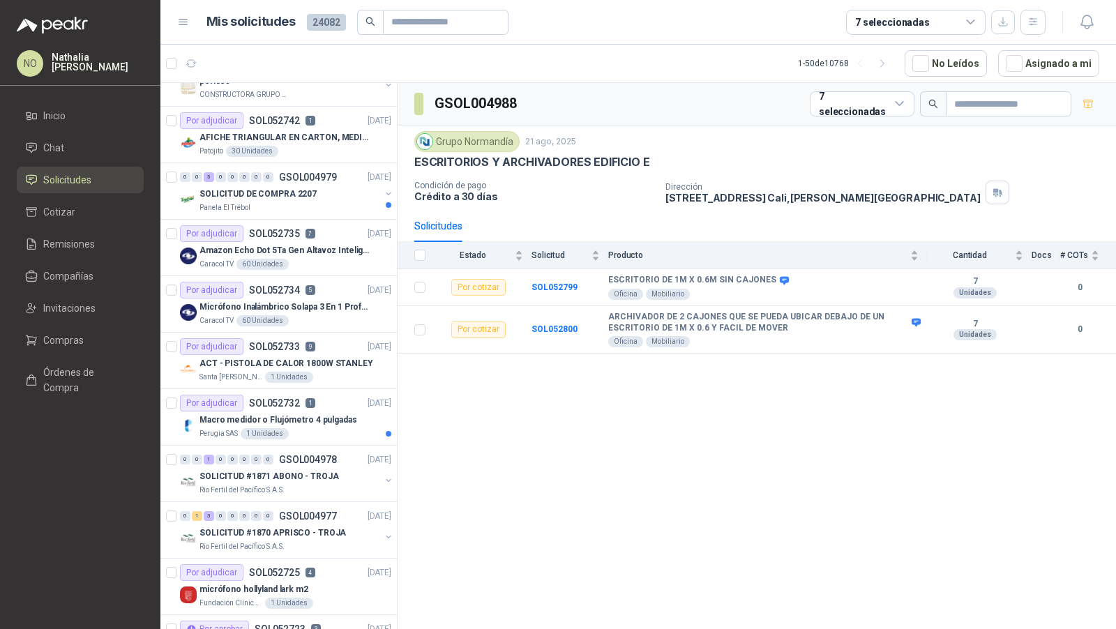
scroll to position [1997, 0]
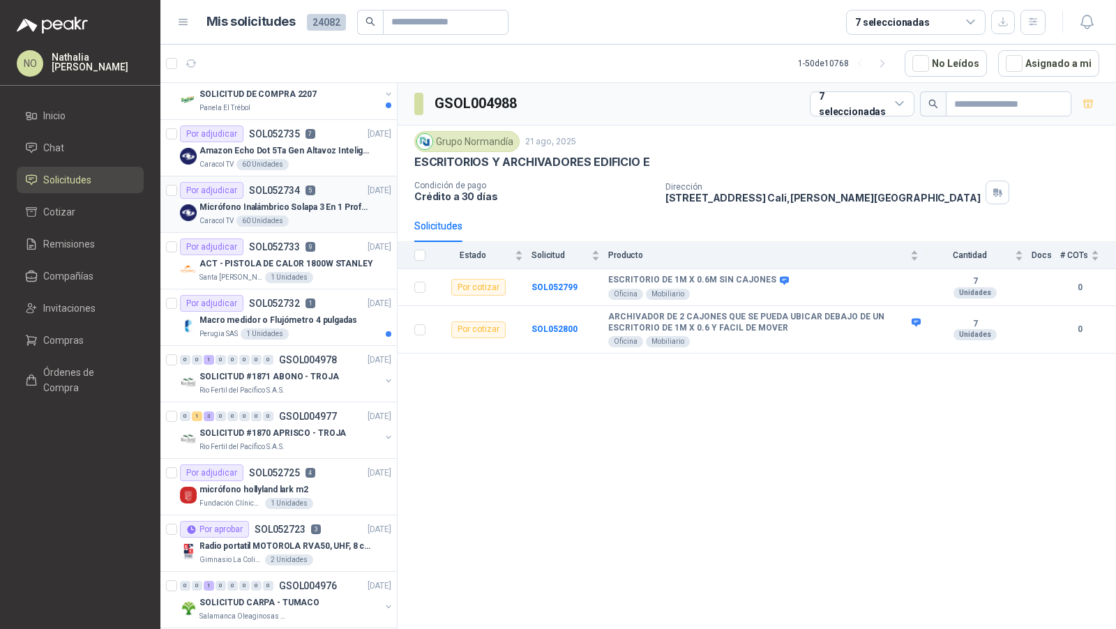
click at [338, 201] on p "Micrófono Inalámbrico Solapa 3 En 1 Profesional F11-2 X2" at bounding box center [286, 207] width 174 height 13
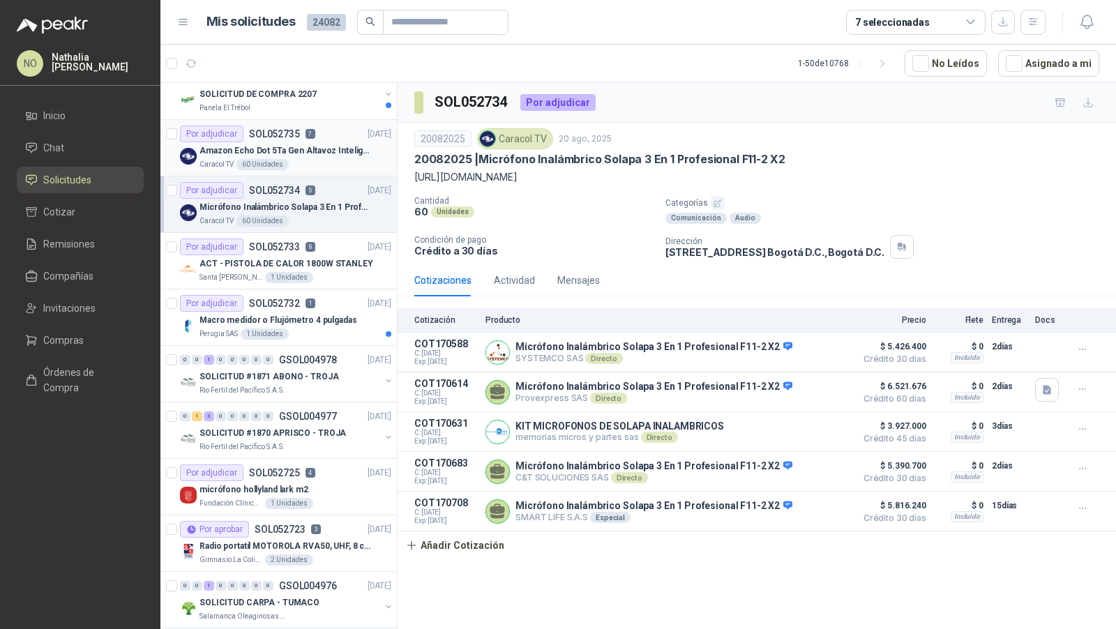
click at [324, 159] on div "Caracol TV 60 Unidades" at bounding box center [295, 164] width 192 height 11
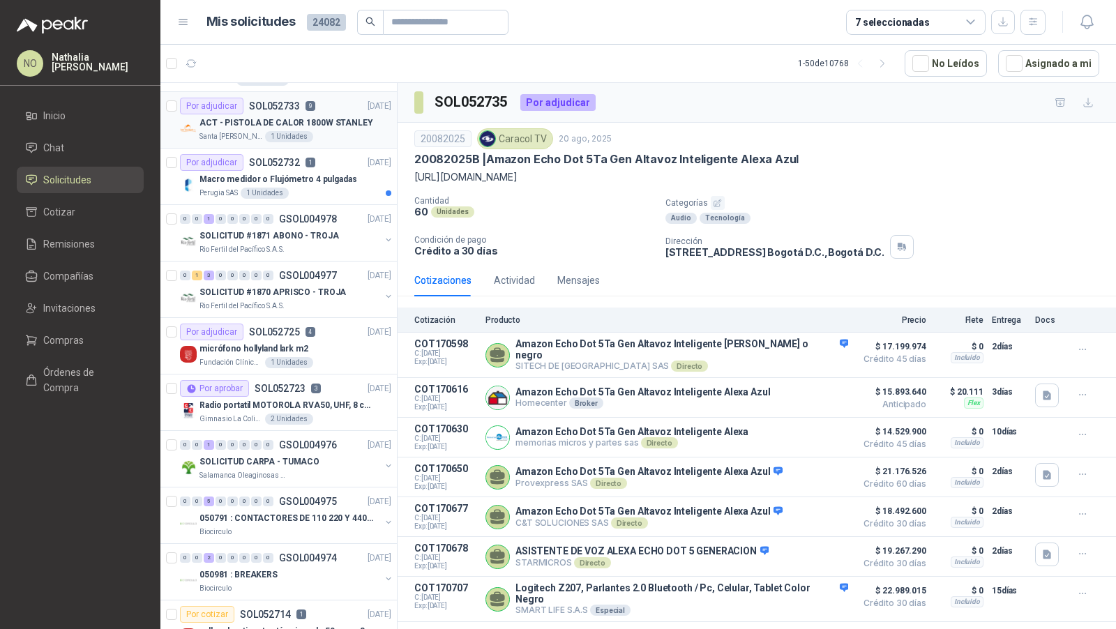
scroll to position [2142, 0]
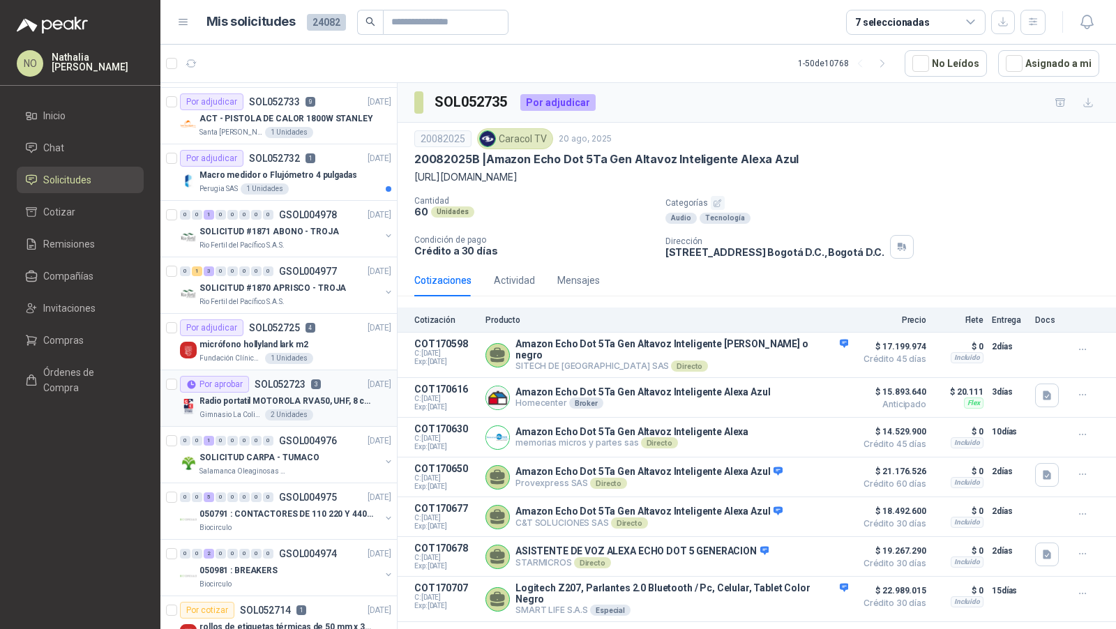
click at [300, 395] on p "Radio portatil MOTOROLA RVA50, UHF, 8 canales, 500MW" at bounding box center [286, 401] width 174 height 13
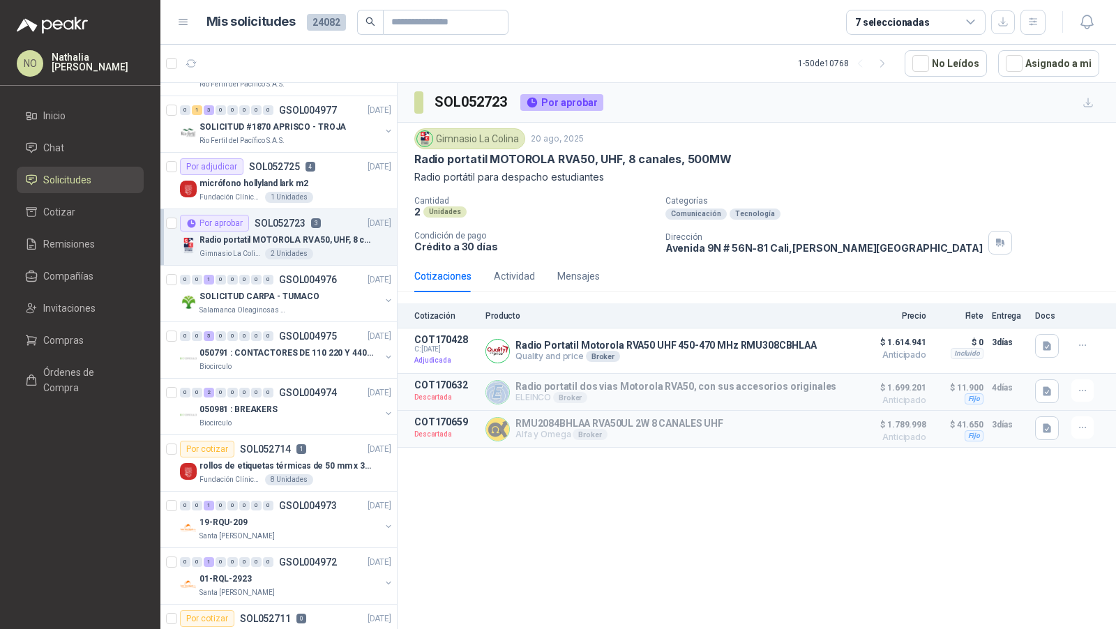
scroll to position [2302, 0]
click at [344, 176] on div "micrófono hollyland lark m2" at bounding box center [295, 184] width 192 height 17
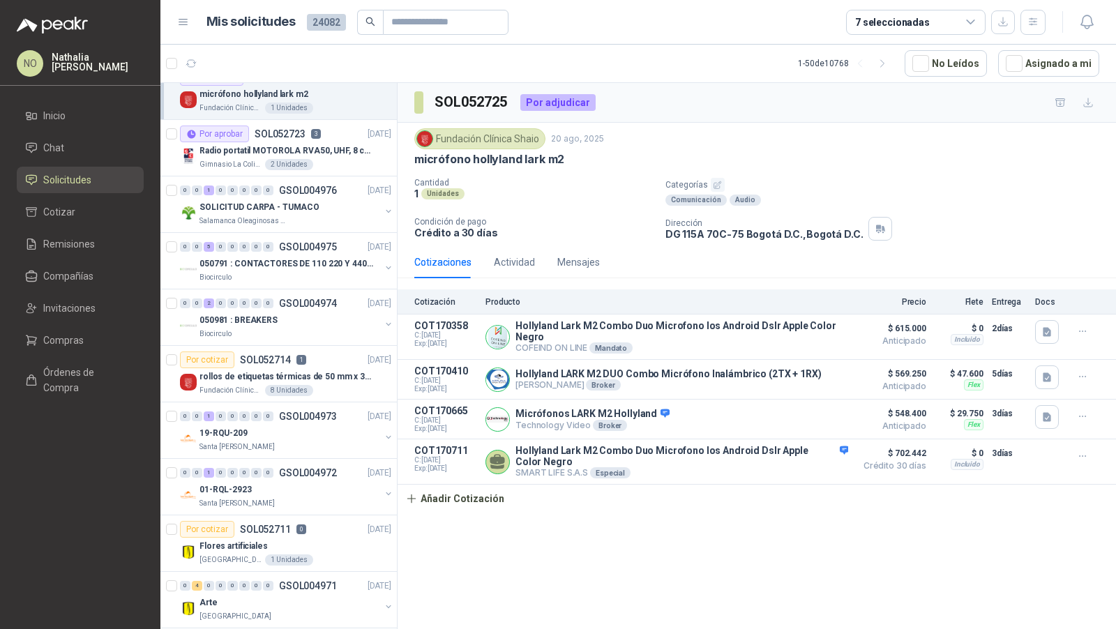
scroll to position [2400, 0]
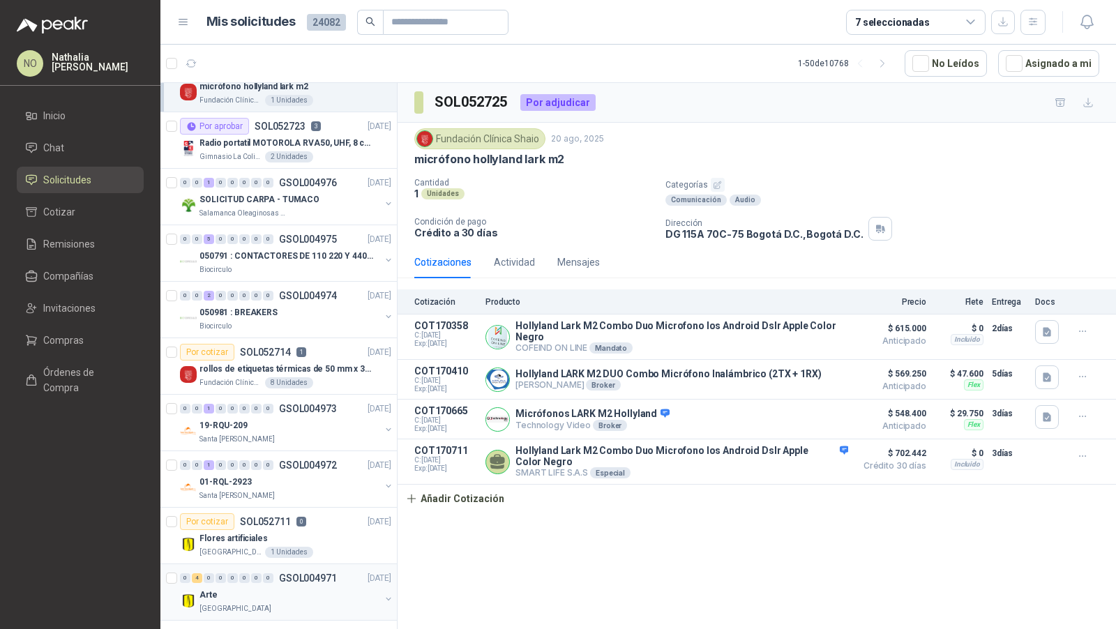
click at [310, 587] on div "Arte" at bounding box center [289, 595] width 181 height 17
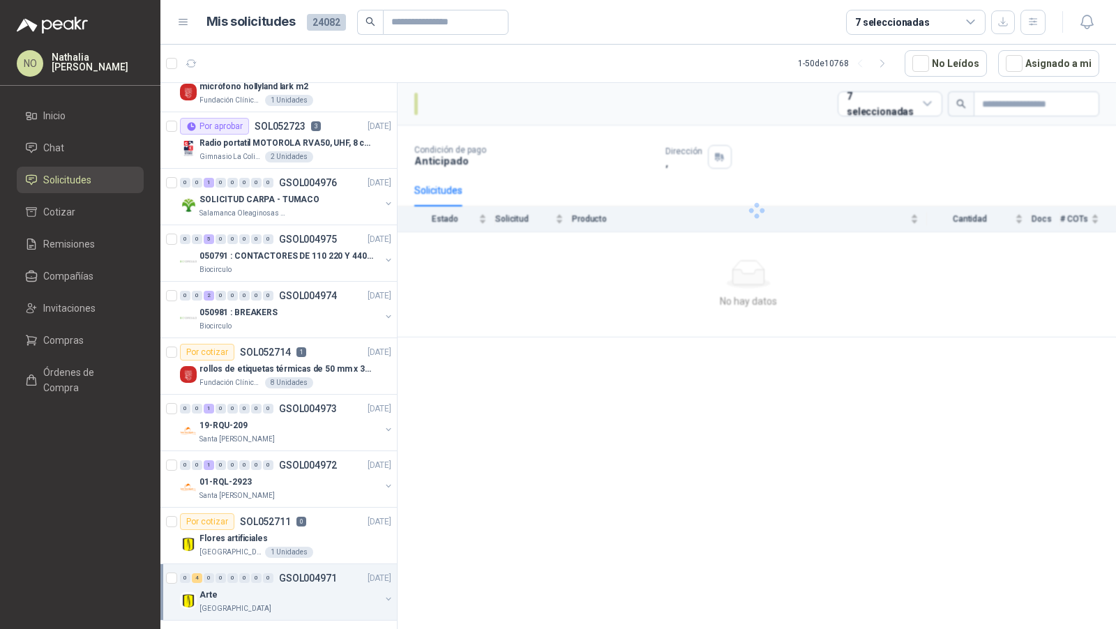
click at [310, 587] on div "Arte" at bounding box center [289, 595] width 181 height 17
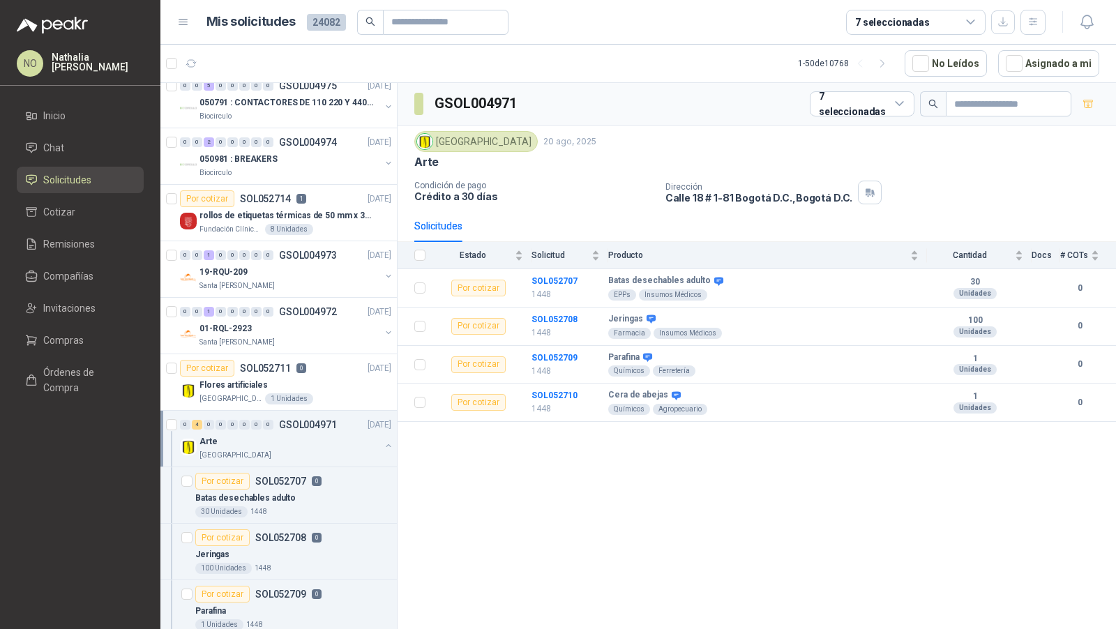
scroll to position [2591, 0]
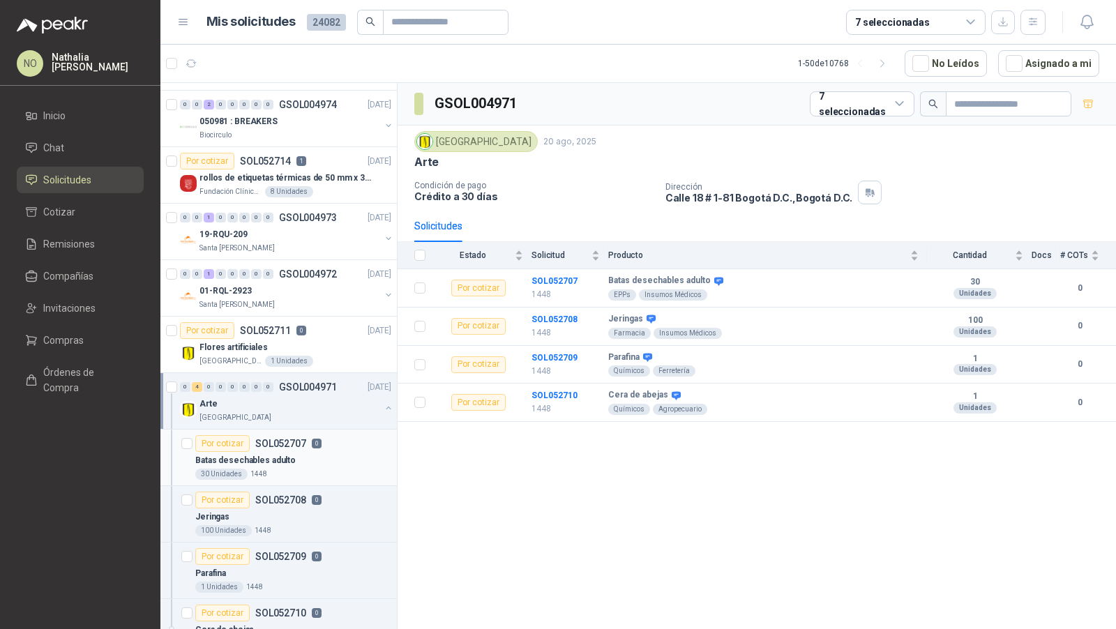
click at [307, 452] on div "Batas desechables adulto" at bounding box center [293, 460] width 196 height 17
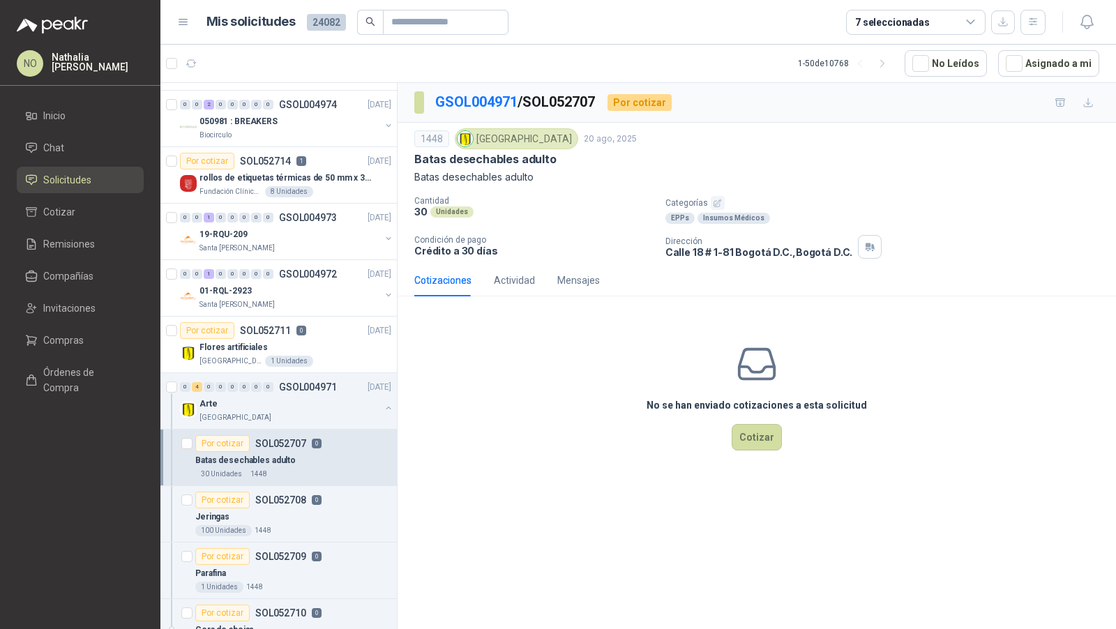
scroll to position [2624, 0]
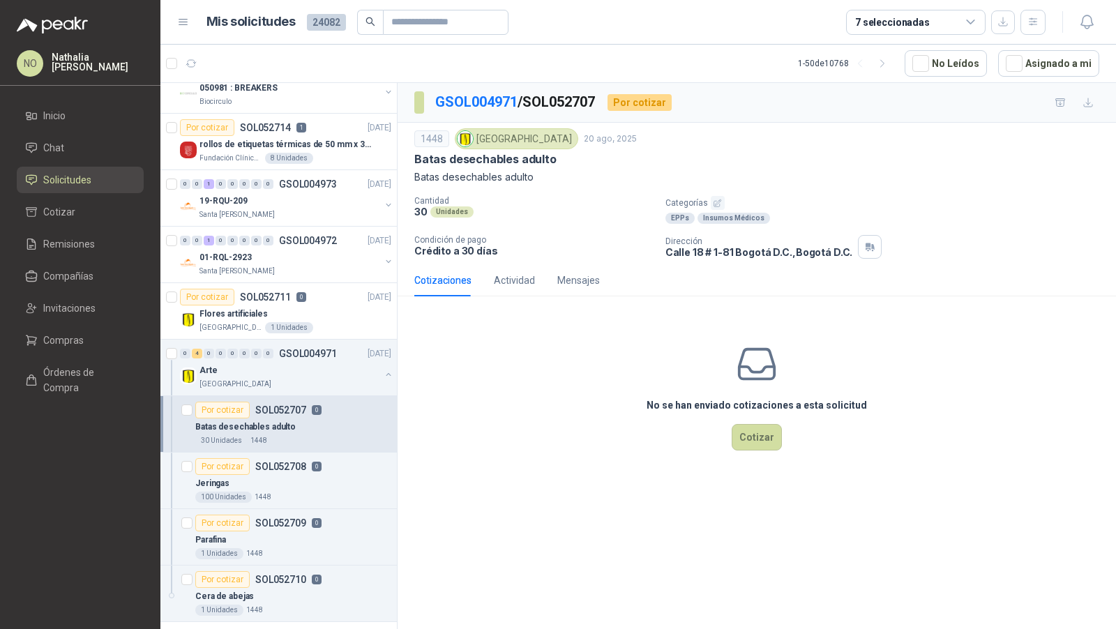
click at [307, 453] on article "Por cotizar SOL052708 0 Jeringas 100 Unidades 1448" at bounding box center [278, 481] width 236 height 56
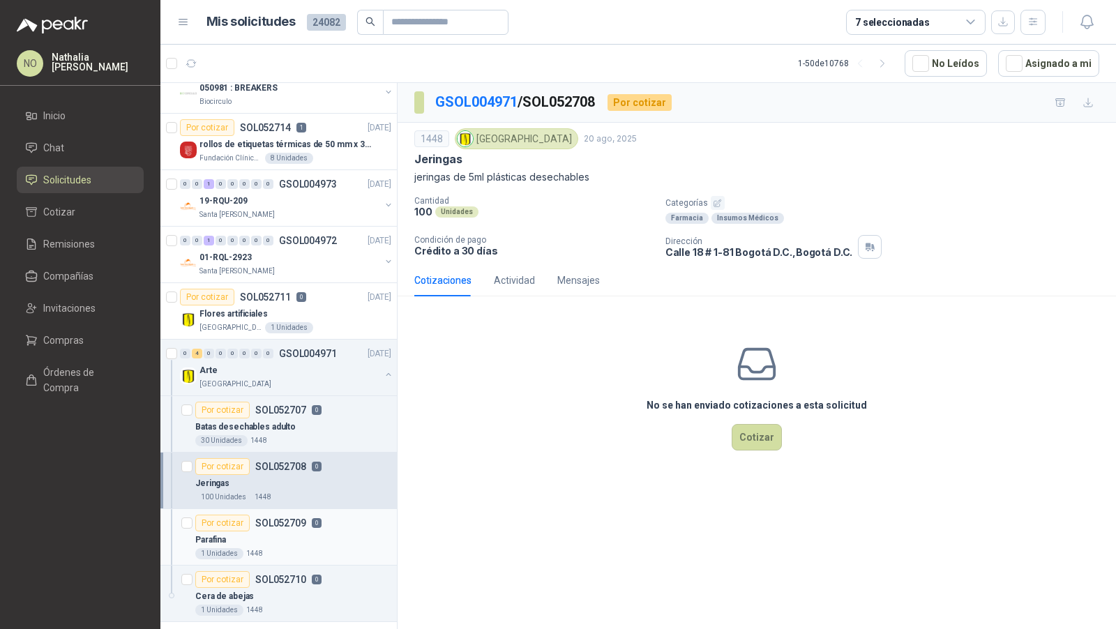
click at [296, 518] on p "SOL052709" at bounding box center [280, 523] width 51 height 10
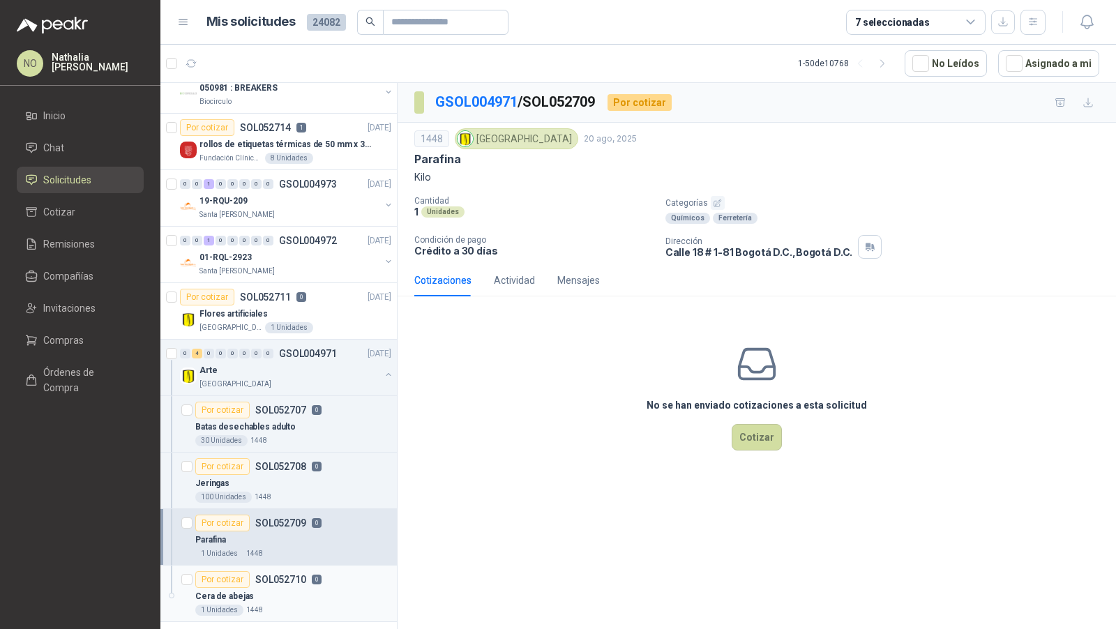
click at [281, 588] on div "Cera de abejas" at bounding box center [293, 596] width 196 height 17
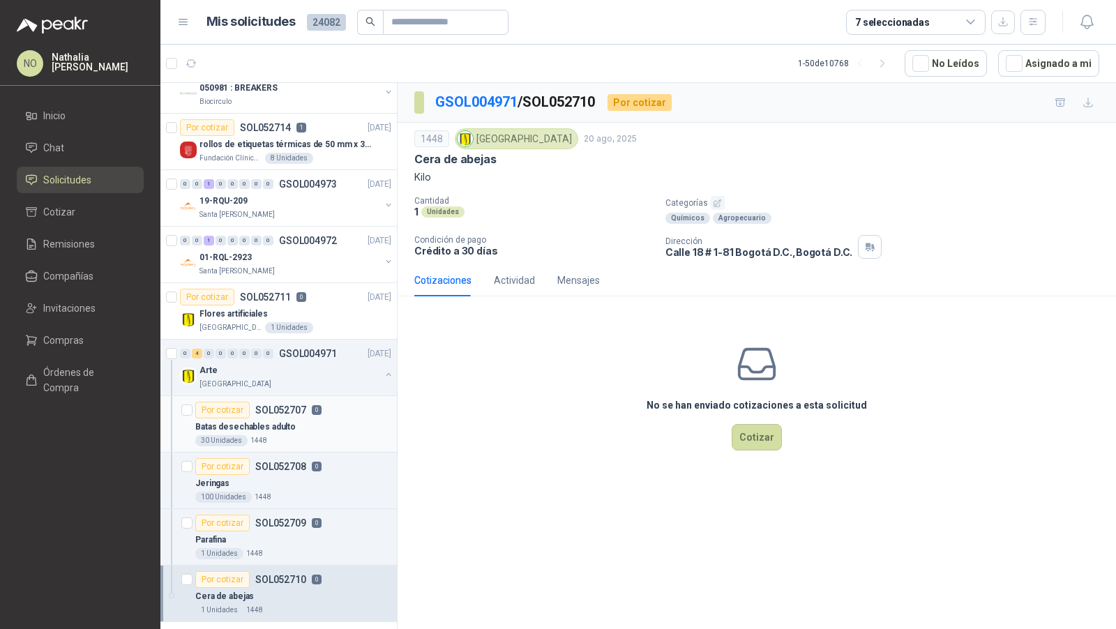
click at [286, 405] on p "SOL052707" at bounding box center [280, 410] width 51 height 10
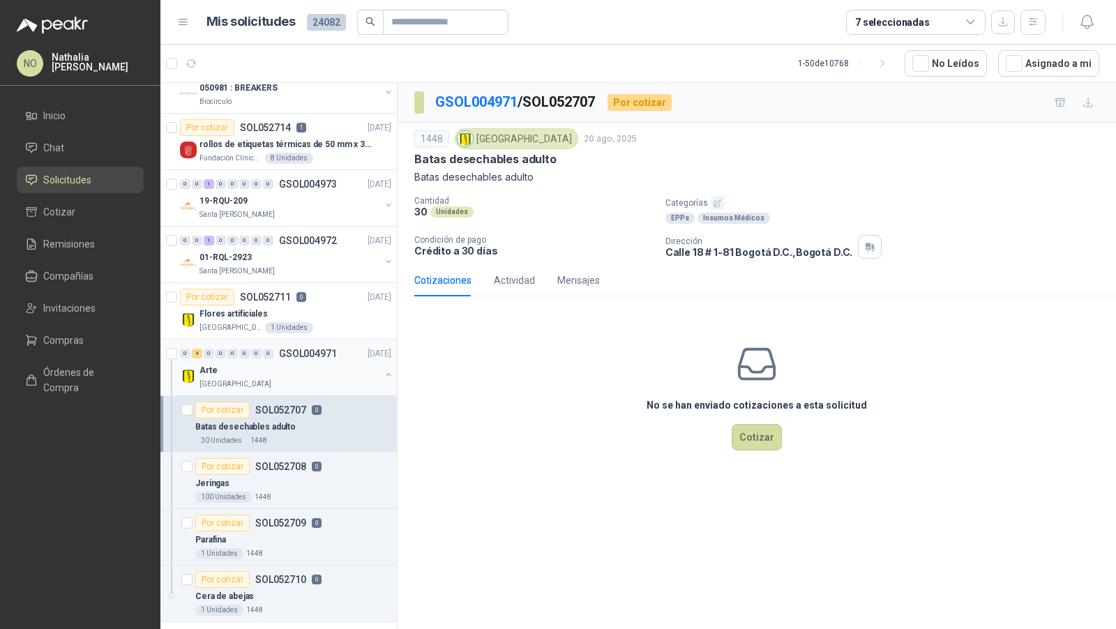
click at [292, 349] on p "GSOL004971" at bounding box center [308, 354] width 58 height 10
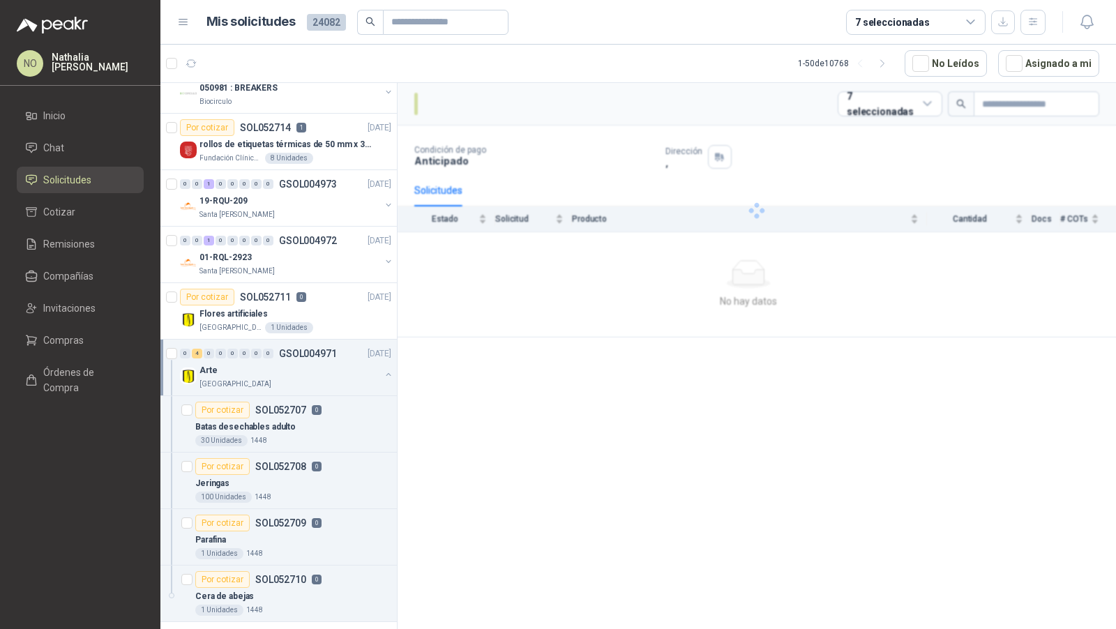
click at [292, 349] on p "GSOL004971" at bounding box center [308, 354] width 58 height 10
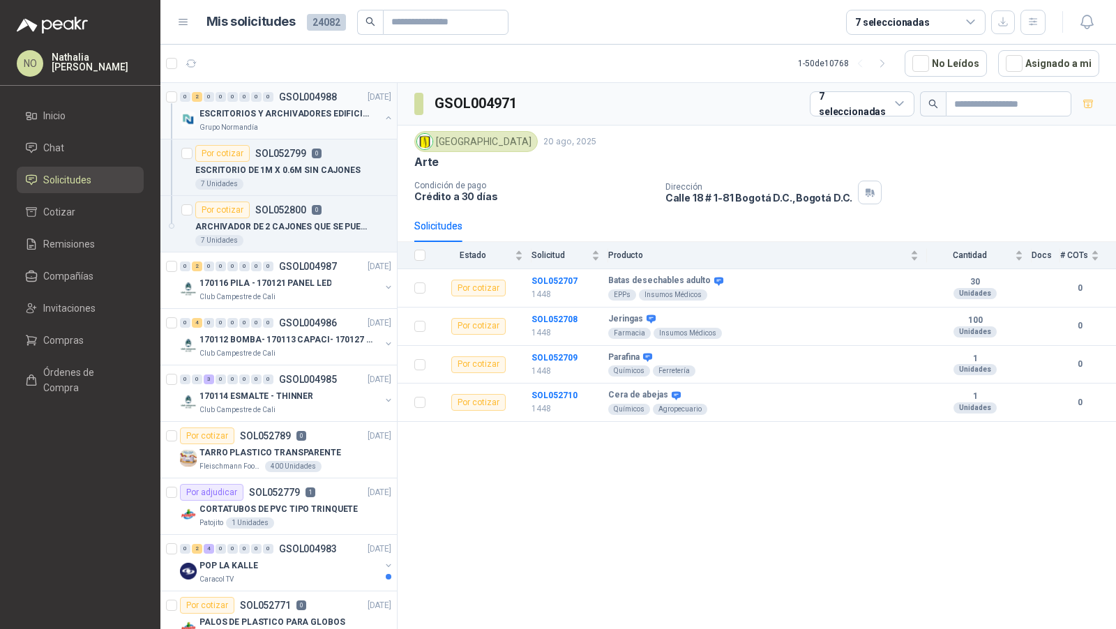
click at [318, 116] on p "ESCRITORIOS Y ARCHIVADORES EDIFICIO E" at bounding box center [286, 113] width 174 height 13
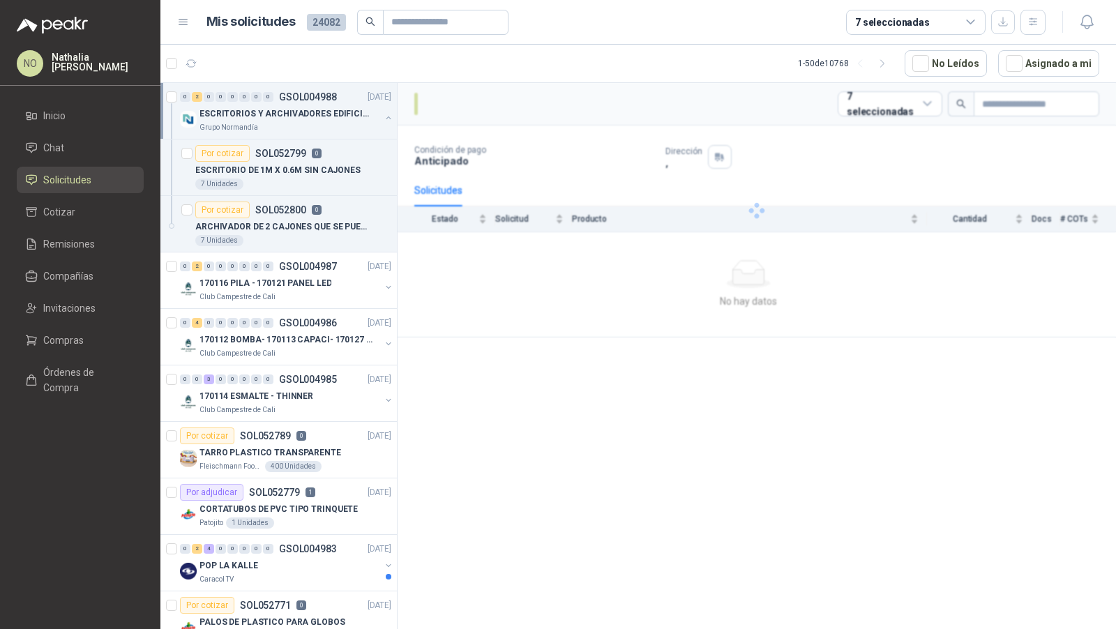
click at [318, 116] on p "ESCRITORIOS Y ARCHIVADORES EDIFICIO E" at bounding box center [286, 113] width 174 height 13
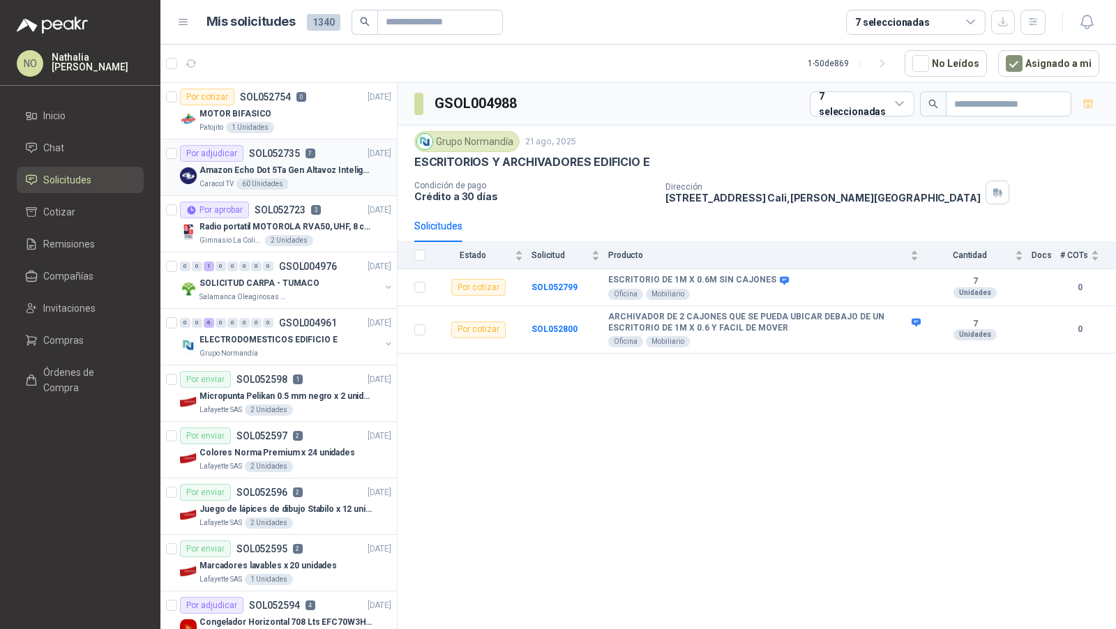
click at [285, 171] on p "Amazon Echo Dot 5Ta Gen Altavoz Inteligente Alexa Azul" at bounding box center [286, 170] width 174 height 13
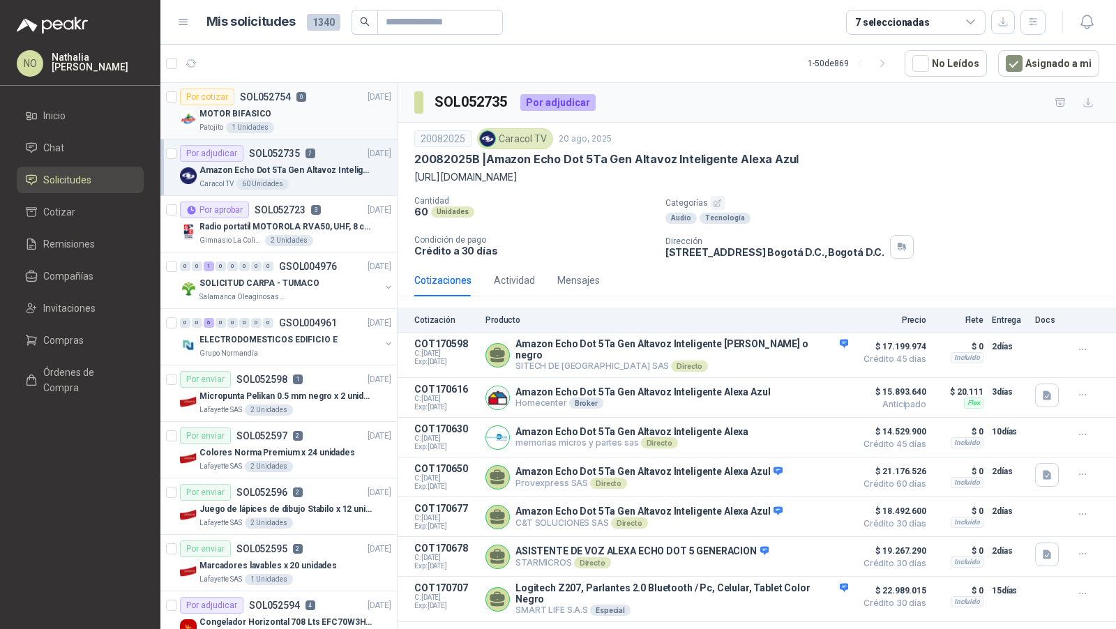
click at [323, 115] on div "MOTOR BIFASICO" at bounding box center [295, 113] width 192 height 17
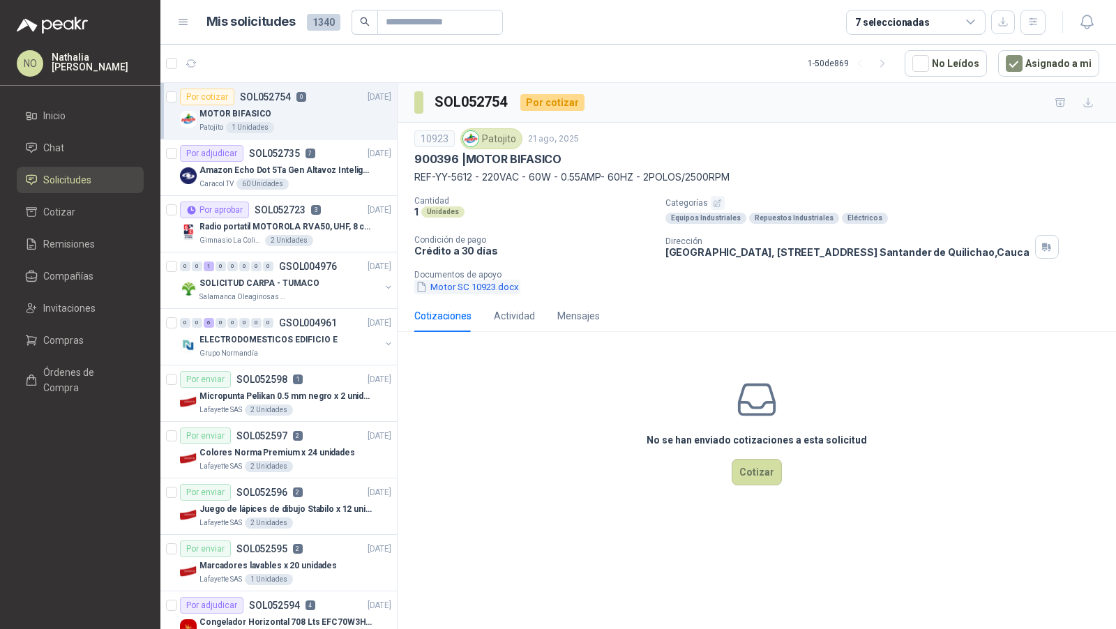
click at [490, 286] on button "Motor SC 10923.docx" at bounding box center [467, 287] width 106 height 15
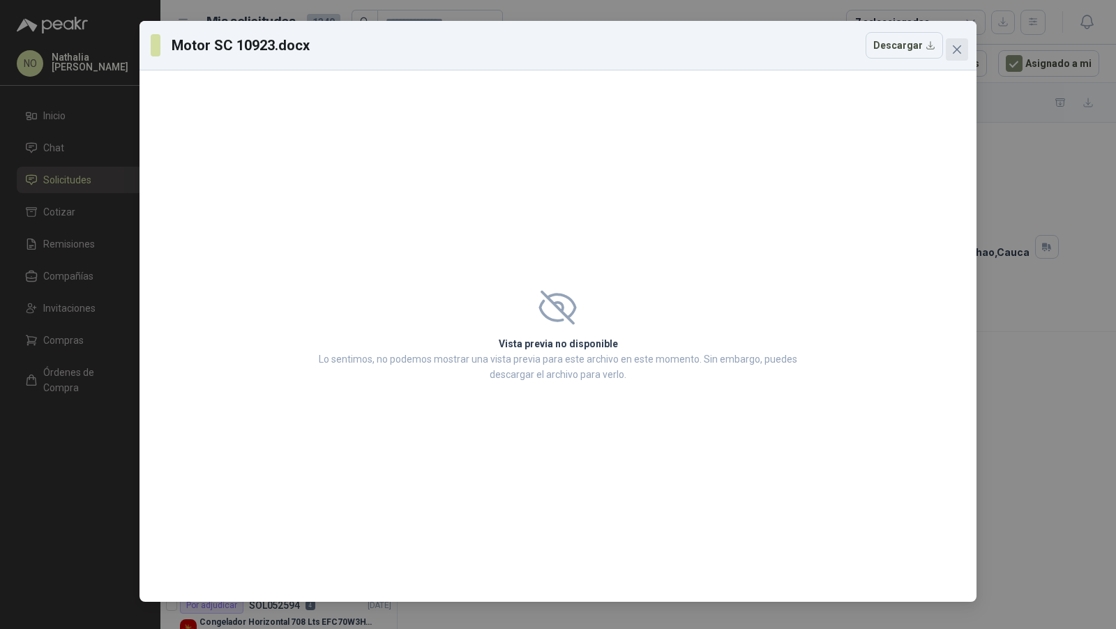
click at [962, 47] on icon "close" at bounding box center [956, 49] width 11 height 11
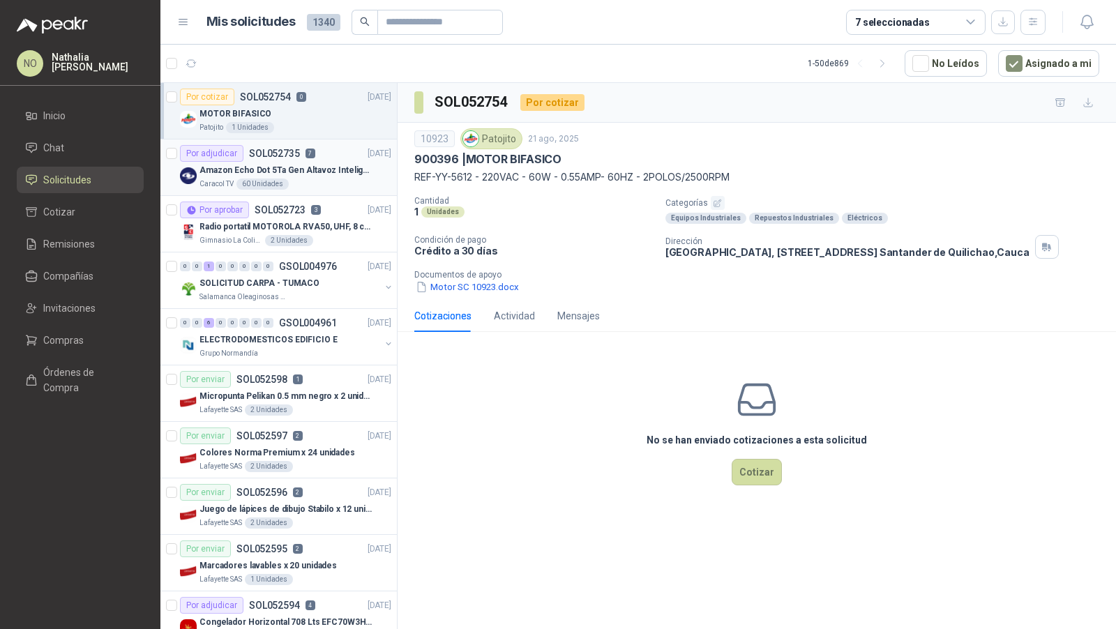
click at [303, 165] on p "Amazon Echo Dot 5Ta Gen Altavoz Inteligente Alexa Azul" at bounding box center [286, 170] width 174 height 13
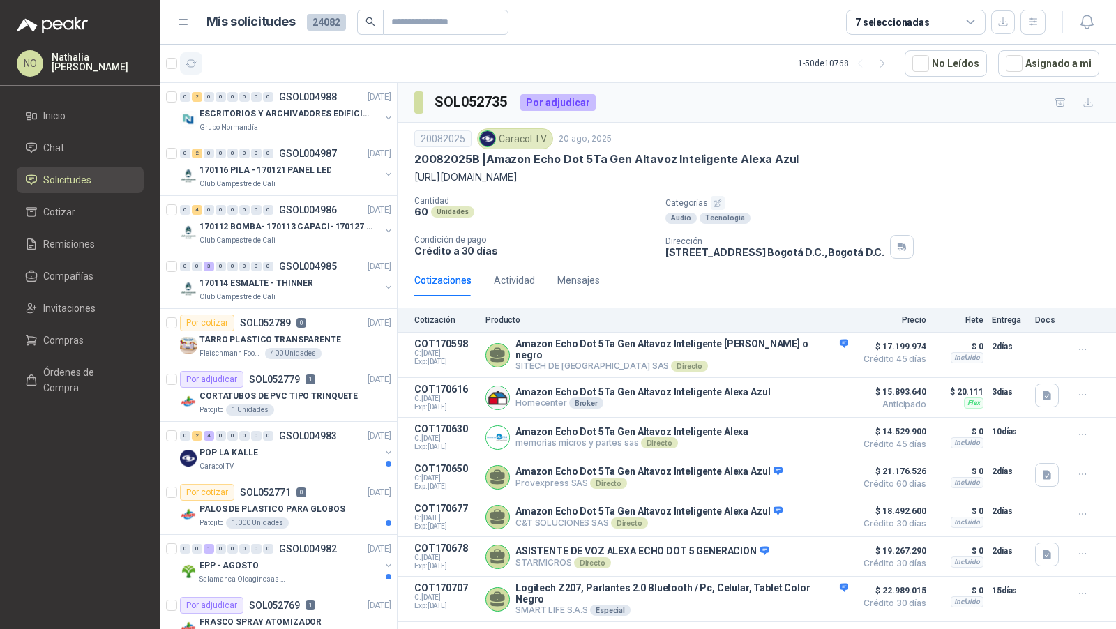
click at [192, 61] on icon "button" at bounding box center [192, 64] width 12 height 12
click at [282, 157] on p "GSOL004987" at bounding box center [308, 154] width 58 height 10
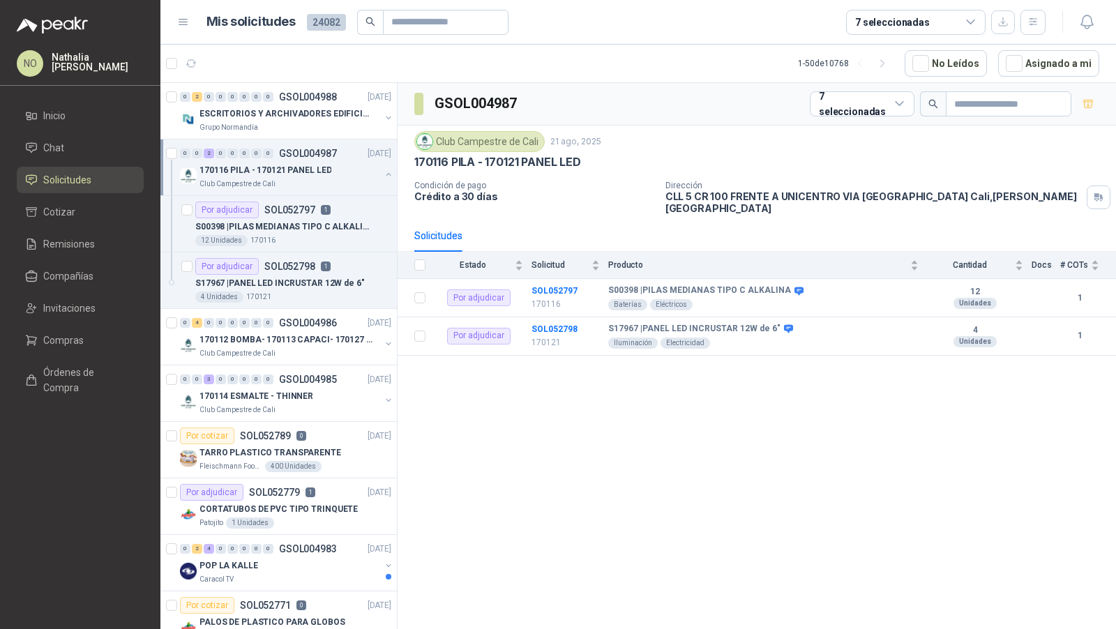
click at [282, 157] on p "GSOL004987" at bounding box center [308, 154] width 58 height 10
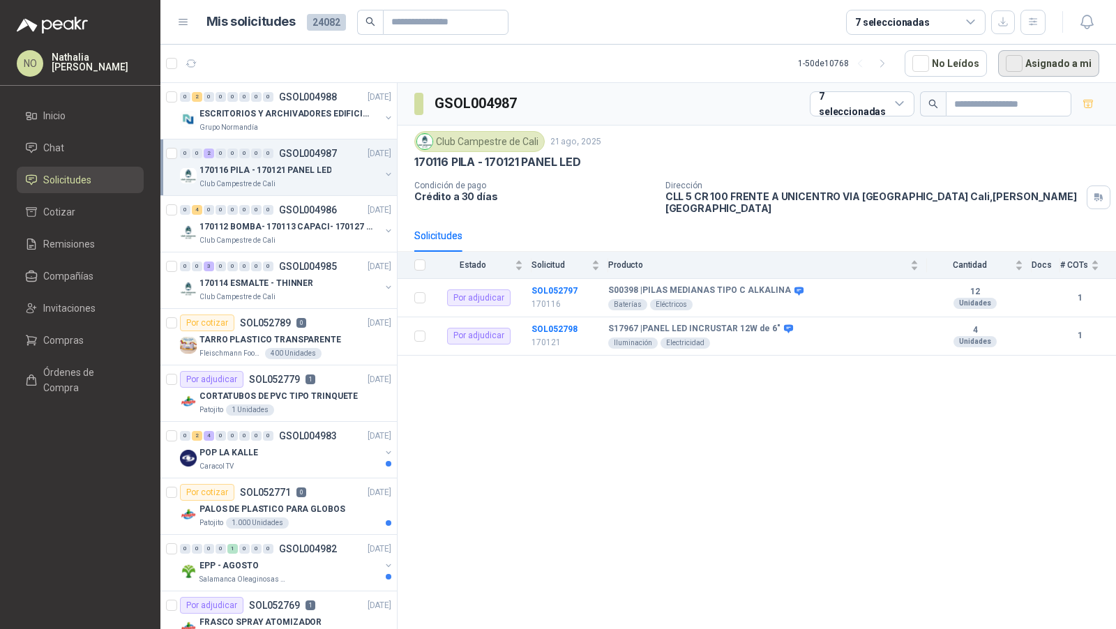
click at [1049, 60] on button "Asignado a mi" at bounding box center [1048, 63] width 101 height 27
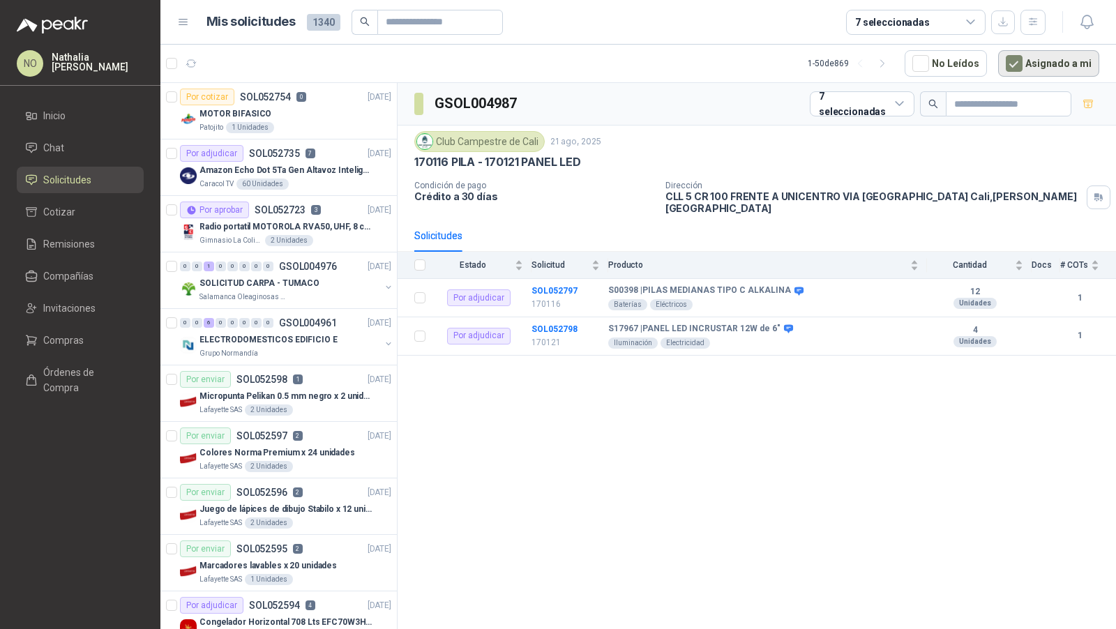
click at [1027, 56] on button "Asignado a mi" at bounding box center [1048, 63] width 101 height 27
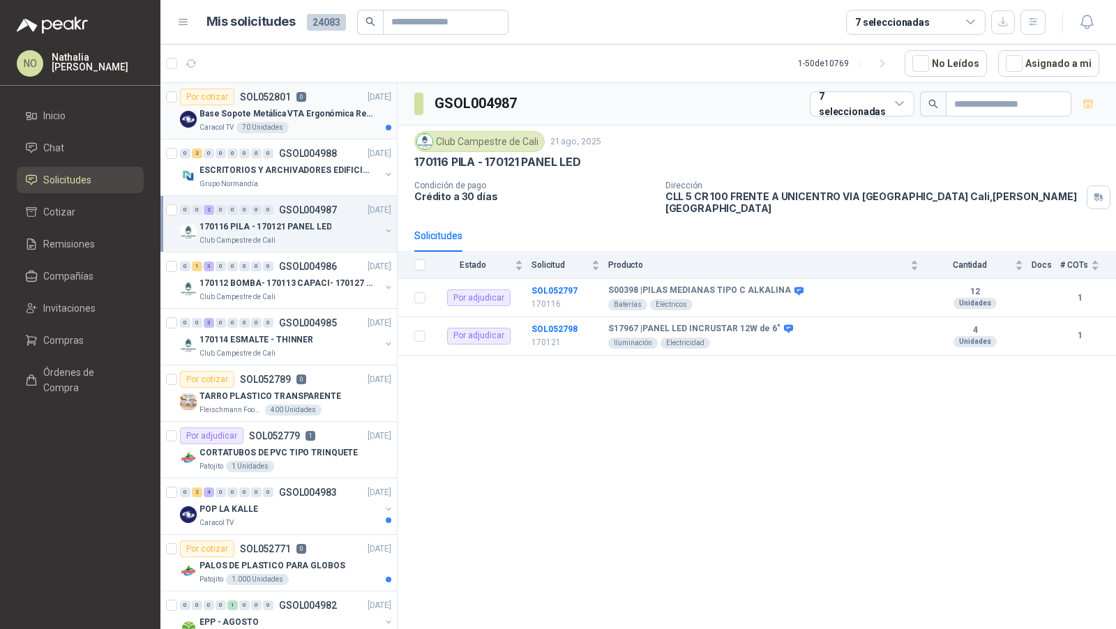
click at [355, 114] on p "Base Sopote Metálica VTA Ergonómica Retráctil para Portátil" at bounding box center [286, 113] width 174 height 13
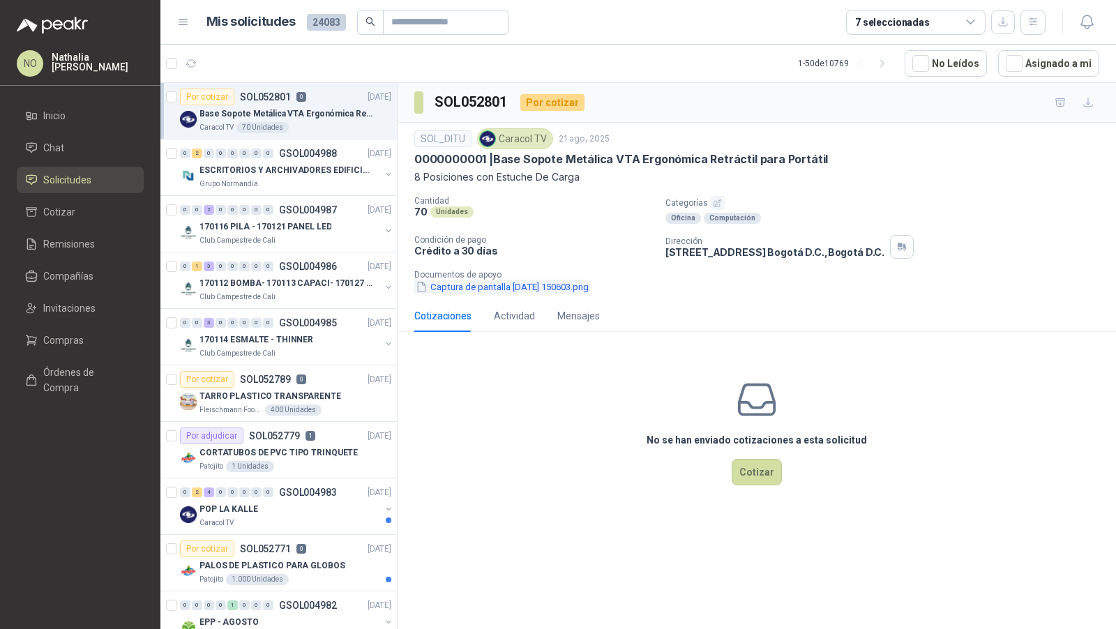
click at [480, 286] on button "Captura de pantalla 2025-08-21 150603.png" at bounding box center [502, 287] width 176 height 15
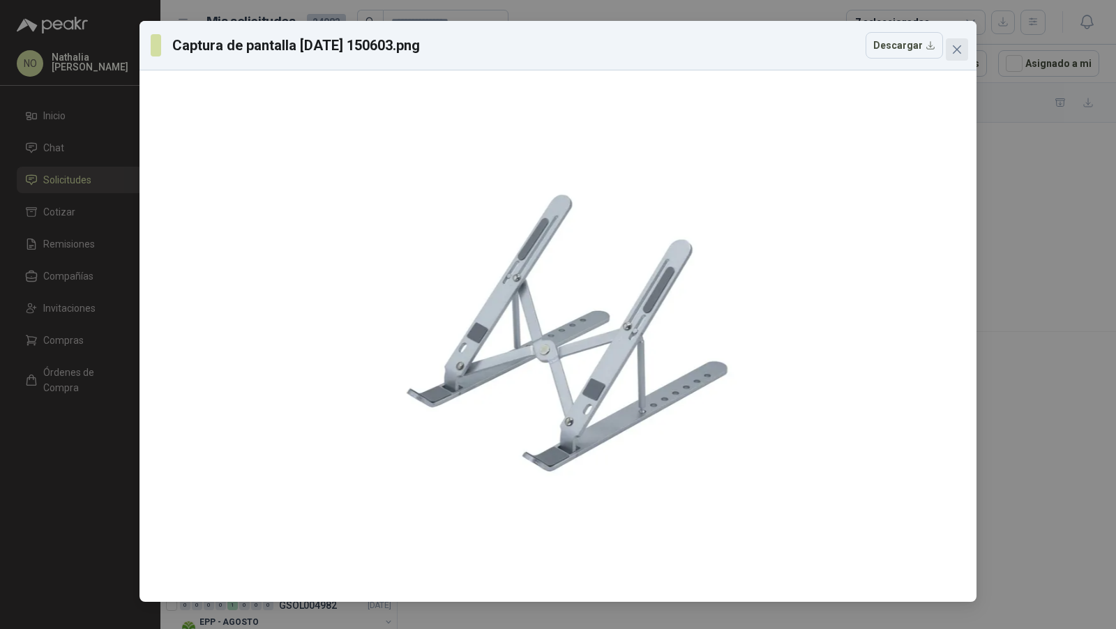
click at [960, 45] on icon "close" at bounding box center [957, 49] width 8 height 8
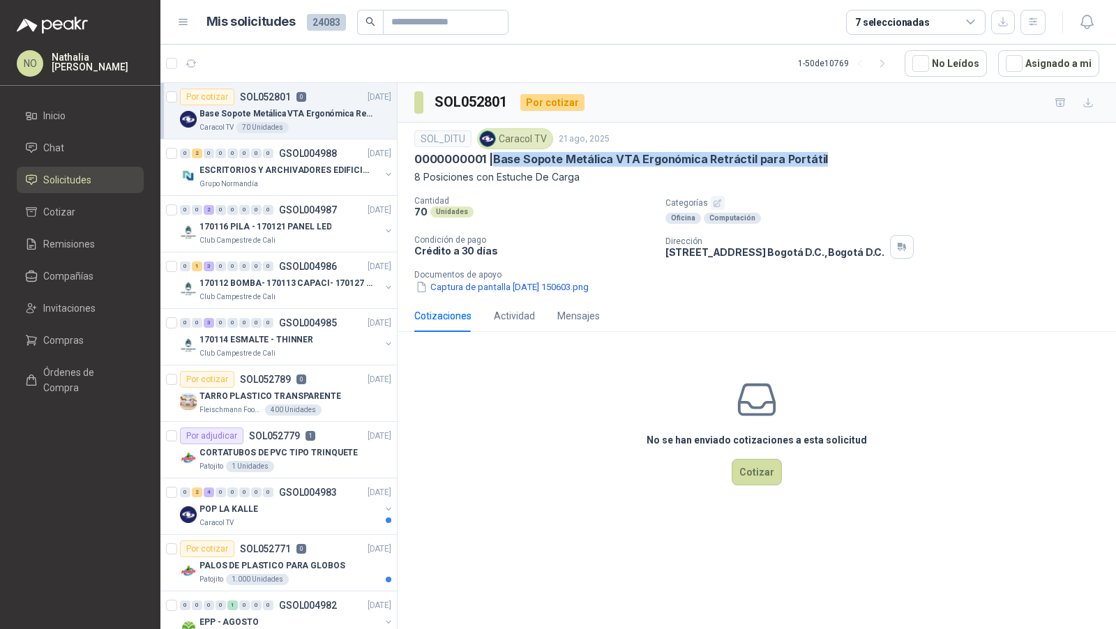
drag, startPoint x: 494, startPoint y: 153, endPoint x: 837, endPoint y: 165, distance: 343.4
click at [837, 165] on div "SOL_DITU Caracol TV 21 ago, 2025 0000000001 | Base Sopote Metálica VTA Ergonómi…" at bounding box center [756, 156] width 685 height 56
copy p "Base Sopote Metálica VTA Ergonómica Retráctil para Portátil"
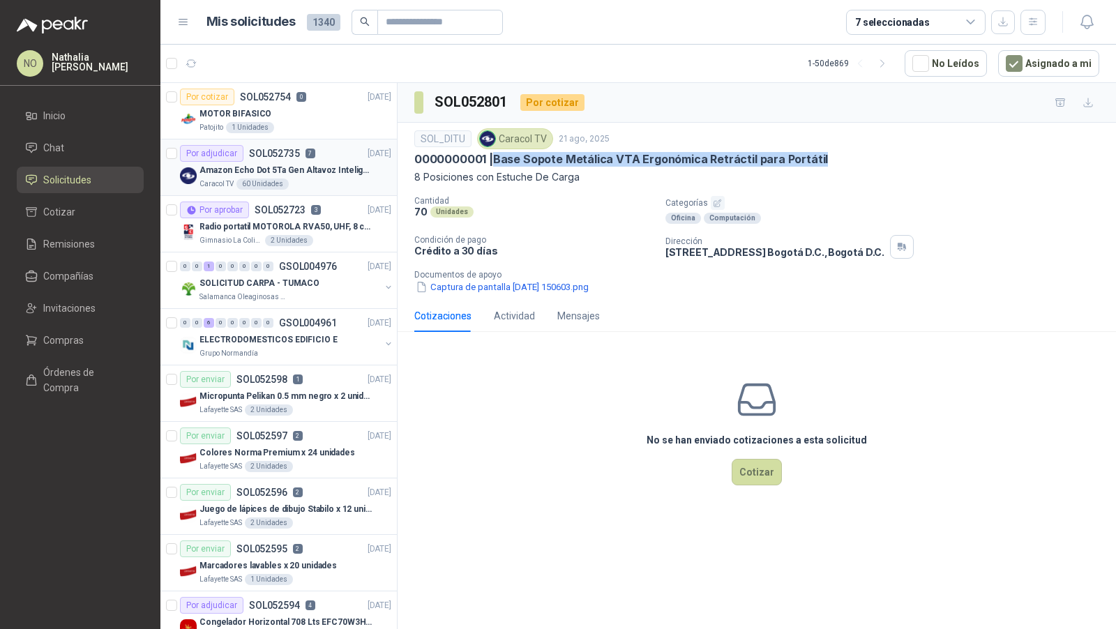
click at [272, 165] on p "Amazon Echo Dot 5Ta Gen Altavoz Inteligente Alexa Azul" at bounding box center [286, 170] width 174 height 13
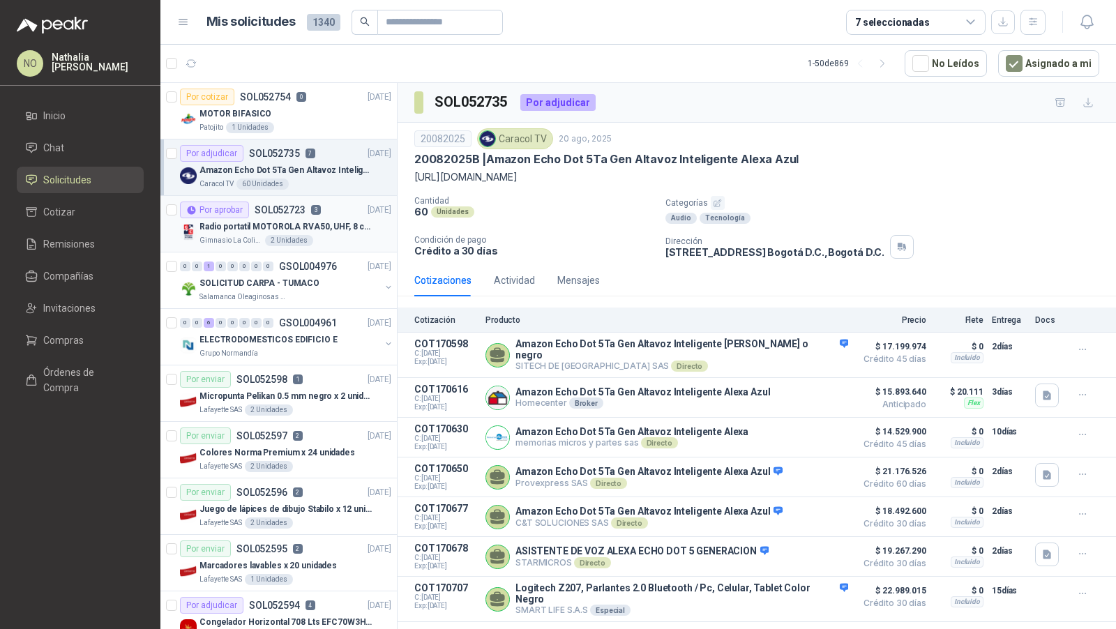
click at [264, 228] on p "Radio portatil MOTOROLA RVA50, UHF, 8 canales, 500MW" at bounding box center [286, 226] width 174 height 13
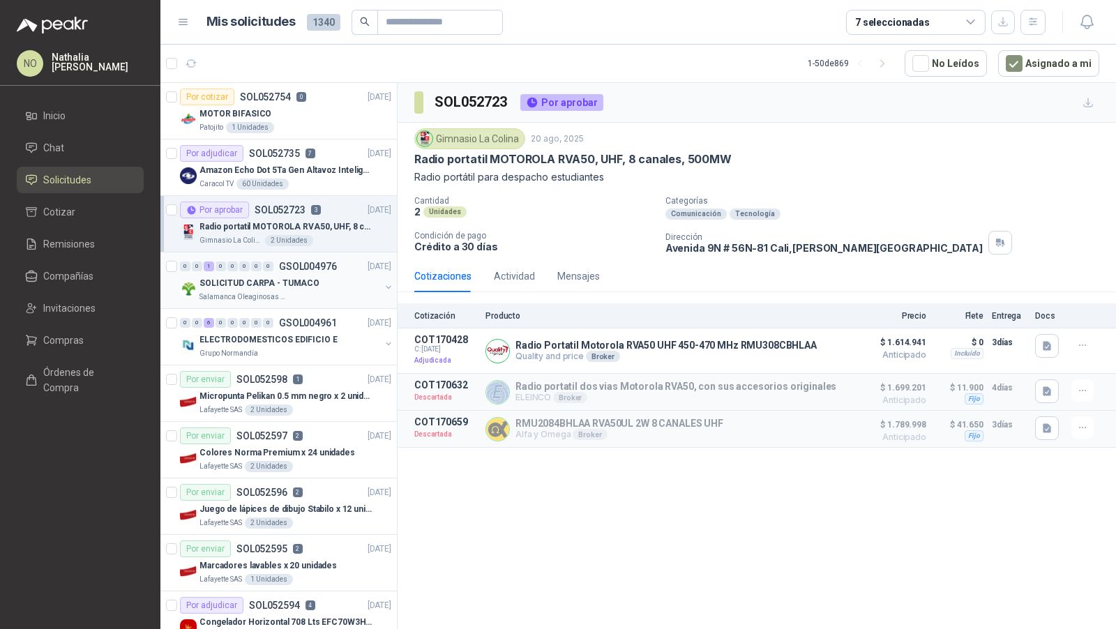
click at [268, 283] on p "SOLICITUD CARPA - TUMACO" at bounding box center [259, 283] width 120 height 13
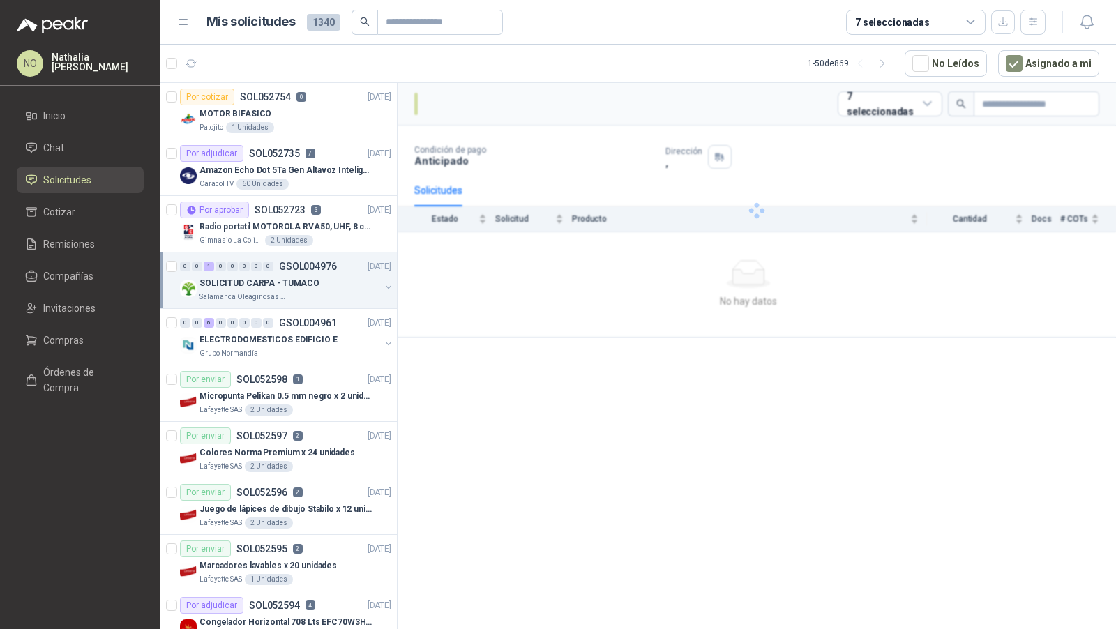
click at [268, 283] on p "SOLICITUD CARPA - TUMACO" at bounding box center [259, 283] width 120 height 13
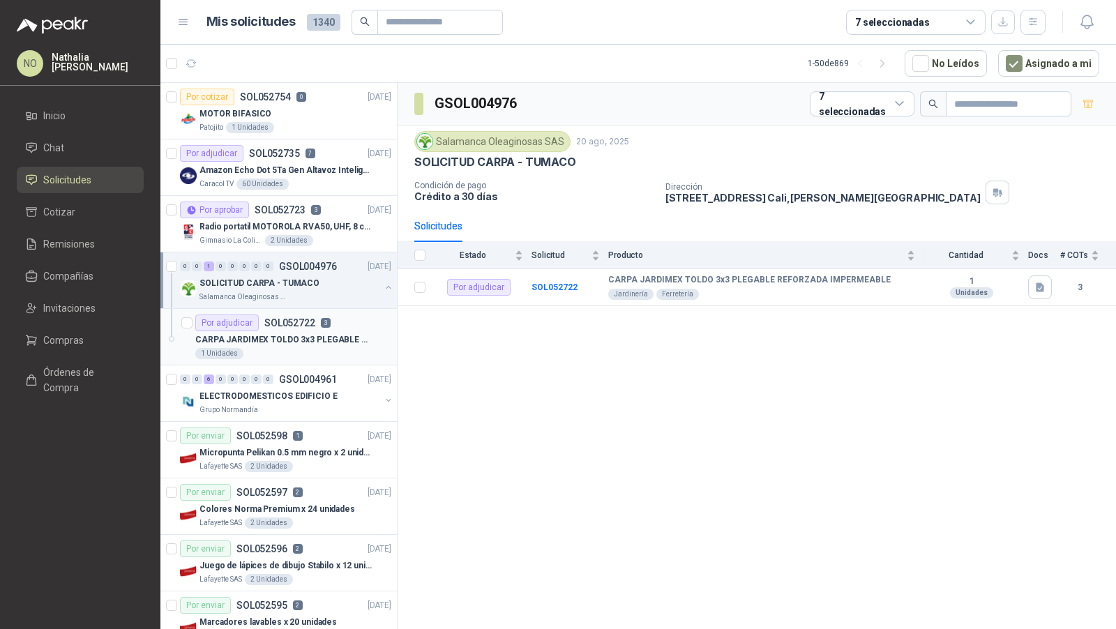
click at [269, 318] on p "SOL052722" at bounding box center [289, 323] width 51 height 10
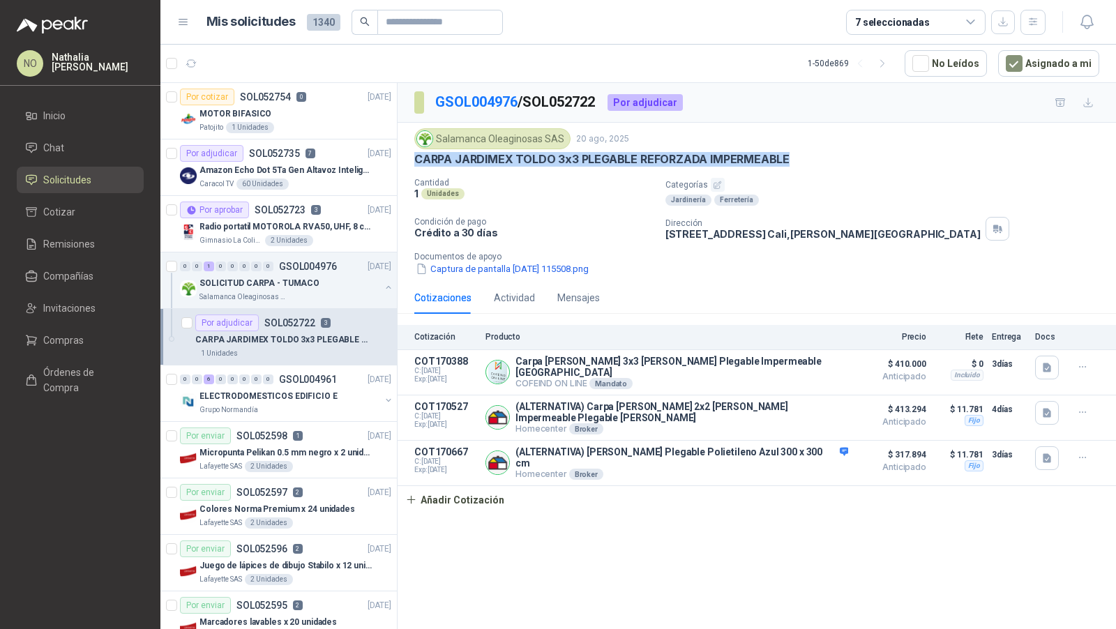
drag, startPoint x: 415, startPoint y: 161, endPoint x: 831, endPoint y: 169, distance: 416.5
click at [832, 169] on div "Salamanca Oleaginosas SAS 20 ago, 2025 CARPA JARDIMEX TOLDO 3x3 PLEGABLE REFORZ…" at bounding box center [756, 202] width 685 height 148
copy p "CARPA JARDIMEX TOLDO 3x3 PLEGABLE REFORZADA IMPERMEABLE"
click at [186, 56] on button "button" at bounding box center [191, 63] width 22 height 22
click at [311, 348] on div "1 Unidades" at bounding box center [293, 353] width 196 height 11
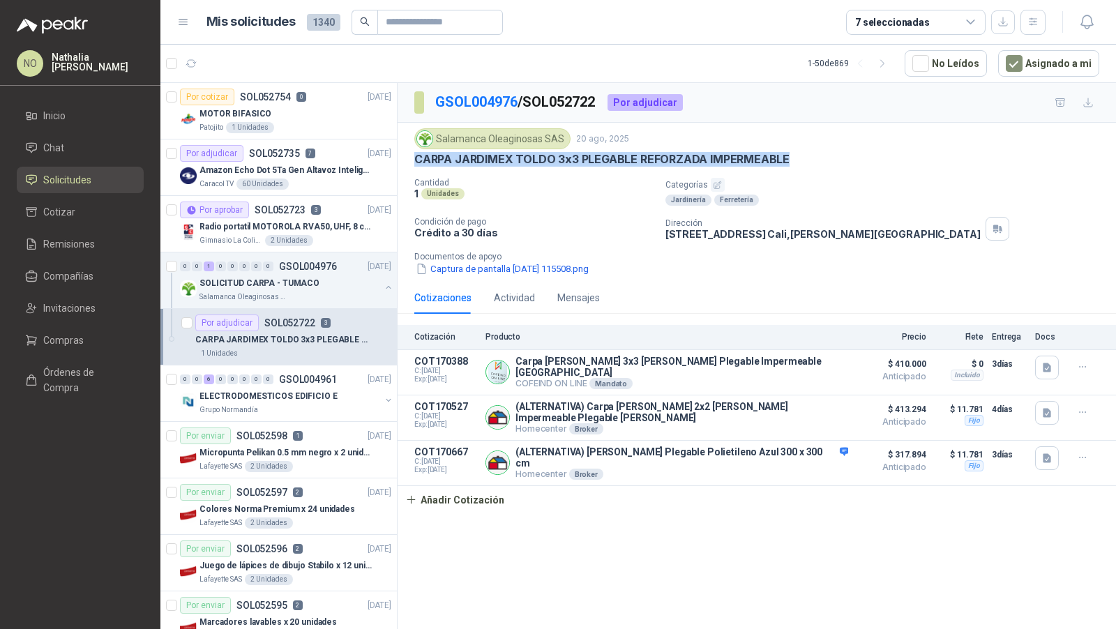
click at [455, 154] on p "CARPA JARDIMEX TOLDO 3x3 PLEGABLE REFORZADA IMPERMEABLE" at bounding box center [601, 159] width 375 height 15
drag, startPoint x: 455, startPoint y: 154, endPoint x: 508, endPoint y: 156, distance: 53.0
click at [508, 156] on p "CARPA JARDIMEX TOLDO 3x3 PLEGABLE REFORZADA IMPERMEABLE" at bounding box center [601, 159] width 375 height 15
copy p "JARDIMEX"
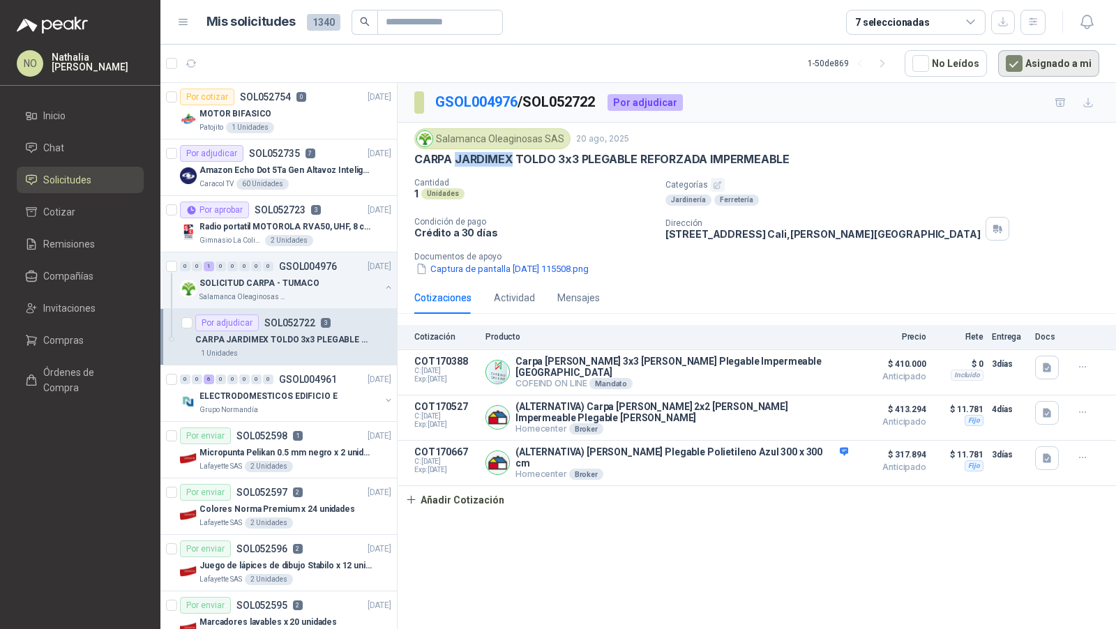
click at [1029, 63] on button "Asignado a mi" at bounding box center [1048, 63] width 101 height 27
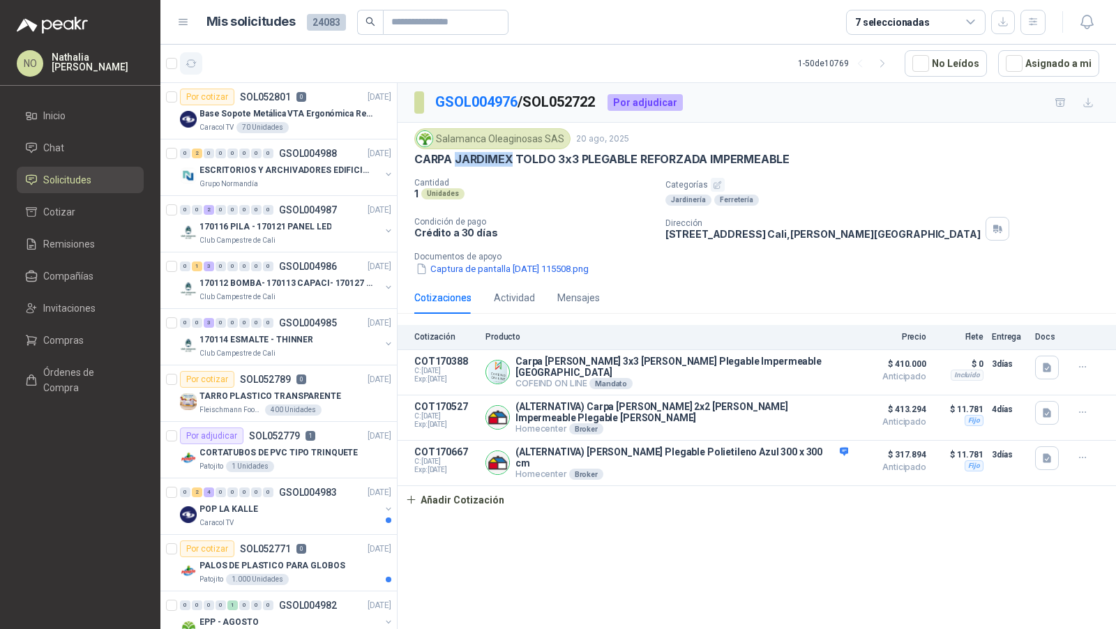
click at [190, 64] on icon "button" at bounding box center [192, 64] width 12 height 12
click at [309, 446] on p "CORTATUBOS DE PVC TIPO TRINQUETE" at bounding box center [278, 452] width 158 height 13
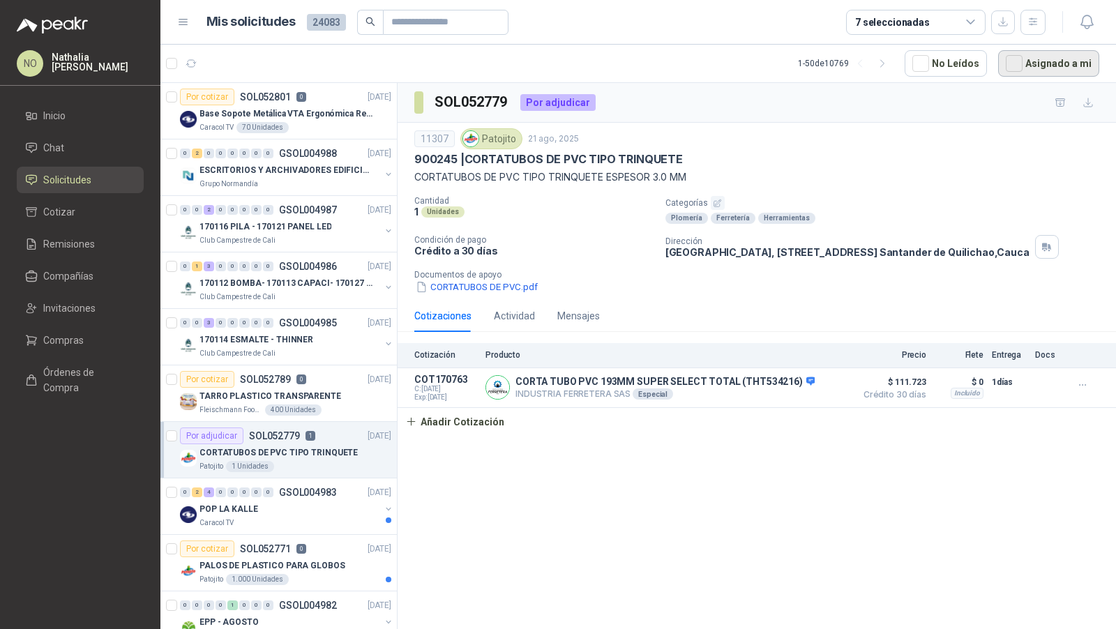
click at [1048, 54] on button "Asignado a mi" at bounding box center [1048, 63] width 101 height 27
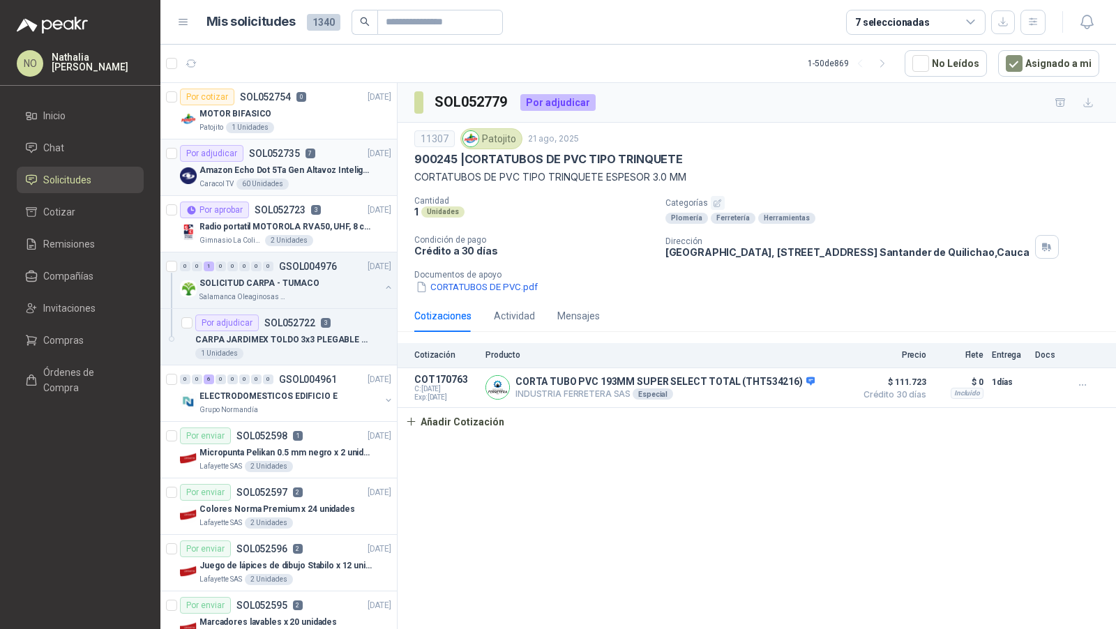
click at [299, 165] on p "Amazon Echo Dot 5Ta Gen Altavoz Inteligente Alexa Azul" at bounding box center [286, 170] width 174 height 13
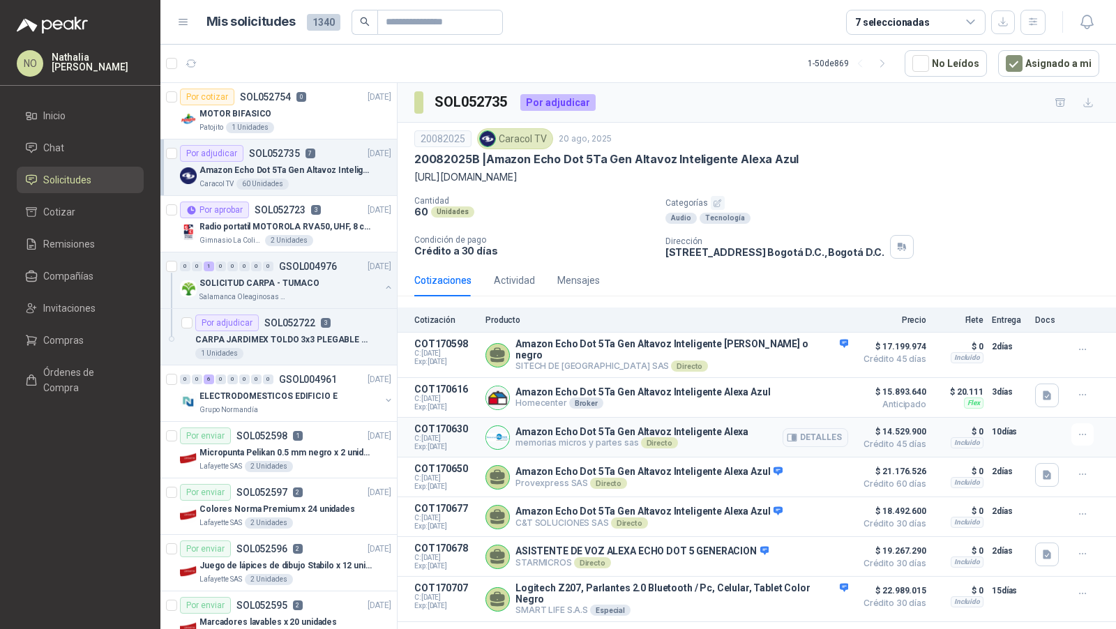
scroll to position [1, 0]
click at [1032, 70] on button "Asignado a mi" at bounding box center [1048, 63] width 101 height 27
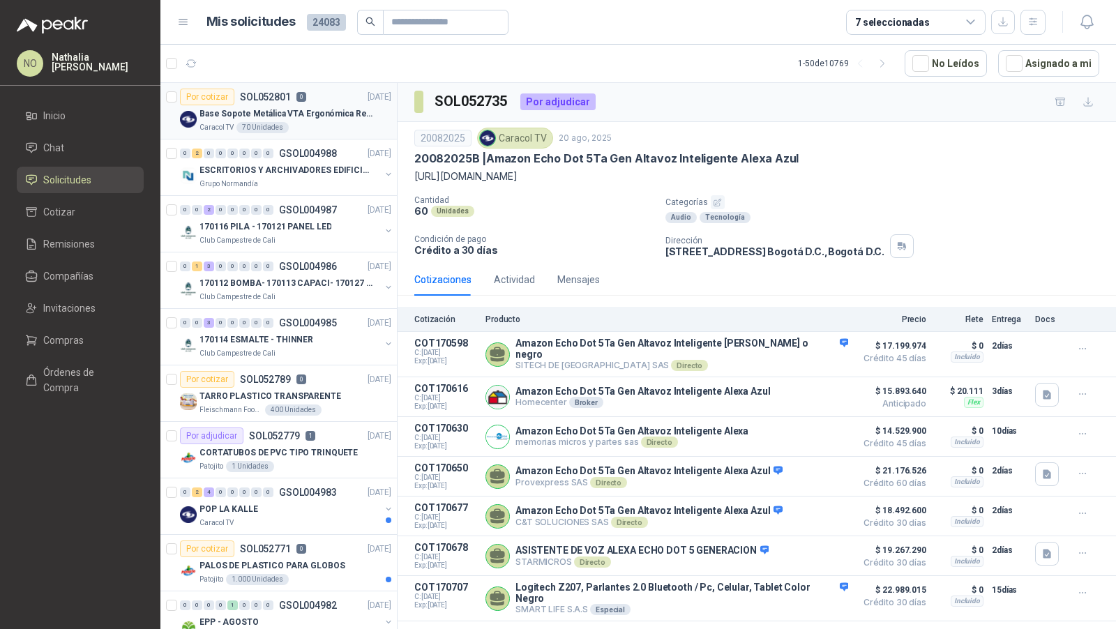
click at [334, 107] on p "Base Sopote Metálica VTA Ergonómica Retráctil para Portátil" at bounding box center [286, 113] width 174 height 13
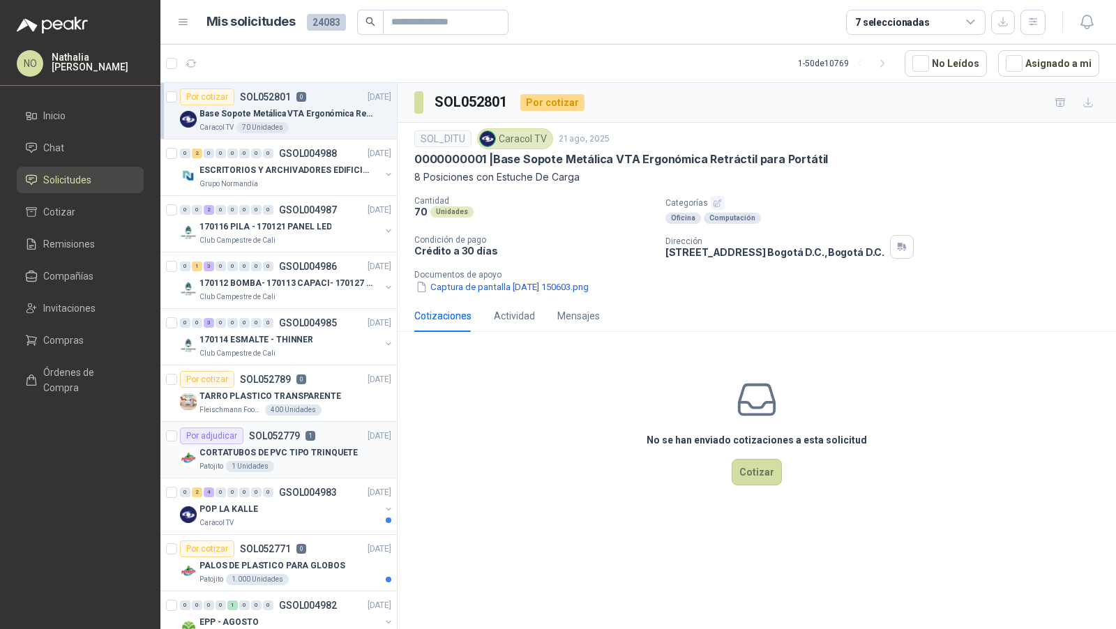
click at [287, 462] on div "Patojito 1 Unidades" at bounding box center [295, 466] width 192 height 11
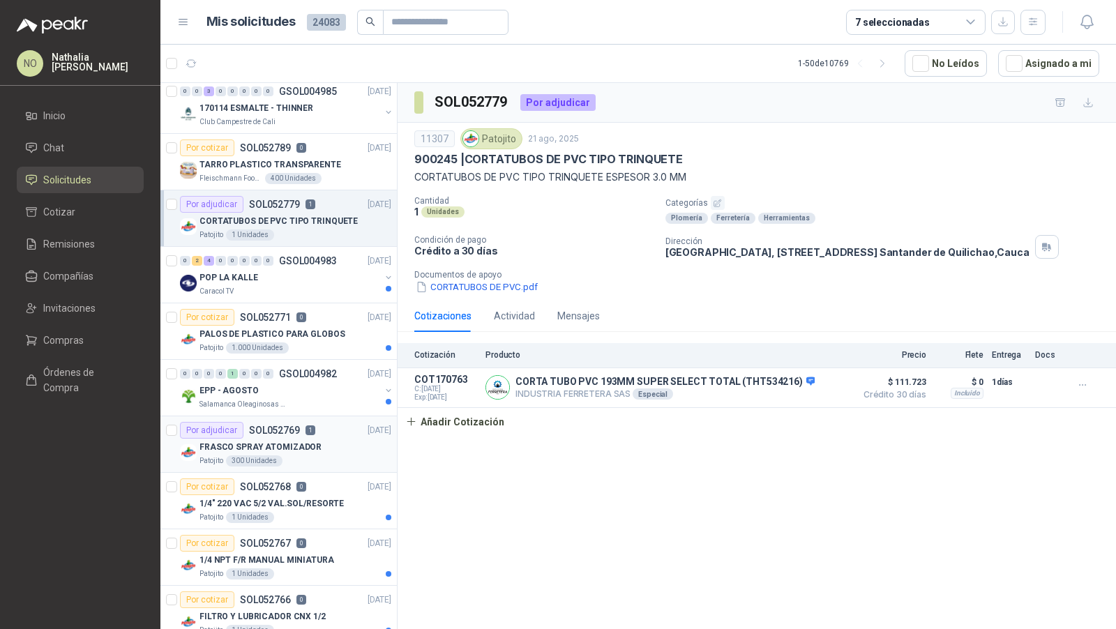
scroll to position [280, 0]
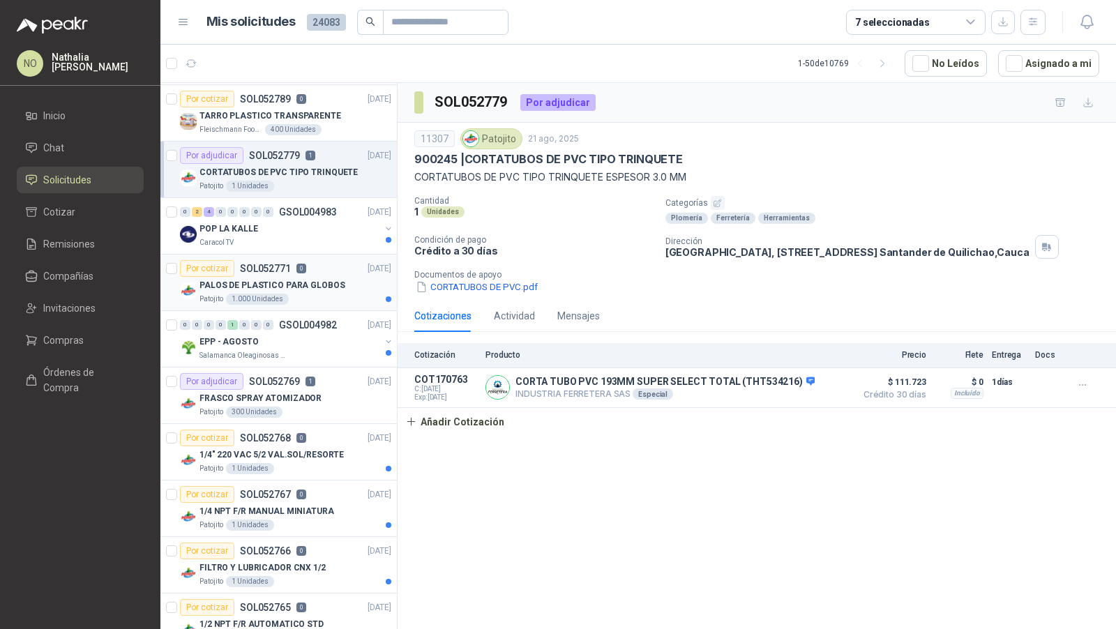
click at [338, 269] on div "Por cotizar SOL052771 0 21/08/25" at bounding box center [285, 268] width 211 height 17
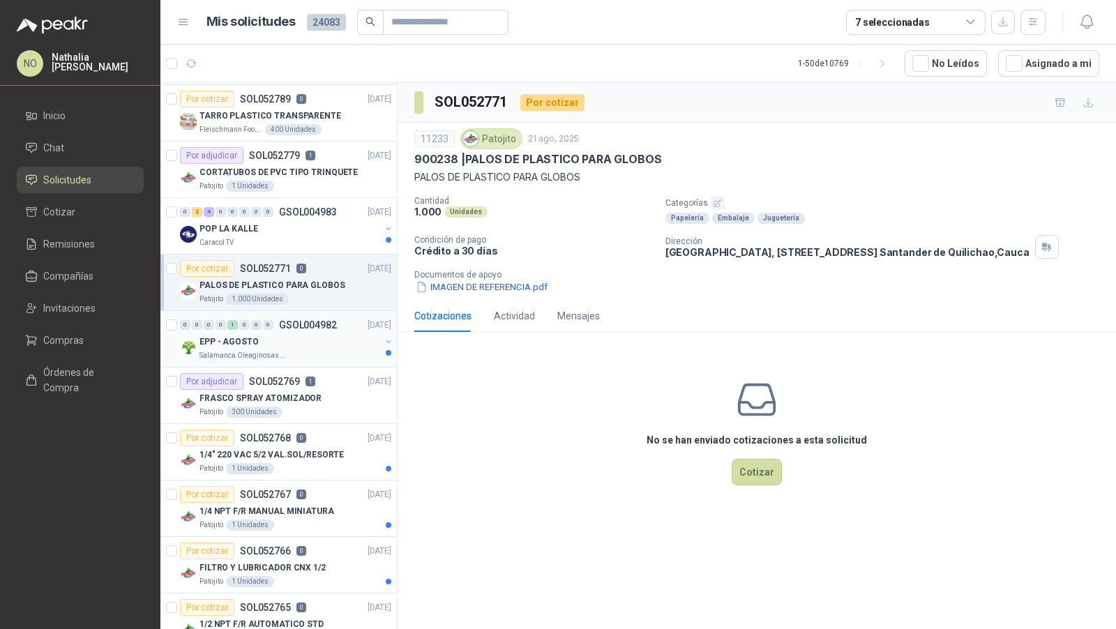
click at [331, 326] on div "0 0 0 0 1 0 0 0 GSOL004982 21/08/25" at bounding box center [287, 325] width 214 height 17
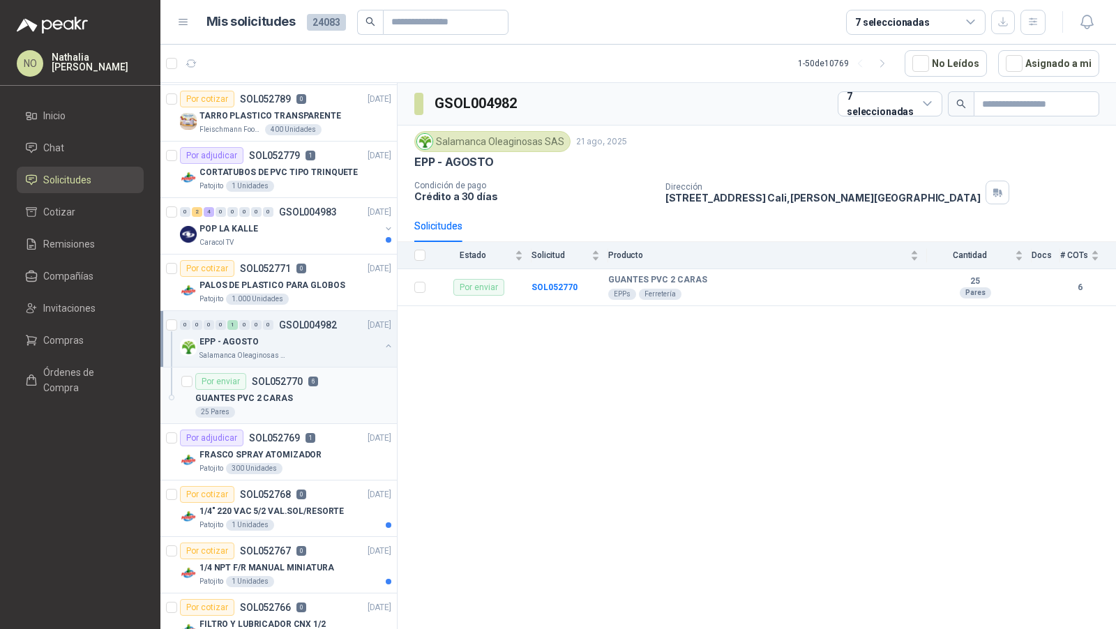
click at [320, 390] on div "GUANTES PVC 2 CARAS" at bounding box center [293, 398] width 196 height 17
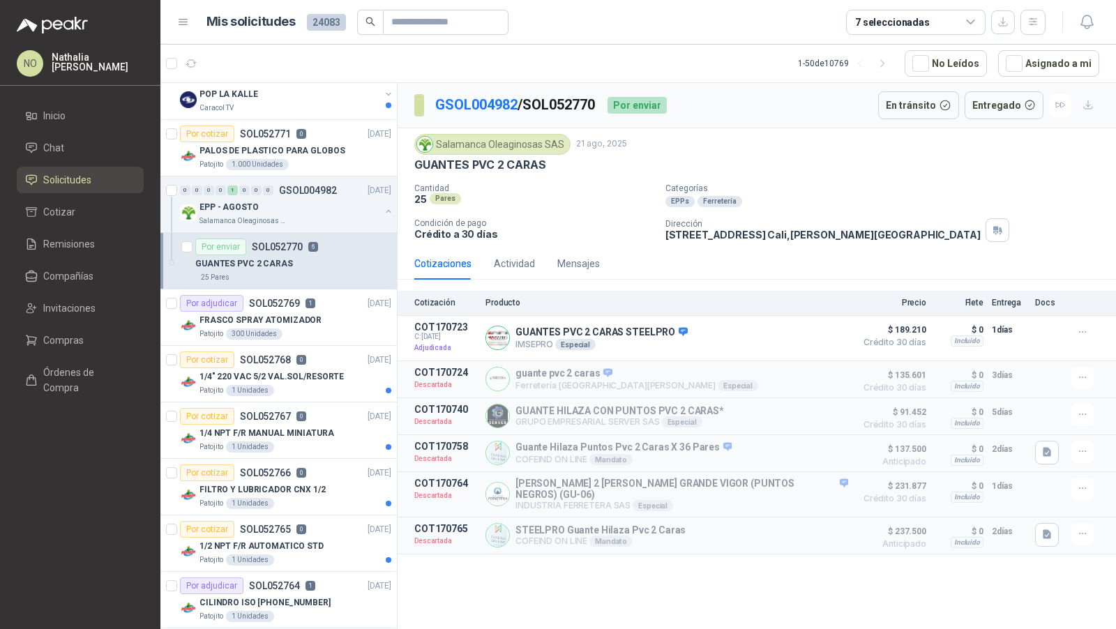
scroll to position [510, 0]
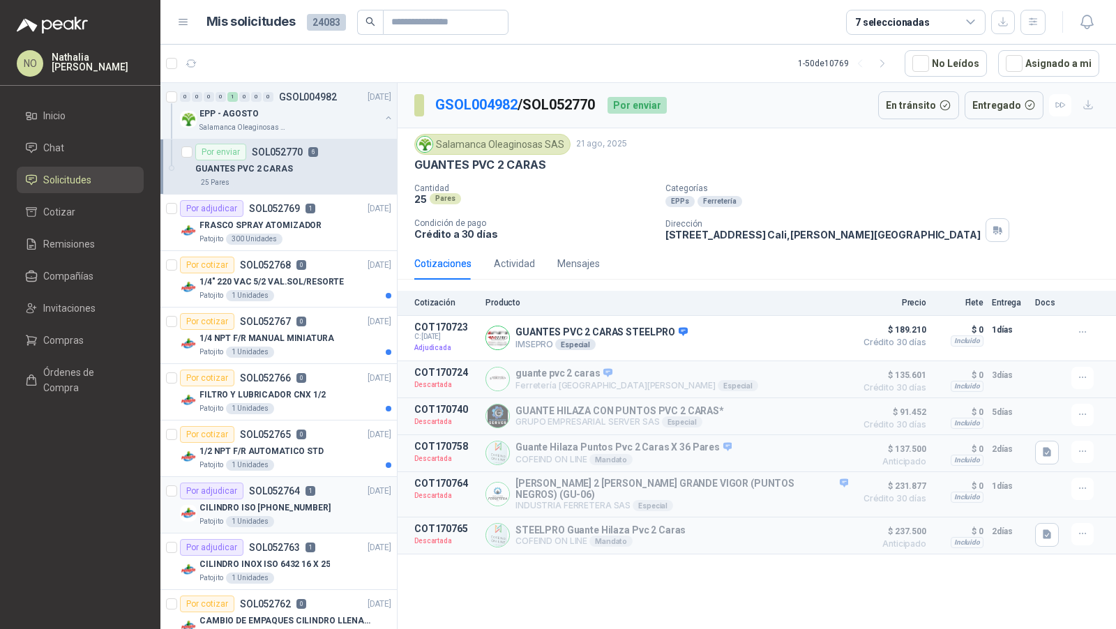
click at [300, 516] on div "Patojito 1 Unidades" at bounding box center [295, 521] width 192 height 11
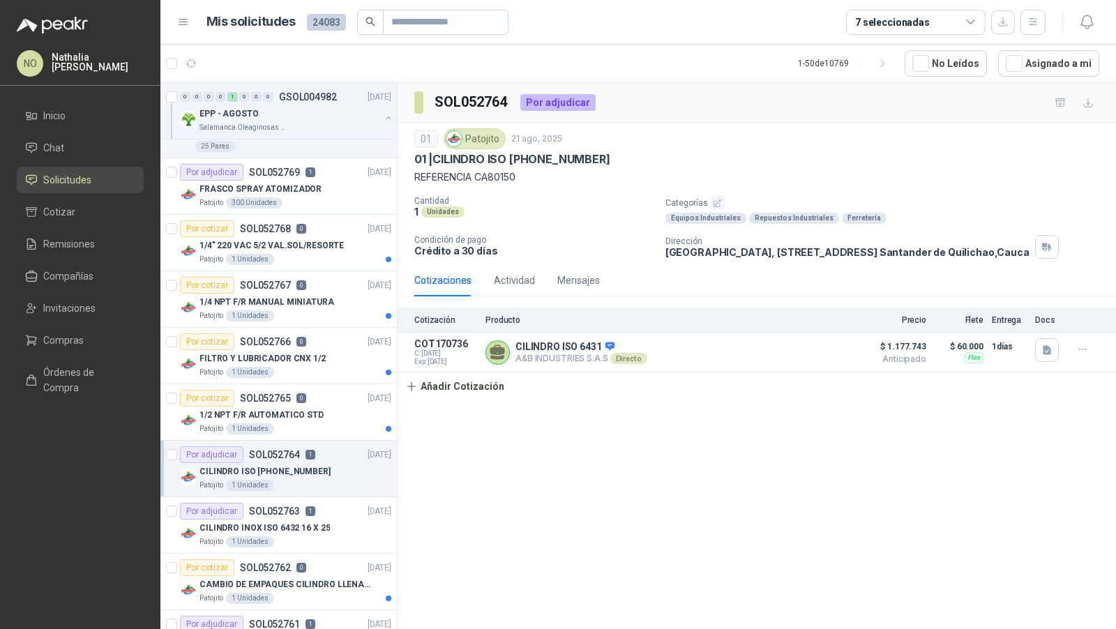
scroll to position [555, 0]
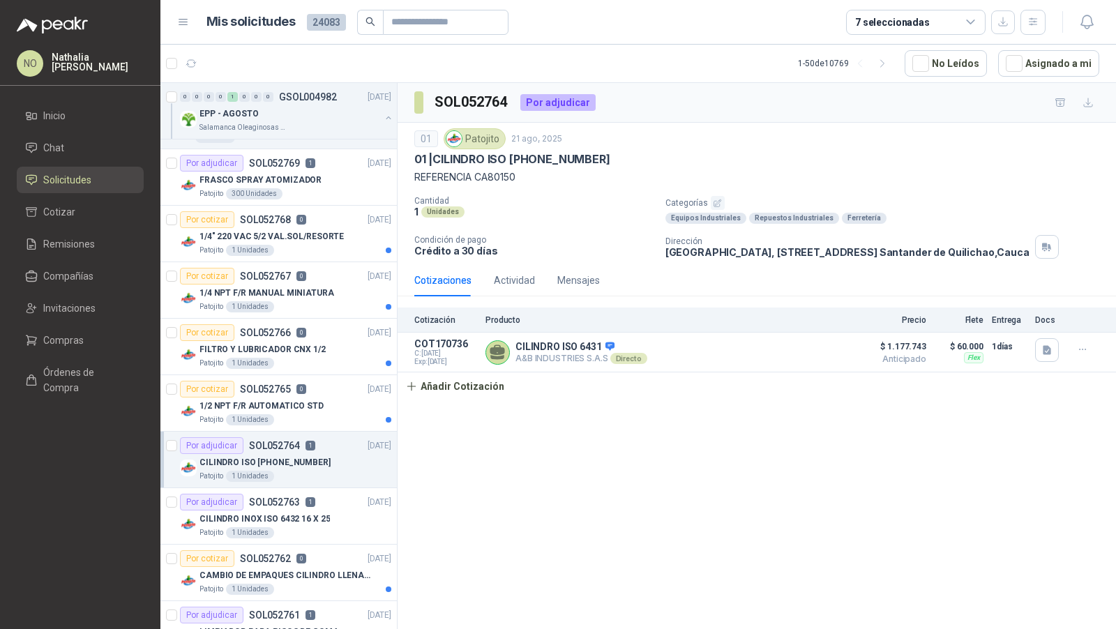
click at [300, 513] on p "CILINDRO INOX ISO 6432 16 X 25" at bounding box center [264, 519] width 130 height 13
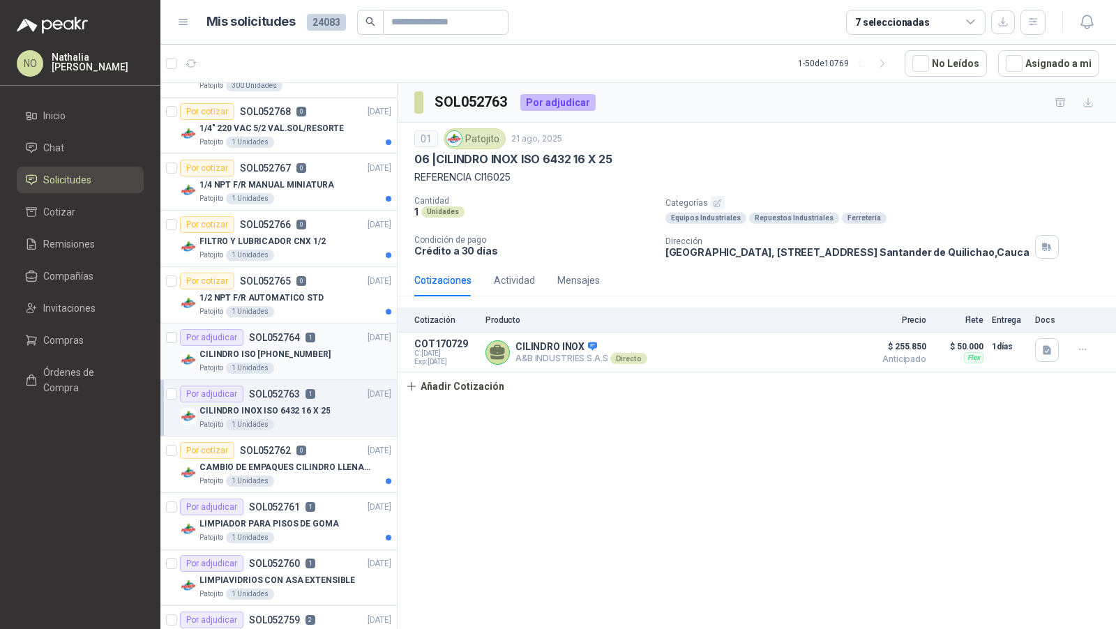
scroll to position [681, 0]
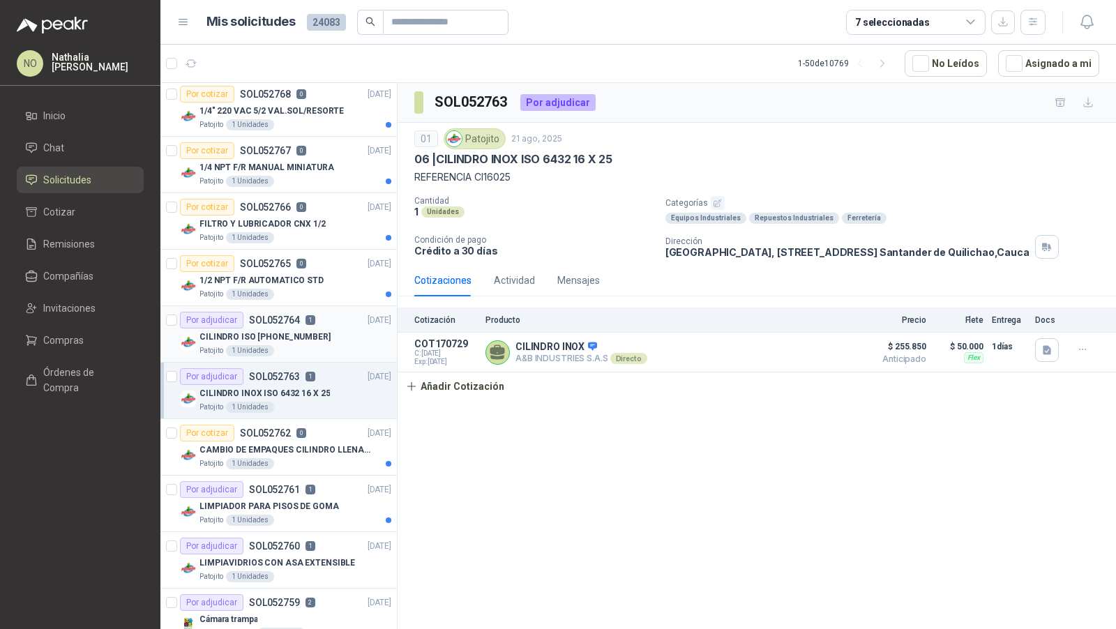
click at [300, 515] on div "Patojito 1 Unidades" at bounding box center [295, 520] width 192 height 11
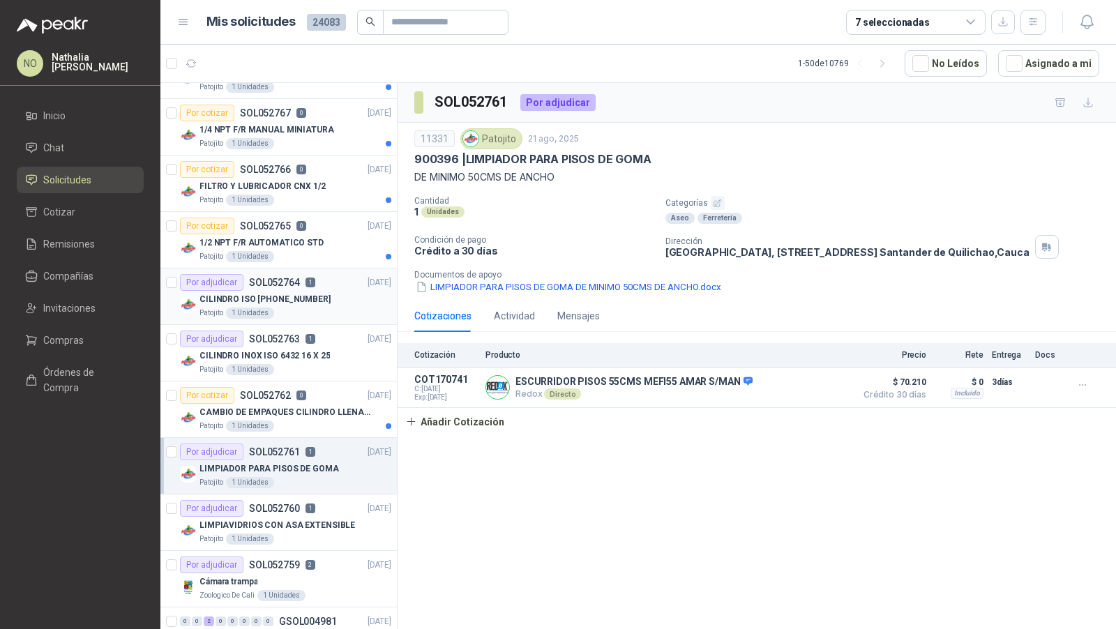
scroll to position [734, 0]
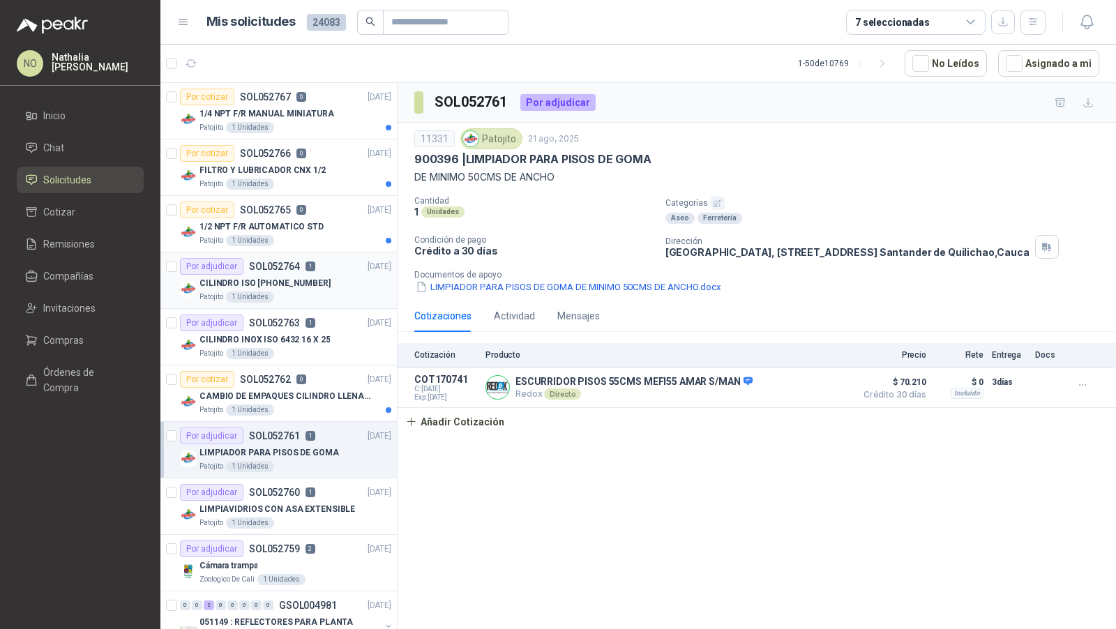
click at [300, 517] on div "Patojito 1 Unidades" at bounding box center [295, 522] width 192 height 11
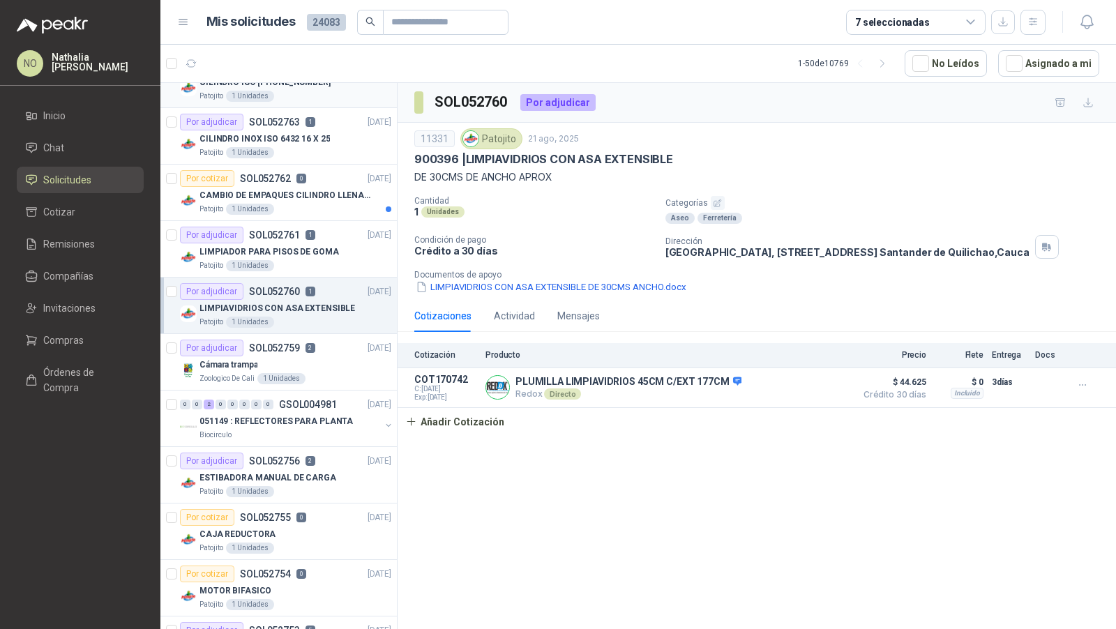
scroll to position [960, 0]
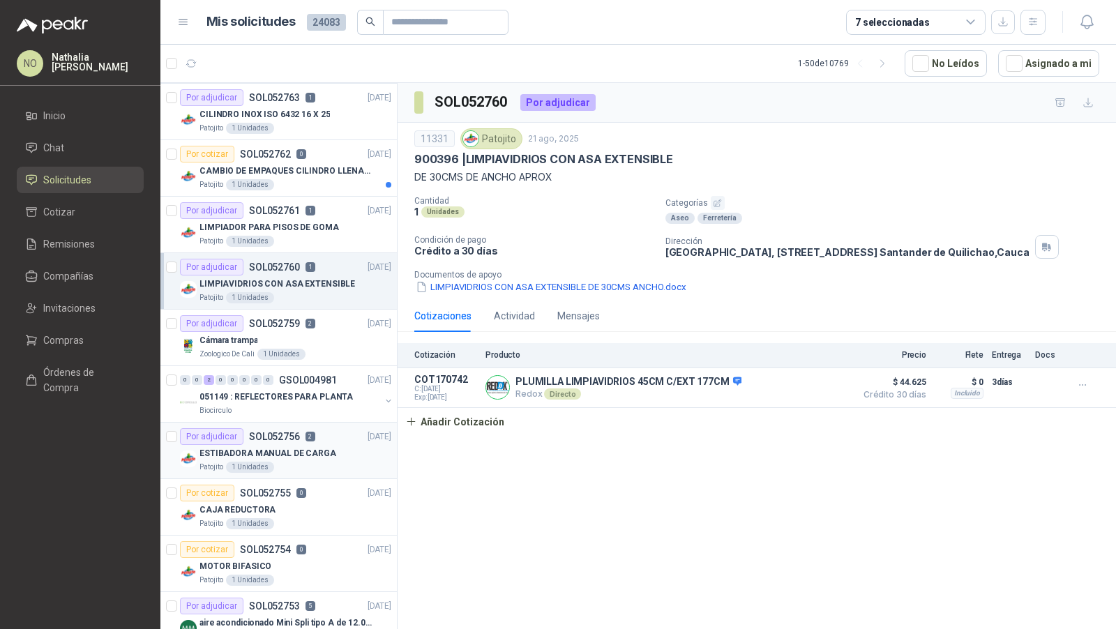
click at [310, 432] on p "2" at bounding box center [310, 437] width 10 height 10
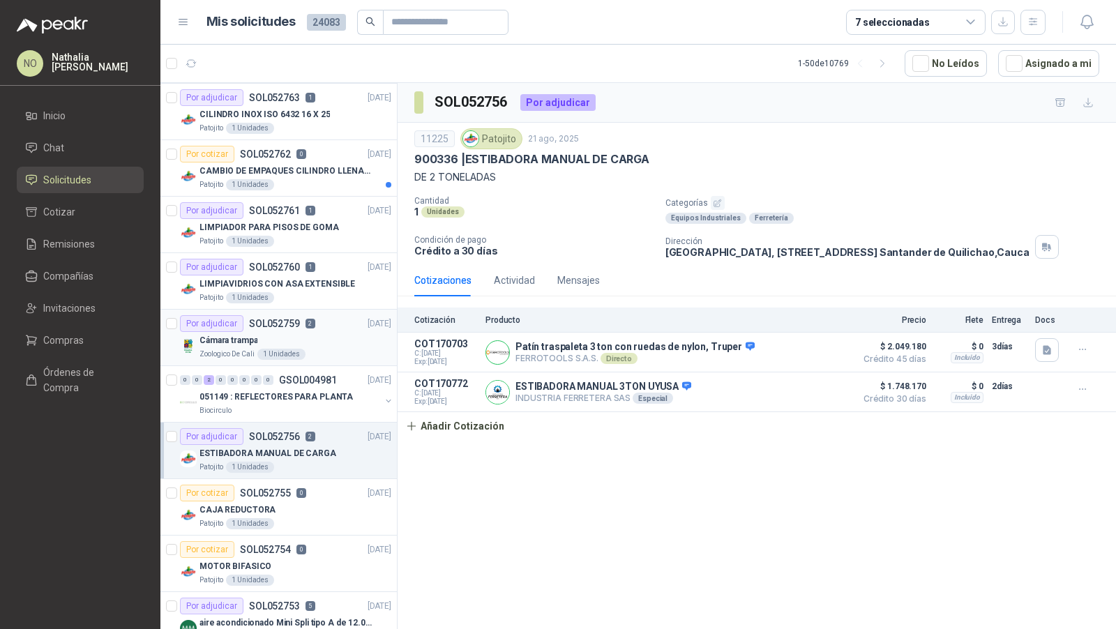
click at [339, 349] on div "Zoologico De Cali 1 Unidades" at bounding box center [295, 354] width 192 height 11
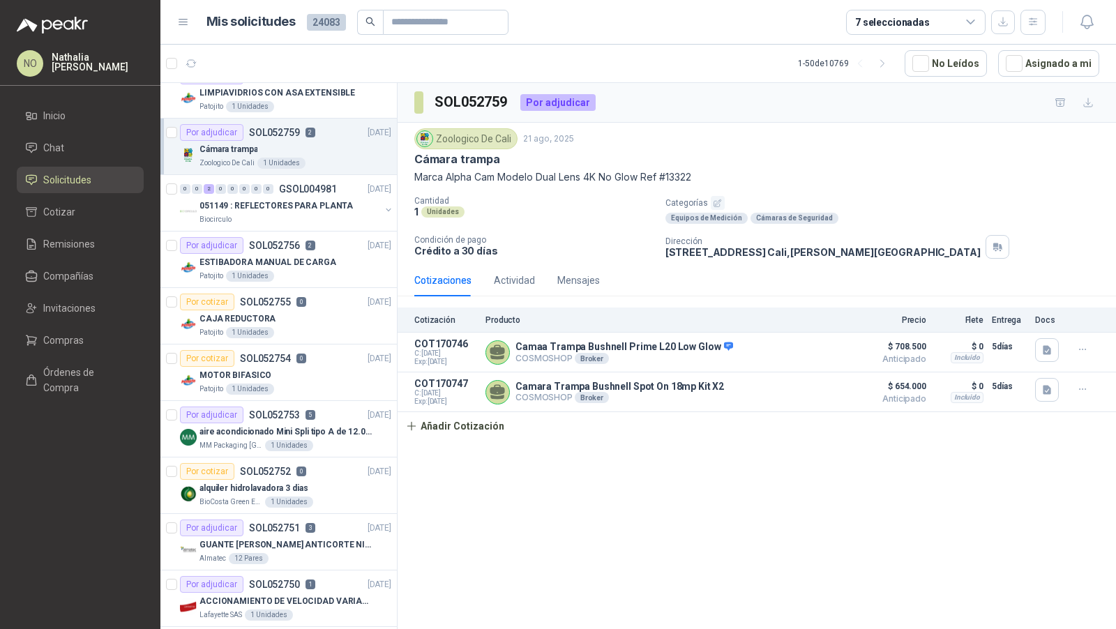
scroll to position [1159, 0]
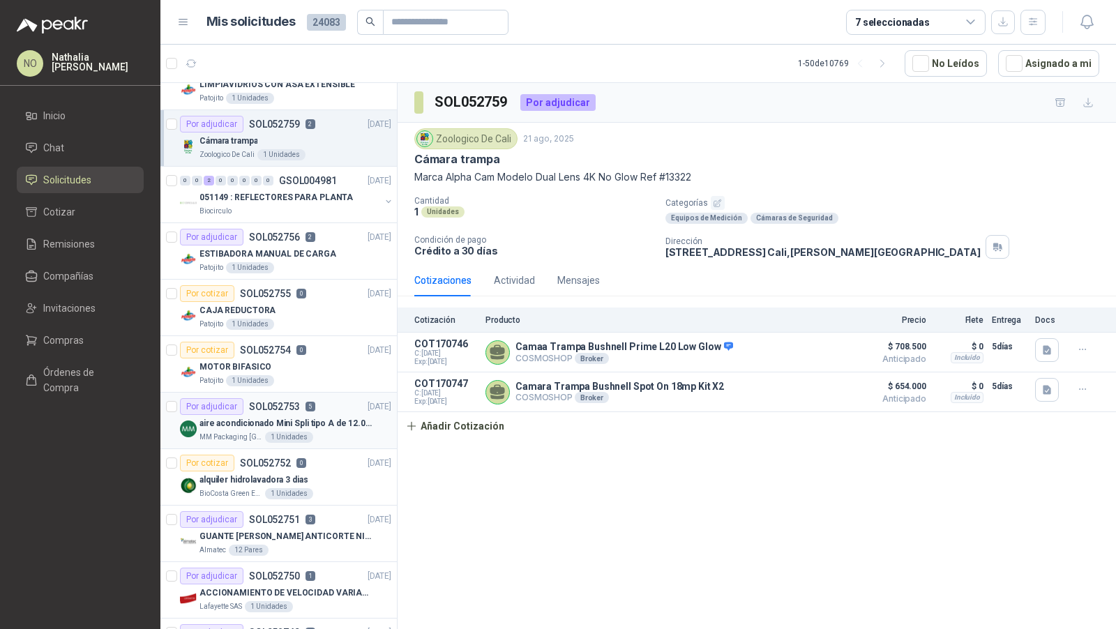
click at [340, 418] on p "aire acondicionado Mini Spli tipo A de 12.000 BTU." at bounding box center [286, 423] width 174 height 13
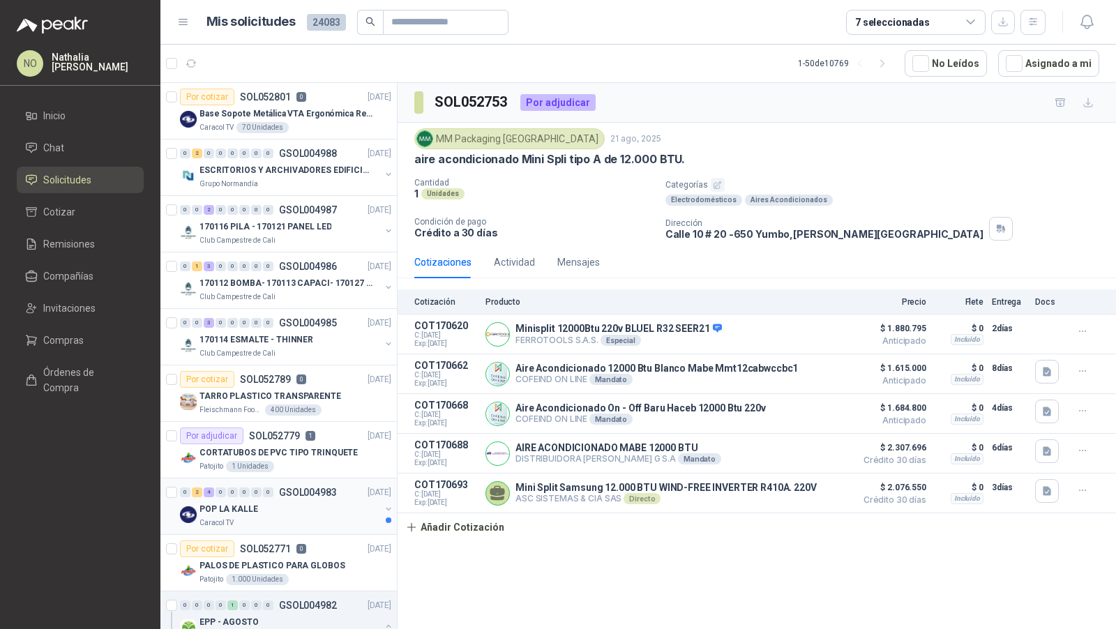
click at [334, 513] on div "POP LA KALLE" at bounding box center [289, 509] width 181 height 17
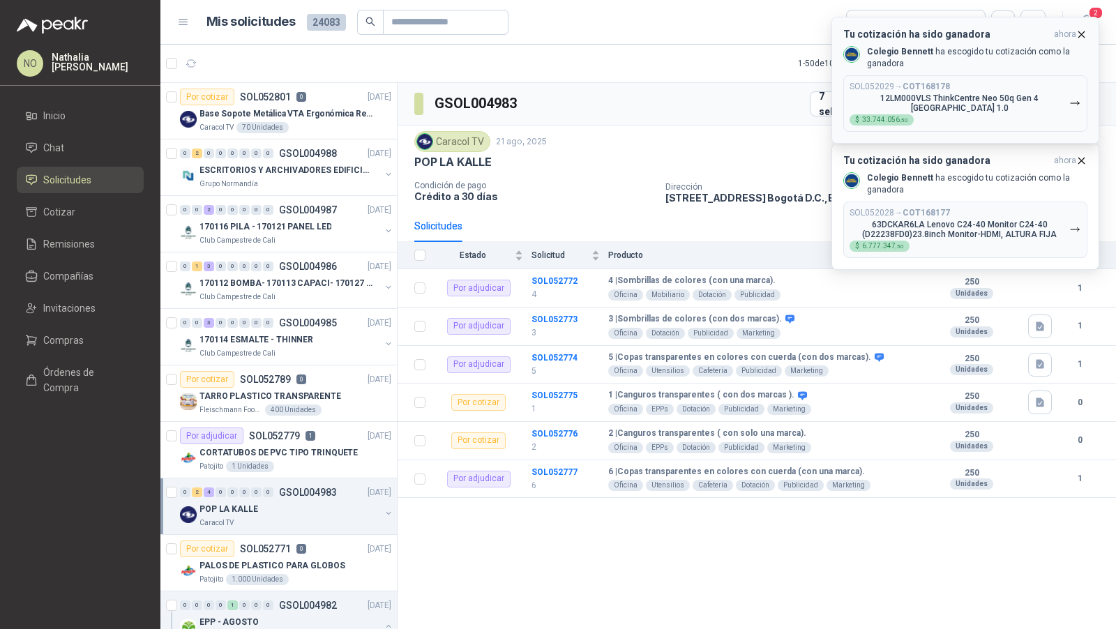
click at [1082, 32] on icon "button" at bounding box center [1081, 35] width 12 height 12
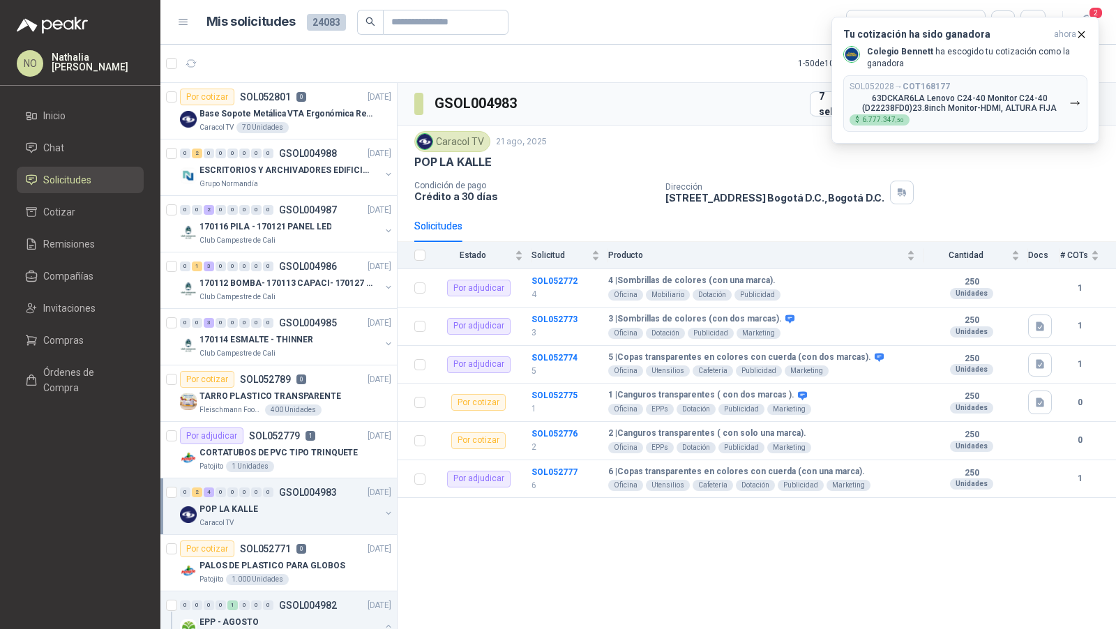
click at [1082, 32] on icon "button" at bounding box center [1081, 35] width 12 height 12
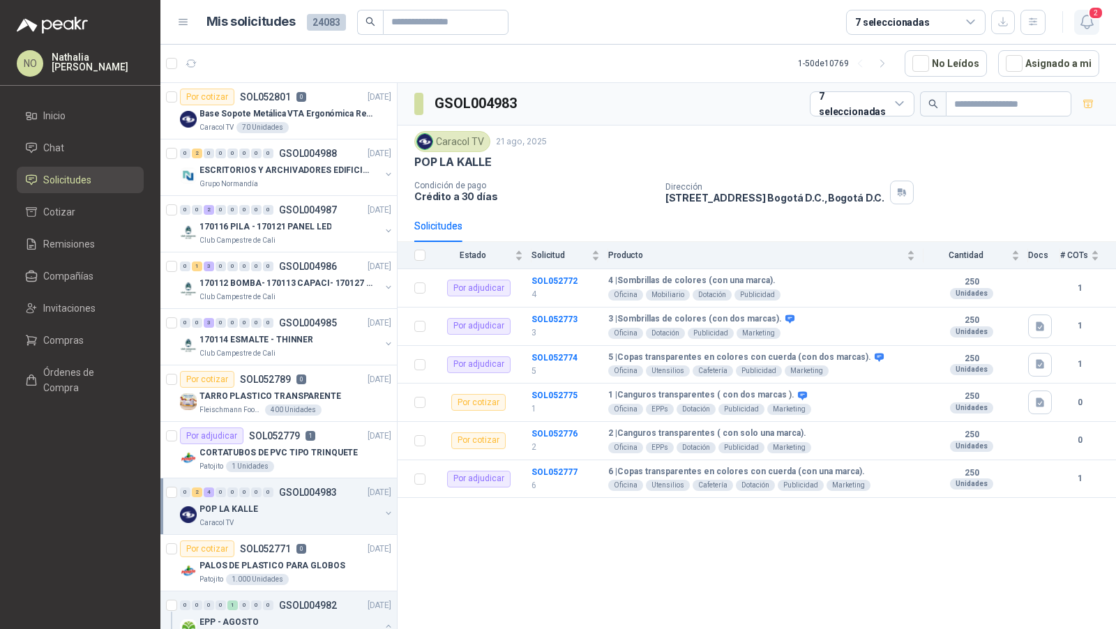
click at [1089, 24] on icon "button" at bounding box center [1086, 21] width 17 height 17
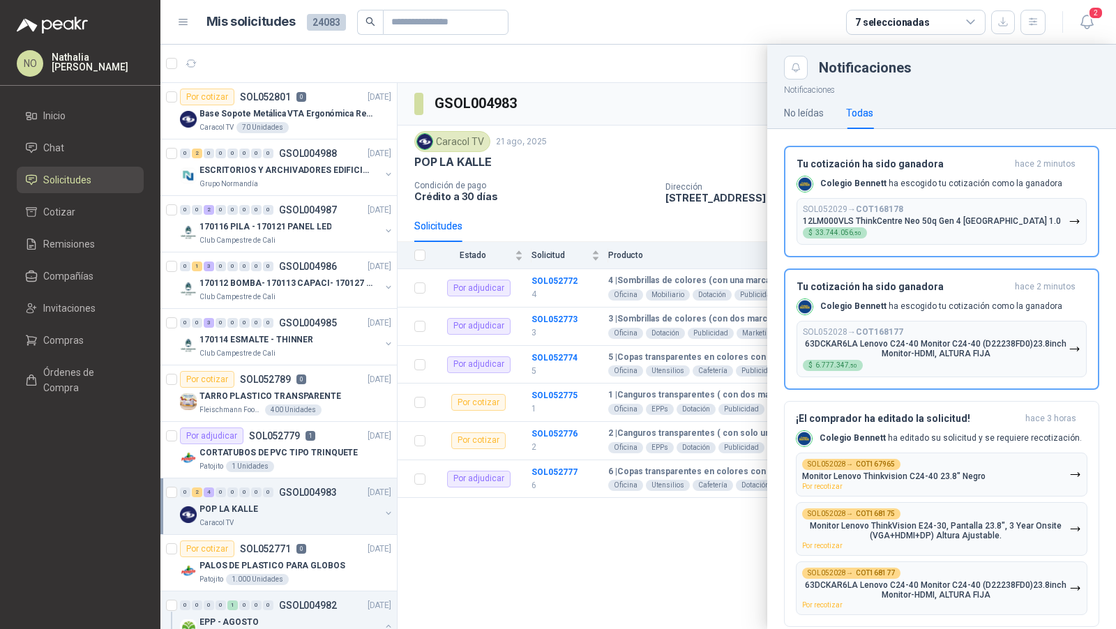
click at [711, 146] on div at bounding box center [637, 337] width 955 height 584
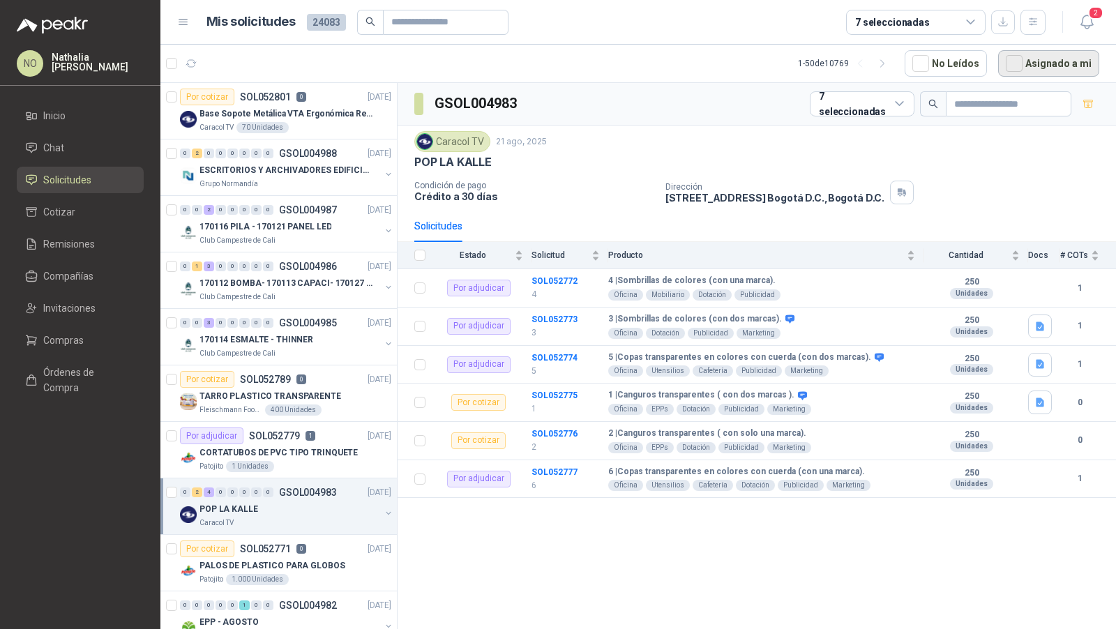
click at [1049, 56] on button "Asignado a mi" at bounding box center [1048, 63] width 101 height 27
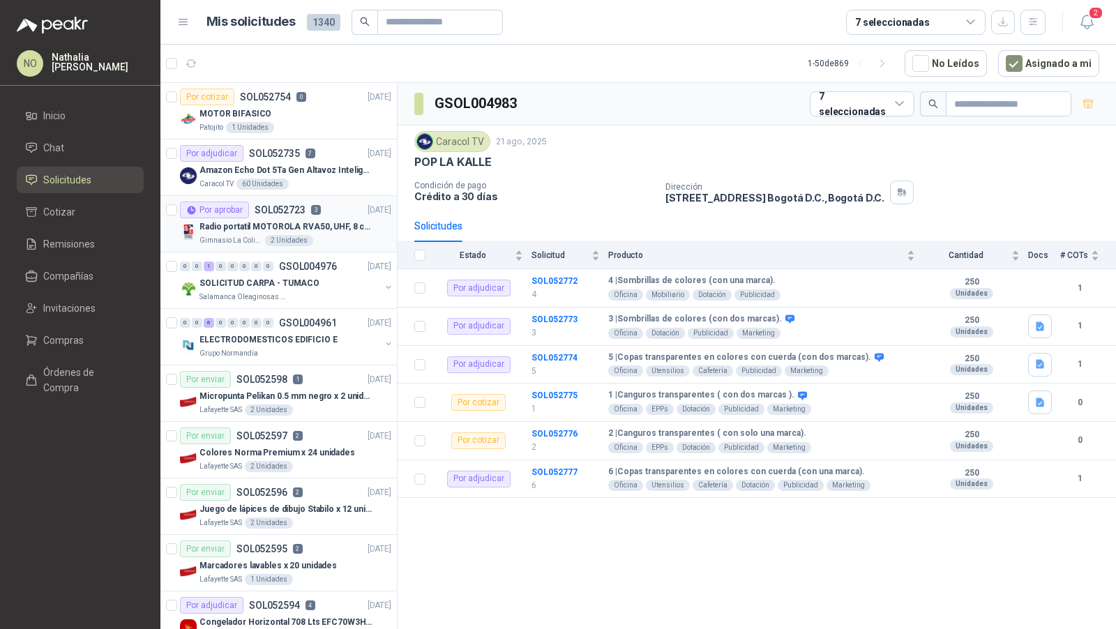
click at [327, 204] on div "Por aprobar SOL052723 3 20/08/25" at bounding box center [285, 210] width 211 height 17
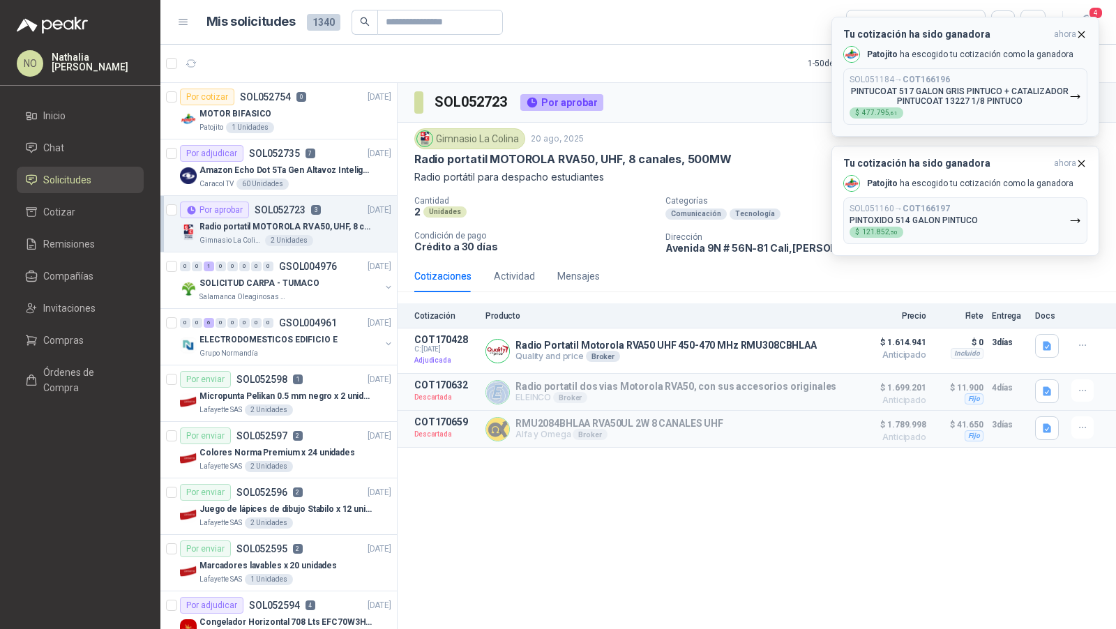
click at [1085, 35] on icon "button" at bounding box center [1081, 35] width 12 height 12
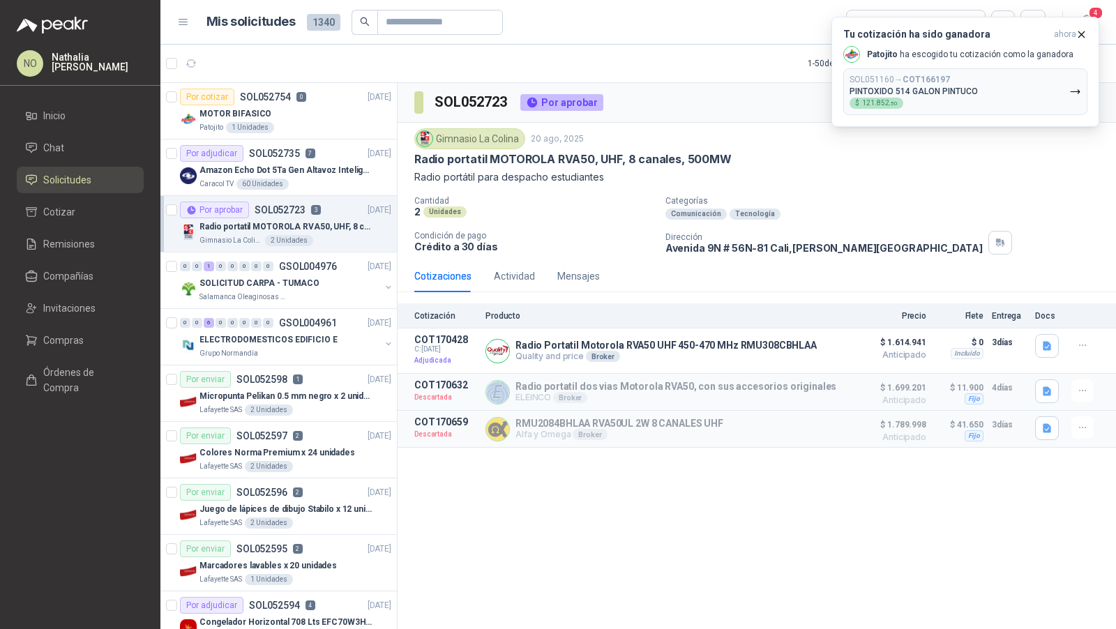
click at [1085, 35] on icon "button" at bounding box center [1081, 35] width 12 height 12
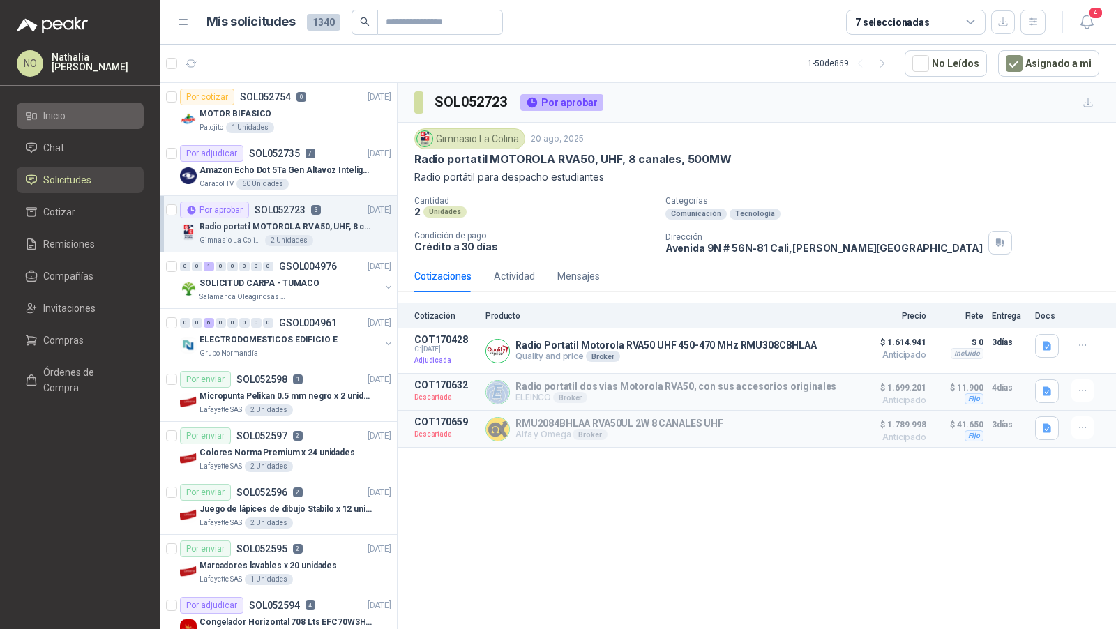
click at [91, 111] on li "Inicio" at bounding box center [80, 115] width 110 height 15
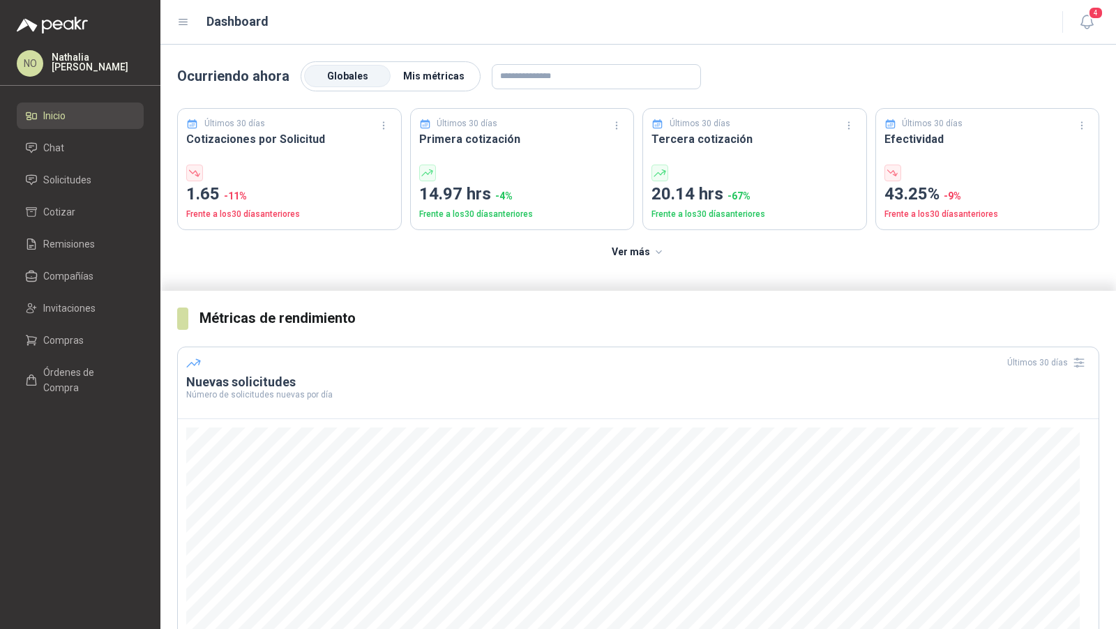
click at [425, 73] on span "Mis métricas" at bounding box center [433, 75] width 61 height 11
click at [343, 75] on span "Globales" at bounding box center [347, 75] width 41 height 11
click at [436, 76] on span "Mis métricas" at bounding box center [433, 75] width 61 height 11
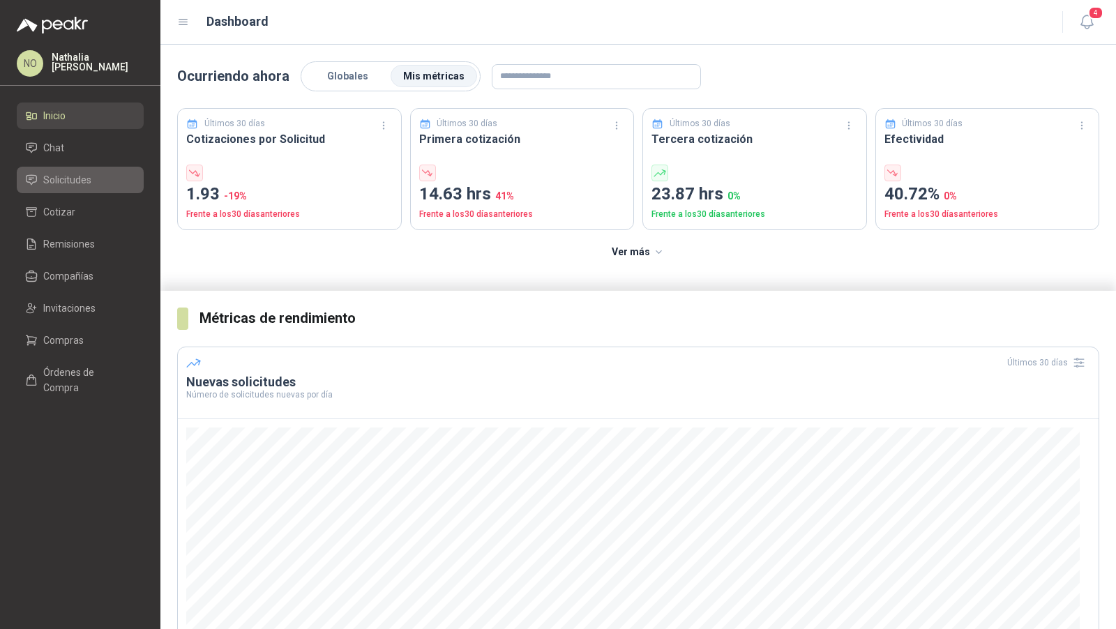
click at [107, 179] on li "Solicitudes" at bounding box center [80, 179] width 110 height 15
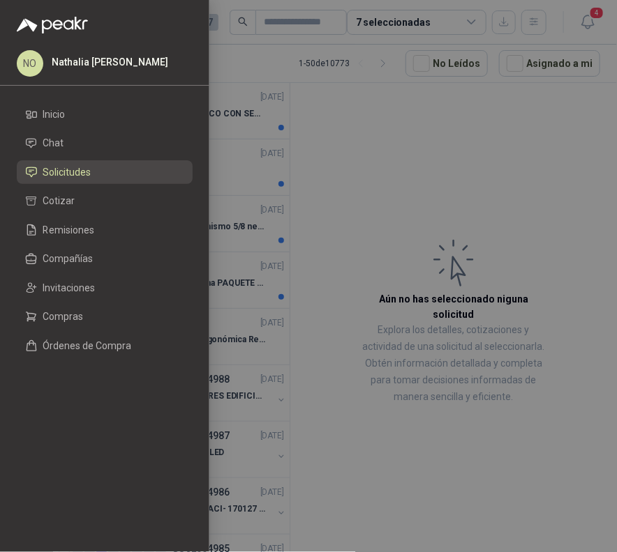
click at [332, 130] on div at bounding box center [308, 276] width 617 height 552
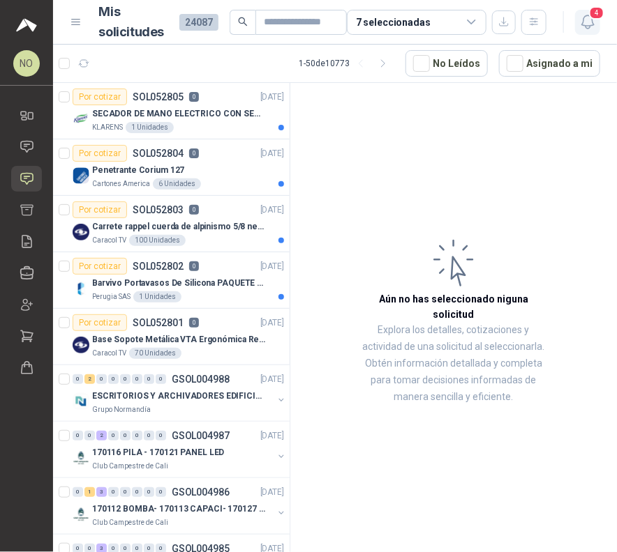
click at [591, 29] on icon "button" at bounding box center [587, 21] width 17 height 17
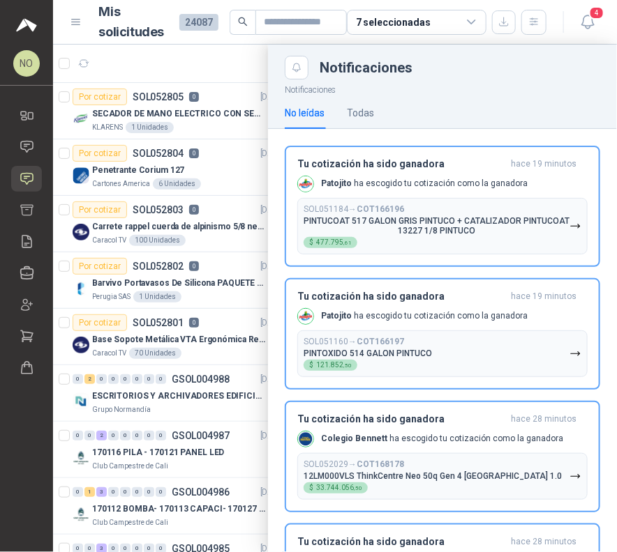
click at [187, 219] on div at bounding box center [335, 299] width 564 height 508
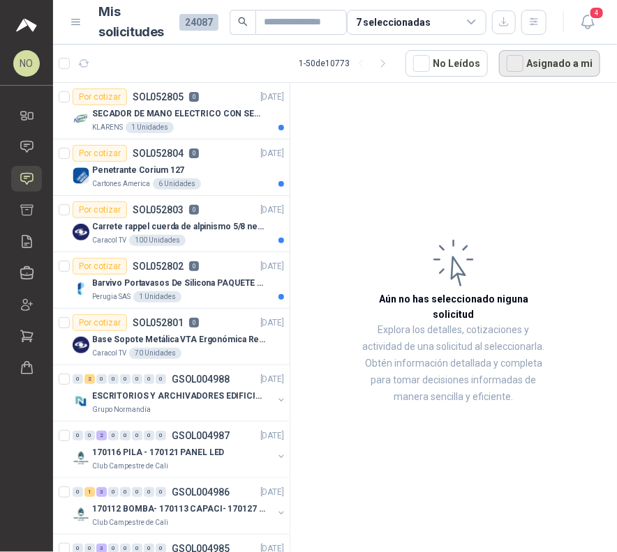
click at [566, 59] on button "Asignado a mi" at bounding box center [549, 63] width 101 height 27
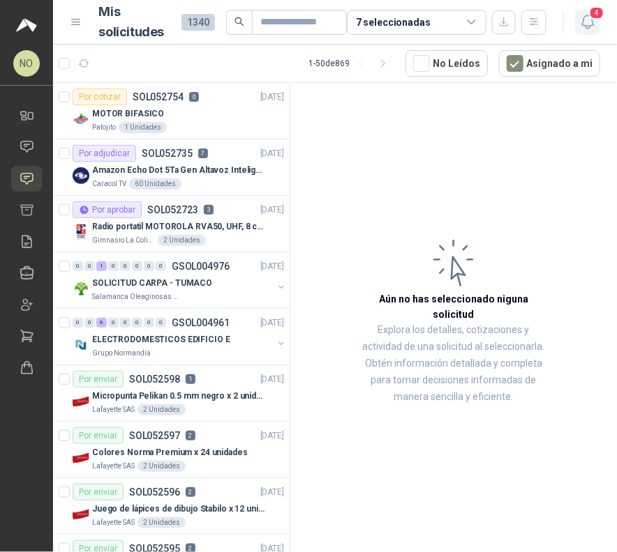
click at [587, 23] on icon "button" at bounding box center [587, 21] width 17 height 17
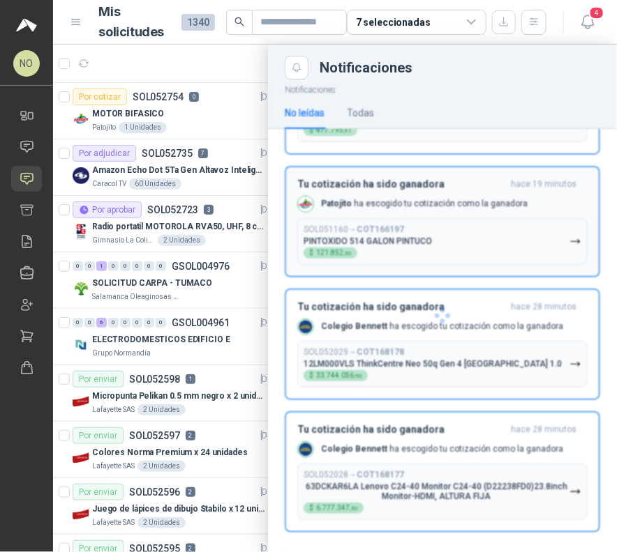
scroll to position [112, 0]
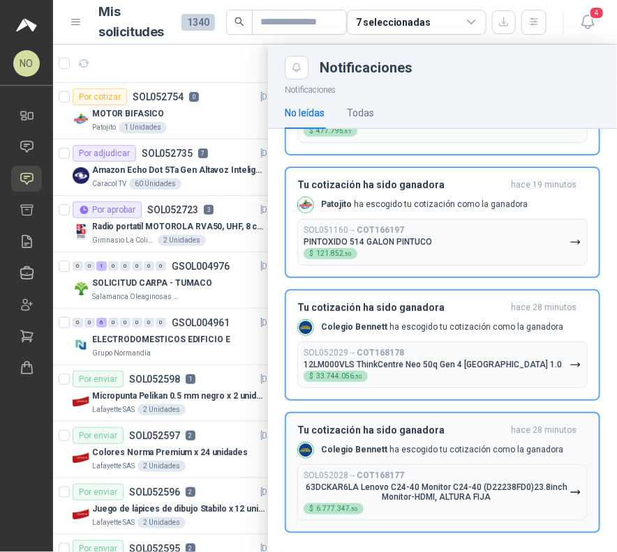
click at [444, 455] on div "Tu cotización ha sido ganadora hace 28 minutos Colegio [PERSON_NAME] ha escogid…" at bounding box center [442, 473] width 290 height 96
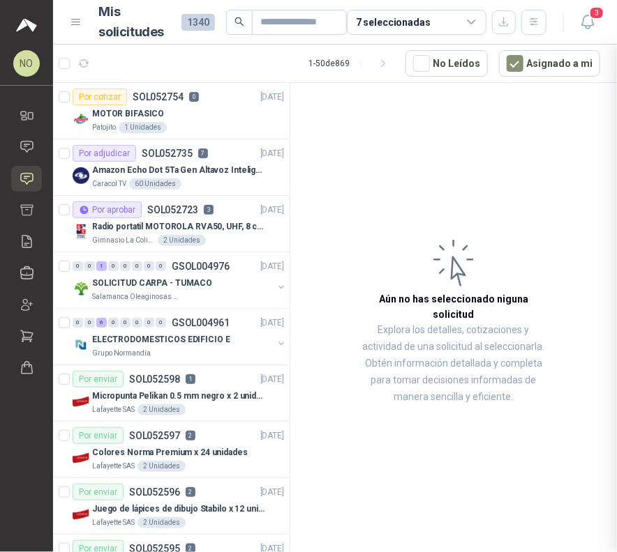
scroll to position [0, 0]
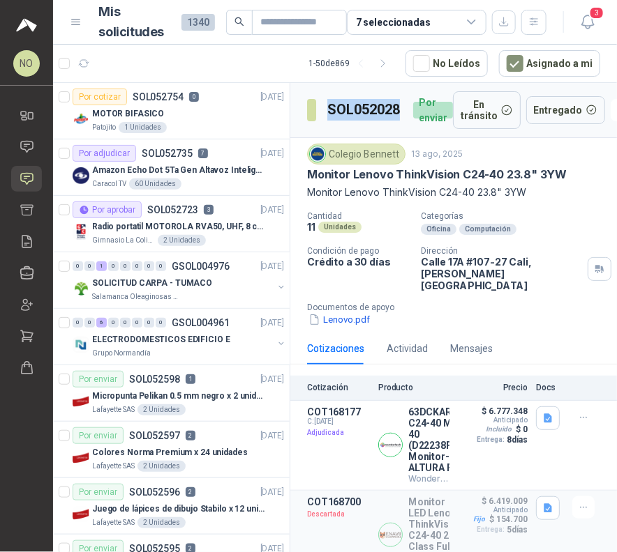
drag, startPoint x: 326, startPoint y: 109, endPoint x: 408, endPoint y: 109, distance: 82.3
click at [408, 109] on div "SOL052028 Por enviar" at bounding box center [380, 110] width 146 height 38
copy h3 "SOL052028"
drag, startPoint x: 326, startPoint y: 153, endPoint x: 398, endPoint y: 154, distance: 71.8
click at [398, 154] on div "Colegio Bennett" at bounding box center [356, 154] width 98 height 21
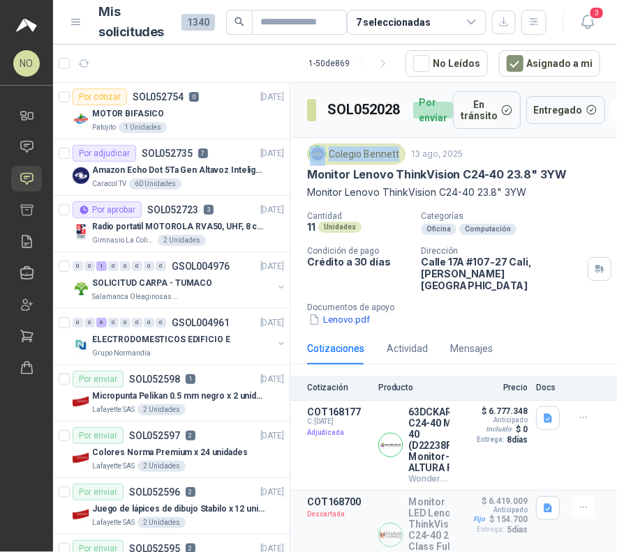
drag, startPoint x: 326, startPoint y: 151, endPoint x: 396, endPoint y: 151, distance: 69.7
click at [396, 151] on div "Colegio Bennett" at bounding box center [356, 154] width 98 height 21
copy div "Colegio Bennett"
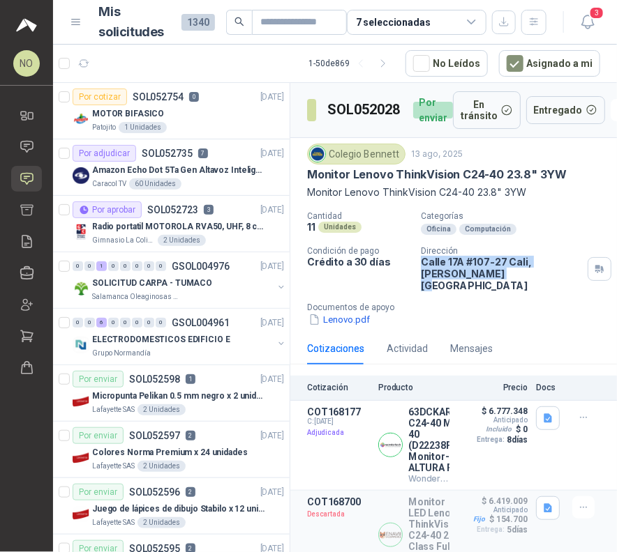
drag, startPoint x: 418, startPoint y: 262, endPoint x: 454, endPoint y: 271, distance: 36.7
click at [454, 271] on p "[STREET_ADDRESS][PERSON_NAME]" at bounding box center [501, 274] width 161 height 36
copy p "[STREET_ADDRESS][PERSON_NAME]"
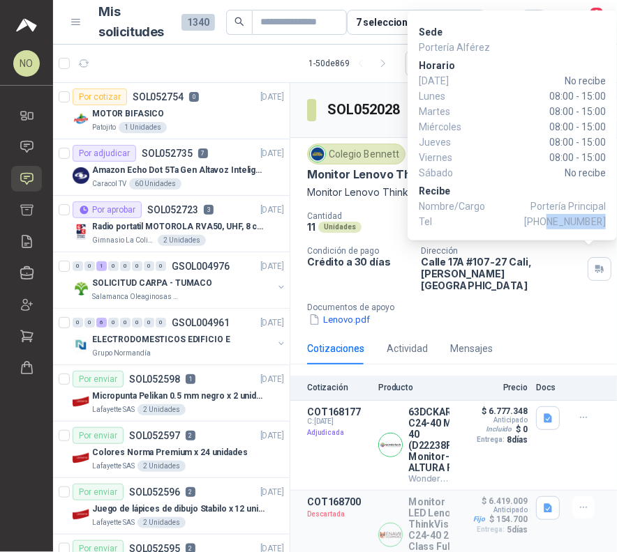
drag, startPoint x: 552, startPoint y: 222, endPoint x: 605, endPoint y: 222, distance: 53.0
click at [605, 222] on span "[PHONE_NUMBER]" at bounding box center [565, 221] width 82 height 15
copy span "3001398688"
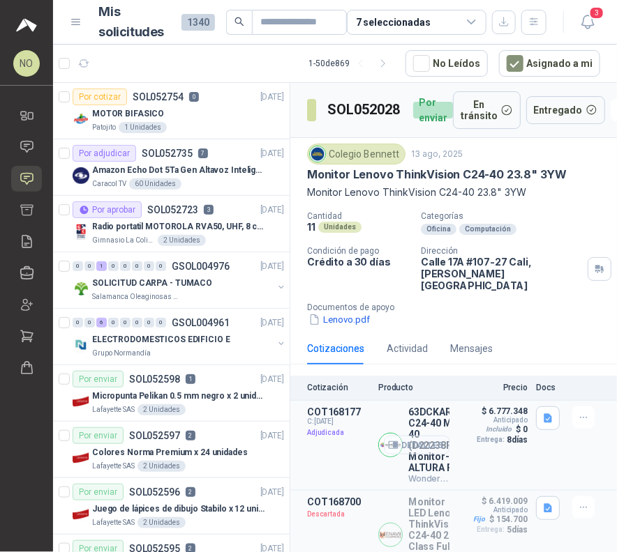
click at [402, 436] on button "Detalles" at bounding box center [417, 445] width 66 height 19
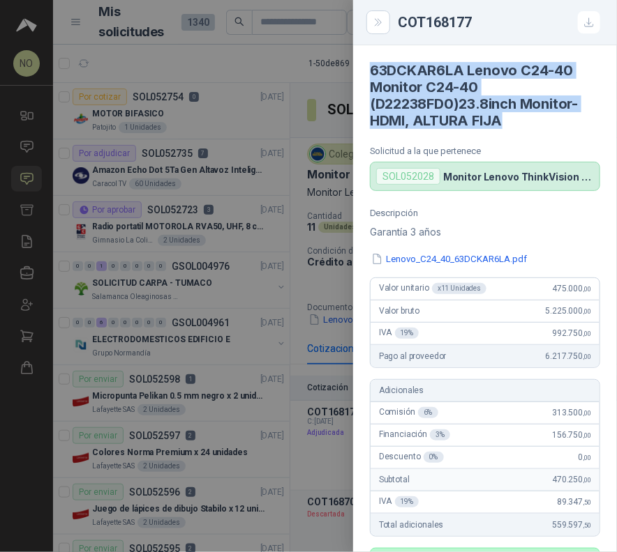
drag, startPoint x: 372, startPoint y: 70, endPoint x: 511, endPoint y: 121, distance: 147.4
click at [511, 121] on h4 "63DCKAR6LA Lenovo C24-40 Monitor C24-40 (D22238FD0)23.8inch Monitor-HDMI, ALTUR…" at bounding box center [485, 95] width 230 height 67
click at [511, 128] on h4 "63DCKAR6LA Lenovo C24-40 Monitor C24-40 (D22238FD0)23.8inch Monitor-HDMI, ALTUR…" at bounding box center [485, 95] width 230 height 67
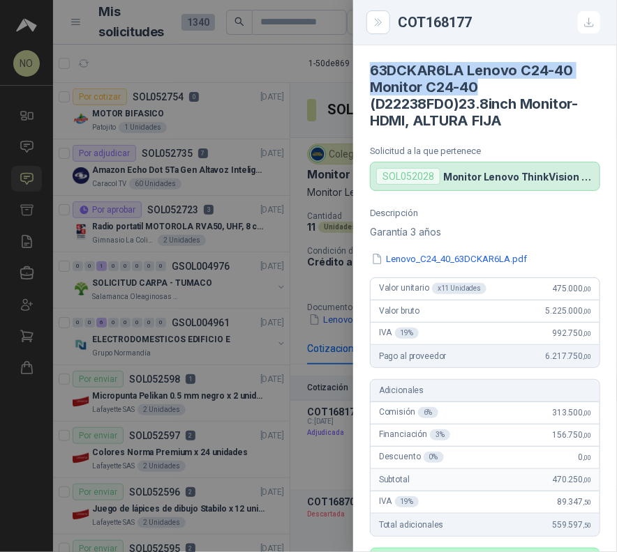
drag, startPoint x: 372, startPoint y: 65, endPoint x: 484, endPoint y: 82, distance: 113.5
click at [484, 82] on h4 "63DCKAR6LA Lenovo C24-40 Monitor C24-40 (D22238FD0)23.8inch Monitor-HDMI, ALTUR…" at bounding box center [485, 95] width 230 height 67
copy h4 "63DCKAR6LA Lenovo C24-40 Monitor C24-40"
click at [303, 202] on div at bounding box center [308, 276] width 617 height 552
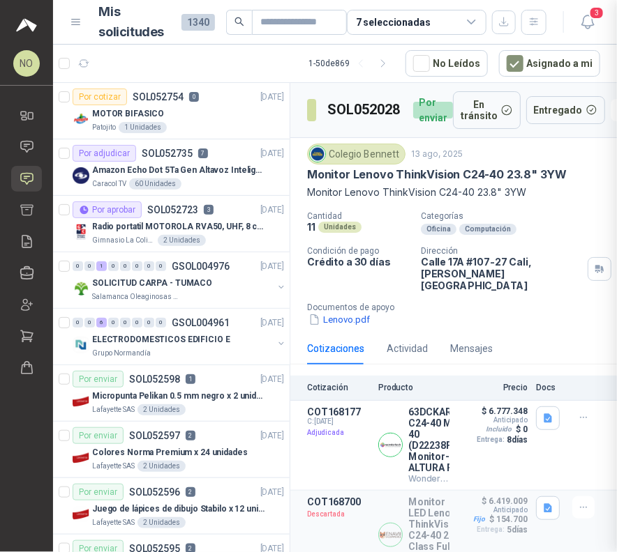
scroll to position [435, 0]
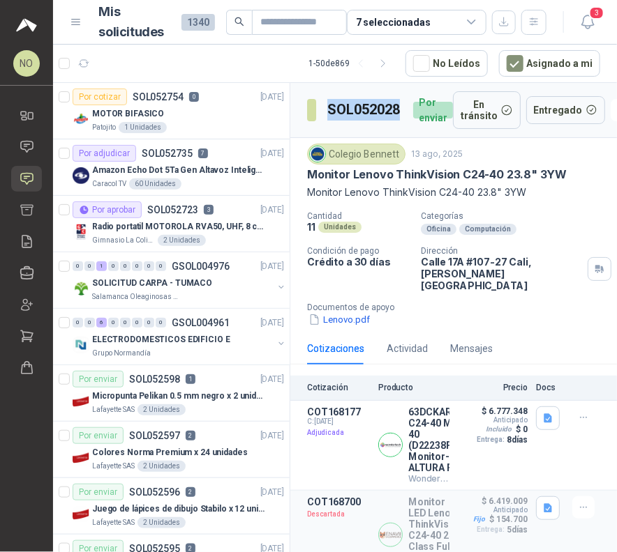
drag, startPoint x: 328, startPoint y: 107, endPoint x: 399, endPoint y: 107, distance: 71.1
click at [399, 107] on h3 "SOL052028" at bounding box center [364, 110] width 75 height 22
copy h3 "SOL052028"
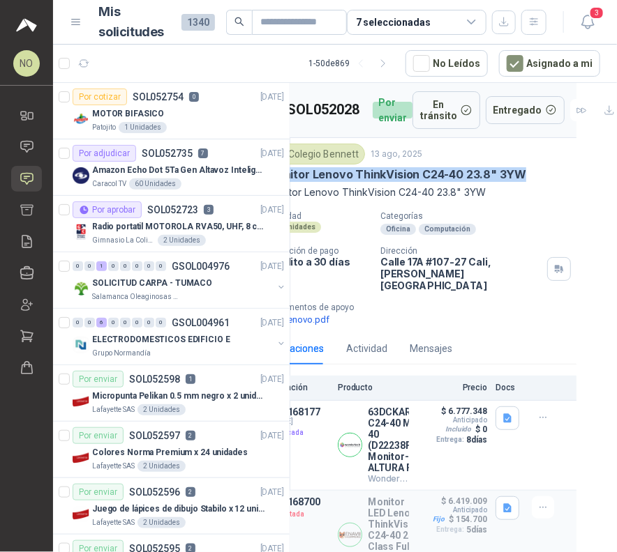
scroll to position [0, 45]
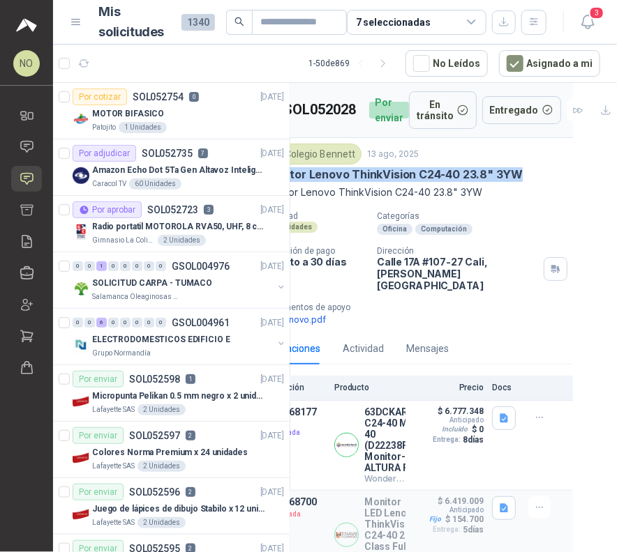
drag, startPoint x: 305, startPoint y: 173, endPoint x: 520, endPoint y: 172, distance: 214.1
click at [520, 172] on div "Colegio [PERSON_NAME] [DATE] Monitor Lenovo ThinkVision C24-40 23.8" 3YW Monit…" at bounding box center [409, 235] width 326 height 195
copy p "Monitor Lenovo ThinkVision C24-40 23.8" 3YW"
click at [586, 24] on icon "button" at bounding box center [587, 21] width 17 height 17
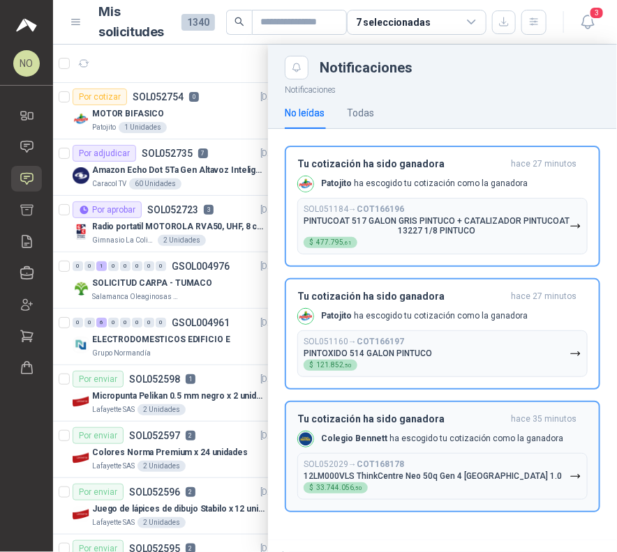
click at [443, 433] on p "Colegio [PERSON_NAME] ha escogido tu cotización como la ganadora" at bounding box center [442, 439] width 242 height 12
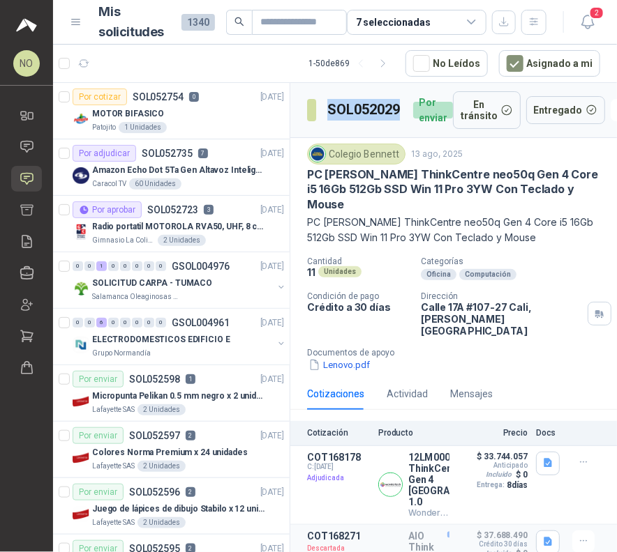
drag, startPoint x: 326, startPoint y: 105, endPoint x: 402, endPoint y: 109, distance: 75.5
click at [402, 109] on h3 "SOL052029" at bounding box center [364, 110] width 75 height 22
copy h3 "SOL052029"
click at [411, 476] on button "Detalles" at bounding box center [417, 485] width 66 height 19
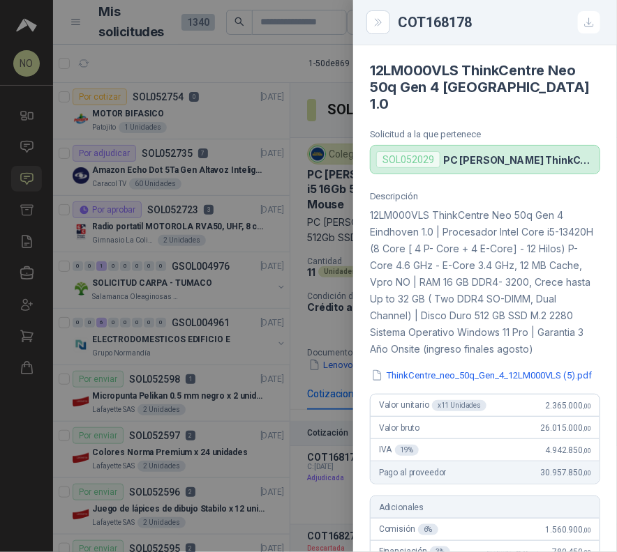
click at [340, 292] on div at bounding box center [308, 276] width 617 height 552
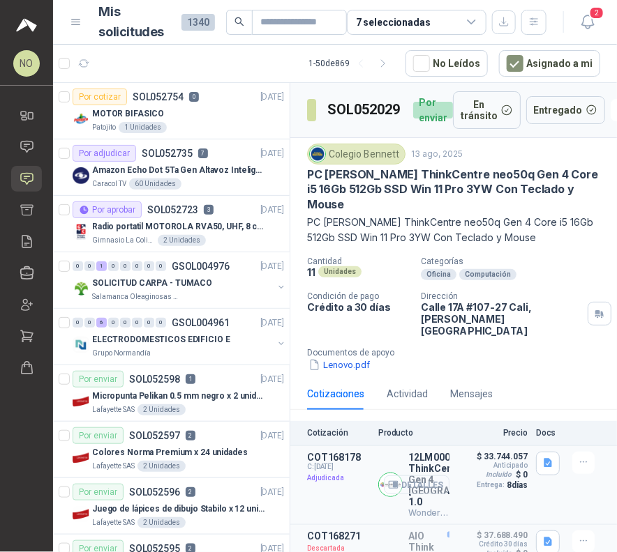
click at [420, 476] on button "Detalles" at bounding box center [417, 485] width 66 height 19
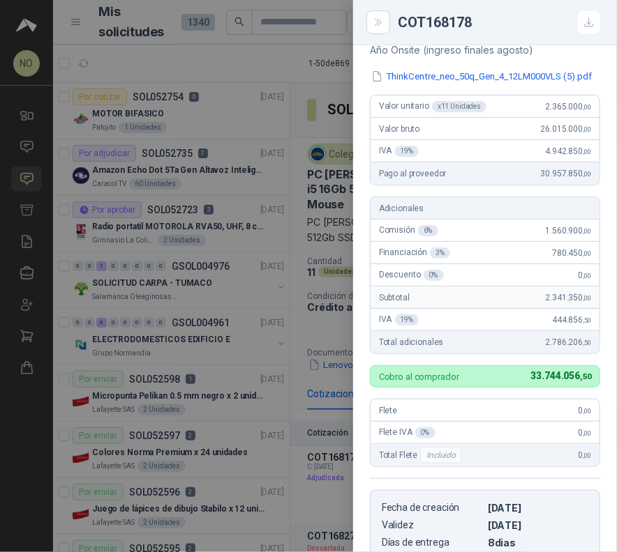
scroll to position [0, 0]
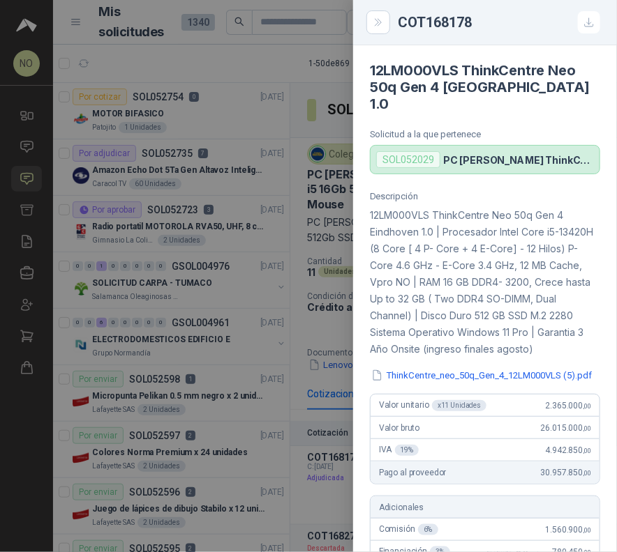
click at [321, 303] on div at bounding box center [308, 276] width 617 height 552
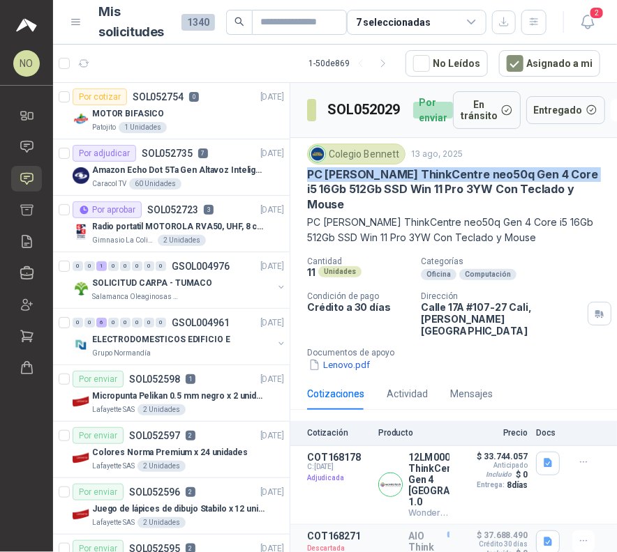
drag, startPoint x: 308, startPoint y: 176, endPoint x: 580, endPoint y: 177, distance: 271.3
click at [580, 177] on p "PC [PERSON_NAME] ThinkCentre neo50q Gen 4 Core i5 16Gb 512Gb SSD Win 11 Pro 3YW…" at bounding box center [453, 189] width 293 height 45
copy p "PC [PERSON_NAME] ThinkCentre neo50q Gen 4 Core i5 16Gb"
click at [411, 476] on button "Detalles" at bounding box center [417, 485] width 66 height 19
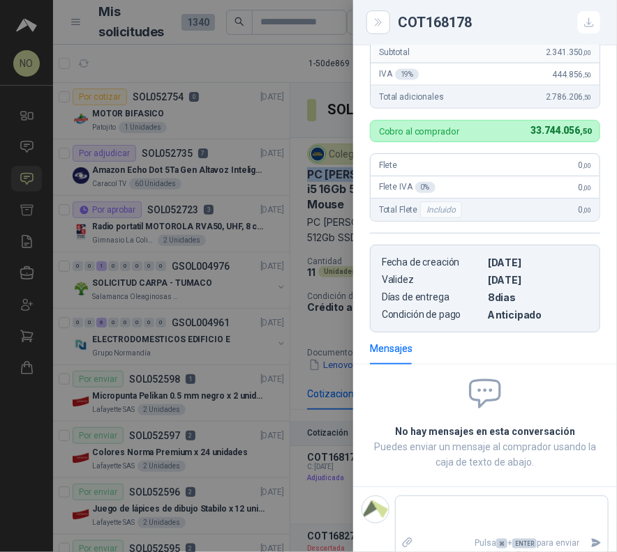
scroll to position [0, 0]
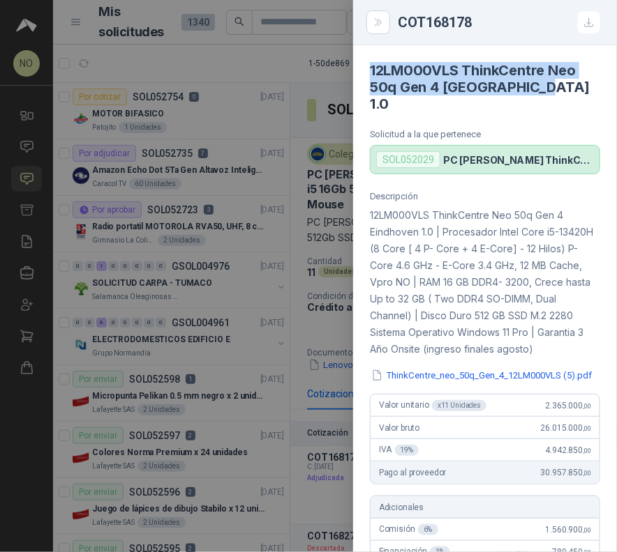
drag, startPoint x: 370, startPoint y: 73, endPoint x: 539, endPoint y: 100, distance: 171.0
click at [539, 100] on article "12LM000VLS ThinkCentre Neo 50q Gen 4 Eindhoven 1.0 Solicitud a la que pertenece…" at bounding box center [485, 109] width 264 height 129
click at [303, 167] on div at bounding box center [308, 276] width 617 height 552
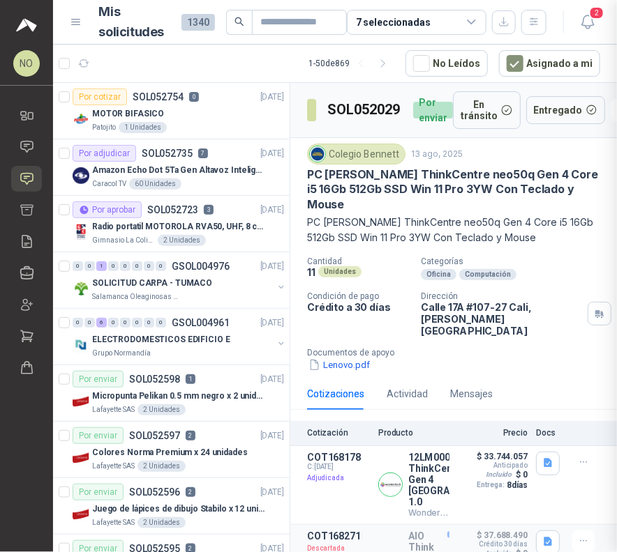
scroll to position [545, 0]
click at [391, 476] on button "Detalles" at bounding box center [417, 485] width 66 height 19
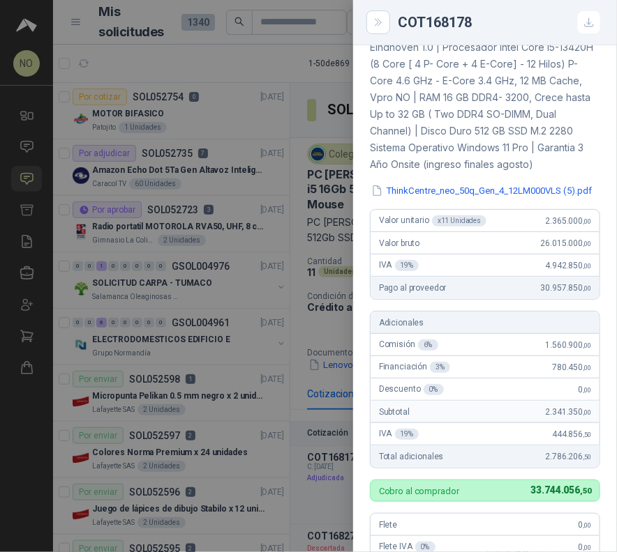
scroll to position [0, 0]
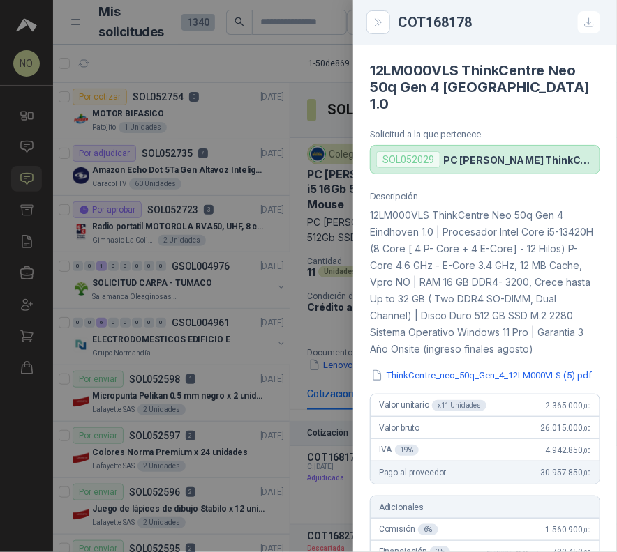
click at [292, 279] on div at bounding box center [308, 276] width 617 height 552
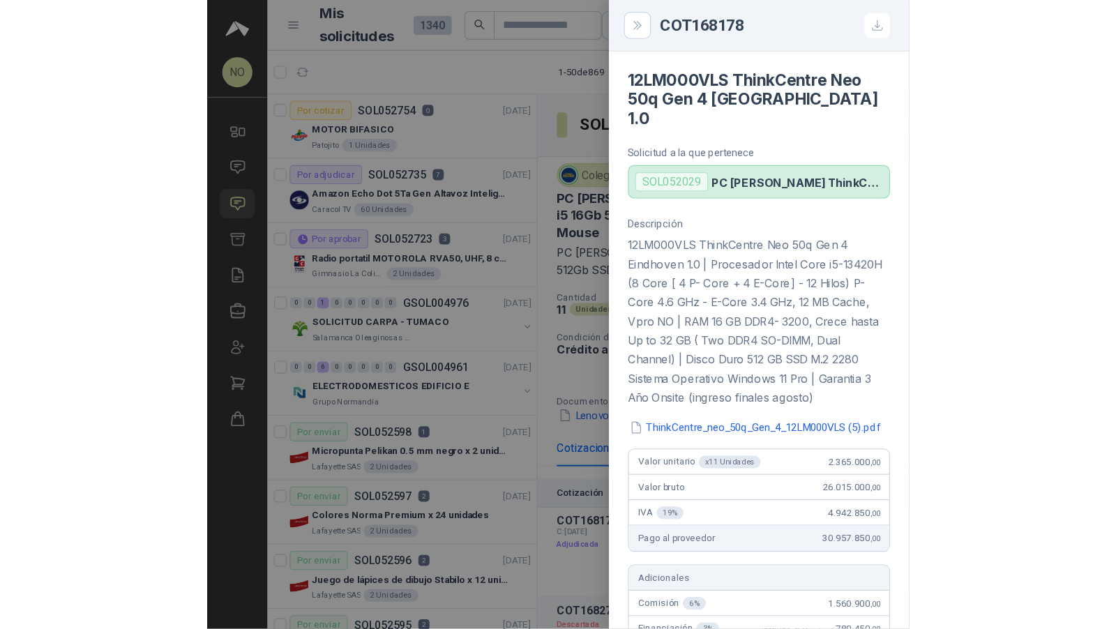
scroll to position [545, 0]
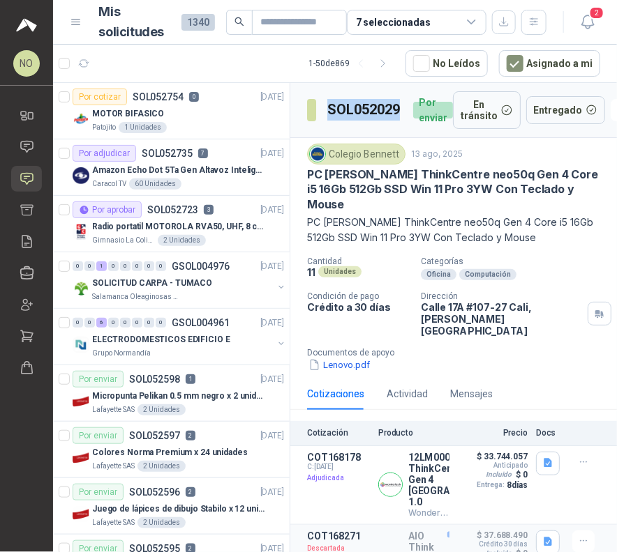
drag, startPoint x: 329, startPoint y: 108, endPoint x: 405, endPoint y: 110, distance: 76.0
click at [405, 110] on div "SOL052029 Por enviar" at bounding box center [380, 110] width 146 height 38
copy h3 "SOL052029"
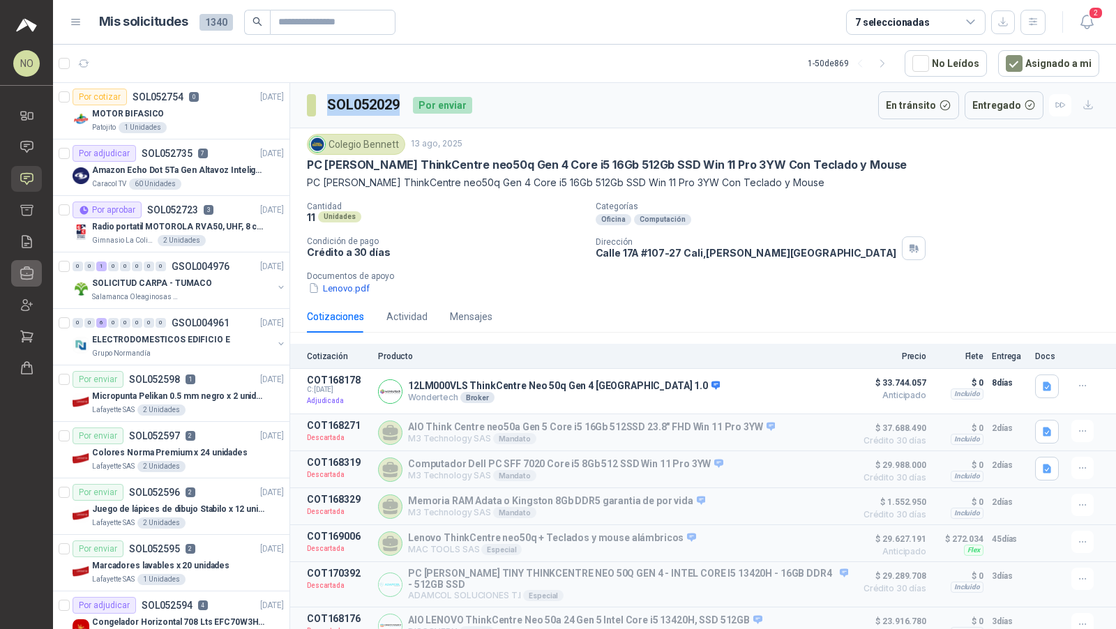
click at [23, 269] on icon at bounding box center [27, 273] width 13 height 13
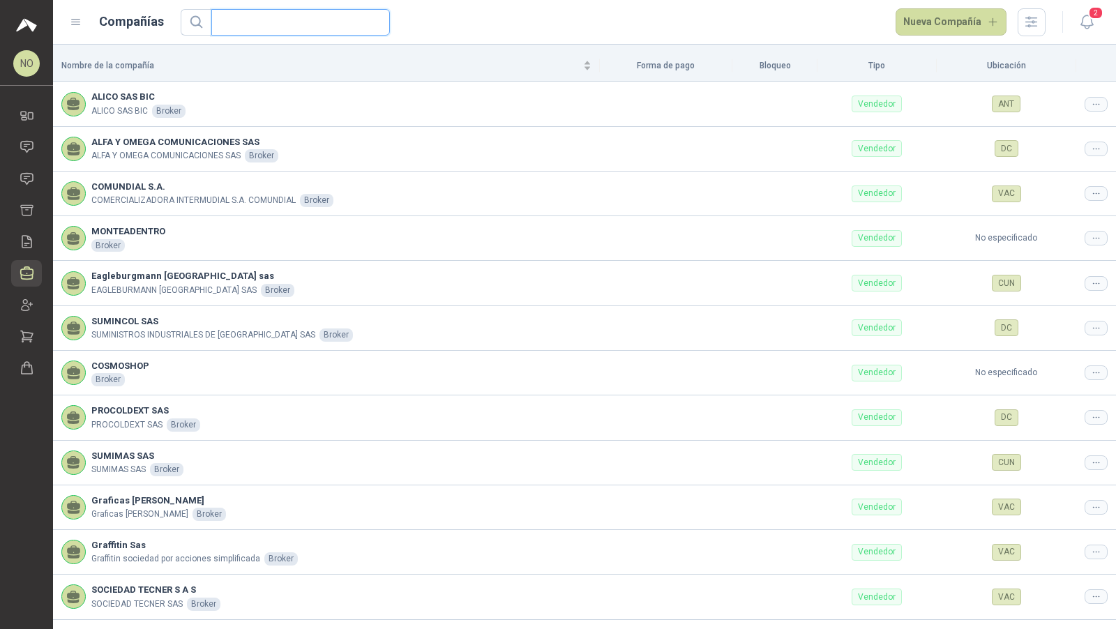
click at [306, 18] on input "text" at bounding box center [295, 22] width 151 height 25
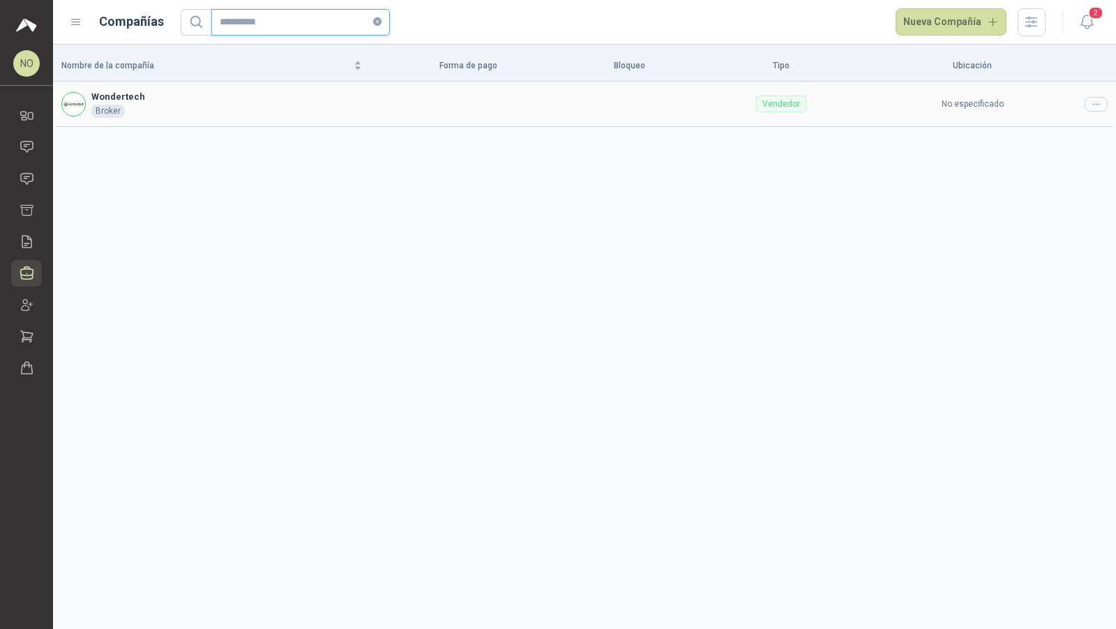
type input "**********"
click at [1098, 109] on div at bounding box center [1096, 104] width 23 height 15
click at [1069, 131] on span "Editar compañía" at bounding box center [1061, 127] width 72 height 15
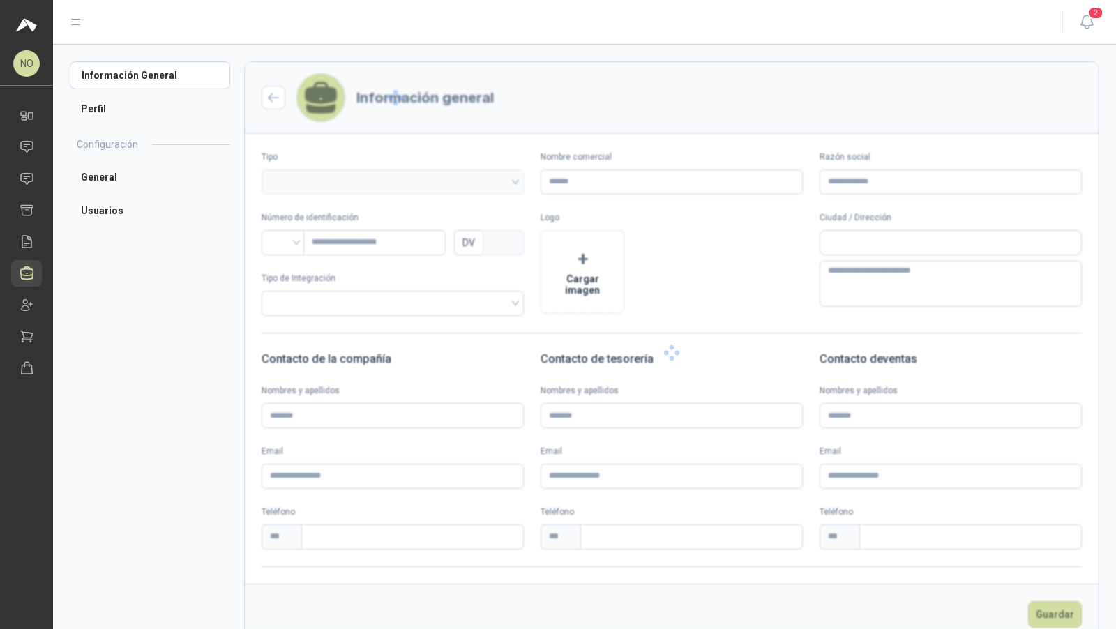
type input "**********"
type input "*****"
type input "*"
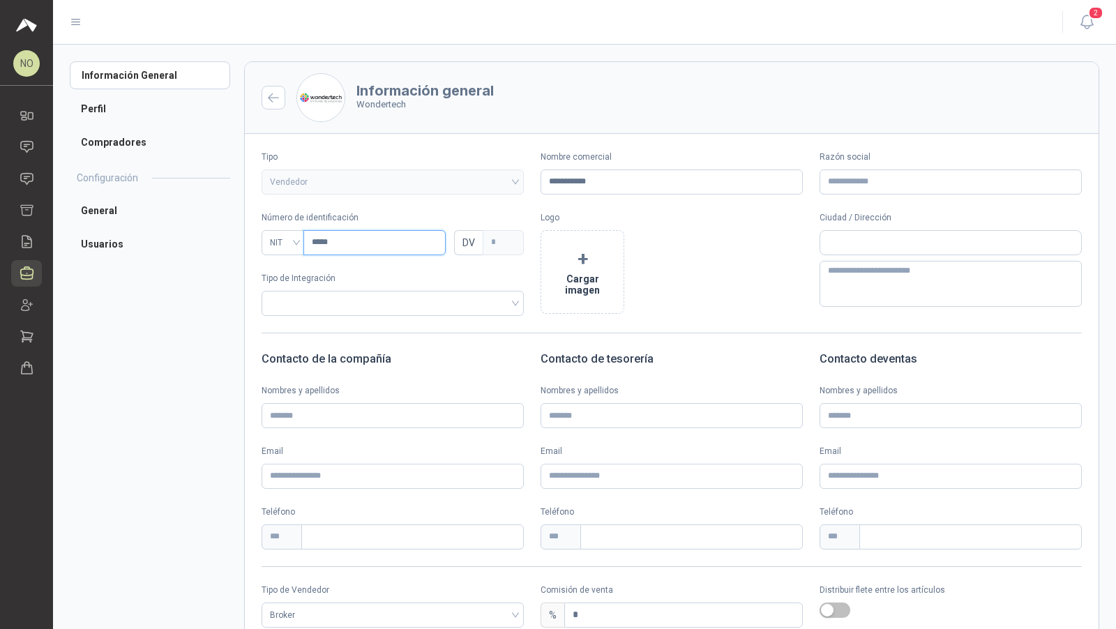
click at [354, 250] on input "*****" at bounding box center [374, 242] width 142 height 25
type input "*"
paste input "*********"
type input "*********"
type input "*"
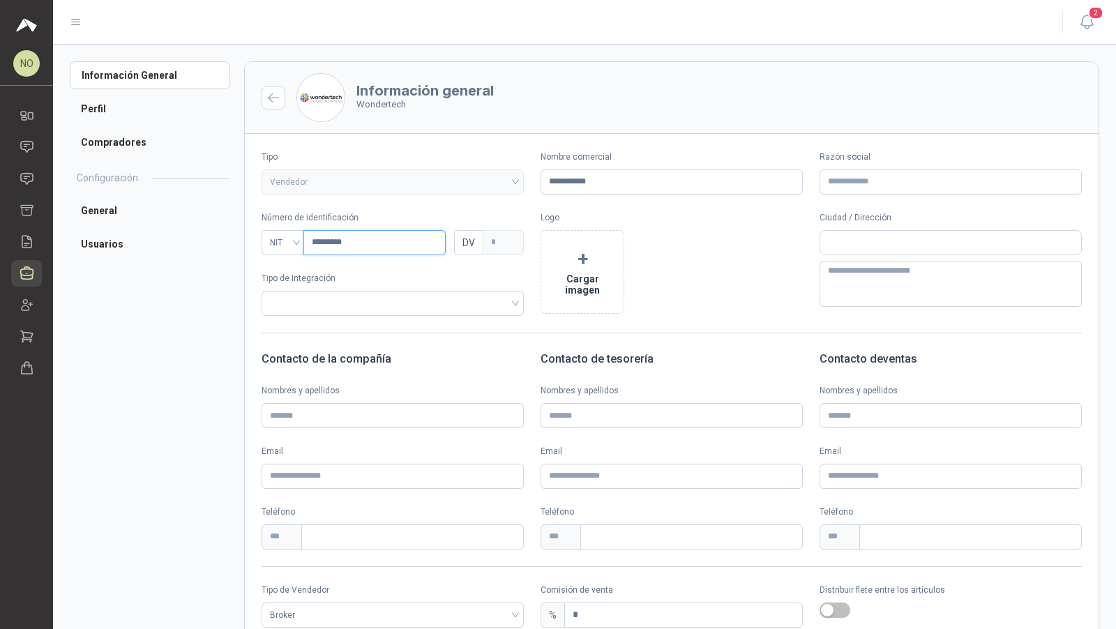
type input "*********"
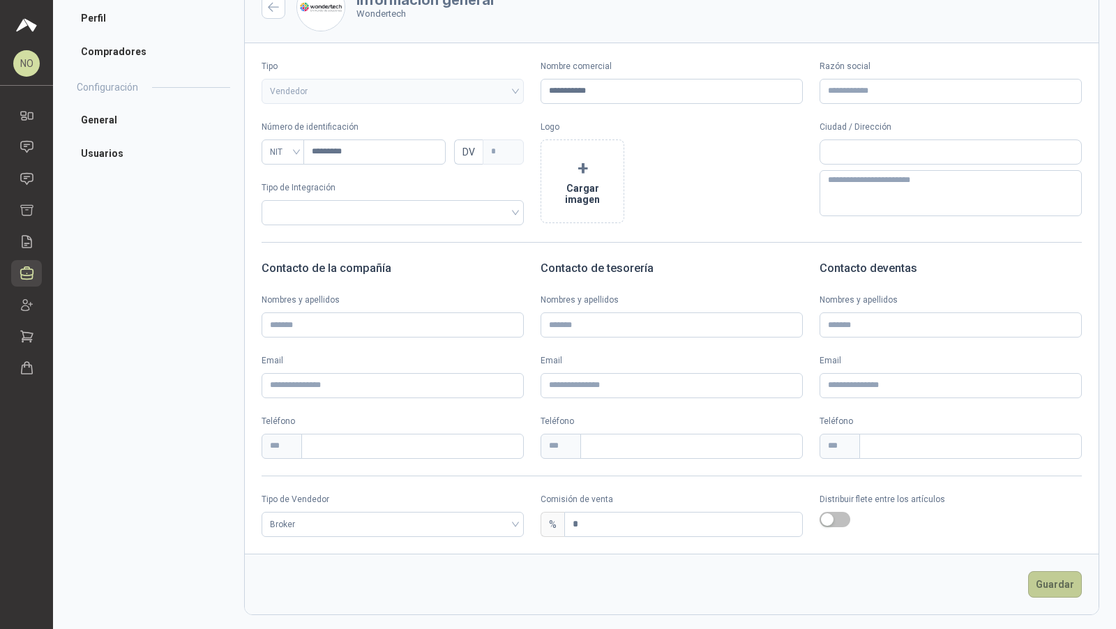
click at [1050, 575] on button "Guardar" at bounding box center [1055, 584] width 54 height 27
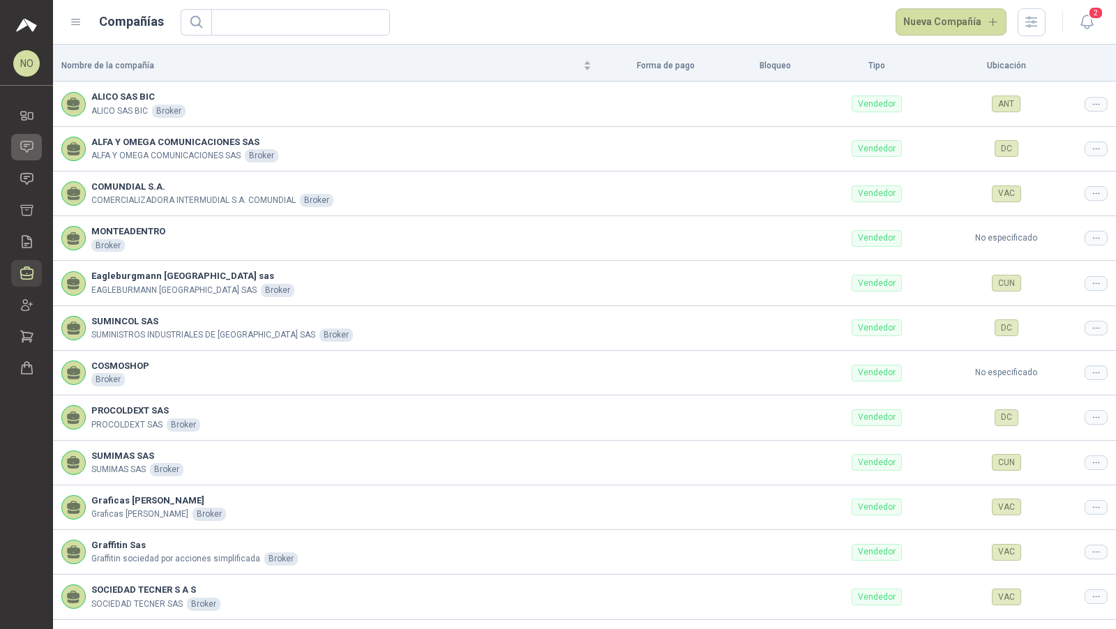
click at [36, 141] on link "Chat" at bounding box center [26, 147] width 31 height 26
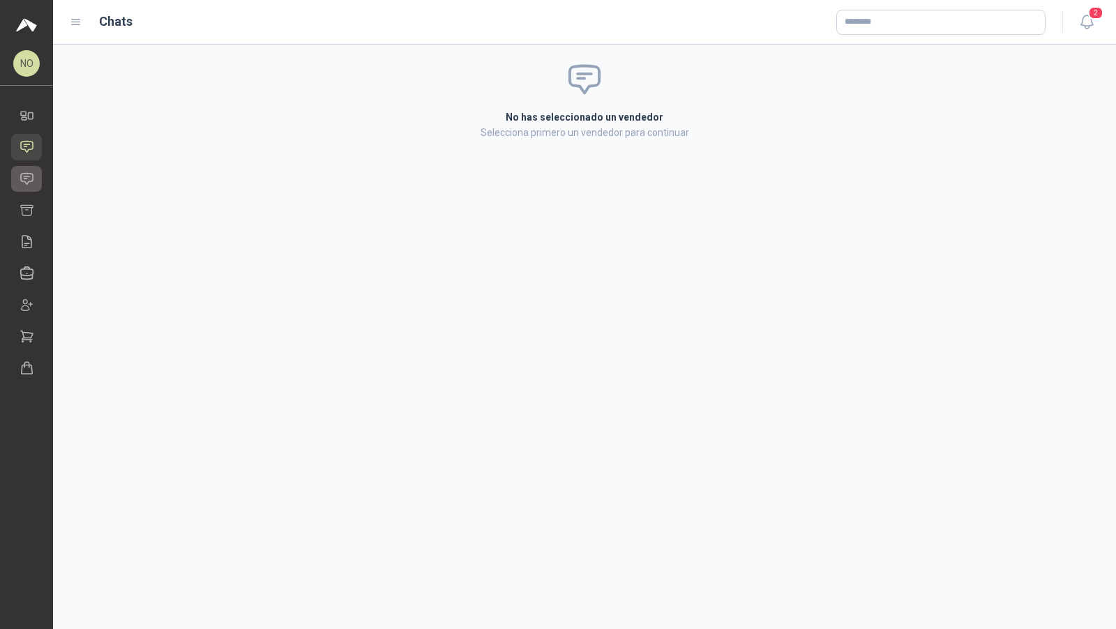
click at [24, 169] on link "Solicitudes" at bounding box center [26, 179] width 31 height 26
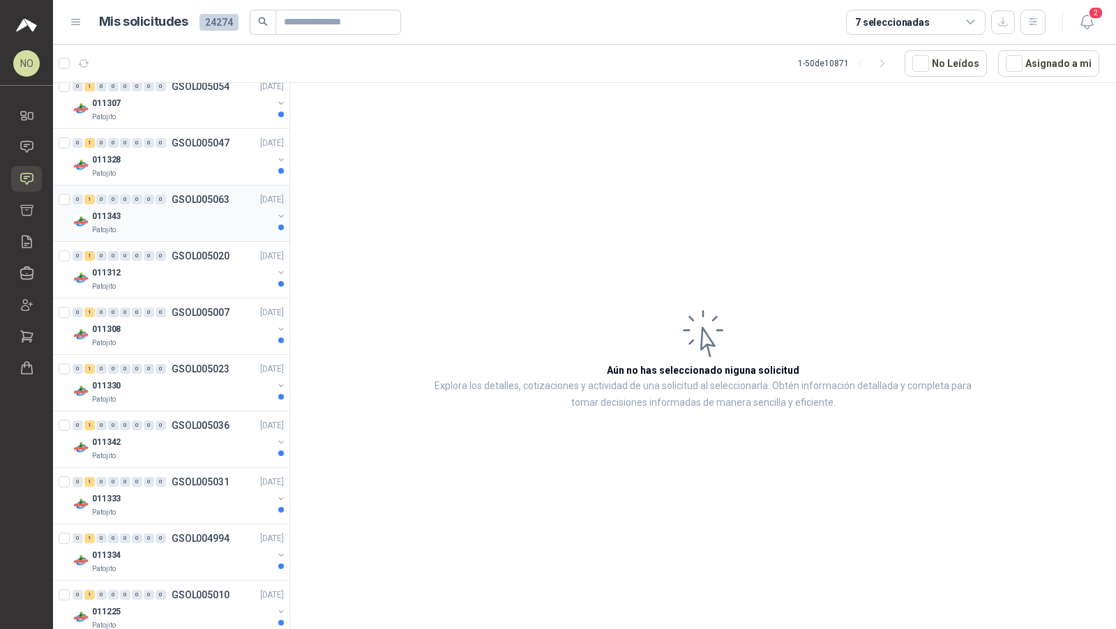
scroll to position [1138, 0]
click at [91, 194] on div "0 1 0 0 0 0 0 0 GSOL005063 [DATE]" at bounding box center [180, 202] width 214 height 17
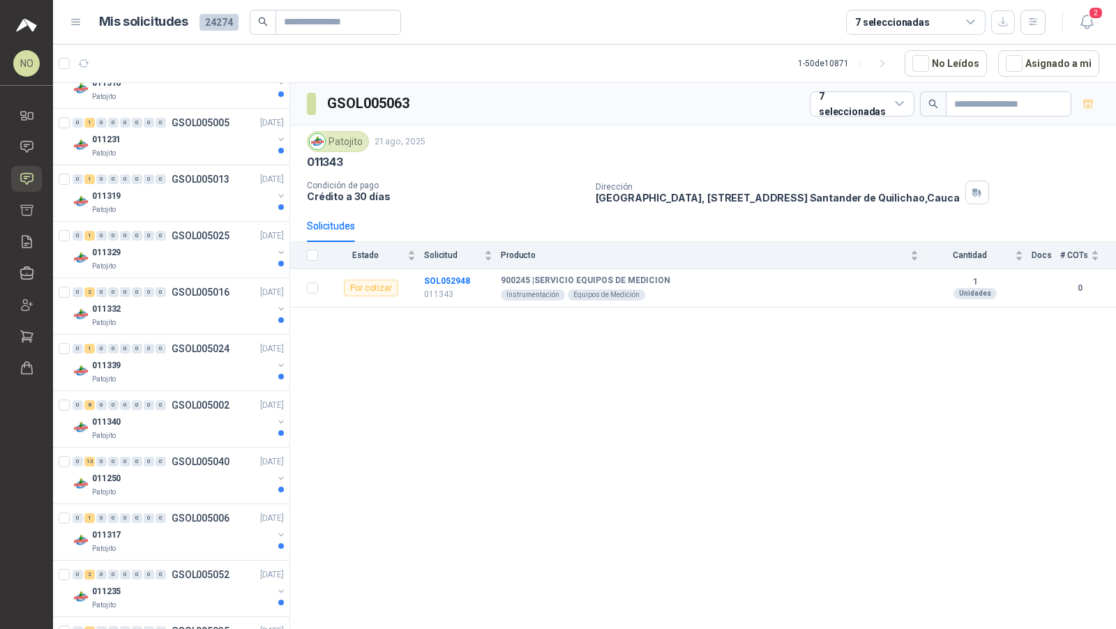
scroll to position [2276, 0]
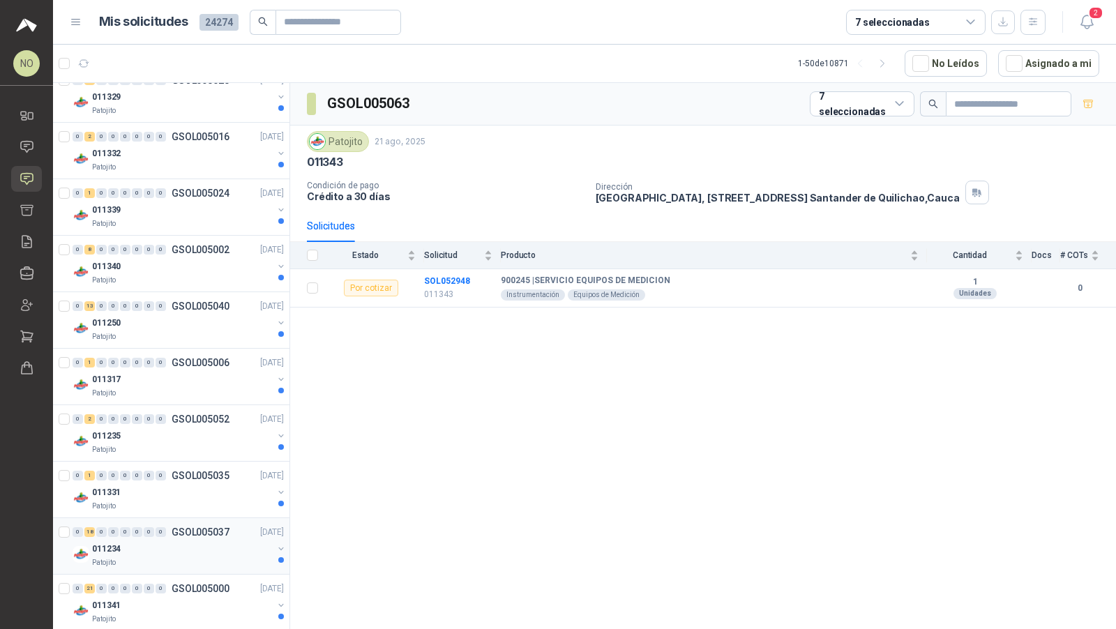
click at [144, 541] on div "011234" at bounding box center [182, 549] width 181 height 17
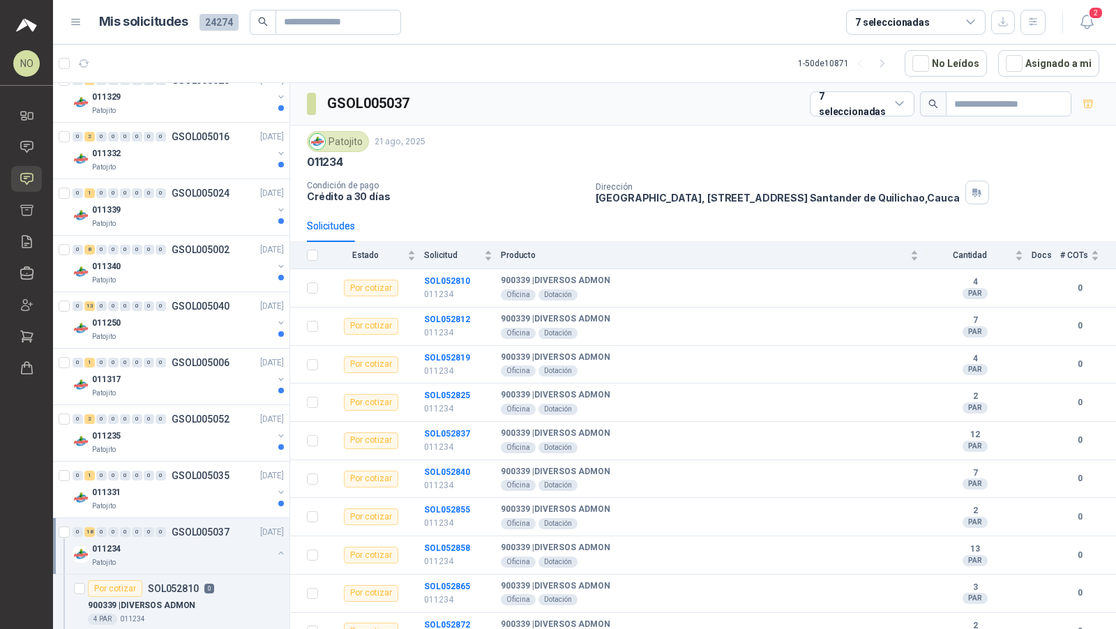
click at [144, 541] on div "011234" at bounding box center [182, 549] width 181 height 17
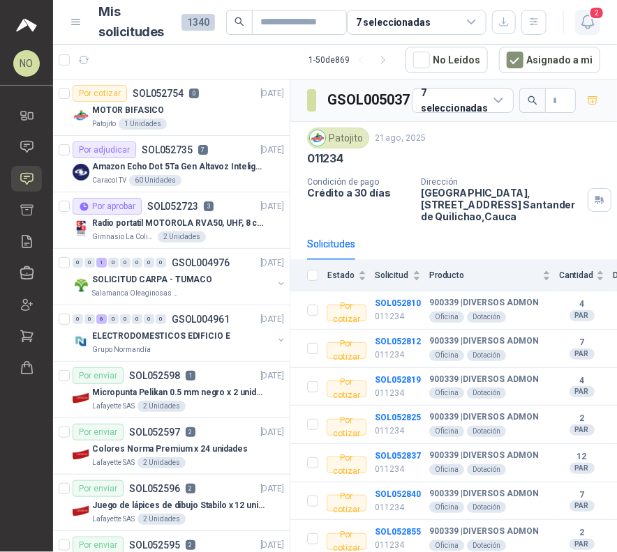
click at [587, 15] on icon "button" at bounding box center [587, 21] width 12 height 13
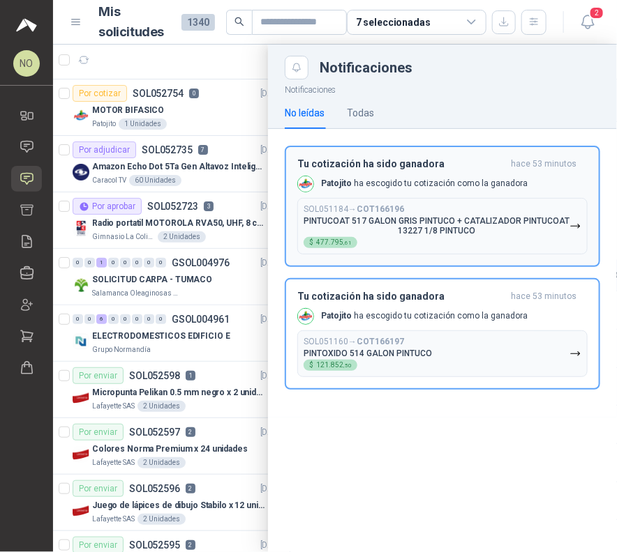
click at [506, 213] on div "SOL051184 → COT166196 PINTUCOAT 517 GALON GRIS PINTUCO + CATALIZADOR PINTUCOAT …" at bounding box center [436, 226] width 266 height 44
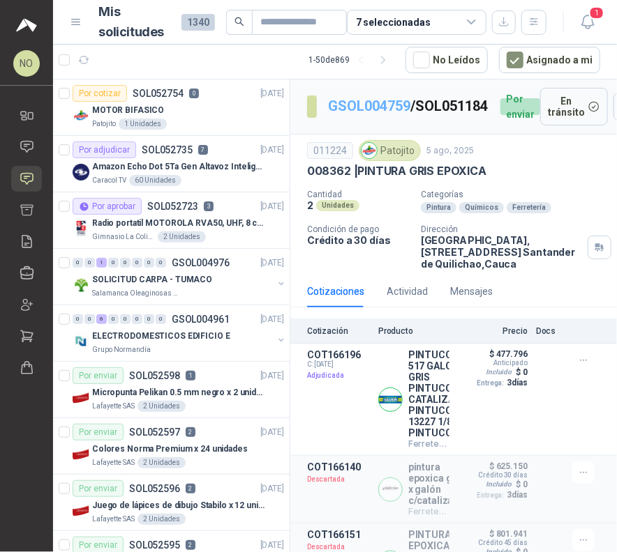
click at [381, 98] on link "GSOL004759" at bounding box center [369, 106] width 82 height 17
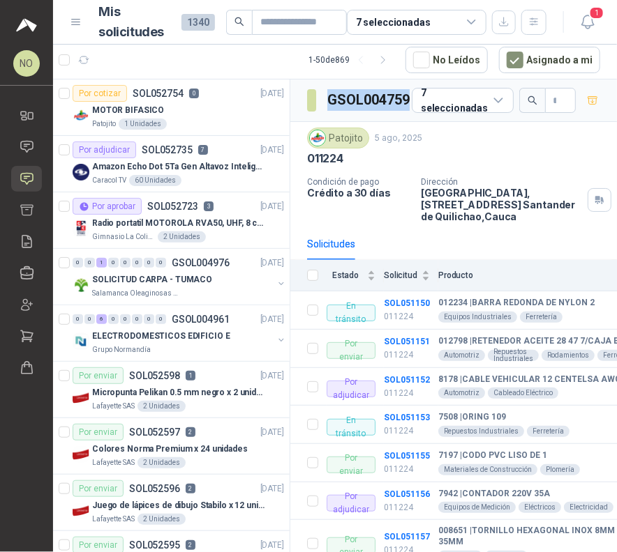
drag, startPoint x: 326, startPoint y: 100, endPoint x: 409, endPoint y: 101, distance: 83.0
click at [408, 101] on section "GSOL004759" at bounding box center [359, 100] width 105 height 22
click at [592, 27] on icon "button" at bounding box center [587, 21] width 17 height 17
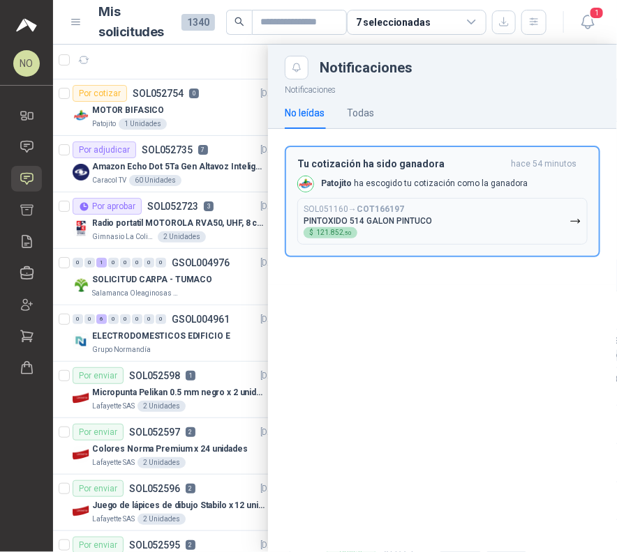
click at [512, 201] on button "SOL051160 → COT166197 PINTOXIDO 514 GALON PINTUCO $ 121.852 ,50" at bounding box center [442, 221] width 290 height 47
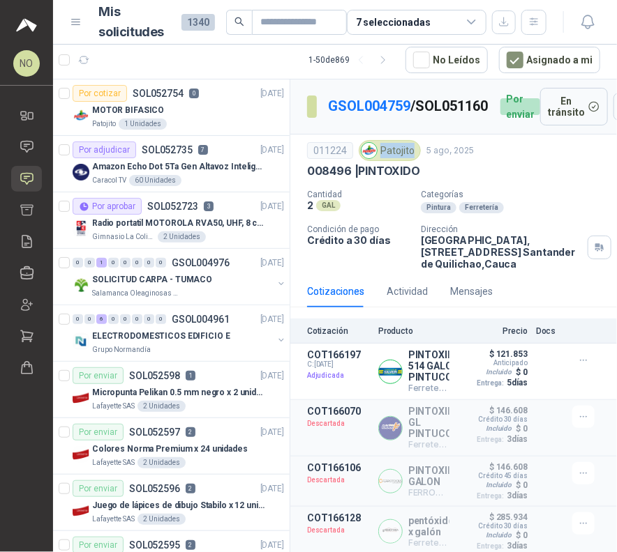
drag, startPoint x: 379, startPoint y: 153, endPoint x: 409, endPoint y: 153, distance: 30.7
click at [409, 153] on div "Patojito" at bounding box center [389, 150] width 62 height 21
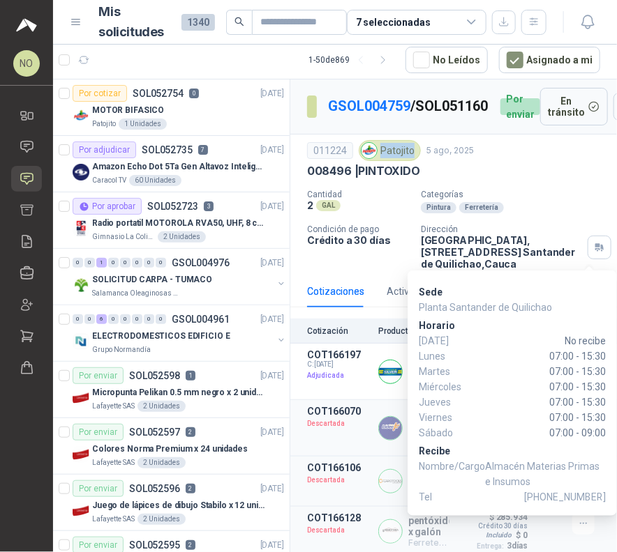
drag, startPoint x: 552, startPoint y: 499, endPoint x: 605, endPoint y: 497, distance: 52.3
click at [605, 497] on div "Sede Planta Santander de [PERSON_NAME][DATE] No recibe [DATE] 07:00 - 15:30 [DA…" at bounding box center [511, 393] width 209 height 245
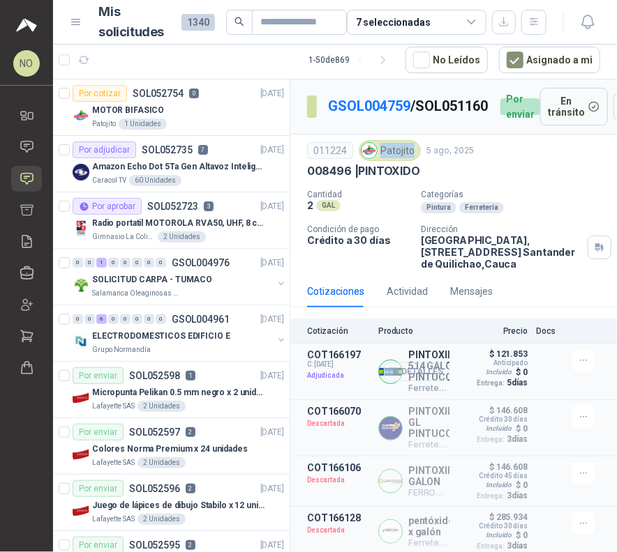
click at [414, 381] on button "Detalles" at bounding box center [417, 372] width 66 height 19
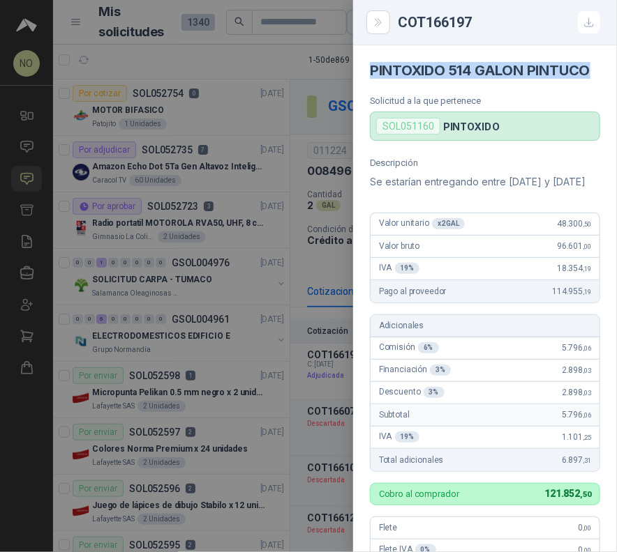
drag, startPoint x: 364, startPoint y: 68, endPoint x: 447, endPoint y: 81, distance: 83.9
click at [447, 81] on article "PINTOXIDO 514 GALON PINTUCO Solicitud a la que pertenece SOL051160 PINTOXIDO" at bounding box center [485, 93] width 264 height 96
click at [391, 135] on div "SOL051160" at bounding box center [408, 126] width 64 height 17
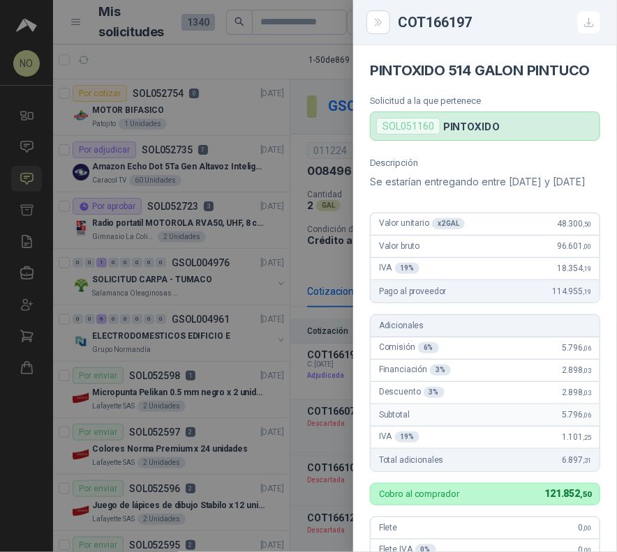
click at [332, 122] on div at bounding box center [308, 276] width 617 height 552
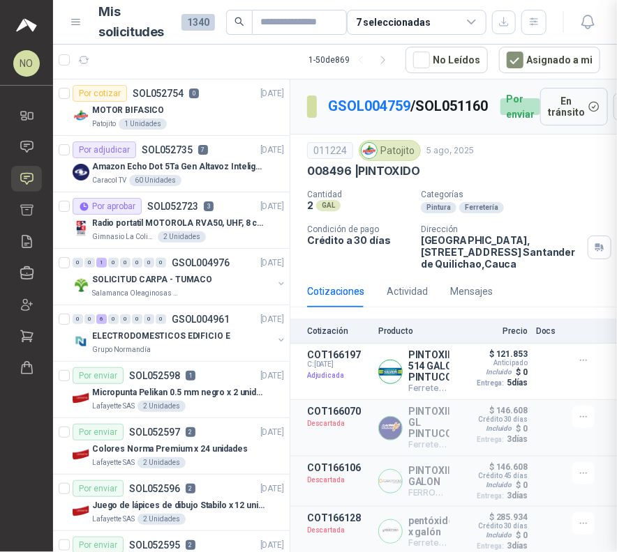
scroll to position [404, 0]
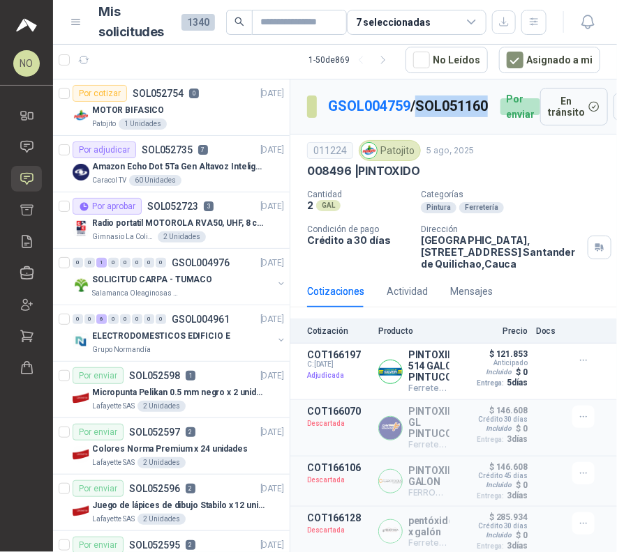
drag, startPoint x: 337, startPoint y: 119, endPoint x: 409, endPoint y: 122, distance: 71.9
click at [409, 117] on p "GSOL004759 / SOL051160" at bounding box center [408, 107] width 161 height 22
click at [584, 29] on icon "button" at bounding box center [587, 21] width 17 height 17
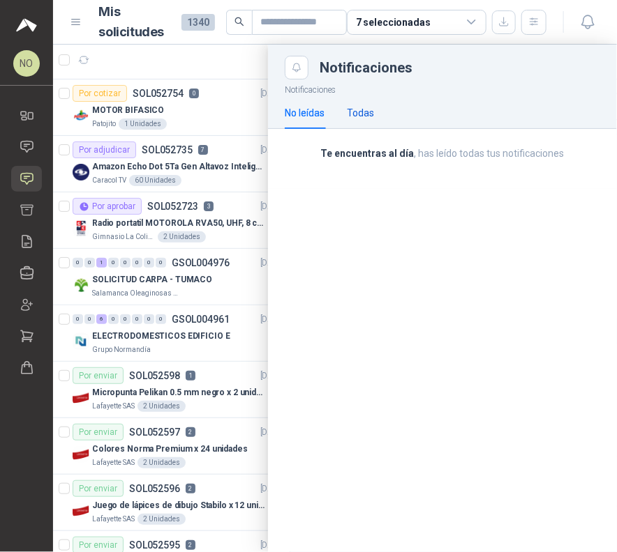
click at [361, 115] on div "Todas" at bounding box center [360, 112] width 27 height 15
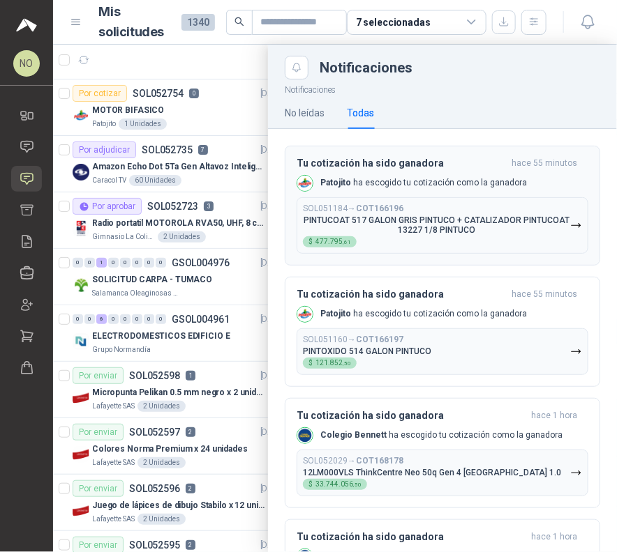
click at [453, 220] on p "PINTUCOAT 517 GALON GRIS PINTUCO + CATALIZADOR PINTUCOAT 13227 1/8 PINTUCO" at bounding box center [436, 226] width 267 height 20
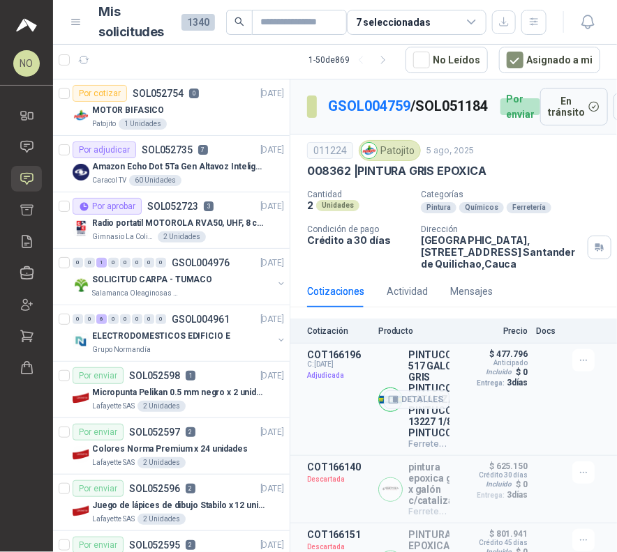
click at [421, 393] on div "Detalles" at bounding box center [417, 399] width 66 height 100
click at [420, 402] on button "Detalles" at bounding box center [417, 400] width 66 height 19
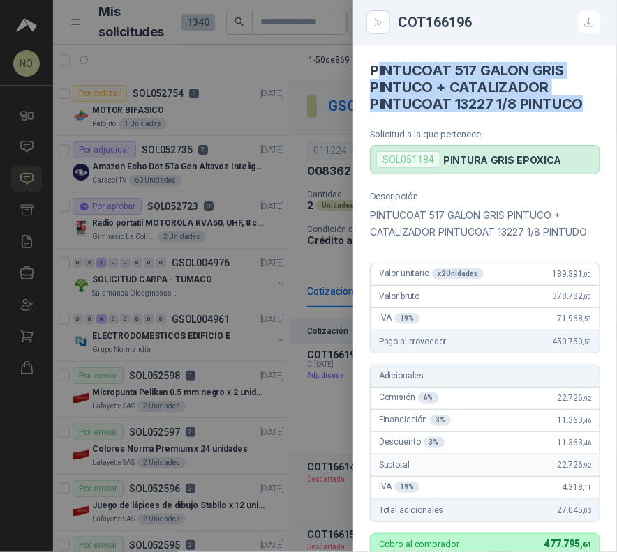
drag, startPoint x: 375, startPoint y: 65, endPoint x: 596, endPoint y: 104, distance: 224.5
click at [596, 104] on article "PINTUCOAT 517 GALON GRIS PINTUCO + CATALIZADOR PINTUCOAT 13227 1/8 PINTUCO Soli…" at bounding box center [485, 109] width 264 height 129
click at [595, 104] on article "PINTUCOAT 517 GALON GRIS PINTUCO + CATALIZADOR PINTUCOAT 13227 1/8 PINTUCO Soli…" at bounding box center [485, 109] width 264 height 129
drag, startPoint x: 370, startPoint y: 66, endPoint x: 584, endPoint y: 104, distance: 217.5
click at [584, 104] on h4 "PINTUCOAT 517 GALON GRIS PINTUCO + CATALIZADOR PINTUCOAT 13227 1/8 PINTUCO" at bounding box center [485, 87] width 230 height 50
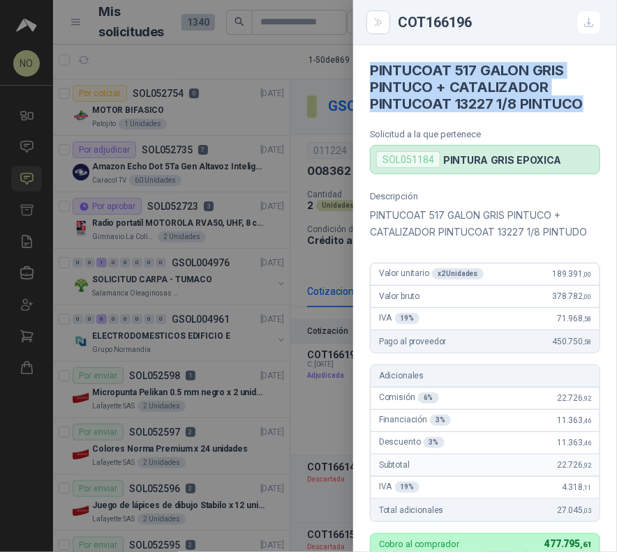
click at [85, 167] on div at bounding box center [308, 276] width 617 height 552
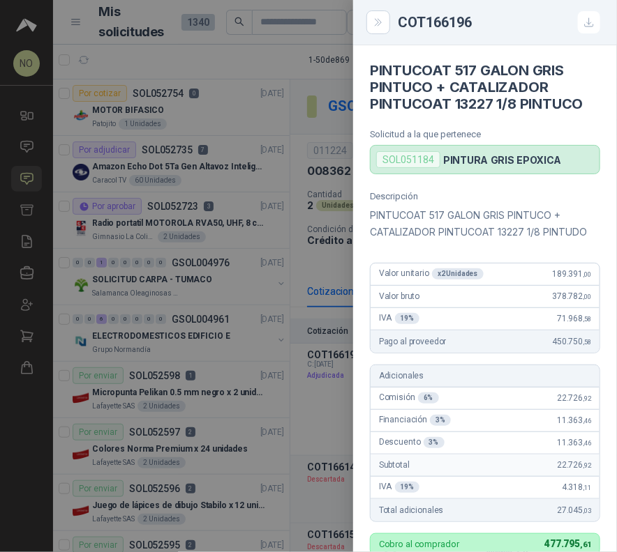
scroll to position [437, 0]
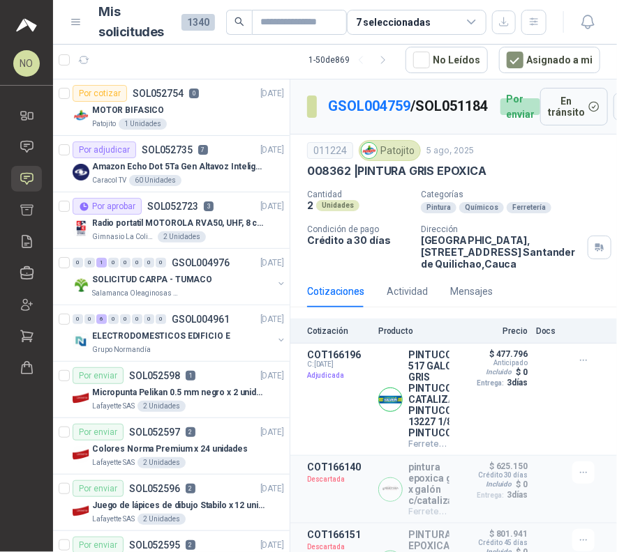
click at [15, 151] on link "Chat" at bounding box center [26, 147] width 31 height 26
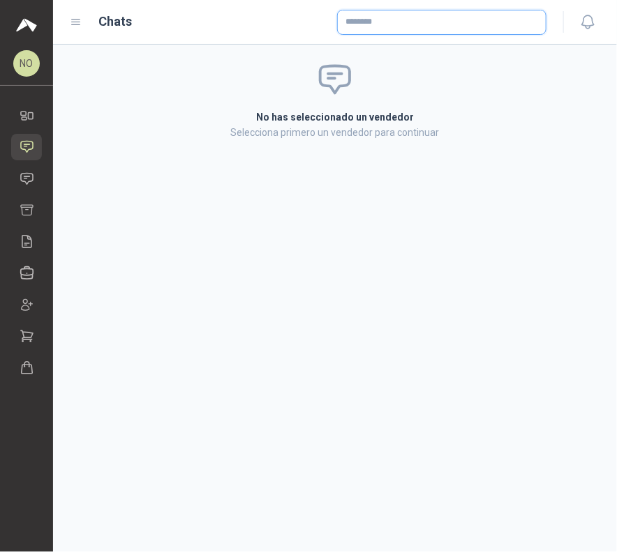
click at [514, 17] on input "text" at bounding box center [442, 22] width 208 height 24
type input "******"
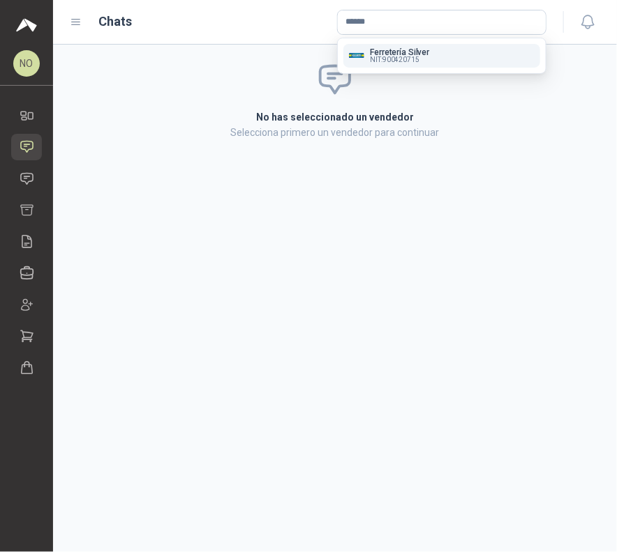
click at [416, 58] on span "NIT : 900420715" at bounding box center [395, 59] width 50 height 7
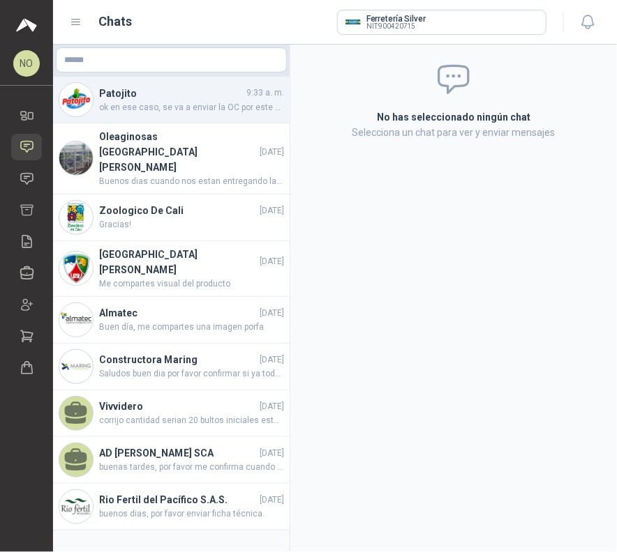
click at [201, 110] on span "ok en ese caso, se va a enviar la OC por este medio sin incluir el valor [PERSO…" at bounding box center [191, 107] width 185 height 13
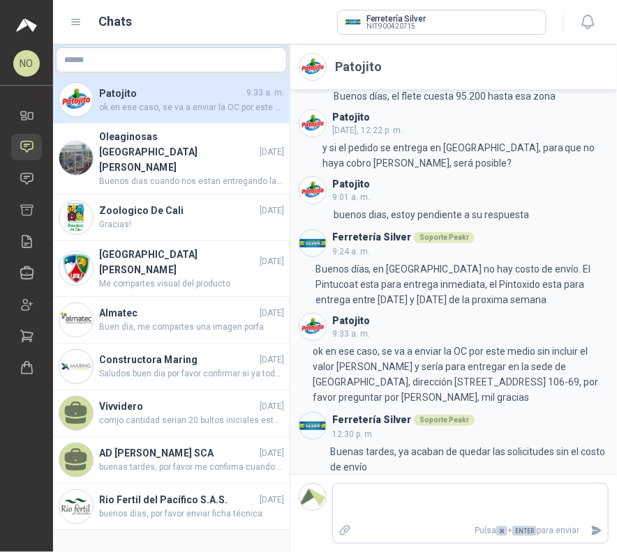
scroll to position [148, 0]
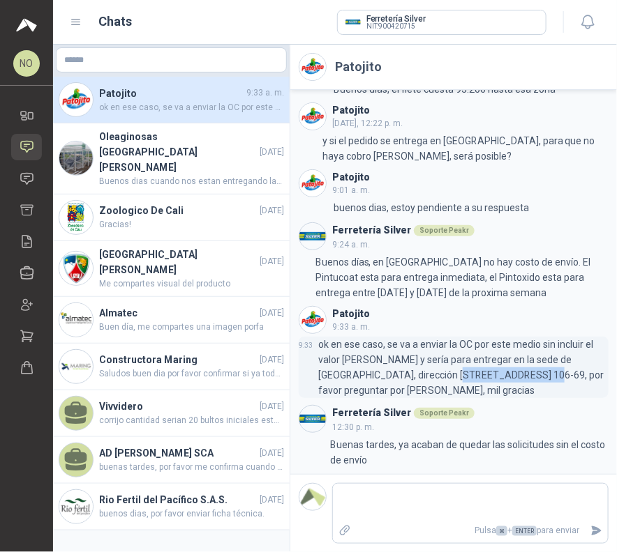
drag, startPoint x: 388, startPoint y: 375, endPoint x: 468, endPoint y: 375, distance: 80.2
click at [468, 375] on p "ok en ese caso, se va a enviar la OC por este medio sin incluir el valor [PERSO…" at bounding box center [463, 367] width 290 height 61
drag, startPoint x: 319, startPoint y: 390, endPoint x: 381, endPoint y: 391, distance: 62.1
click at [381, 391] on p "ok en ese caso, se va a enviar la OC por este medio sin incluir el valor [PERSO…" at bounding box center [463, 367] width 290 height 61
drag, startPoint x: 529, startPoint y: 357, endPoint x: 342, endPoint y: 373, distance: 187.6
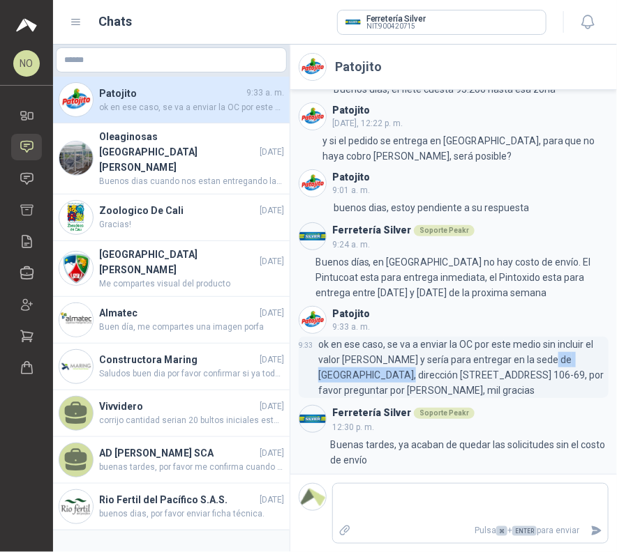
click at [342, 373] on p "ok en ese caso, se va a enviar la OC por este medio sin incluir el valor [PERSO…" at bounding box center [463, 367] width 290 height 61
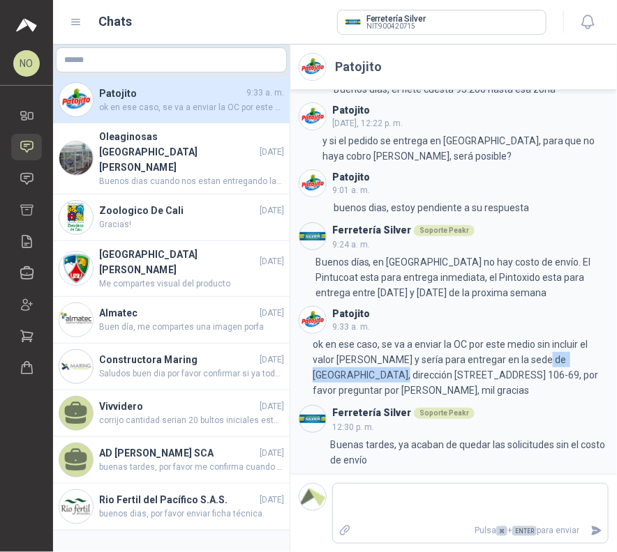
click at [27, 145] on icon at bounding box center [27, 146] width 15 height 15
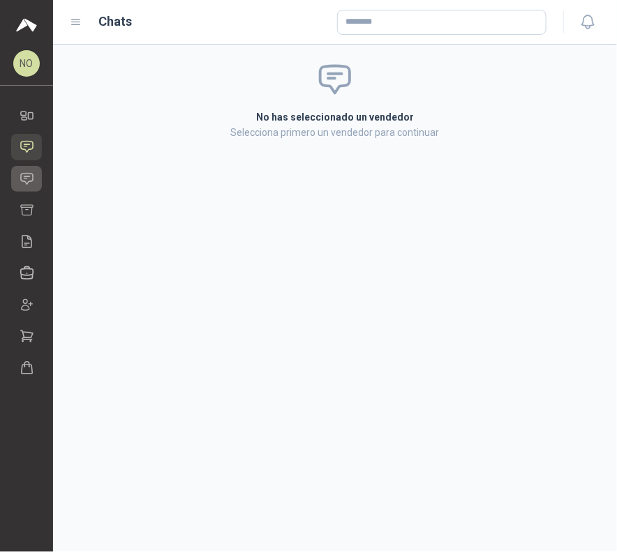
click at [33, 179] on icon at bounding box center [27, 178] width 12 height 11
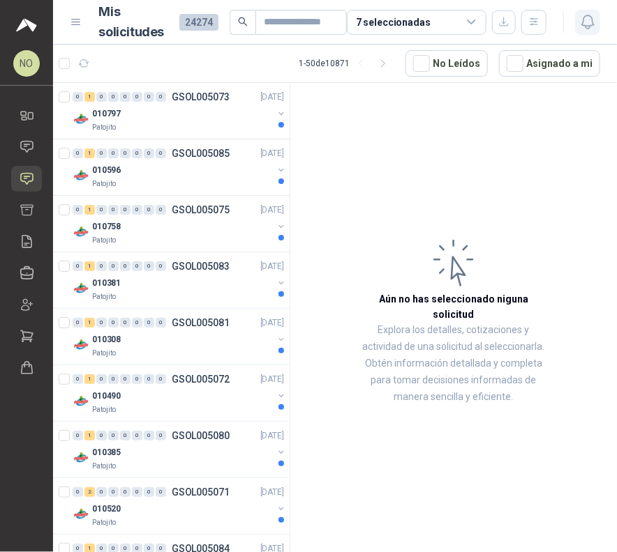
click at [583, 24] on icon "button" at bounding box center [587, 21] width 17 height 17
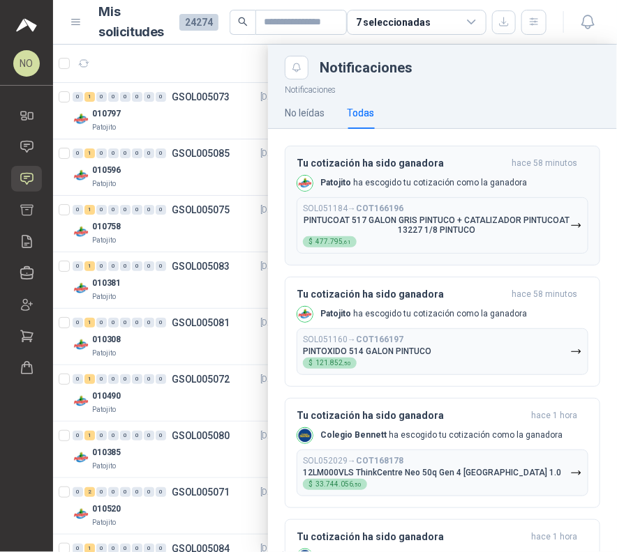
click at [420, 222] on p "PINTUCOAT 517 GALON GRIS PINTUCO + CATALIZADOR PINTUCOAT 13227 1/8 PINTUCO" at bounding box center [436, 226] width 267 height 20
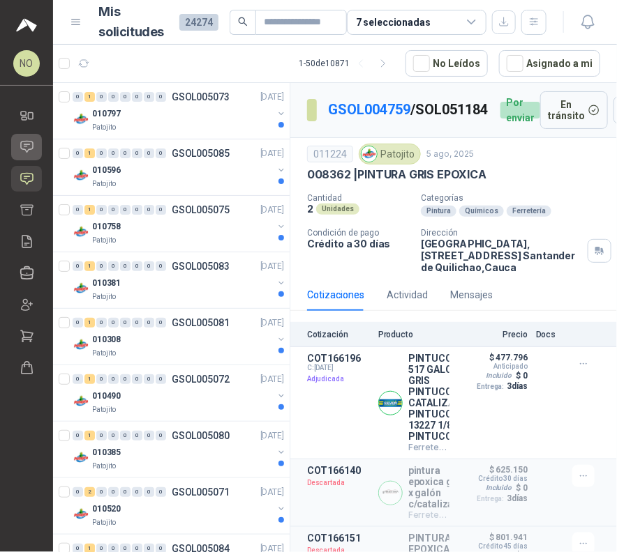
click at [24, 152] on icon at bounding box center [27, 146] width 15 height 15
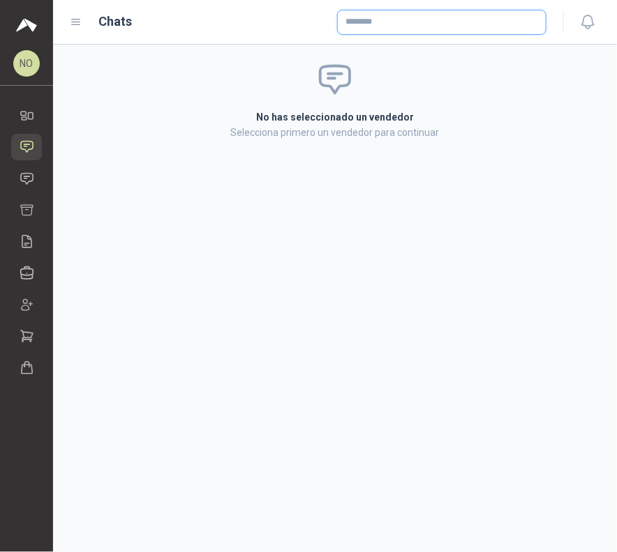
click at [462, 27] on input "text" at bounding box center [442, 22] width 208 height 24
type input "******"
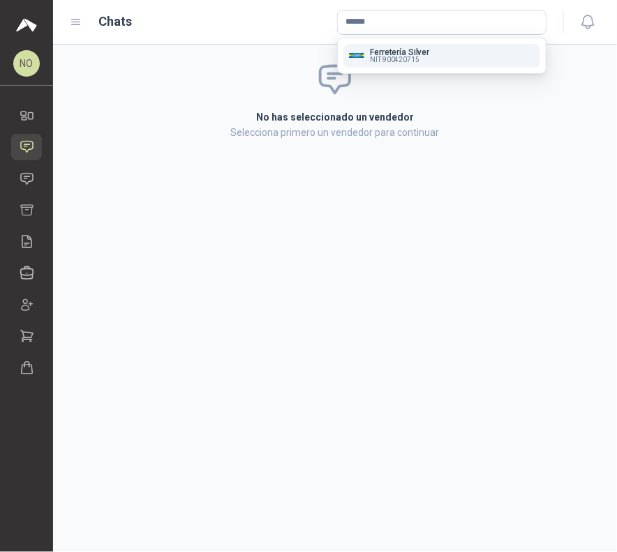
click at [471, 50] on div "Ferretería Silver NIT : 900420715" at bounding box center [442, 55] width 186 height 15
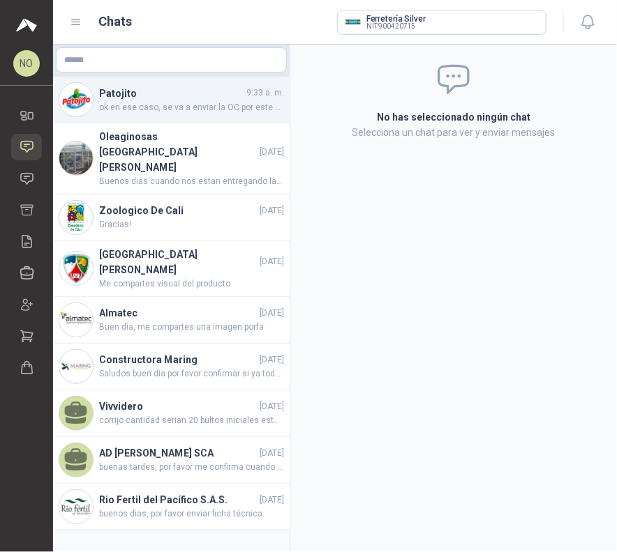
click at [212, 112] on span "ok en ese caso, se va a enviar la OC por este medio sin incluir el valor [PERSO…" at bounding box center [191, 107] width 185 height 13
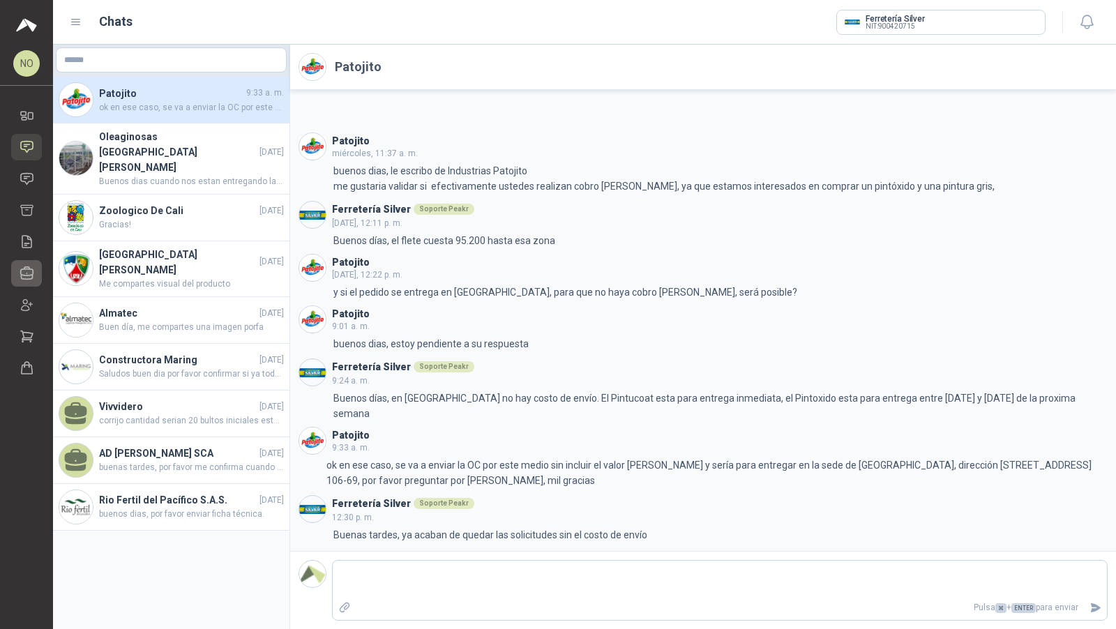
click at [30, 278] on icon at bounding box center [27, 273] width 13 height 13
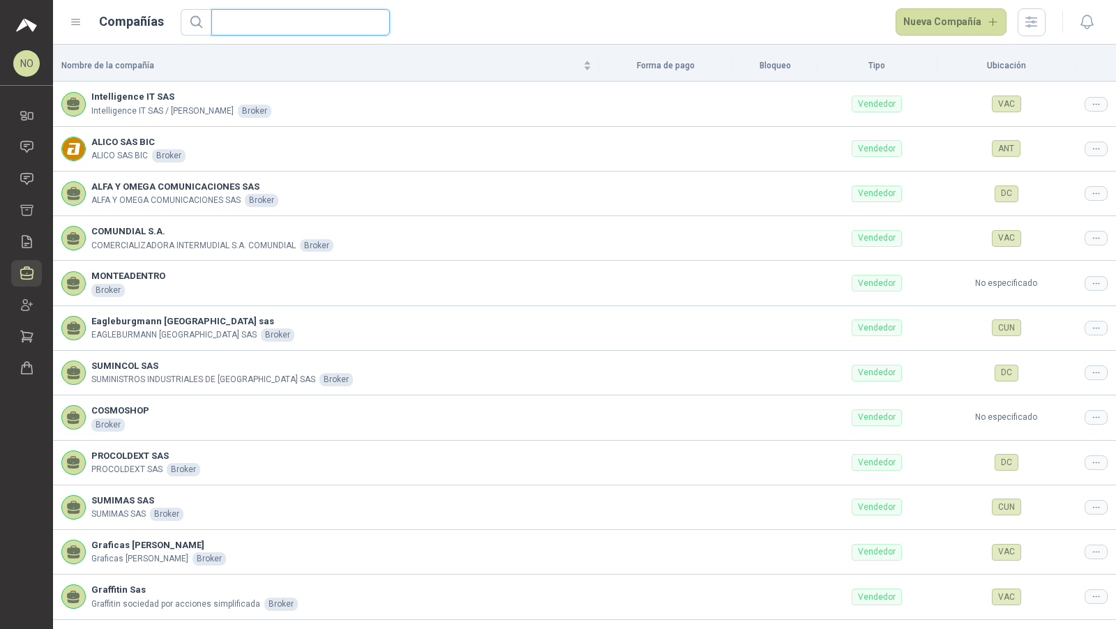
click at [296, 22] on input "text" at bounding box center [295, 22] width 151 height 25
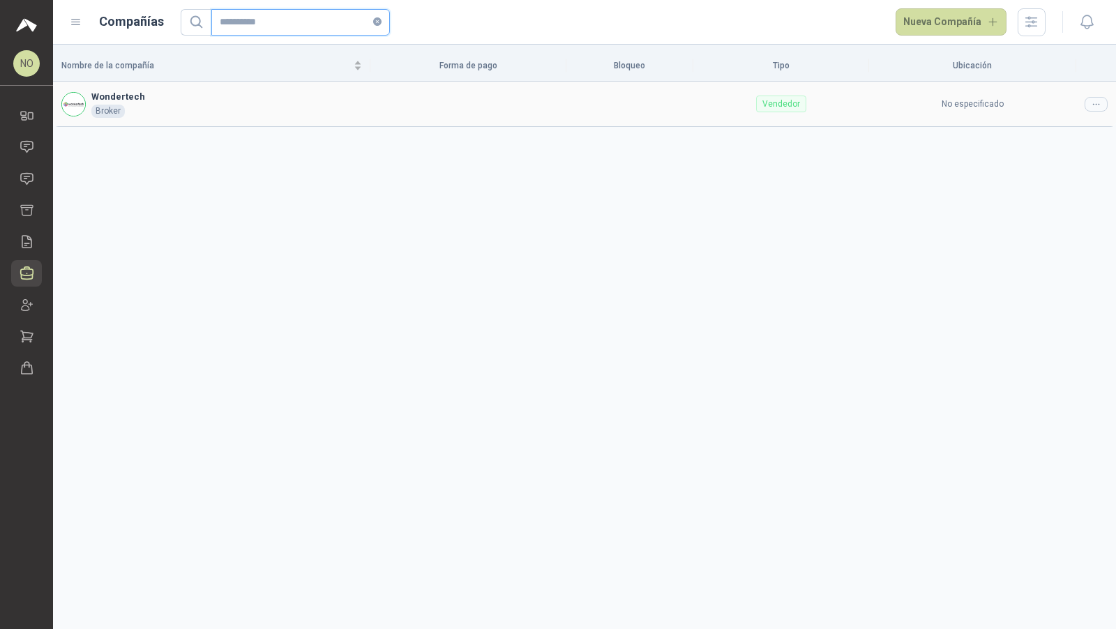
type input "**********"
click at [1098, 98] on div at bounding box center [1096, 104] width 23 height 15
click at [1055, 126] on span "Editar compañía" at bounding box center [1061, 127] width 72 height 15
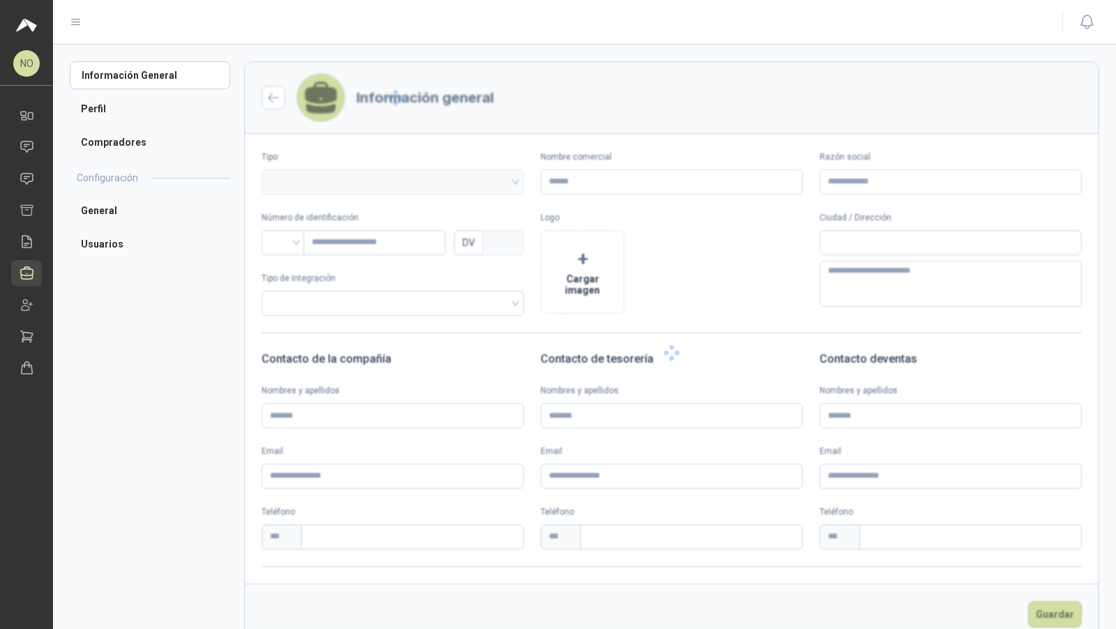
type input "**********"
type input "*********"
type input "*"
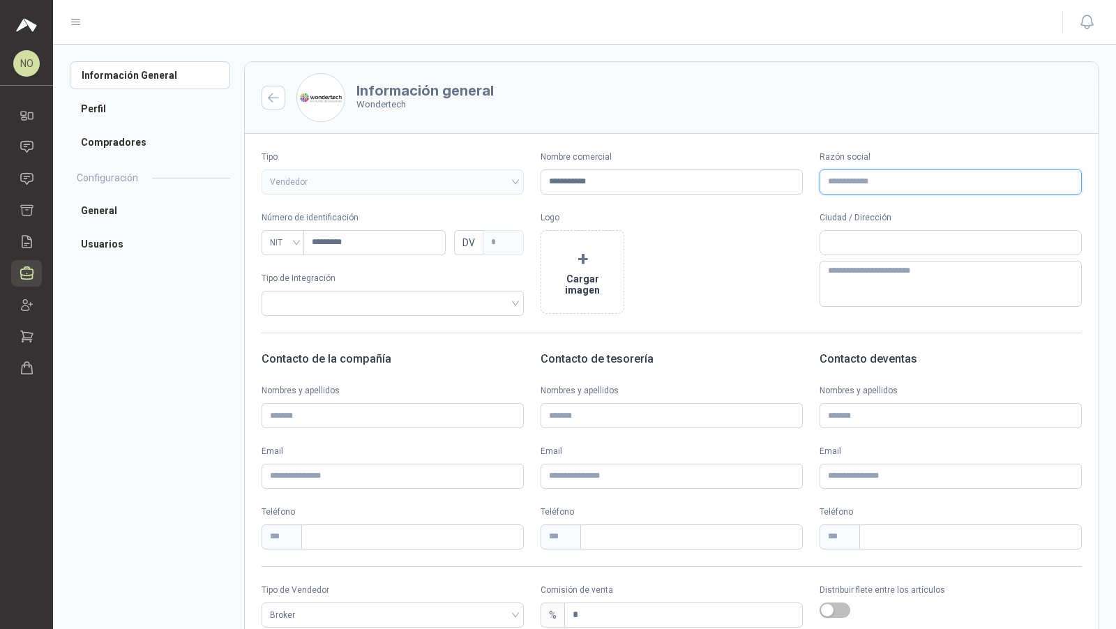
click at [836, 188] on input "Razón social" at bounding box center [950, 181] width 262 height 25
paste input "**********"
type input "**********"
click at [822, 240] on input "text" at bounding box center [950, 243] width 261 height 24
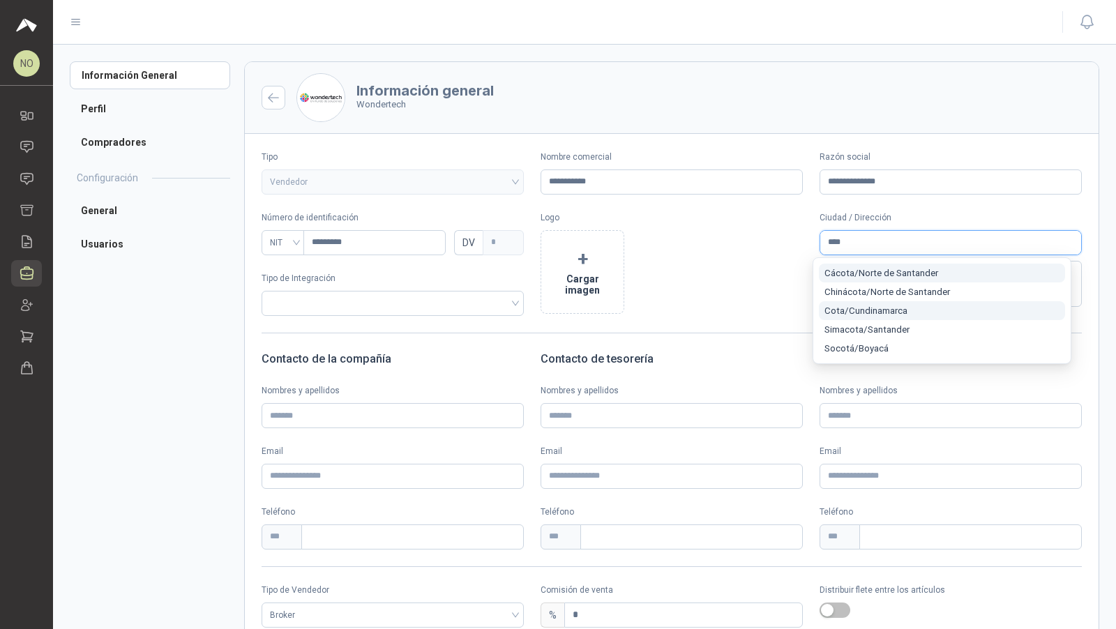
type input "****"
click at [902, 312] on span "Cota / Cundinamarca" at bounding box center [865, 310] width 83 height 10
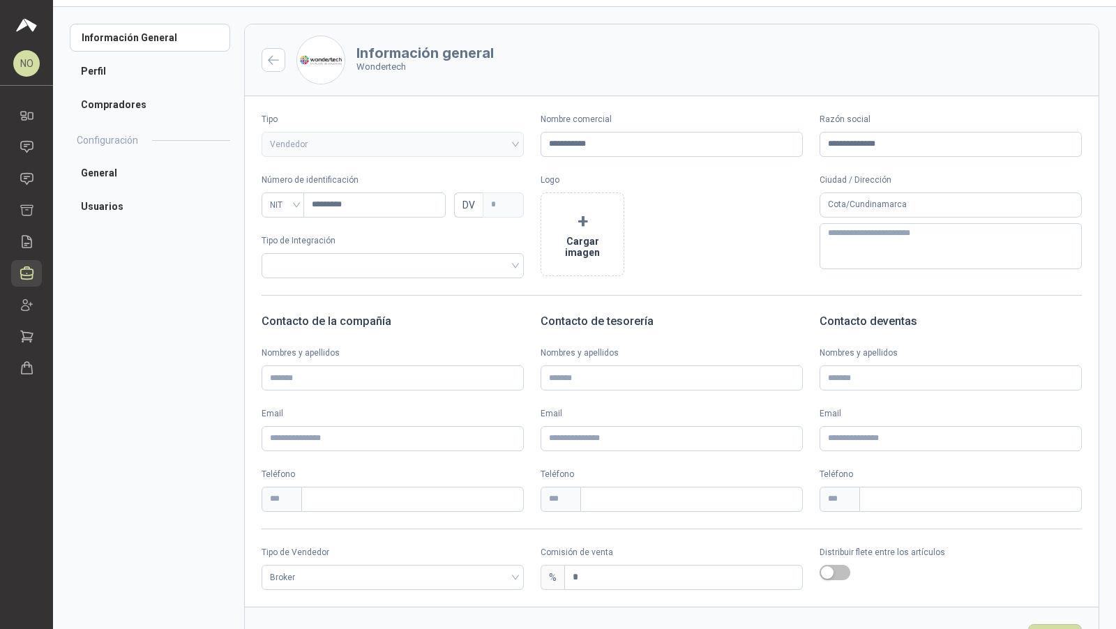
scroll to position [91, 0]
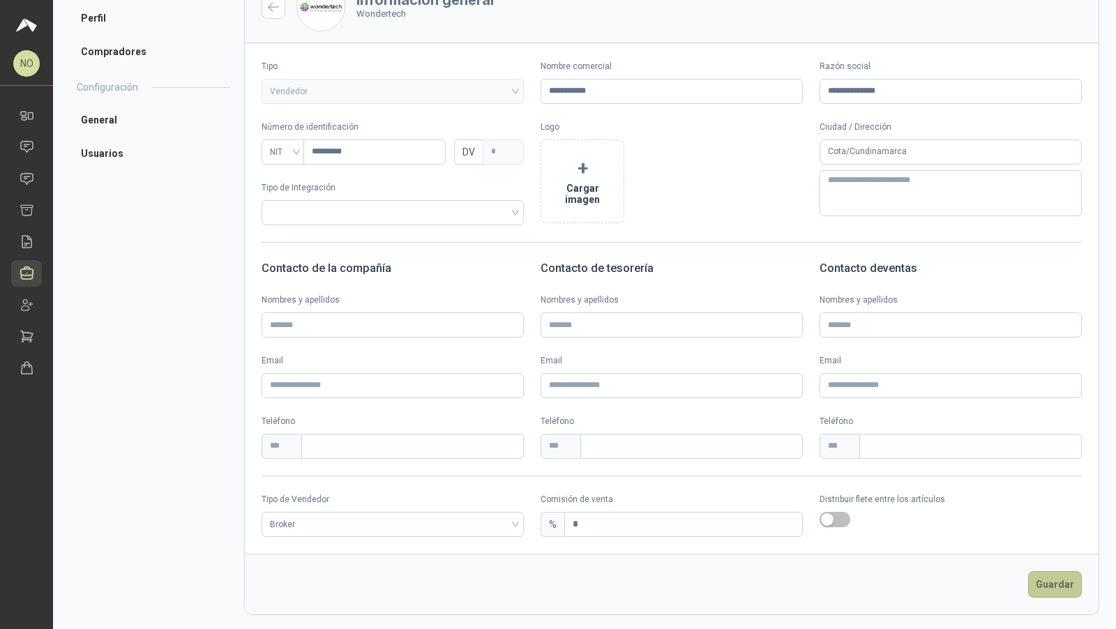
click at [1049, 582] on button "Guardar" at bounding box center [1055, 584] width 54 height 27
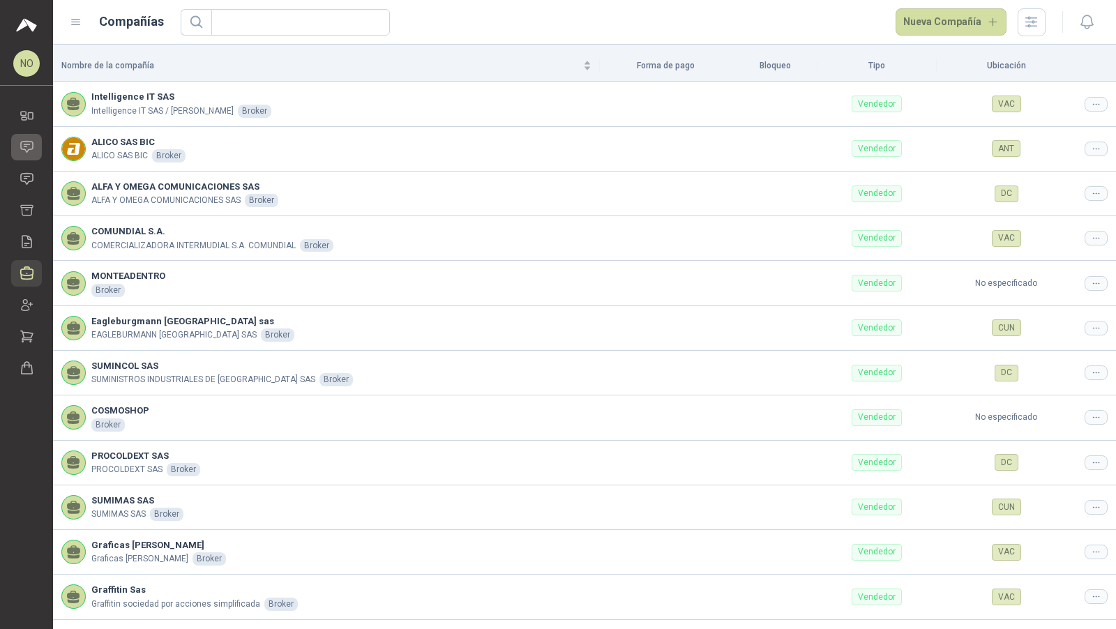
click at [29, 154] on link "Chat" at bounding box center [26, 147] width 31 height 26
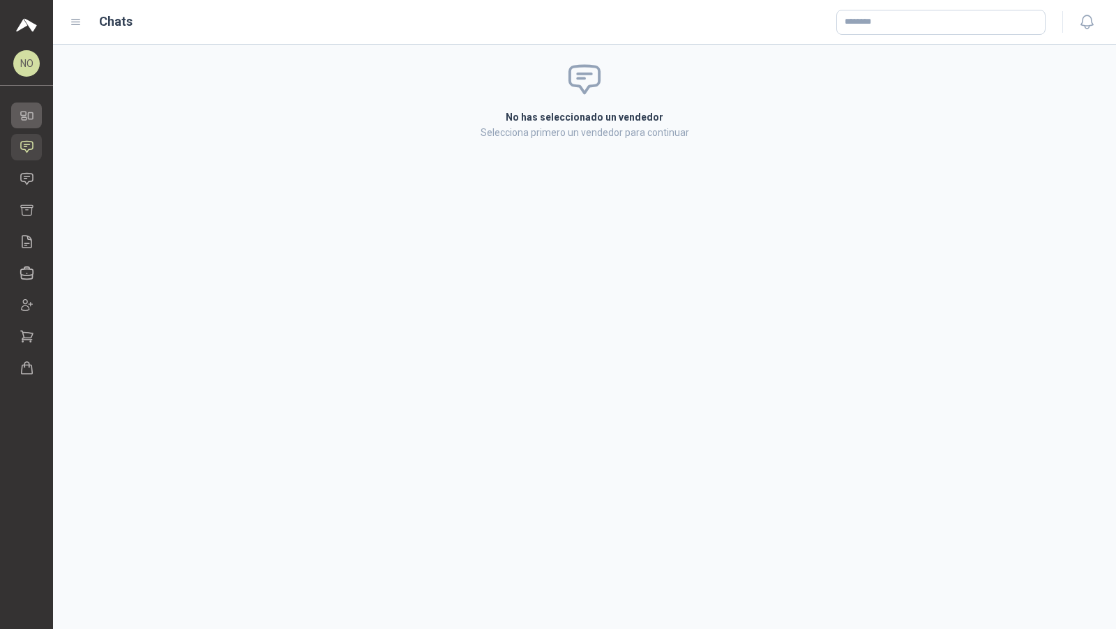
click at [35, 107] on link "Inicio" at bounding box center [26, 116] width 31 height 26
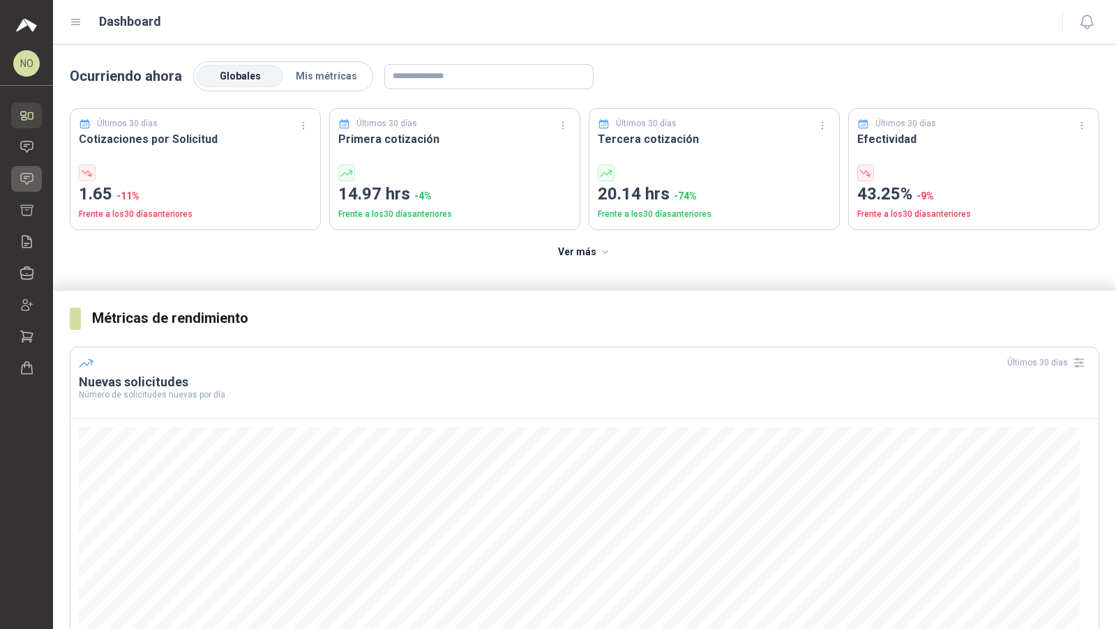
click at [31, 181] on icon at bounding box center [27, 179] width 15 height 15
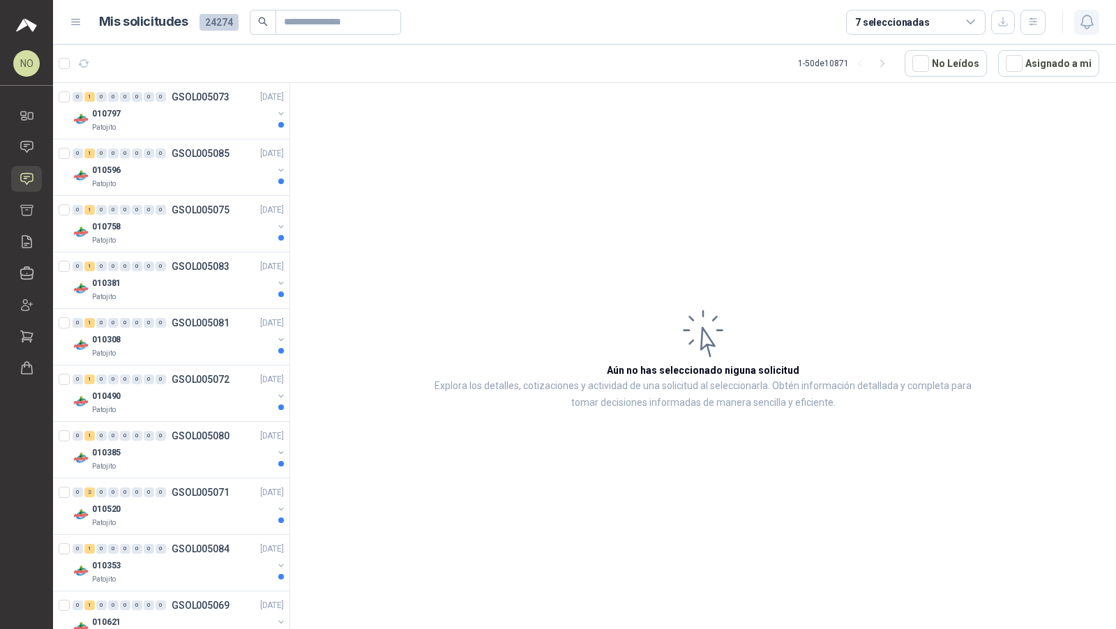
click at [1075, 14] on button "button" at bounding box center [1086, 22] width 25 height 25
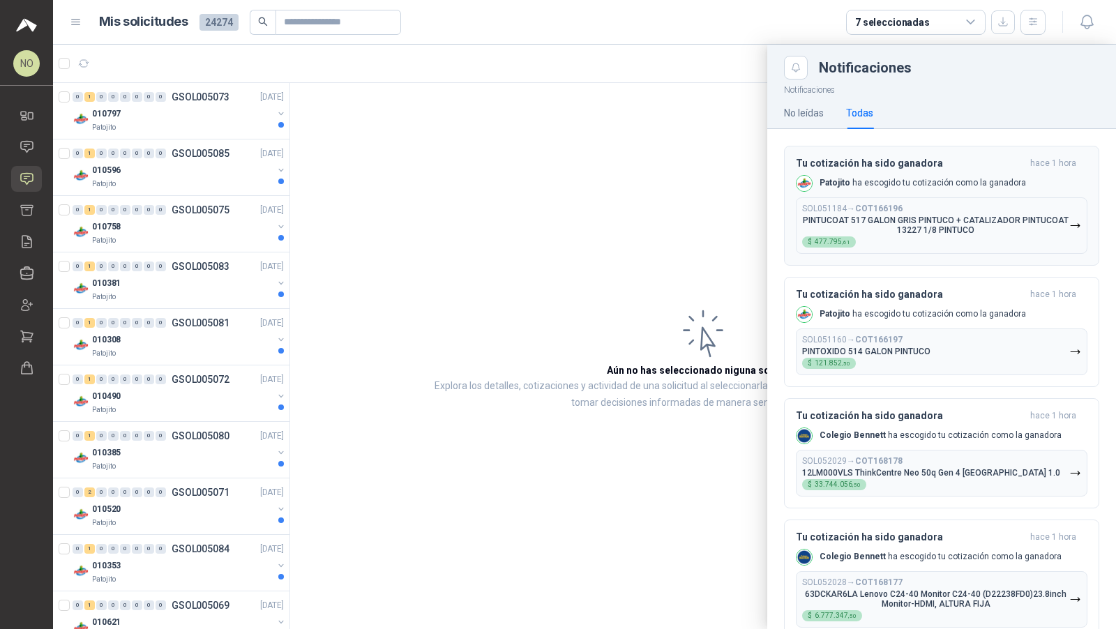
click at [873, 239] on div "SOL051184 → COT166196 PINTUCOAT 517 GALON GRIS PINTUCO + CATALIZADOR PINTUCOAT …" at bounding box center [935, 226] width 267 height 44
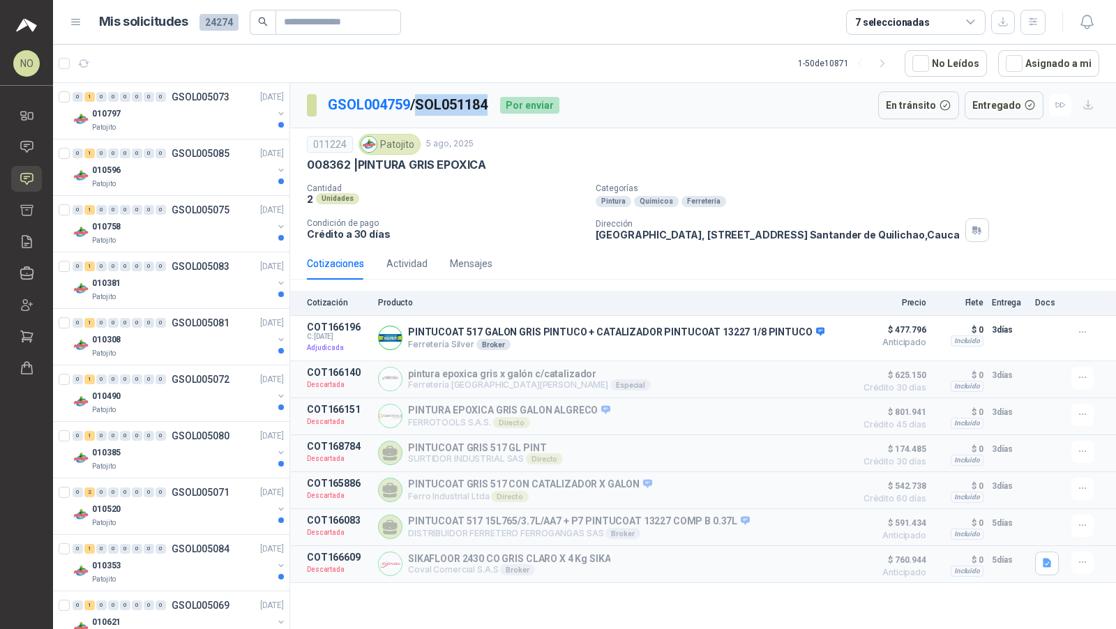
drag, startPoint x: 423, startPoint y: 104, endPoint x: 497, endPoint y: 107, distance: 73.3
click at [489, 107] on p "GSOL004759 / SOL051184" at bounding box center [408, 105] width 161 height 22
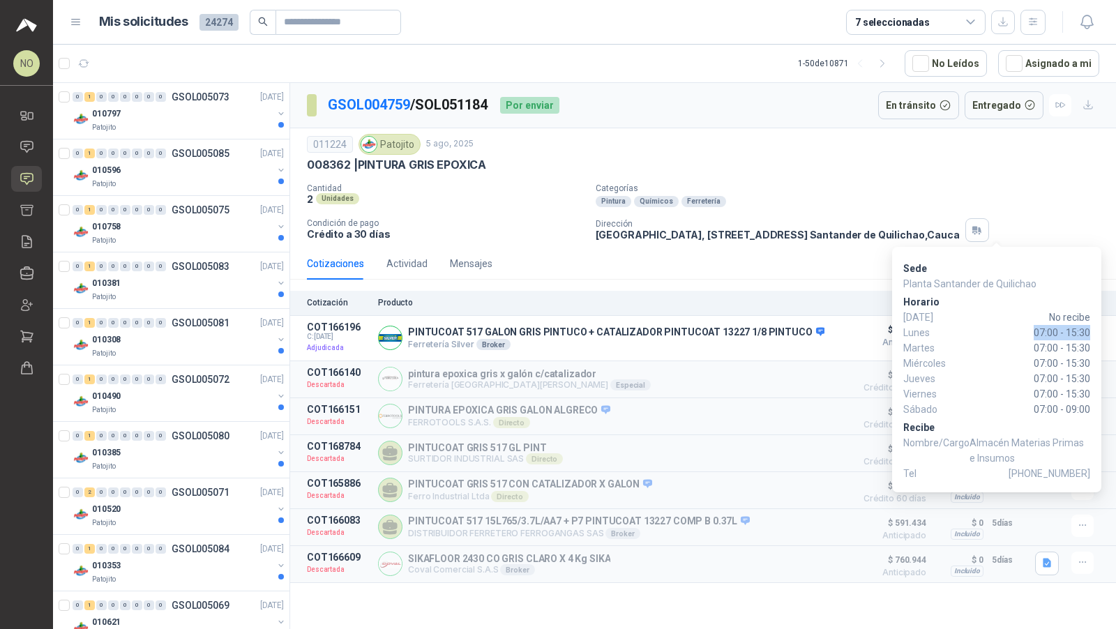
drag, startPoint x: 1027, startPoint y: 330, endPoint x: 1092, endPoint y: 330, distance: 64.9
click at [1092, 330] on div "Sede Planta Santander de [PERSON_NAME][DATE] No recibe [DATE] 07:00 - 15:30 [DA…" at bounding box center [996, 369] width 209 height 245
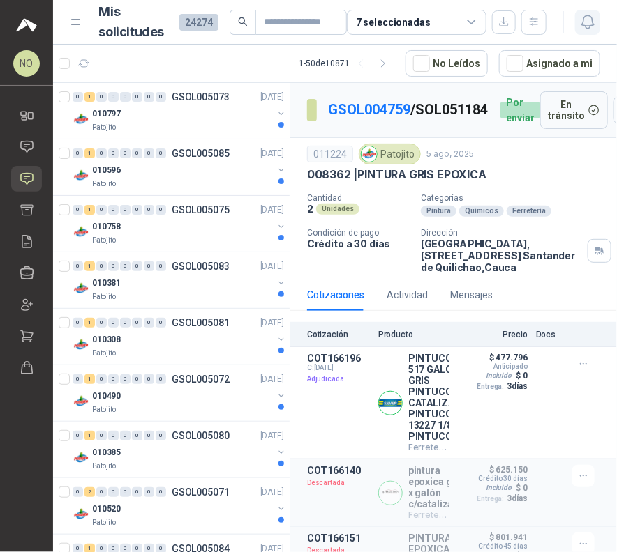
click at [587, 25] on icon "button" at bounding box center [587, 21] width 12 height 13
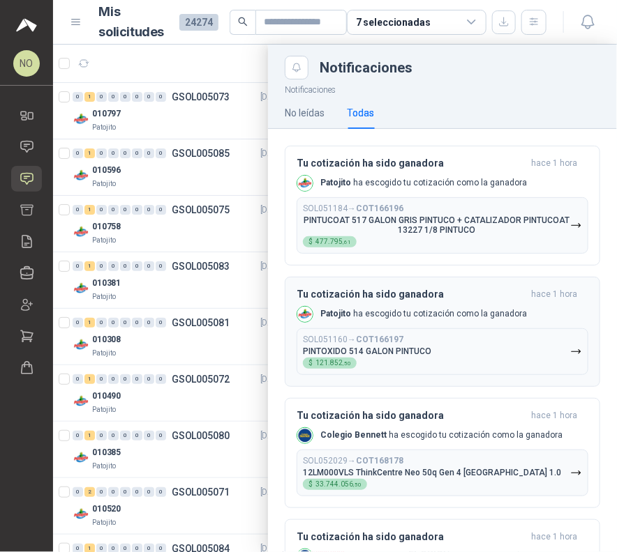
click at [422, 313] on p "[PERSON_NAME] ha escogido tu cotización como la ganadora" at bounding box center [423, 314] width 206 height 12
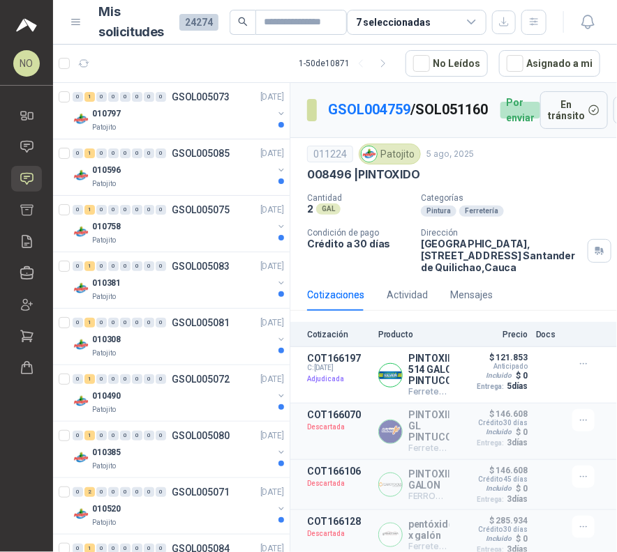
drag, startPoint x: 333, startPoint y: 127, endPoint x: 407, endPoint y: 130, distance: 74.0
click at [407, 121] on p "GSOL004759 / SOL051160" at bounding box center [408, 110] width 161 height 22
drag, startPoint x: 358, startPoint y: 181, endPoint x: 422, endPoint y: 181, distance: 63.5
click at [422, 181] on div "008496 | PINTOXIDO" at bounding box center [453, 174] width 293 height 15
click at [592, 22] on icon "button" at bounding box center [587, 21] width 12 height 13
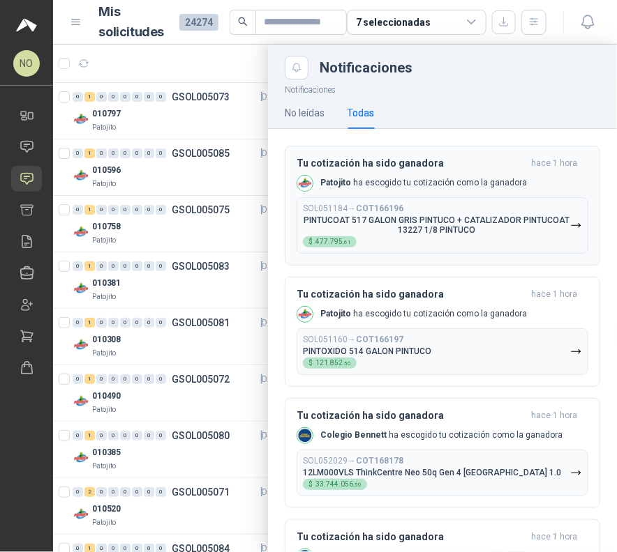
click at [483, 218] on p "PINTUCOAT 517 GALON GRIS PINTUCO + CATALIZADOR PINTUCOAT 13227 1/8 PINTUCO" at bounding box center [436, 226] width 267 height 20
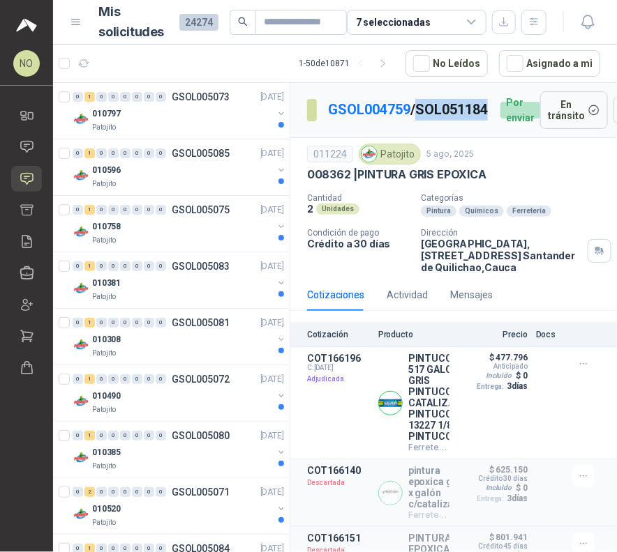
drag, startPoint x: 338, startPoint y: 127, endPoint x: 407, endPoint y: 129, distance: 69.1
click at [407, 121] on p "GSOL004759 / SOL051184" at bounding box center [408, 110] width 161 height 22
drag, startPoint x: 356, startPoint y: 178, endPoint x: 514, endPoint y: 181, distance: 157.7
click at [514, 181] on div "008362 | PINTURA GRIS EPOXICA" at bounding box center [453, 174] width 293 height 15
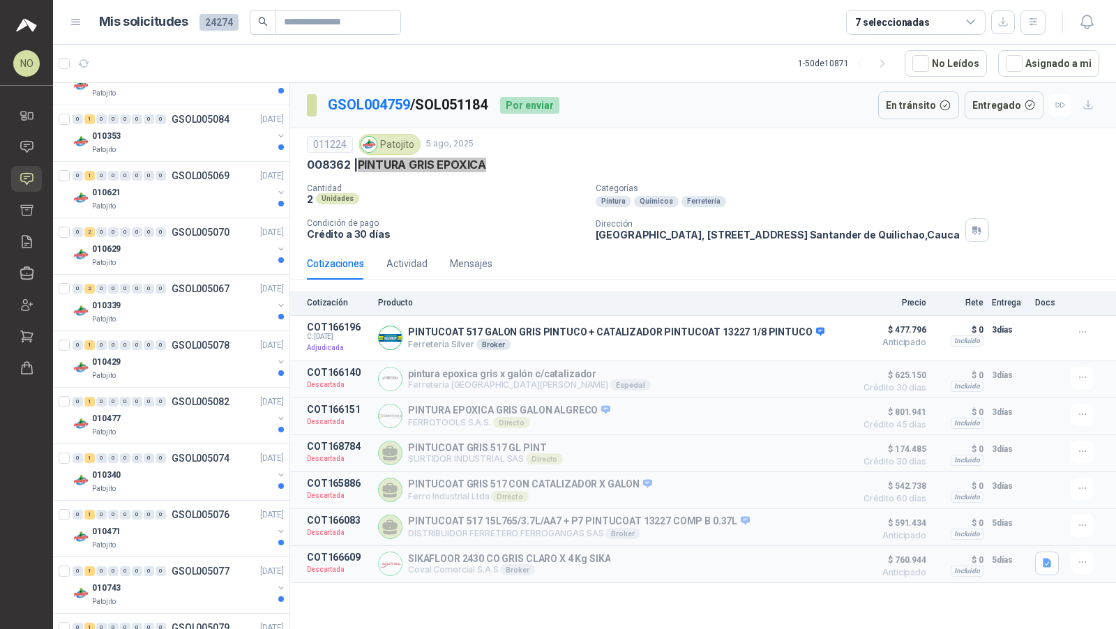
scroll to position [809, 0]
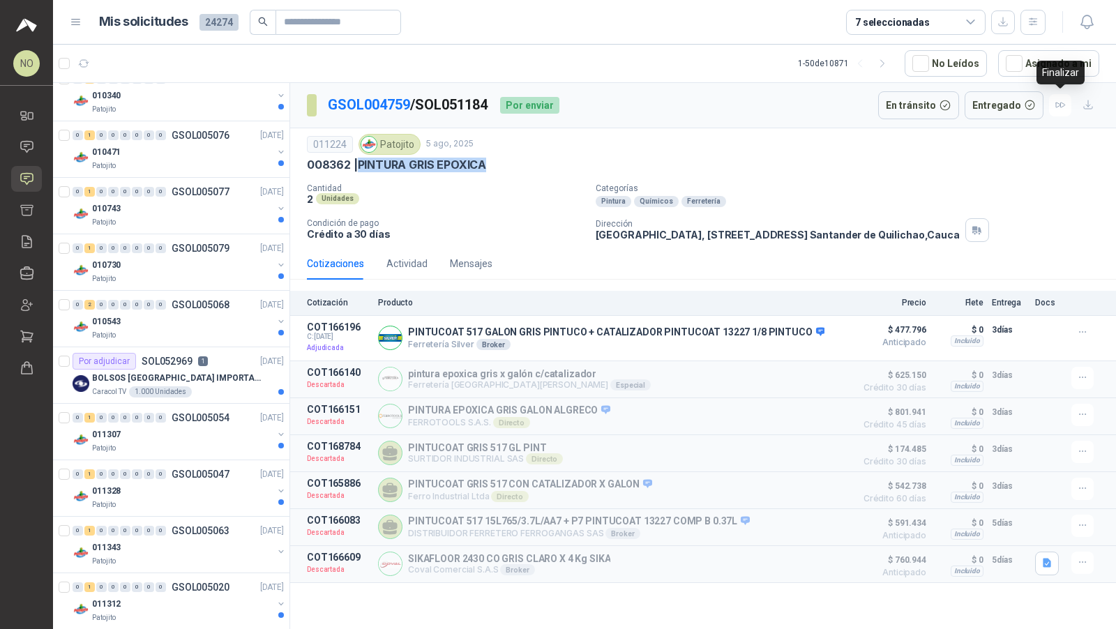
click at [1037, 65] on div "Finalizar" at bounding box center [1060, 73] width 48 height 24
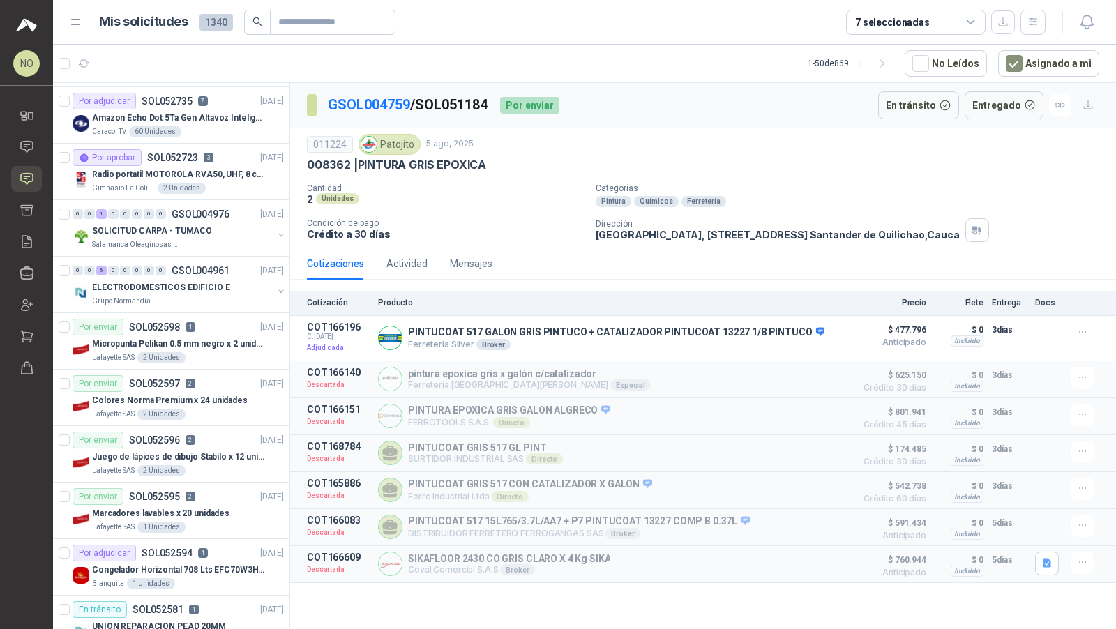
scroll to position [0, 0]
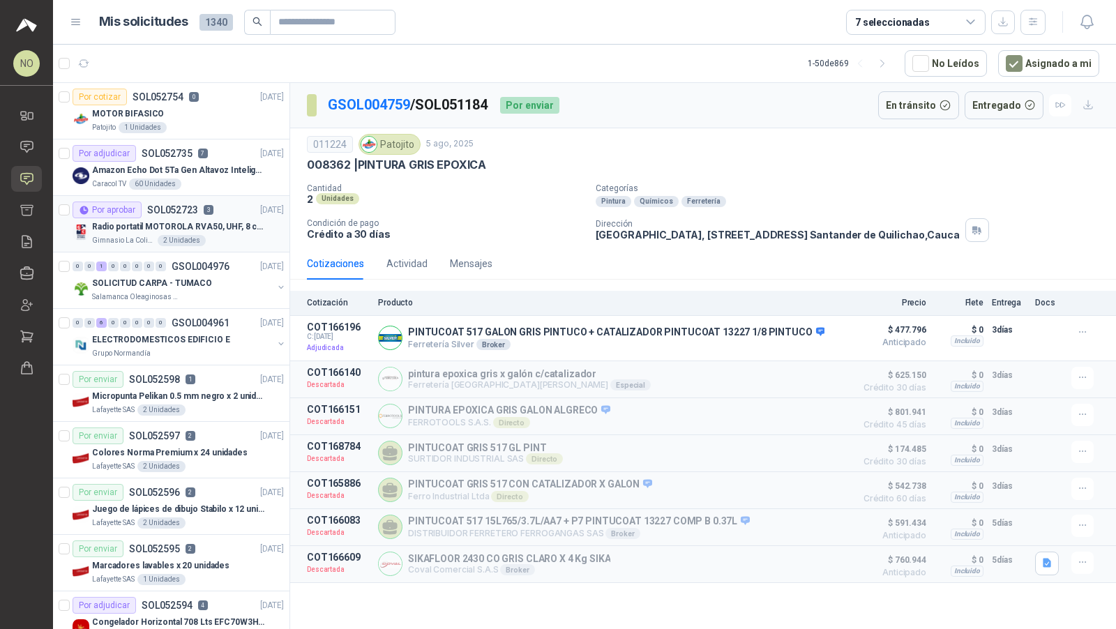
click at [220, 228] on p "Radio portatil MOTOROLA RVA50, UHF, 8 canales, 500MW" at bounding box center [179, 226] width 174 height 13
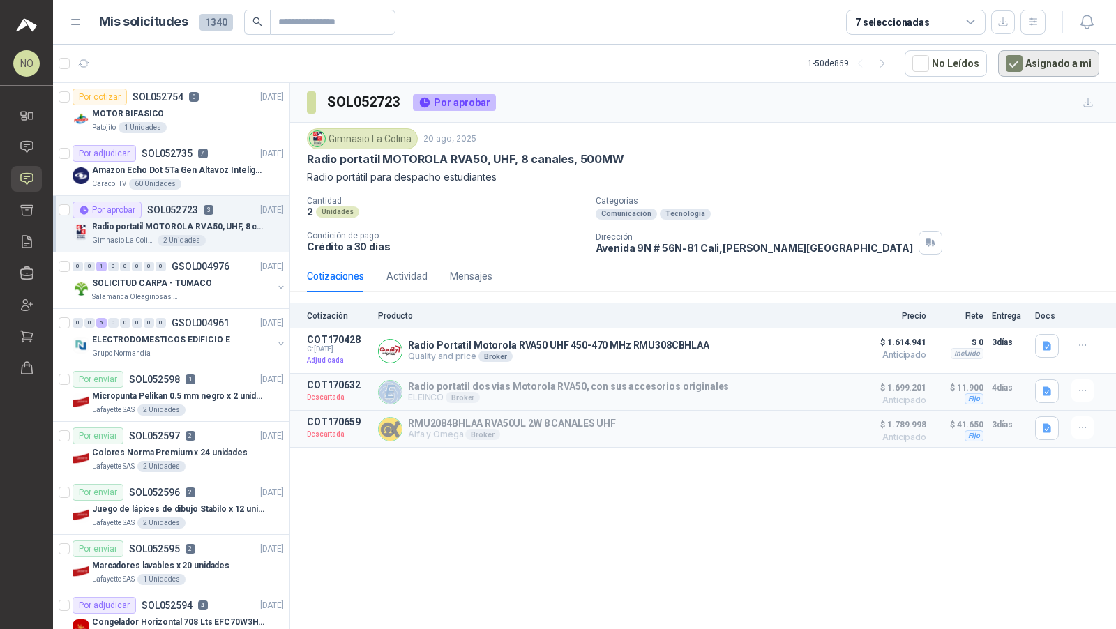
click at [1036, 59] on button "Asignado a mi" at bounding box center [1048, 63] width 101 height 27
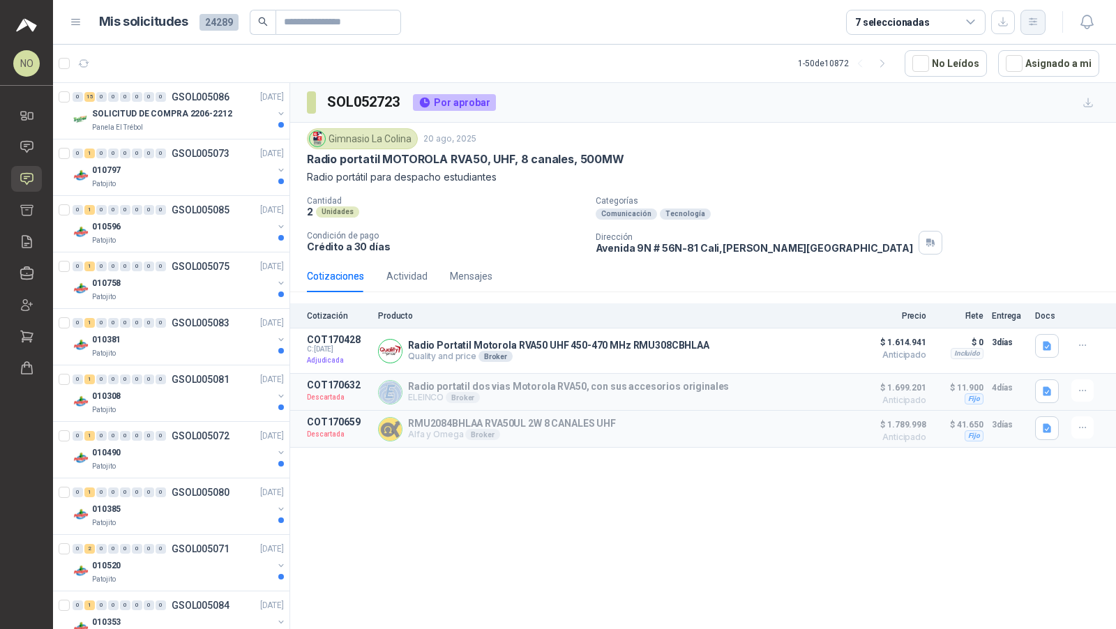
click at [1035, 25] on icon "button" at bounding box center [1033, 22] width 12 height 12
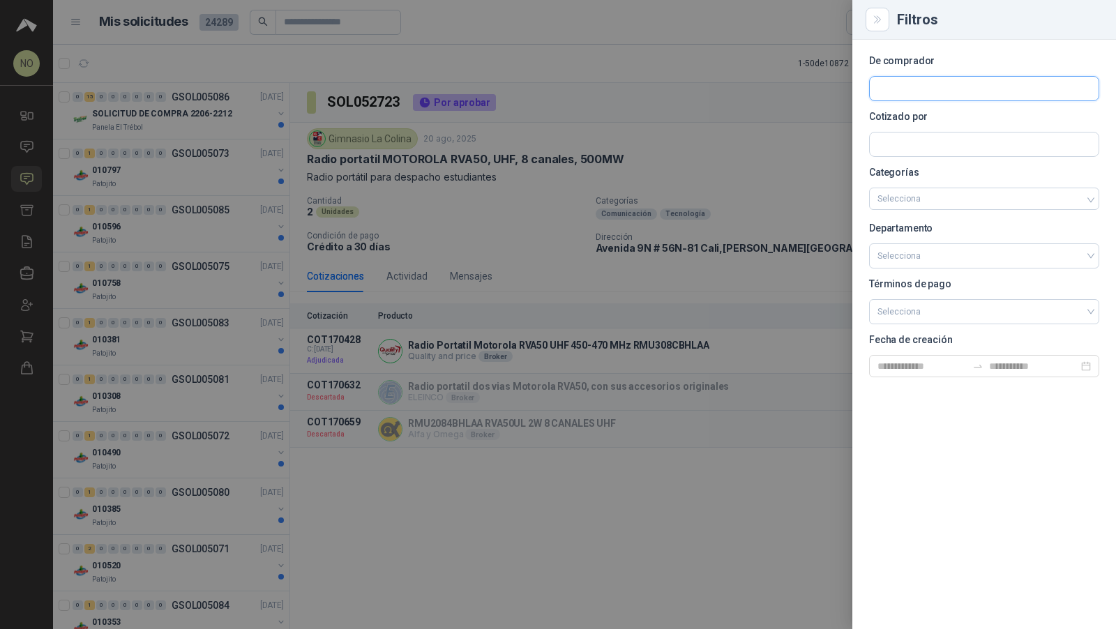
click at [949, 89] on input "text" at bounding box center [984, 89] width 229 height 24
type input "******"
click at [949, 116] on p "Gimnasio La Colina" at bounding box center [938, 118] width 73 height 8
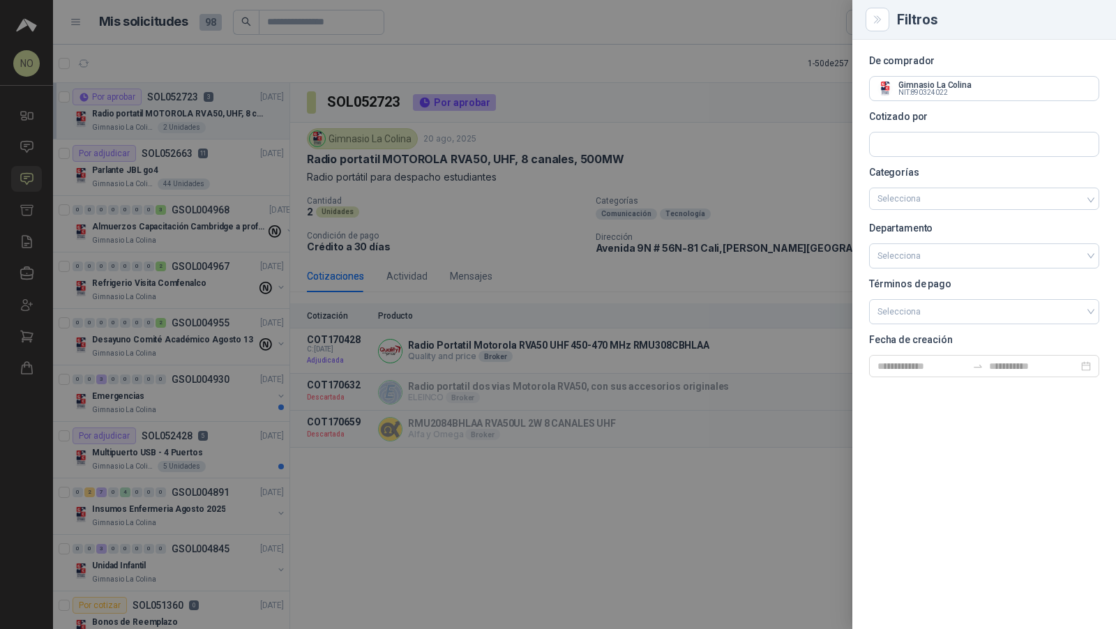
click at [219, 190] on div at bounding box center [558, 314] width 1116 height 629
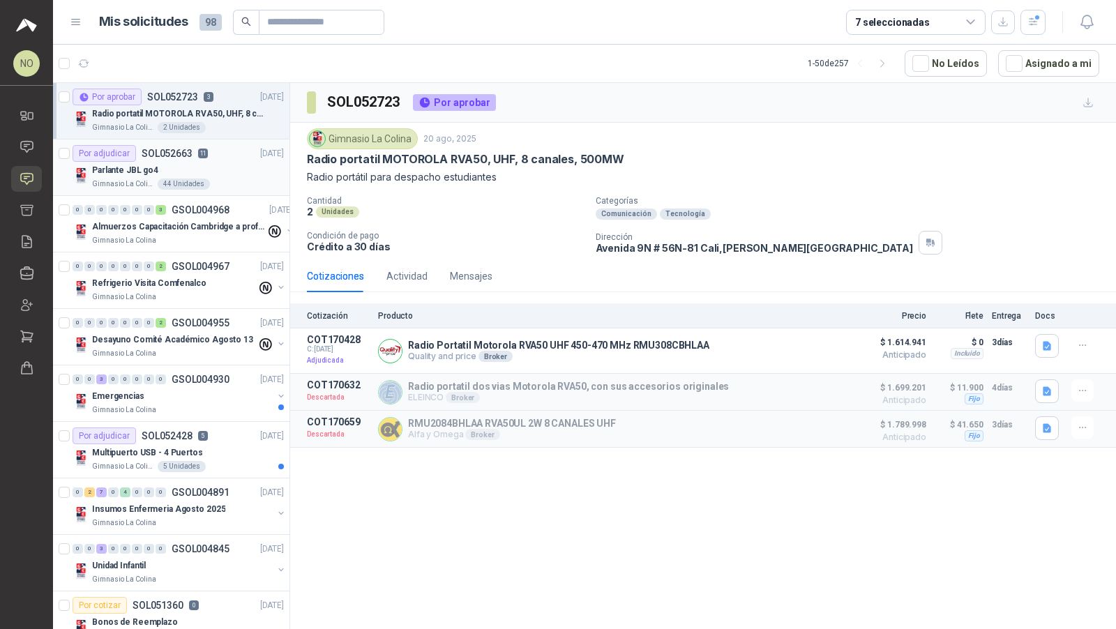
click at [222, 179] on div "Gimnasio La Colina 44 Unidades" at bounding box center [188, 184] width 192 height 11
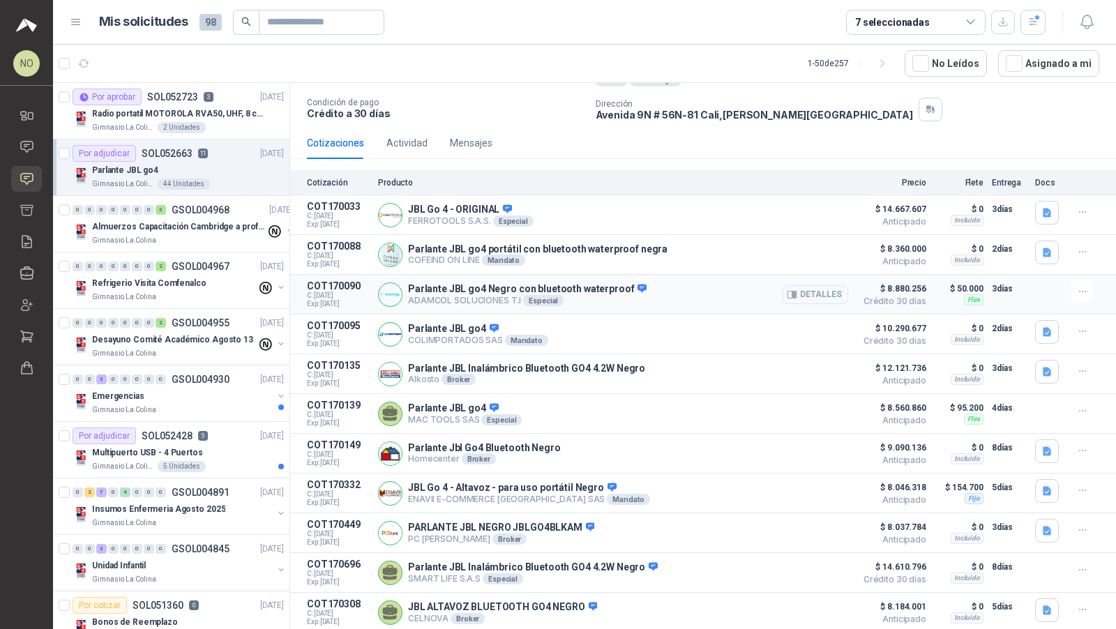
scroll to position [158, 0]
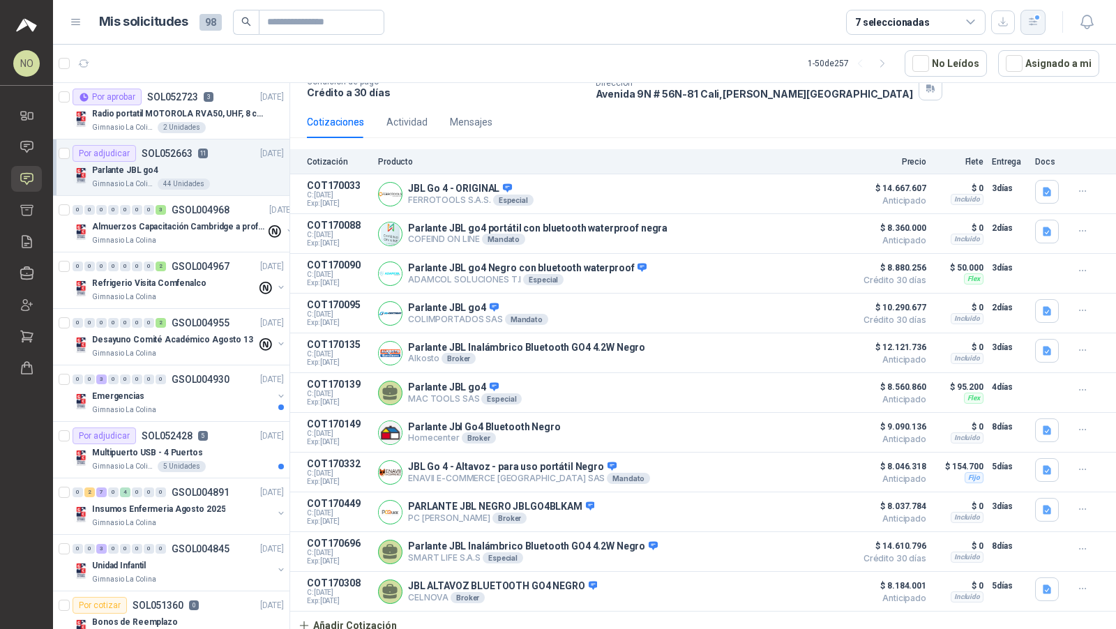
click at [1038, 17] on div "button" at bounding box center [1033, 22] width 12 height 12
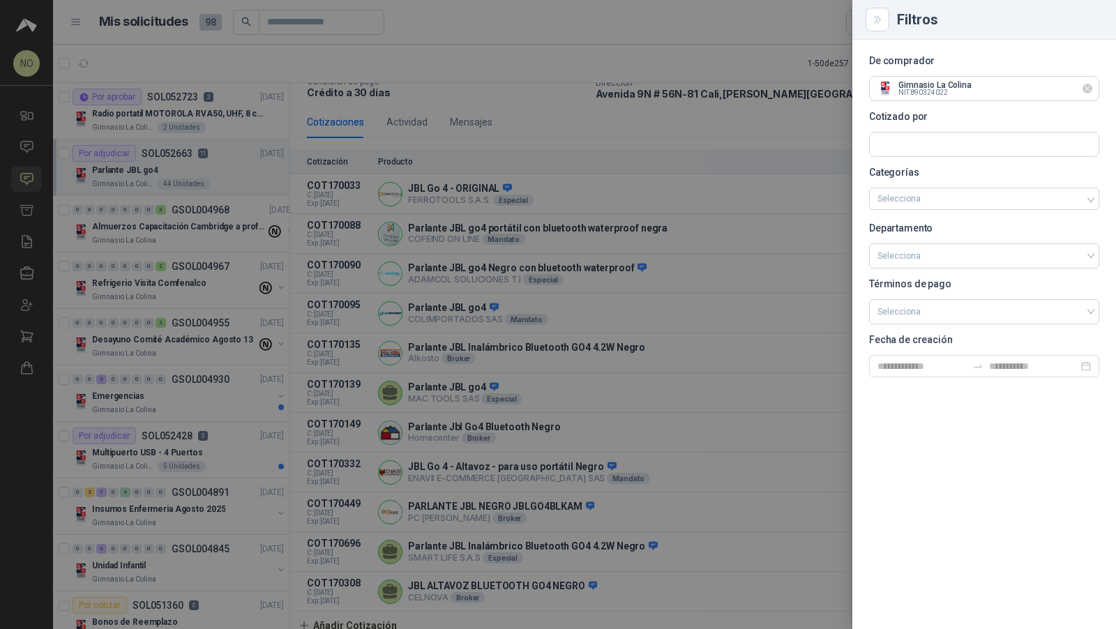
click at [1087, 88] on icon "Limpiar" at bounding box center [1088, 89] width 6 height 6
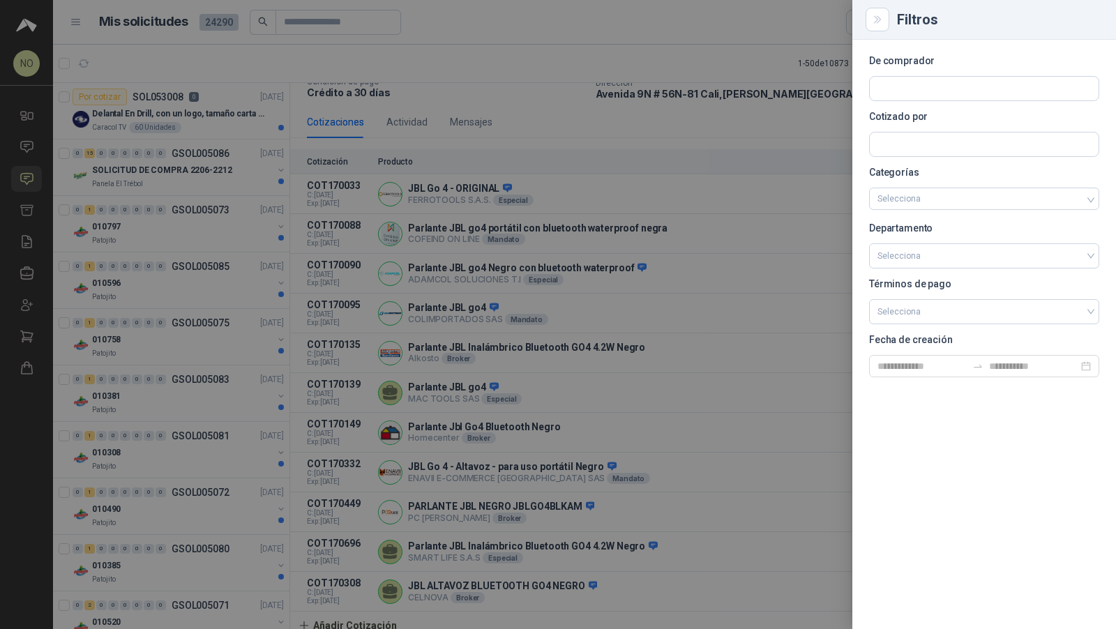
click at [427, 162] on div at bounding box center [558, 314] width 1116 height 629
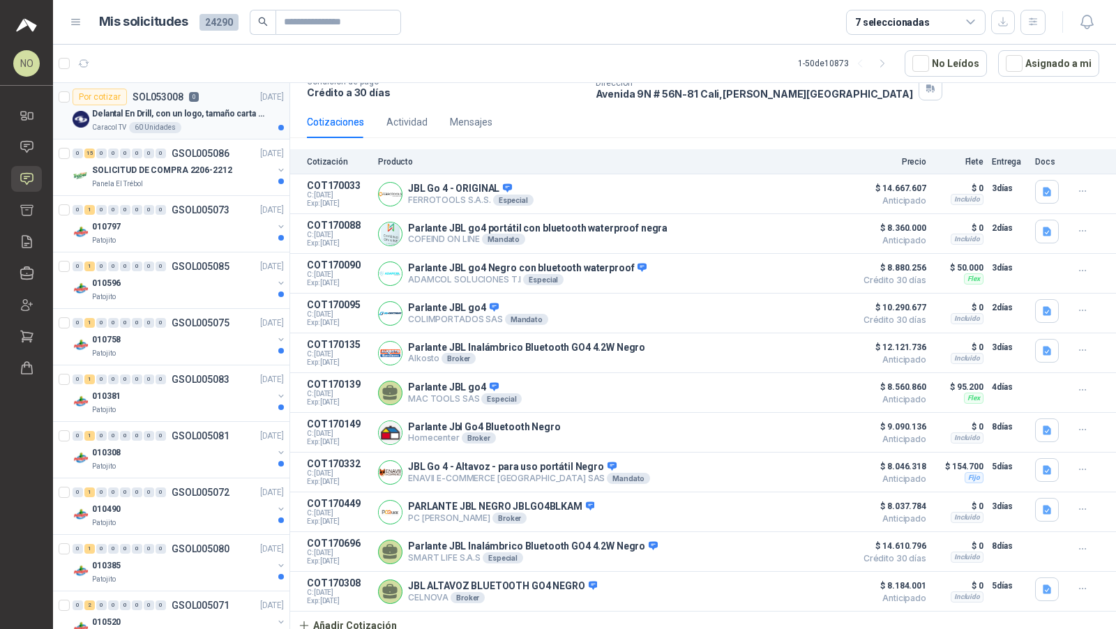
click at [166, 109] on p "Delantal En Drill, con un logo, tamaño carta 1 tinta (Se envia enlacen, como re…" at bounding box center [179, 113] width 174 height 13
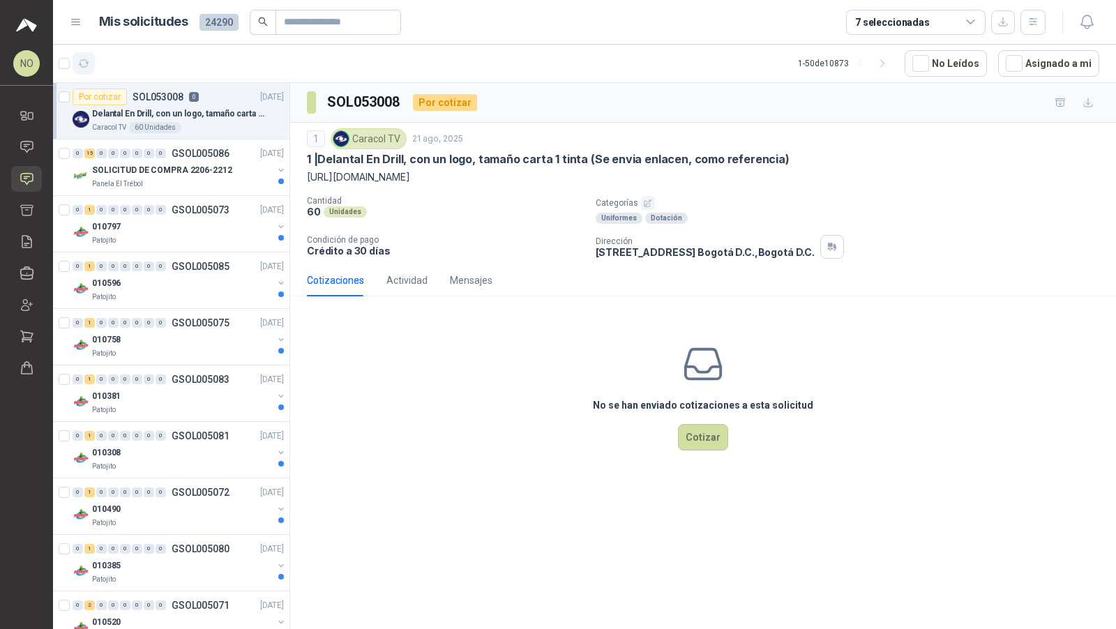
click at [83, 60] on icon "button" at bounding box center [84, 64] width 12 height 12
click at [1050, 59] on button "Asignado a mi" at bounding box center [1048, 63] width 101 height 27
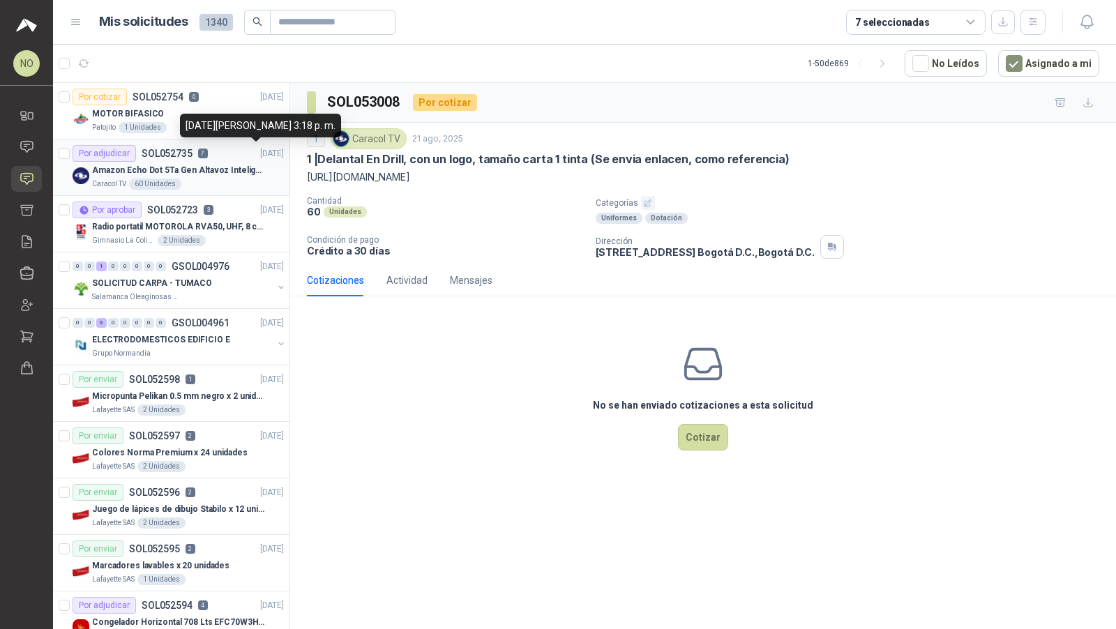
click at [236, 166] on p "Amazon Echo Dot 5Ta Gen Altavoz Inteligente Alexa Azul" at bounding box center [179, 170] width 174 height 13
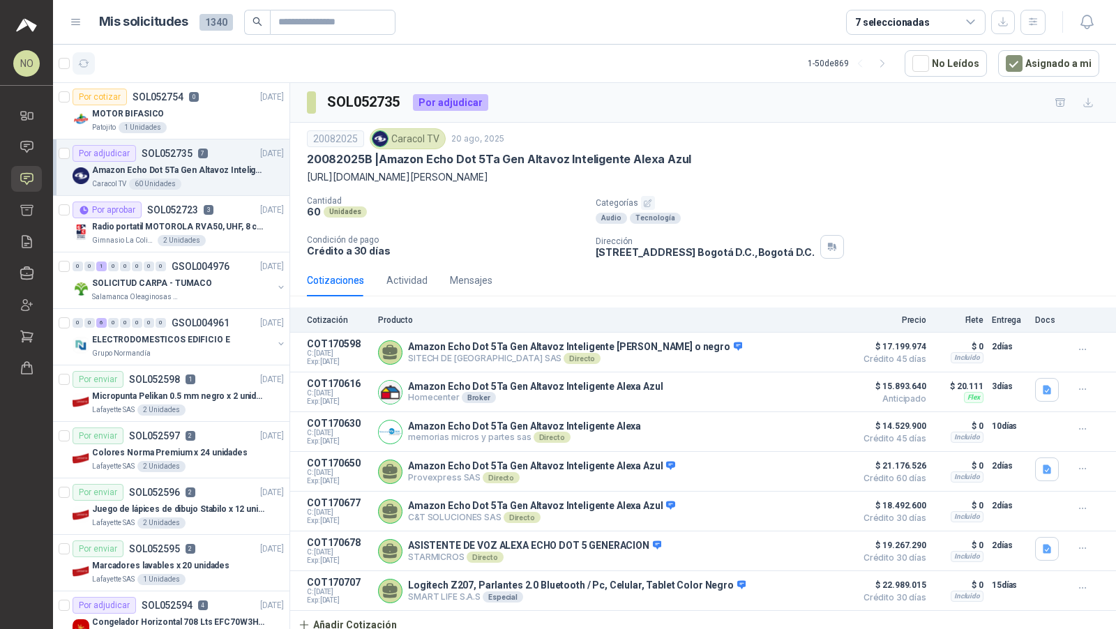
click at [86, 68] on icon "button" at bounding box center [84, 64] width 12 height 12
click at [1045, 62] on button "Asignado a mi" at bounding box center [1048, 63] width 101 height 27
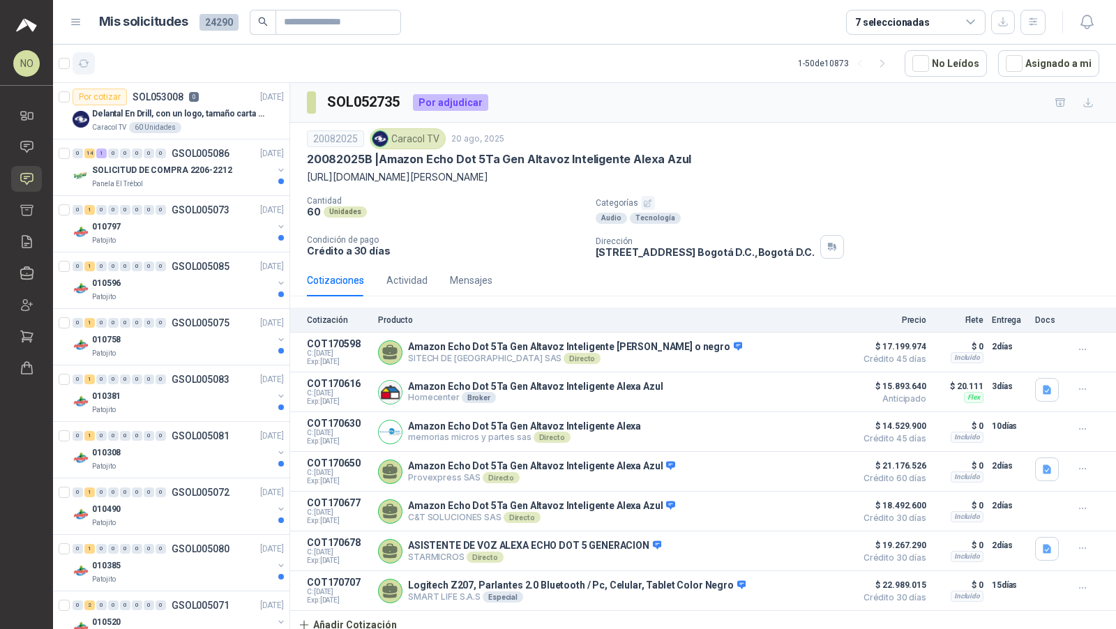
click at [94, 56] on button "button" at bounding box center [84, 63] width 22 height 22
click at [1040, 73] on button "Asignado a mi" at bounding box center [1048, 63] width 101 height 27
click at [93, 62] on button "button" at bounding box center [84, 63] width 22 height 22
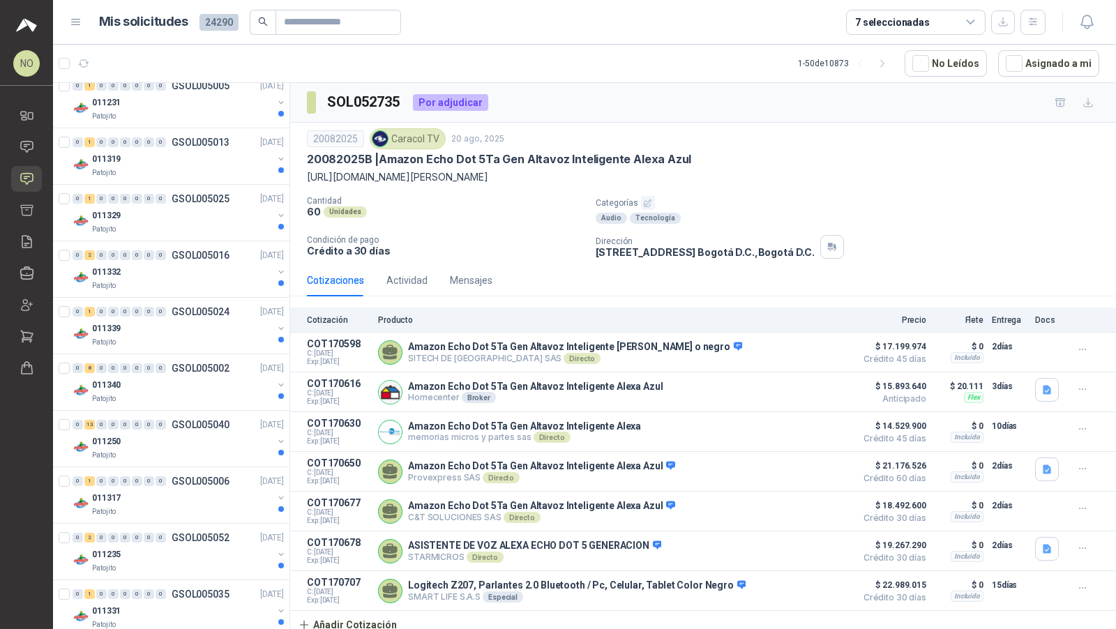
scroll to position [2276, 0]
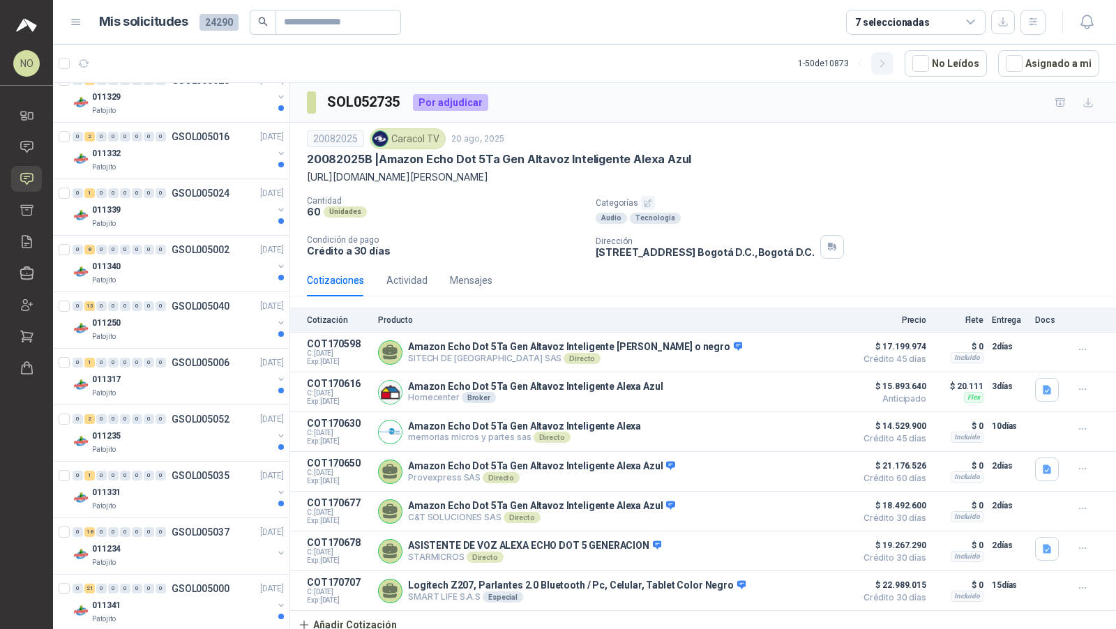
click at [889, 67] on icon "button" at bounding box center [883, 64] width 12 height 12
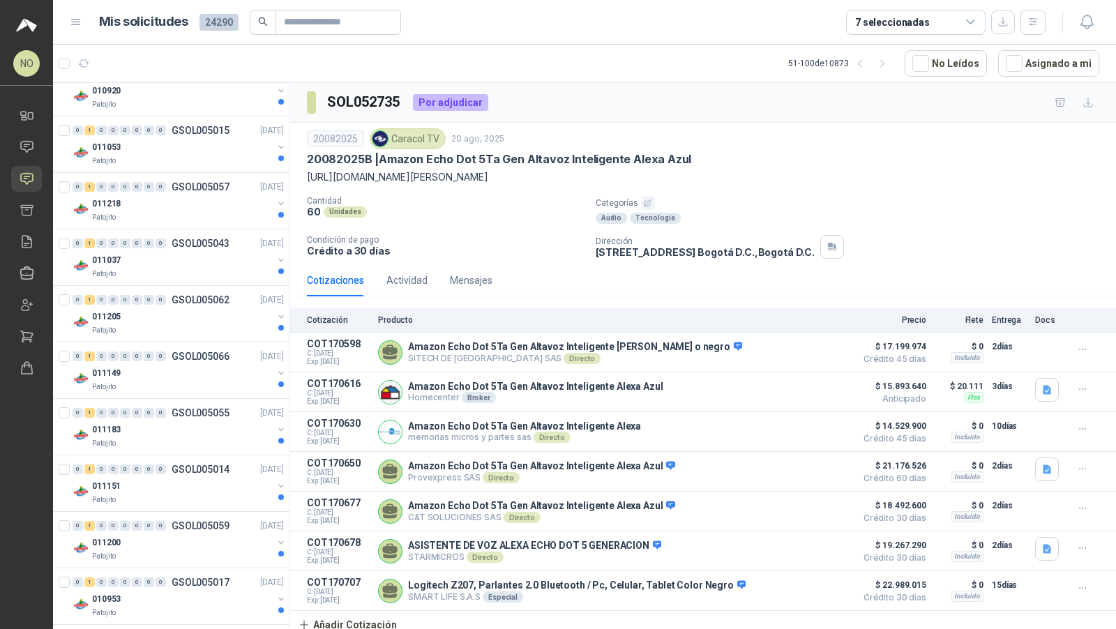
scroll to position [0, 0]
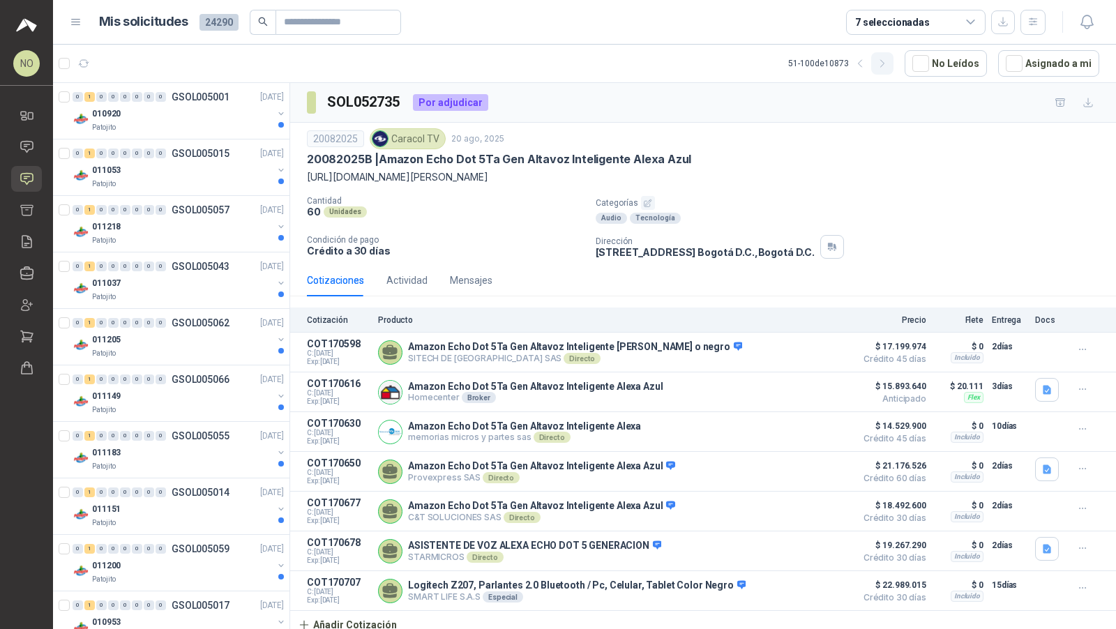
click at [889, 64] on icon "button" at bounding box center [883, 64] width 12 height 12
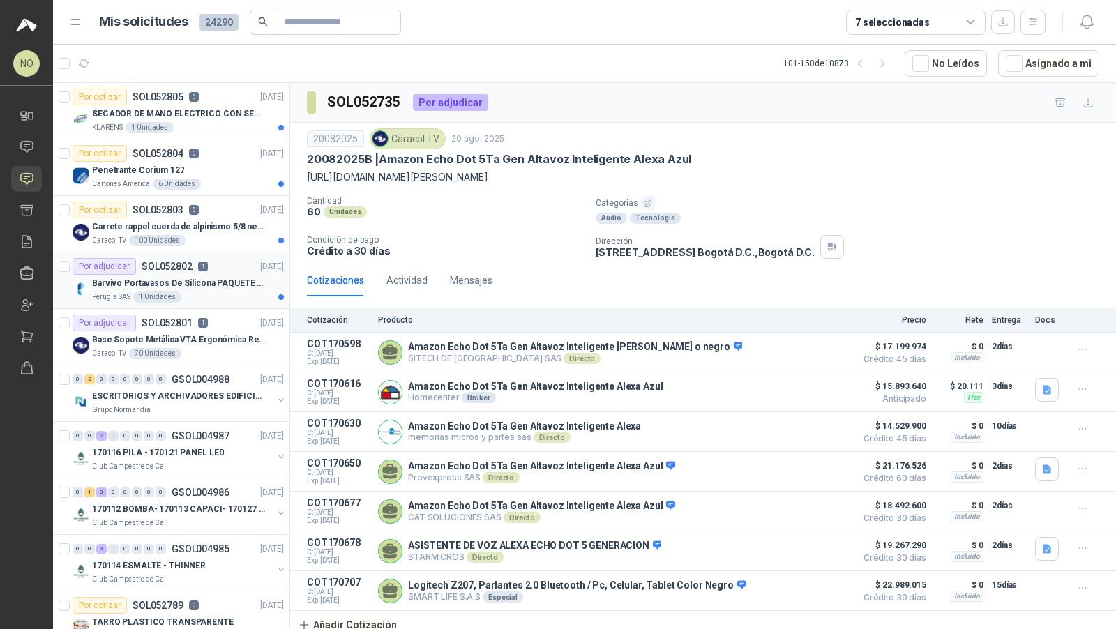
click at [218, 287] on p "Barvivo Portavasos De Silicona PAQUETE 6 Unidades Negro Con Soporte Antidesliza…" at bounding box center [179, 283] width 174 height 13
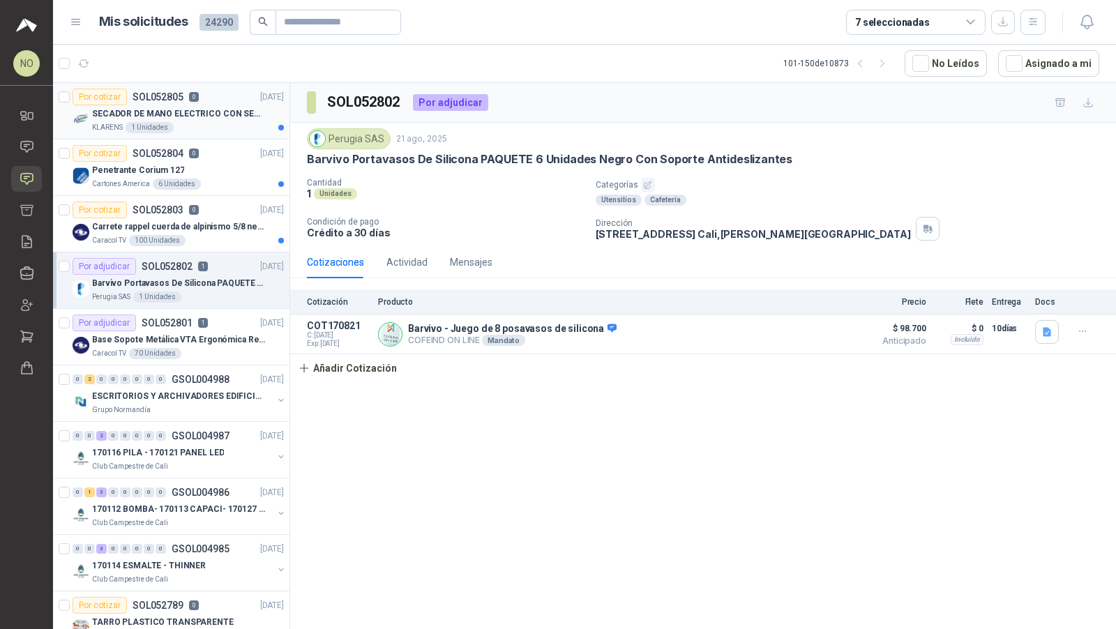
click at [235, 135] on article "Por cotizar SOL052805 0 [DATE] SECADOR DE MANO ELECTRICO CON SENSOR KLARENS 1 U…" at bounding box center [171, 111] width 236 height 56
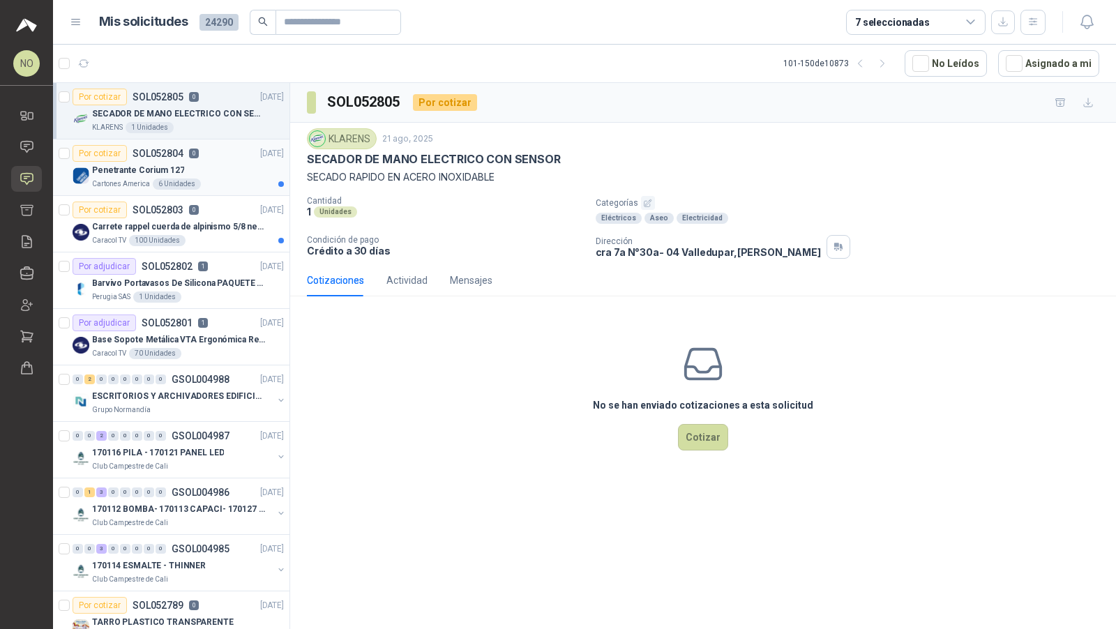
click at [238, 151] on div "Por cotizar SOL052804 0 [DATE]" at bounding box center [178, 153] width 211 height 17
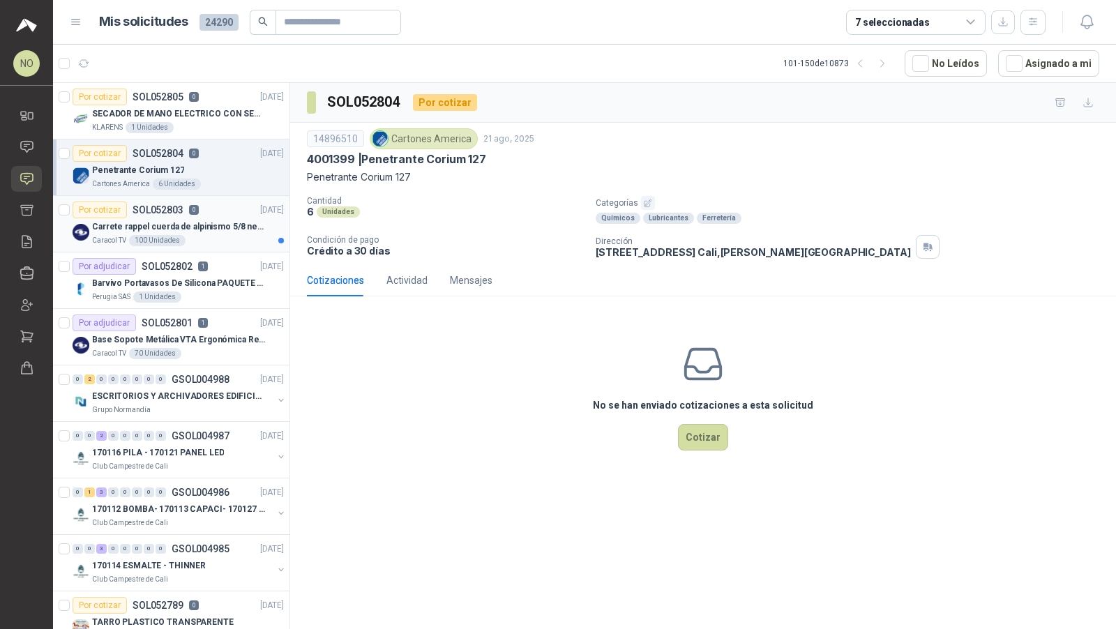
click at [227, 214] on div "Por cotizar SOL052803 0 [DATE]" at bounding box center [178, 210] width 211 height 17
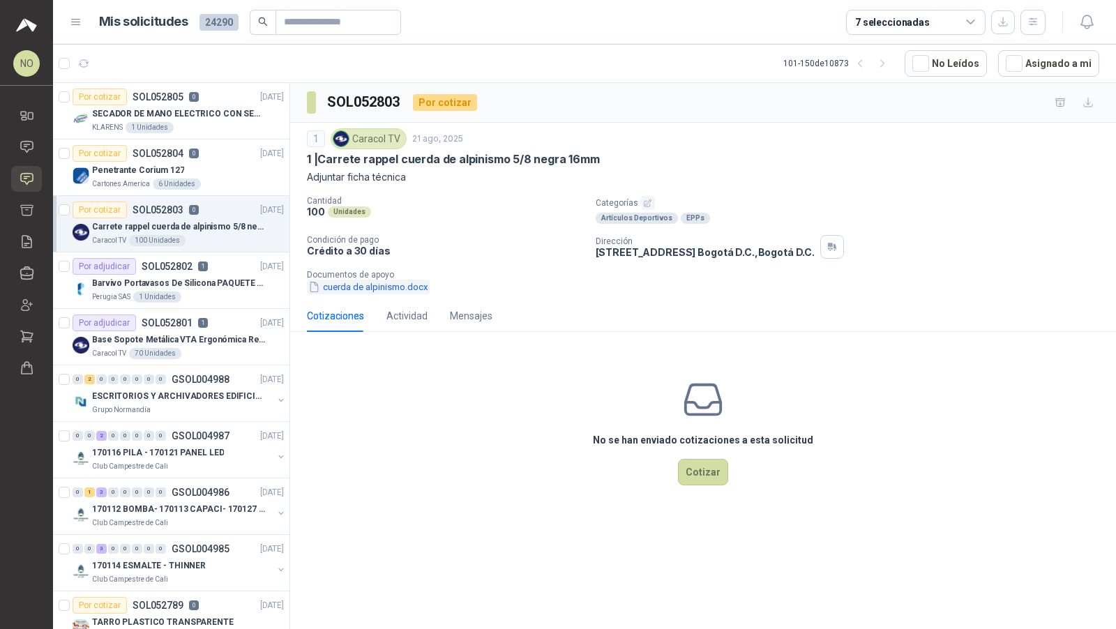
click at [406, 283] on button "cuerda de alpinismo.docx" at bounding box center [368, 287] width 123 height 15
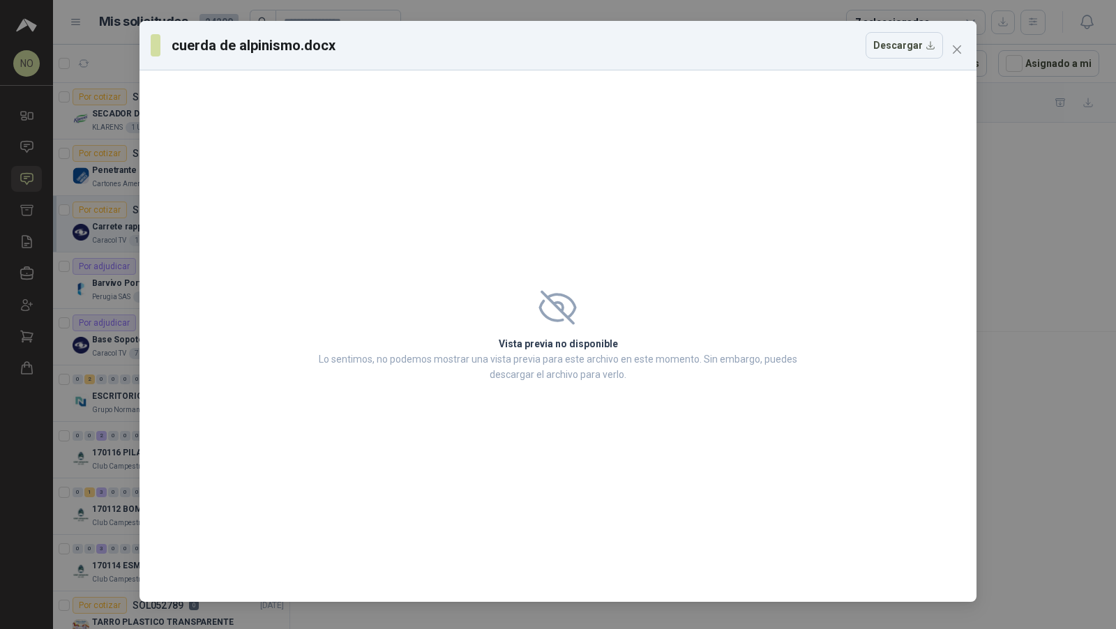
click at [969, 39] on div "cuerda de alpinismo.docx Descargar" at bounding box center [557, 46] width 837 height 50
click at [955, 58] on button "Close" at bounding box center [957, 49] width 22 height 22
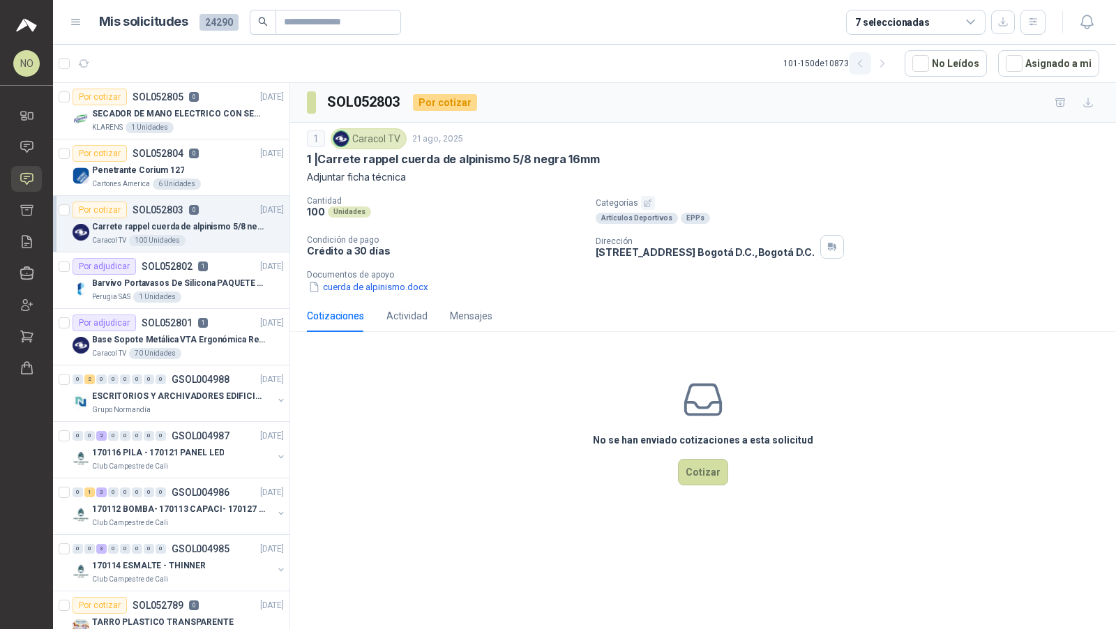
click at [866, 61] on icon "button" at bounding box center [860, 64] width 12 height 12
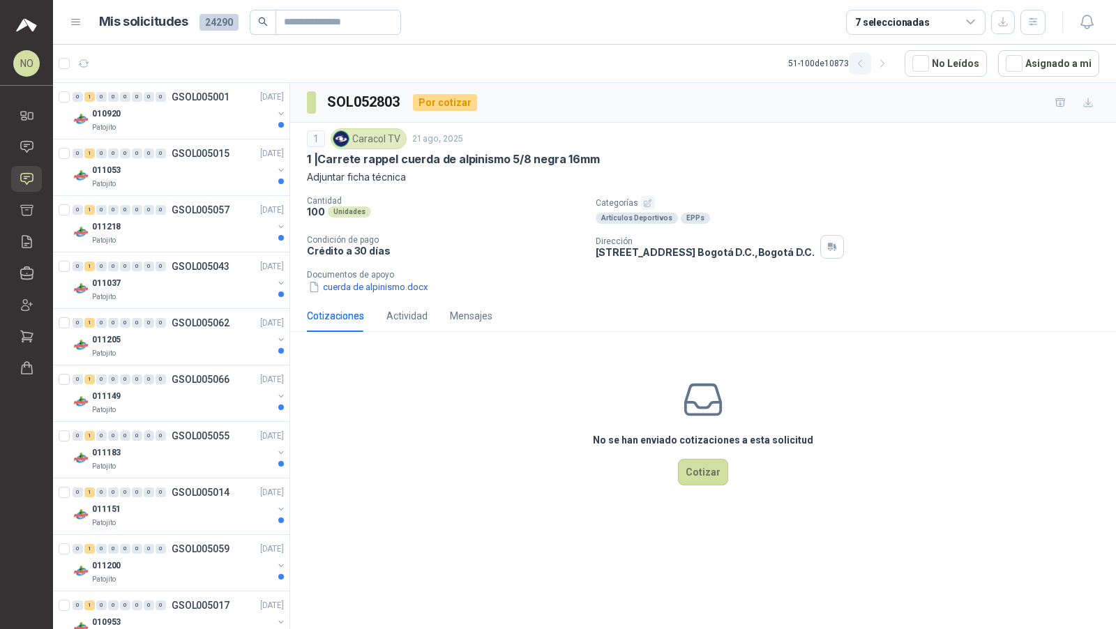
click at [866, 61] on icon "button" at bounding box center [860, 64] width 12 height 12
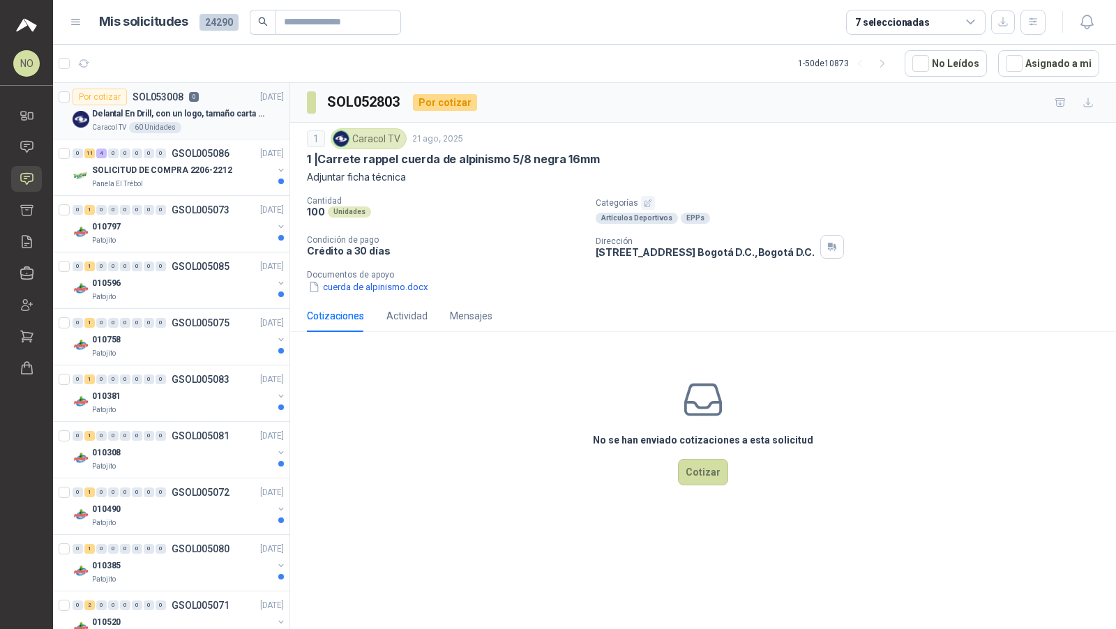
click at [174, 116] on p "Delantal En Drill, con un logo, tamaño carta 1 tinta (Se envia enlacen, como re…" at bounding box center [179, 113] width 174 height 13
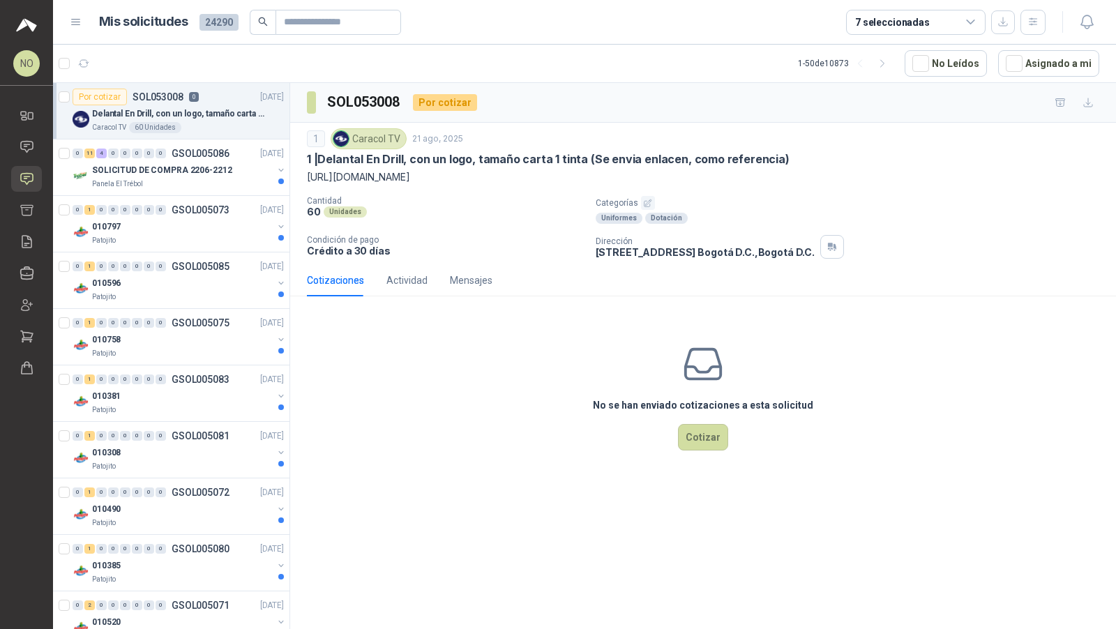
click at [481, 160] on p "1 | Delantal En Drill, con un logo, tamaño carta 1 tinta (Se envia enlacen, com…" at bounding box center [548, 159] width 483 height 15
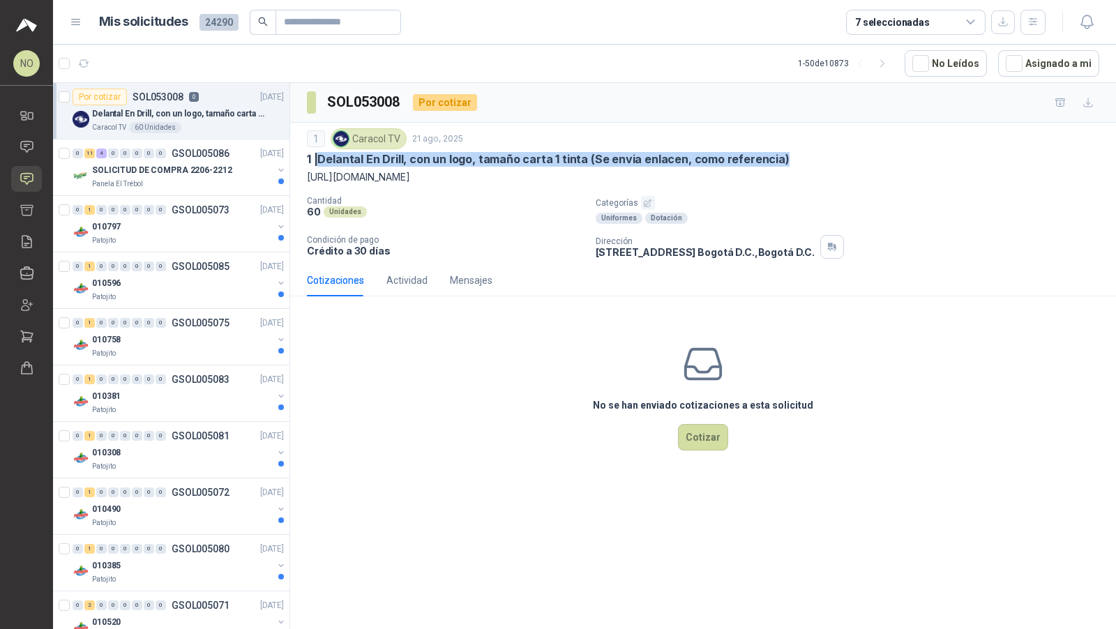
drag, startPoint x: 322, startPoint y: 159, endPoint x: 825, endPoint y: 163, distance: 503.6
click at [825, 163] on div "1 | Delantal En Drill, con un logo, tamaño carta 1 tinta (Se envia enlacen, com…" at bounding box center [703, 159] width 792 height 15
